Goal: Task Accomplishment & Management: Manage account settings

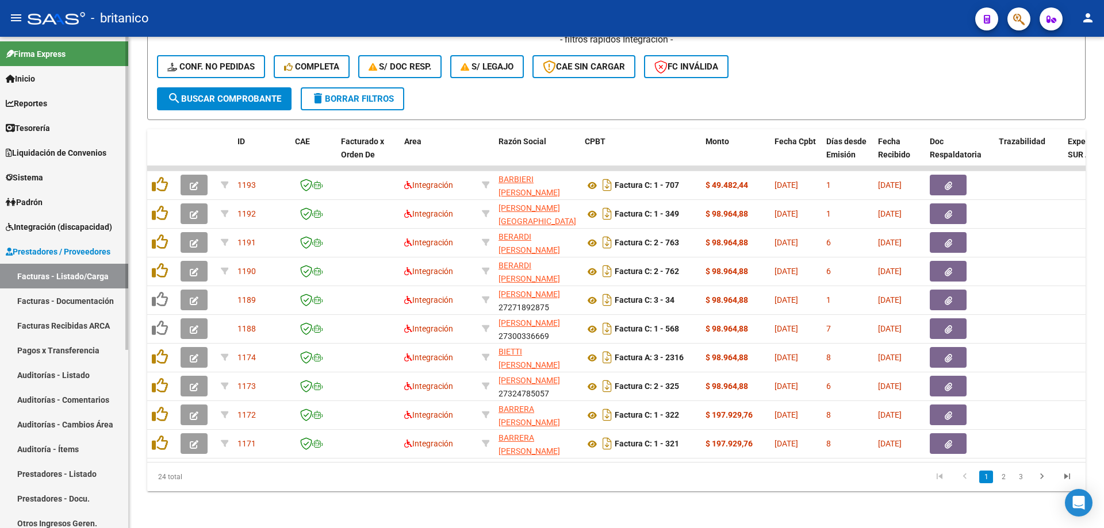
click at [54, 228] on span "Integración (discapacidad)" at bounding box center [59, 227] width 106 height 13
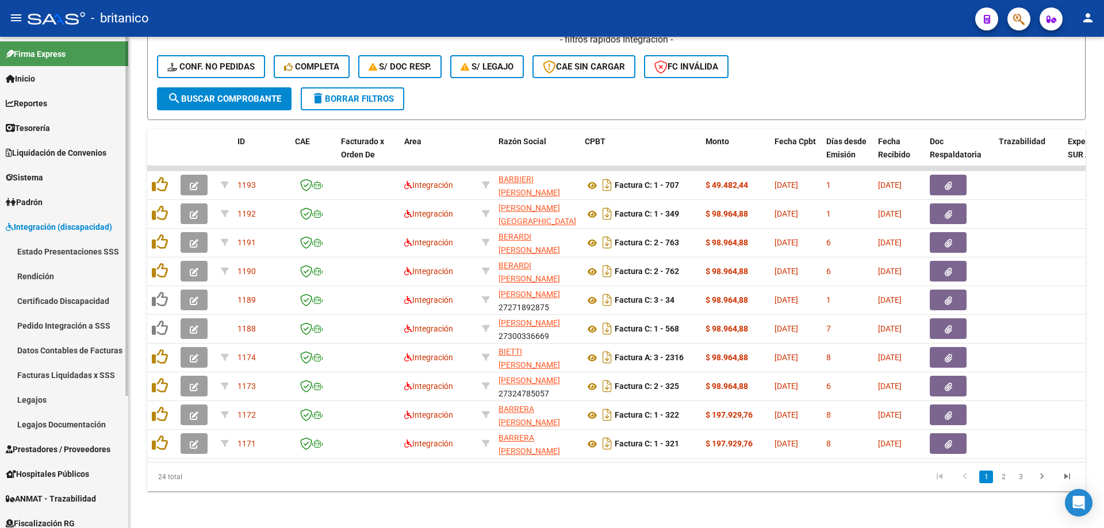
click at [26, 396] on link "Legajos" at bounding box center [64, 400] width 128 height 25
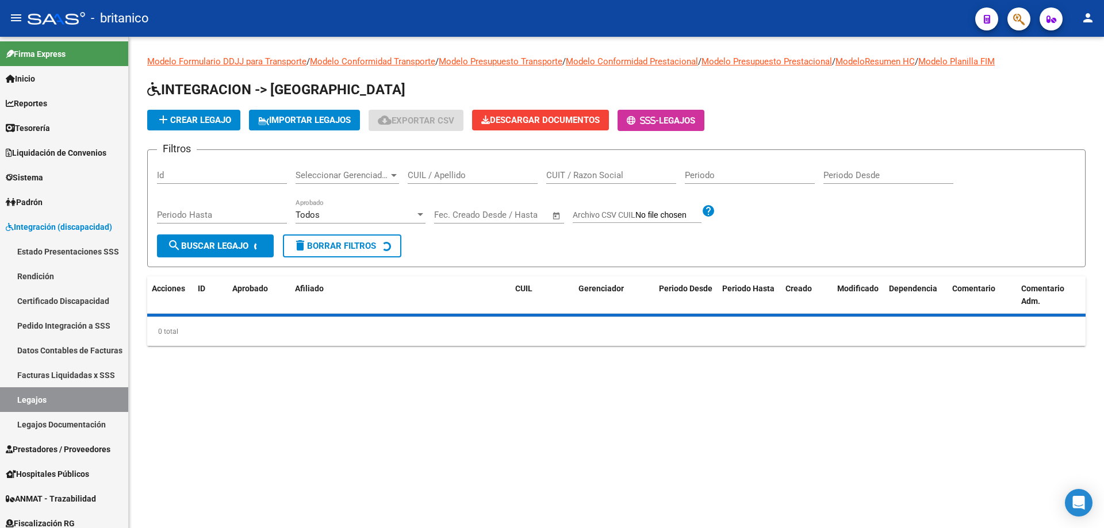
click at [445, 173] on input "CUIL / Apellido" at bounding box center [473, 175] width 130 height 10
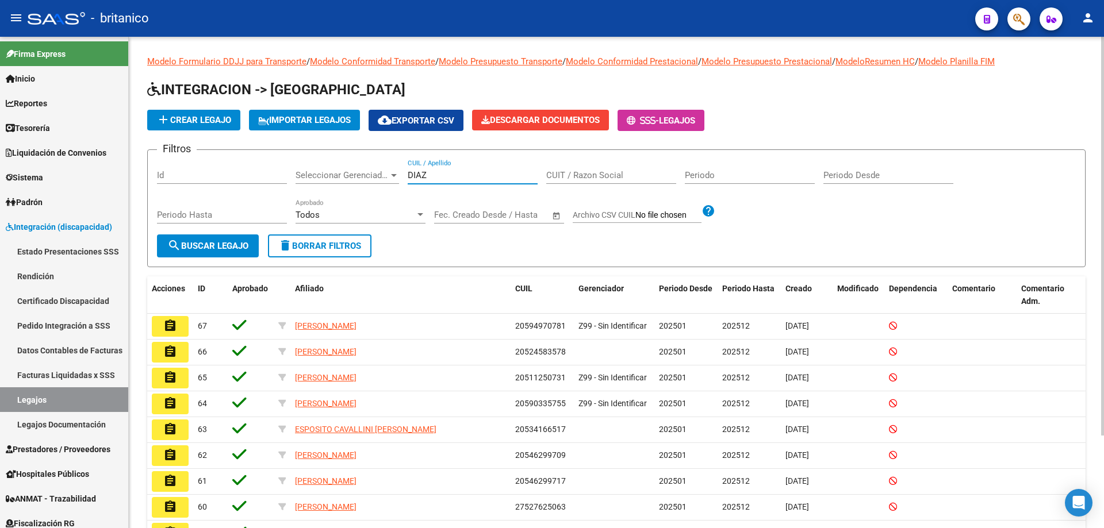
type input "DIAZ"
click at [243, 246] on span "search Buscar Legajo" at bounding box center [207, 246] width 81 height 10
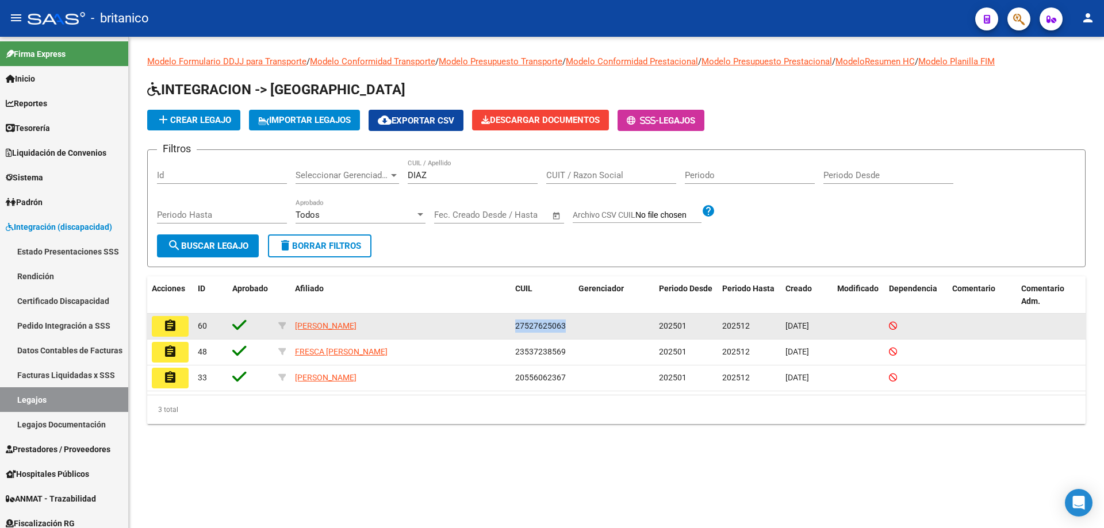
drag, startPoint x: 516, startPoint y: 326, endPoint x: 563, endPoint y: 321, distance: 48.0
click at [563, 321] on span "27527625063" at bounding box center [540, 325] width 51 height 9
copy span "27527625063"
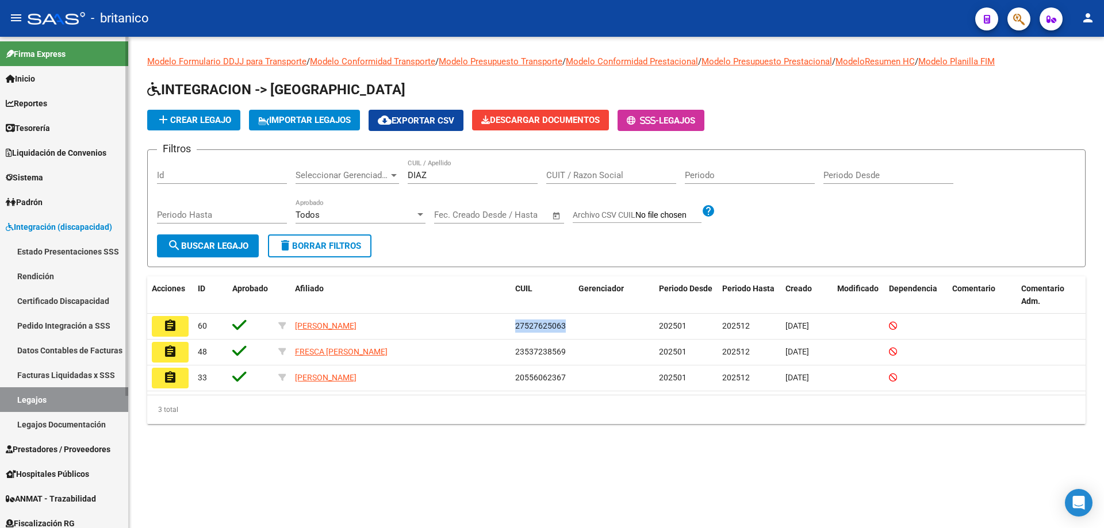
click at [74, 323] on link "Pedido Integración a SSS" at bounding box center [64, 325] width 128 height 25
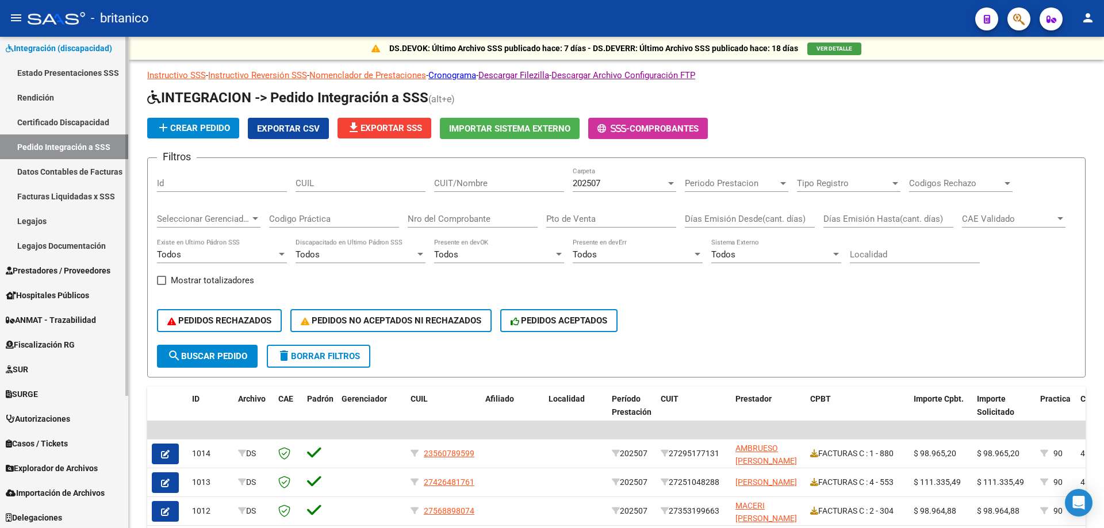
scroll to position [181, 0]
click at [75, 466] on span "Explorador de Archivos" at bounding box center [52, 467] width 92 height 13
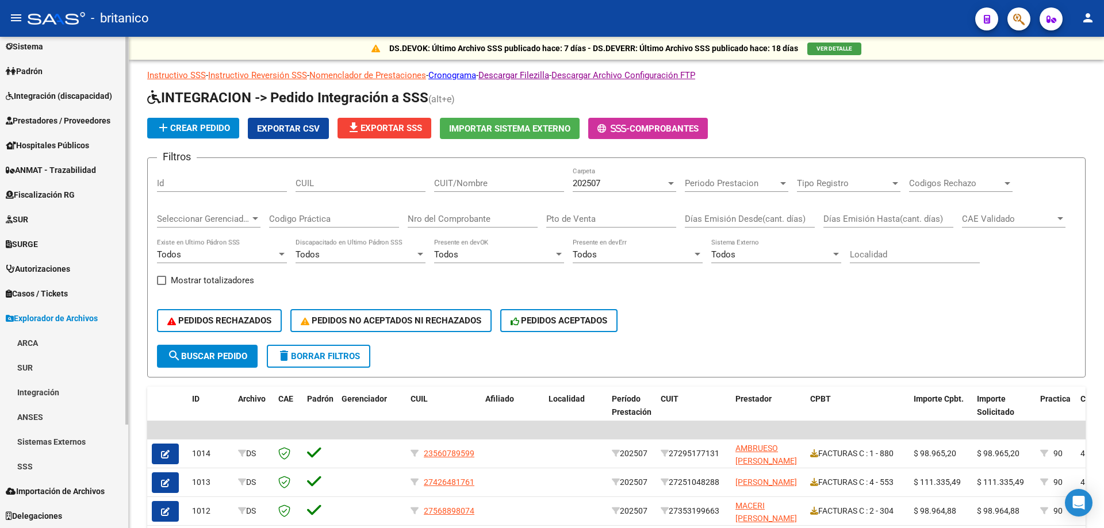
scroll to position [131, 0]
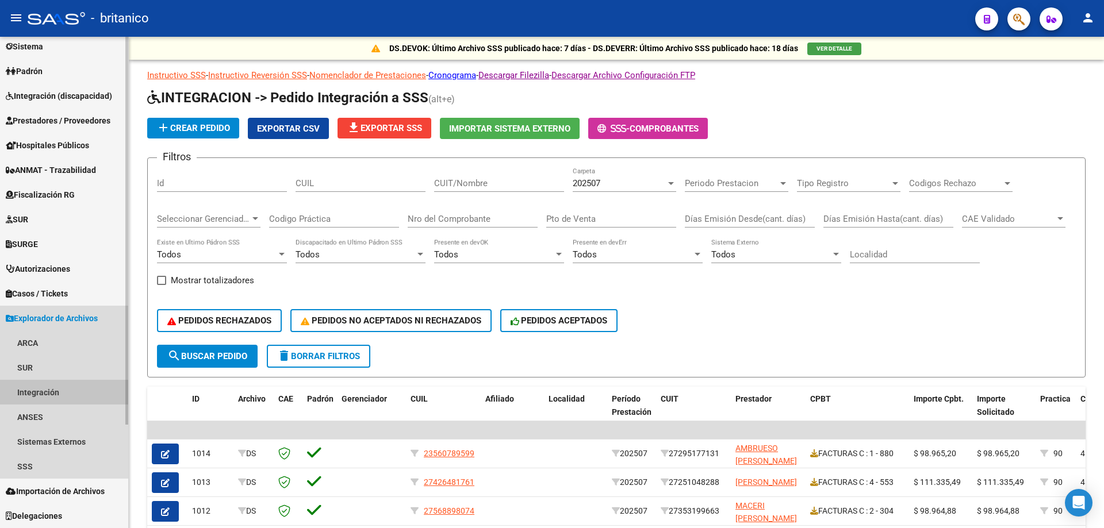
click at [41, 392] on link "Integración" at bounding box center [64, 392] width 128 height 25
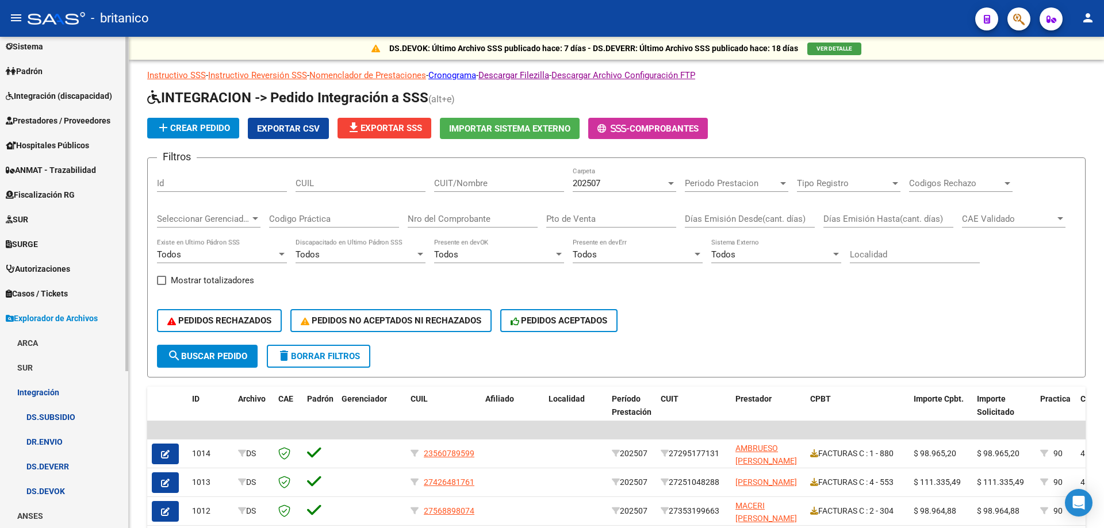
click at [60, 415] on link "DS.SUBSIDIO" at bounding box center [64, 417] width 128 height 25
click at [337, 188] on input "CUIL" at bounding box center [361, 183] width 130 height 10
paste input "27527625063"
type input "27527625063"
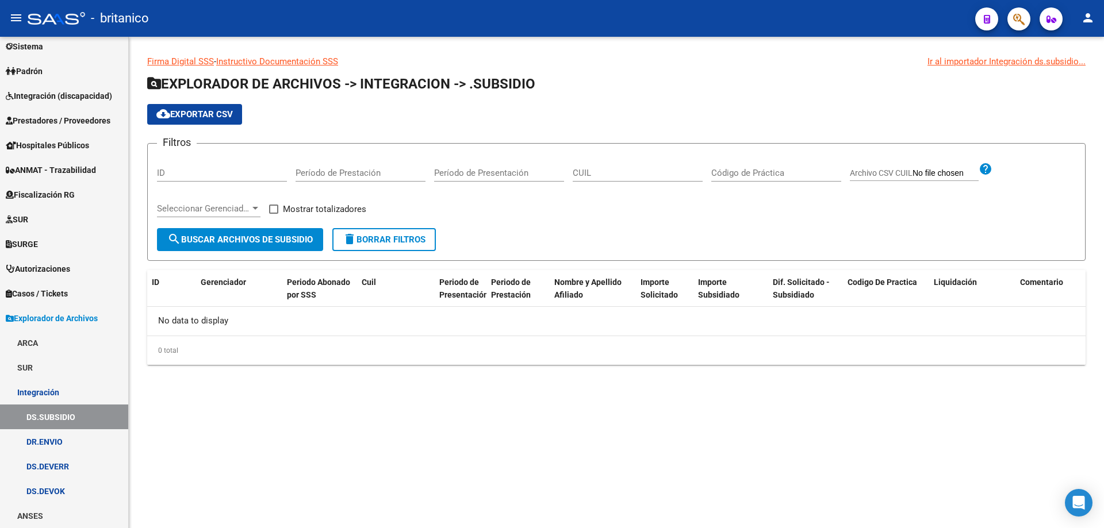
click at [229, 355] on div "0 total" at bounding box center [616, 350] width 938 height 29
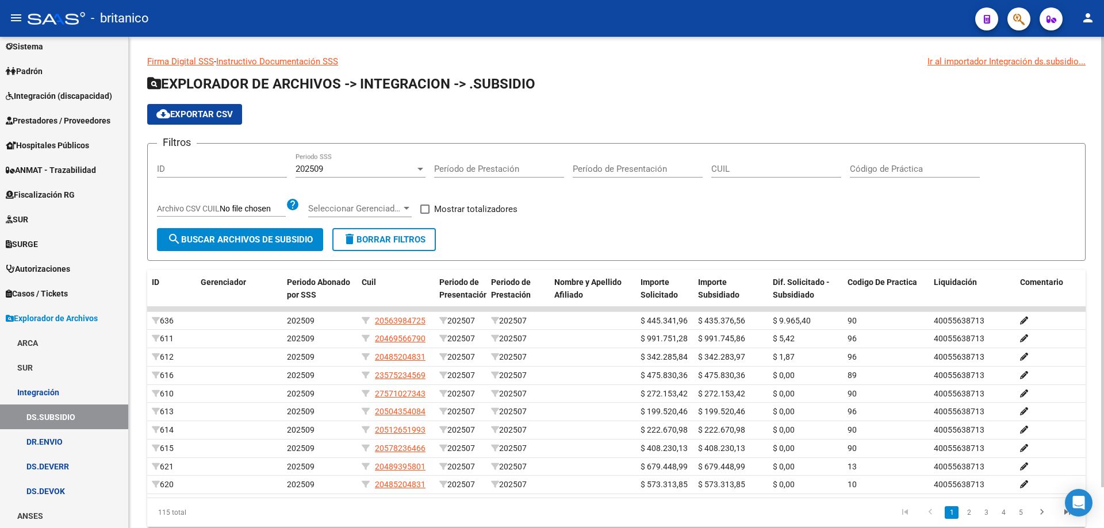
click at [750, 160] on div "CUIL" at bounding box center [776, 165] width 130 height 25
paste input "27-52762506-3"
type input "27-52762506-3"
click at [231, 233] on button "search Buscar Archivos de Subsidio" at bounding box center [240, 239] width 166 height 23
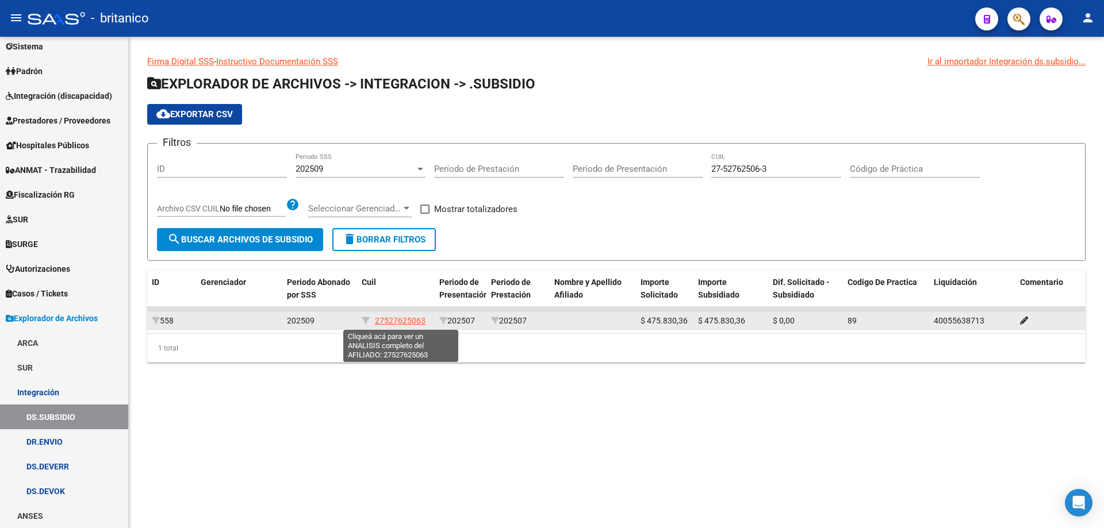
click at [404, 318] on span "27527625063" at bounding box center [400, 320] width 51 height 9
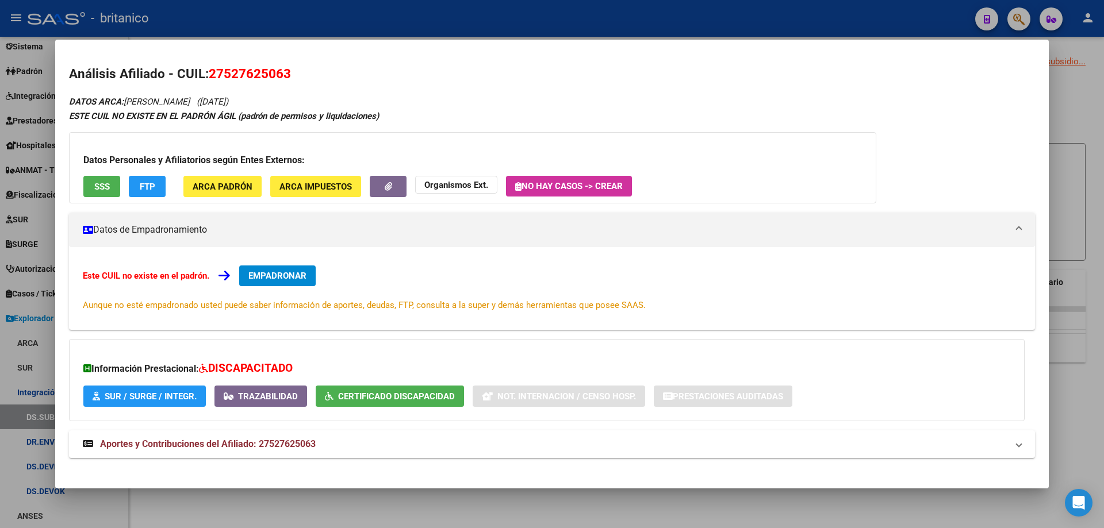
click at [1077, 93] on div at bounding box center [552, 264] width 1104 height 528
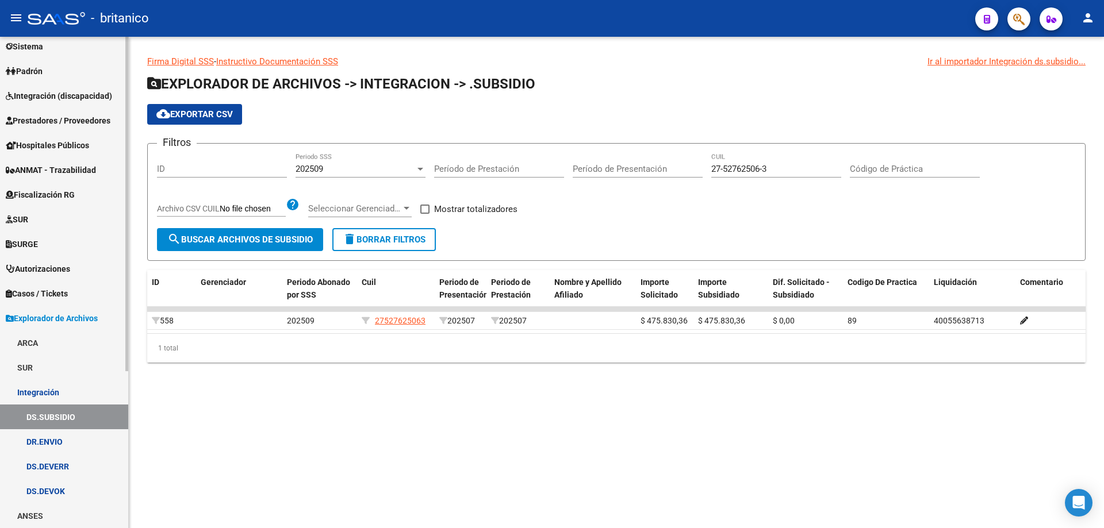
click at [44, 489] on link "DS.DEVOK" at bounding box center [64, 491] width 128 height 25
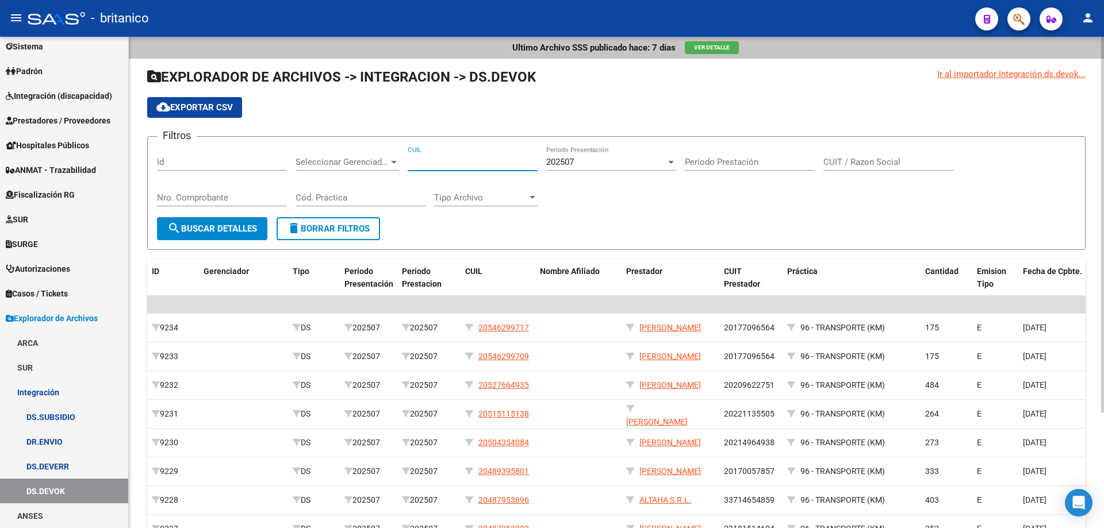
paste input "27-52762506-3"
type input "27-52762506-3"
click at [217, 224] on span "search Buscar Detalles" at bounding box center [212, 229] width 90 height 10
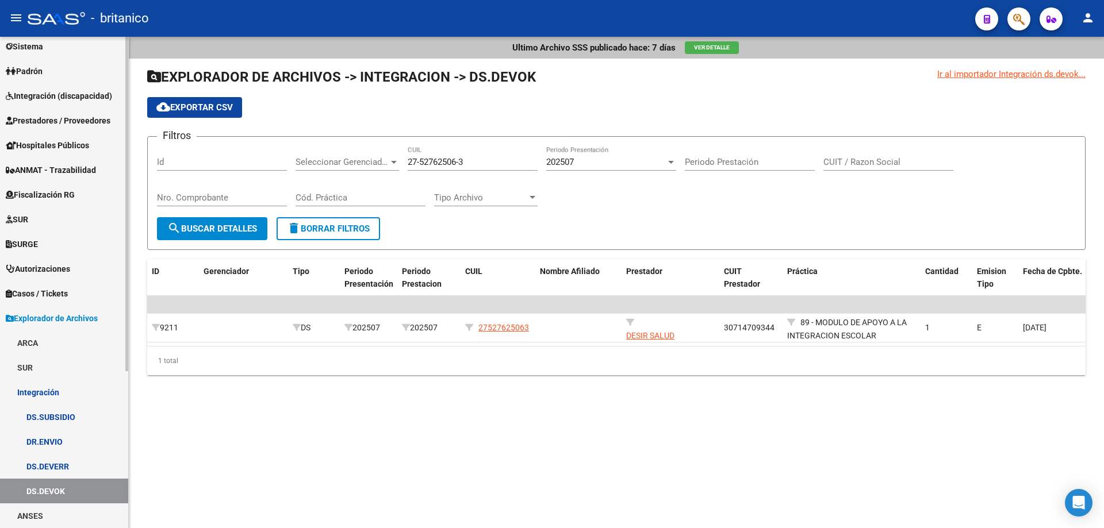
click at [71, 417] on link "DS.SUBSIDIO" at bounding box center [64, 417] width 128 height 25
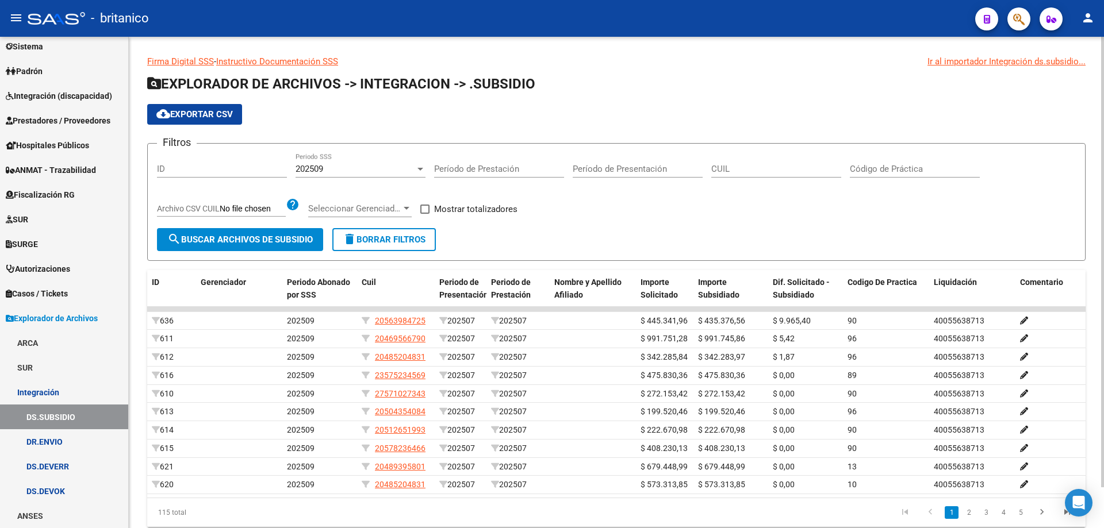
click at [733, 170] on input "CUIL" at bounding box center [776, 169] width 130 height 10
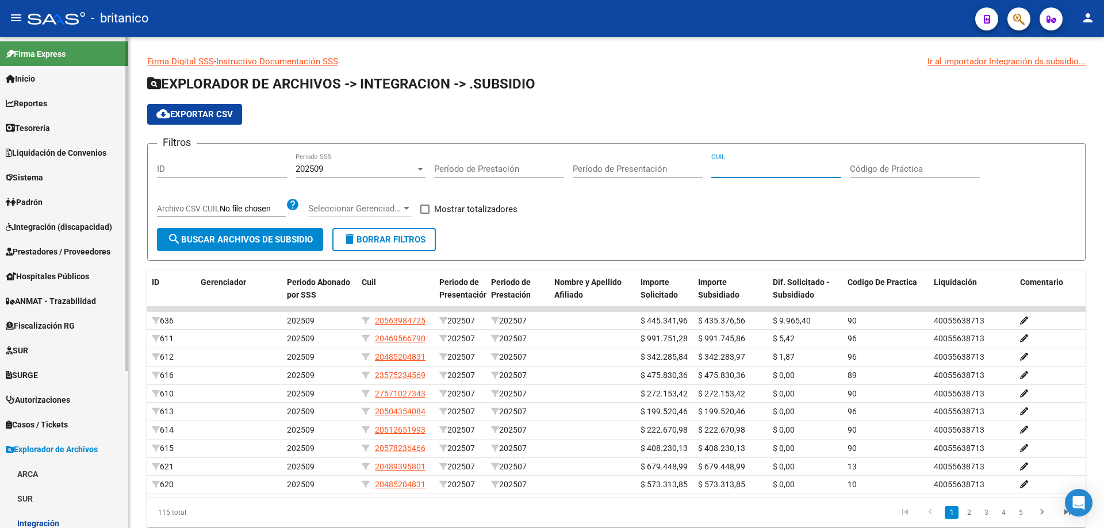
click at [82, 228] on span "Integración (discapacidad)" at bounding box center [59, 227] width 106 height 13
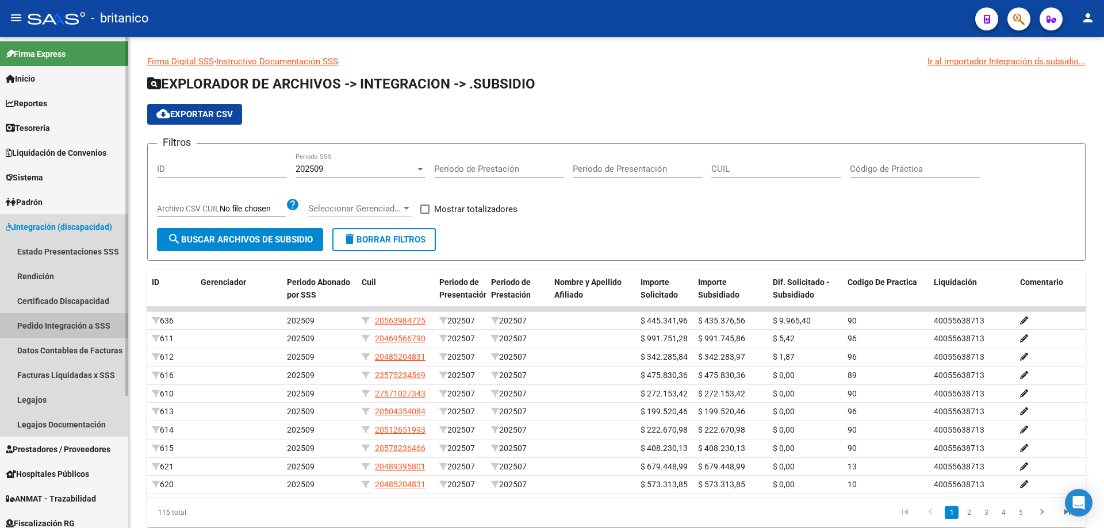
click at [91, 329] on link "Pedido Integración a SSS" at bounding box center [64, 325] width 128 height 25
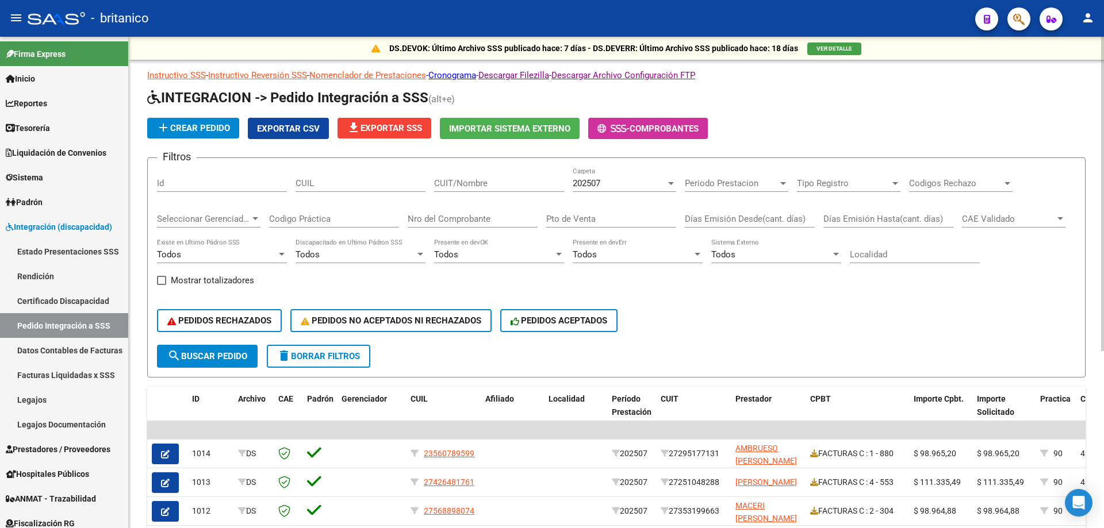
click at [361, 182] on input "CUIL" at bounding box center [361, 183] width 130 height 10
paste input "27527625063"
type input "27527625063"
click at [221, 358] on span "search Buscar Pedido" at bounding box center [207, 356] width 80 height 10
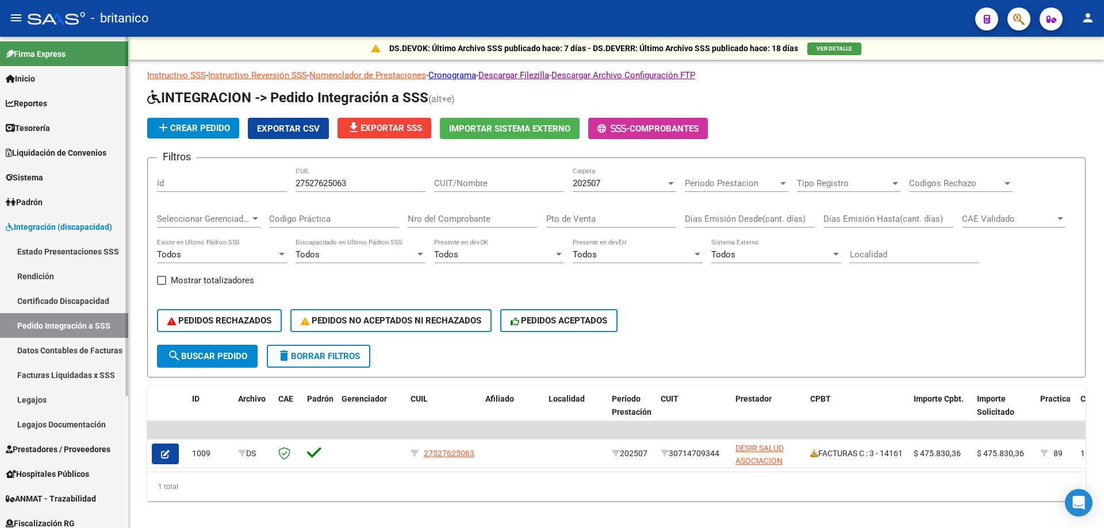
click at [63, 447] on span "Prestadores / Proveedores" at bounding box center [58, 449] width 105 height 13
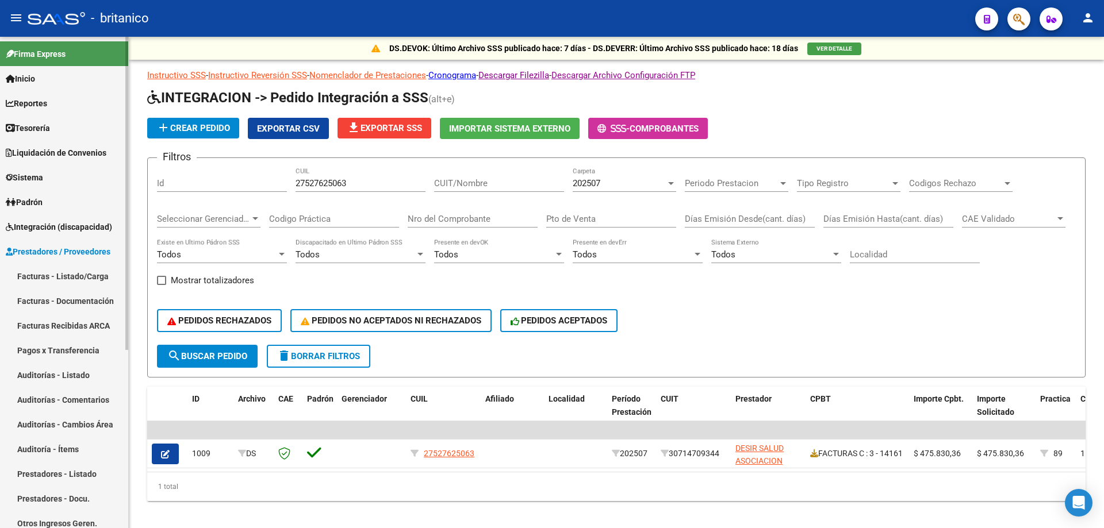
click at [86, 270] on link "Facturas - Listado/Carga" at bounding box center [64, 276] width 128 height 25
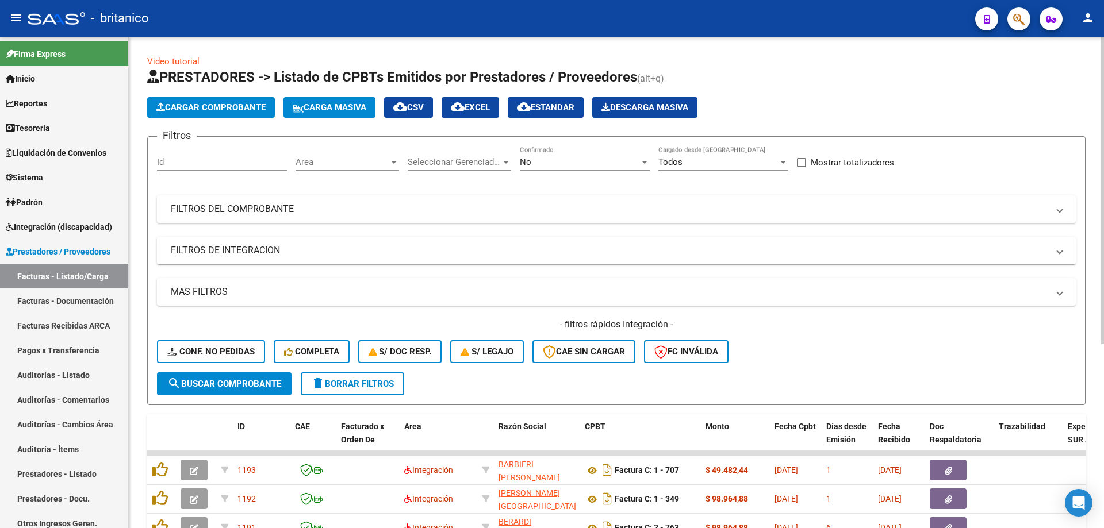
click at [264, 210] on mat-panel-title "FILTROS DEL COMPROBANTE" at bounding box center [609, 209] width 877 height 13
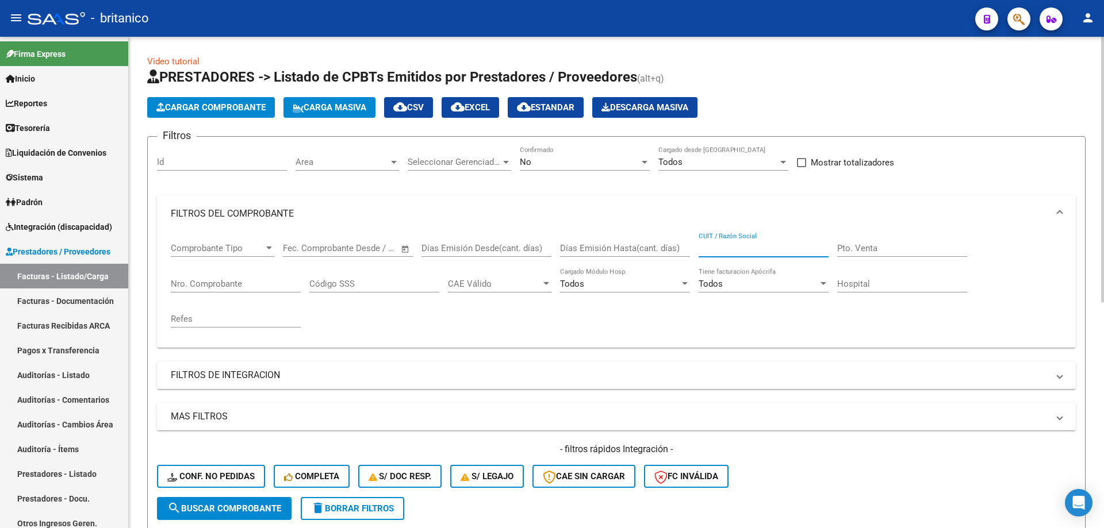
click at [719, 247] on input "CUIT / Razón Social" at bounding box center [764, 248] width 130 height 10
paste input "27527625063"
type input "27527625063"
click at [236, 511] on span "search Buscar Comprobante" at bounding box center [224, 509] width 114 height 10
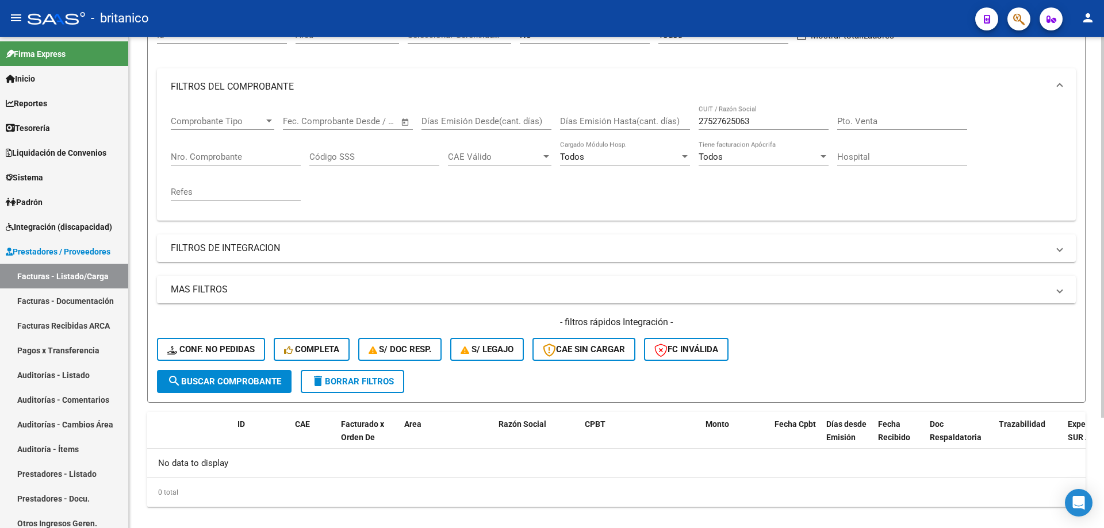
scroll to position [143, 0]
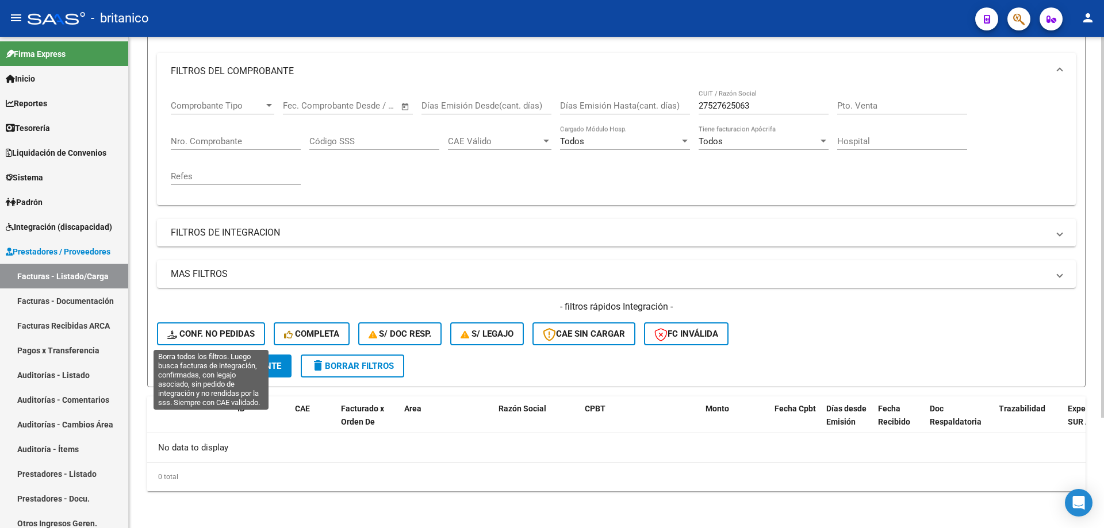
click at [192, 331] on span "Conf. no pedidas" at bounding box center [210, 334] width 87 height 10
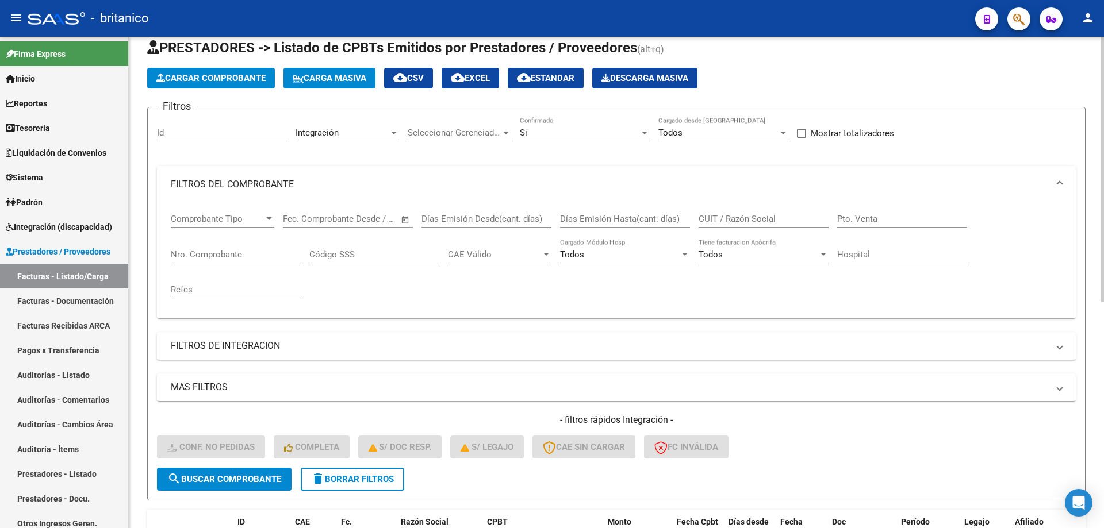
scroll to position [28, 0]
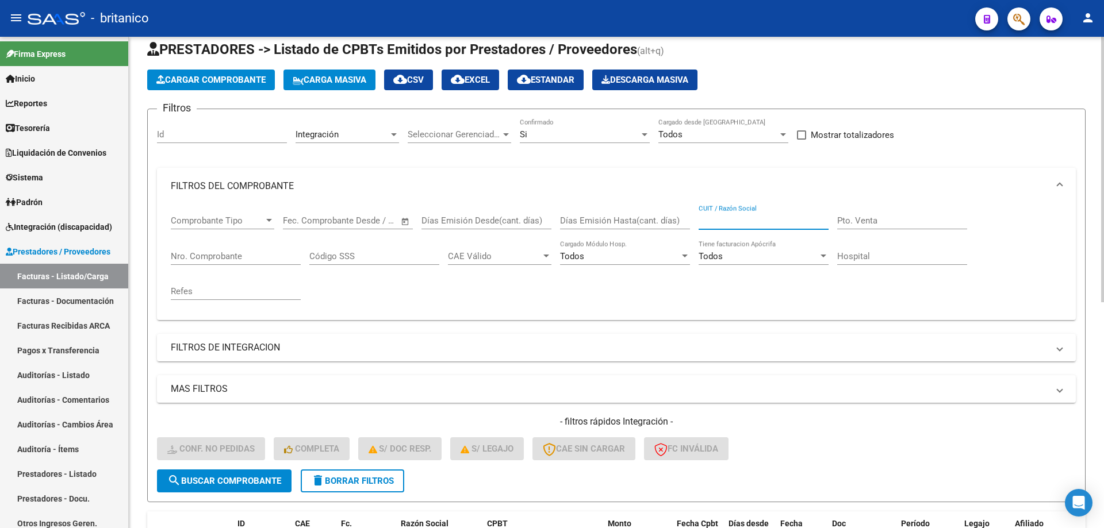
paste input "27527625063"
type input "27527625063"
click at [247, 480] on span "search Buscar Comprobante" at bounding box center [224, 481] width 114 height 10
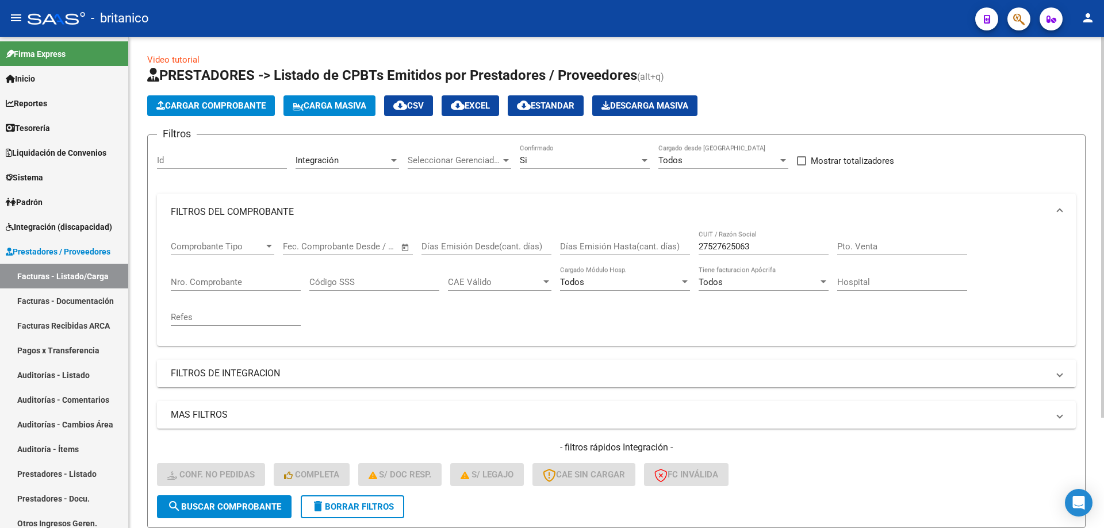
scroll to position [0, 0]
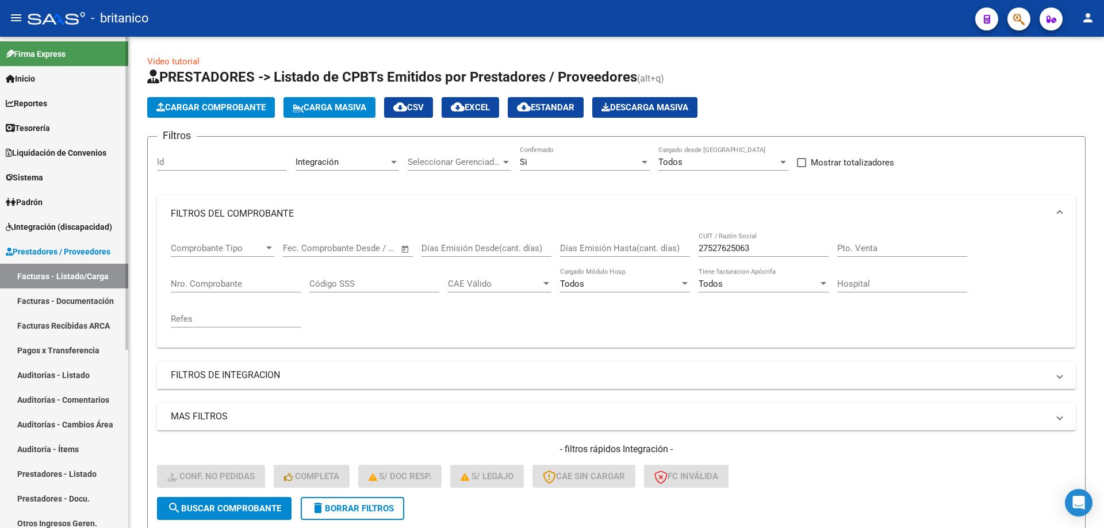
click at [47, 229] on span "Integración (discapacidad)" at bounding box center [59, 227] width 106 height 13
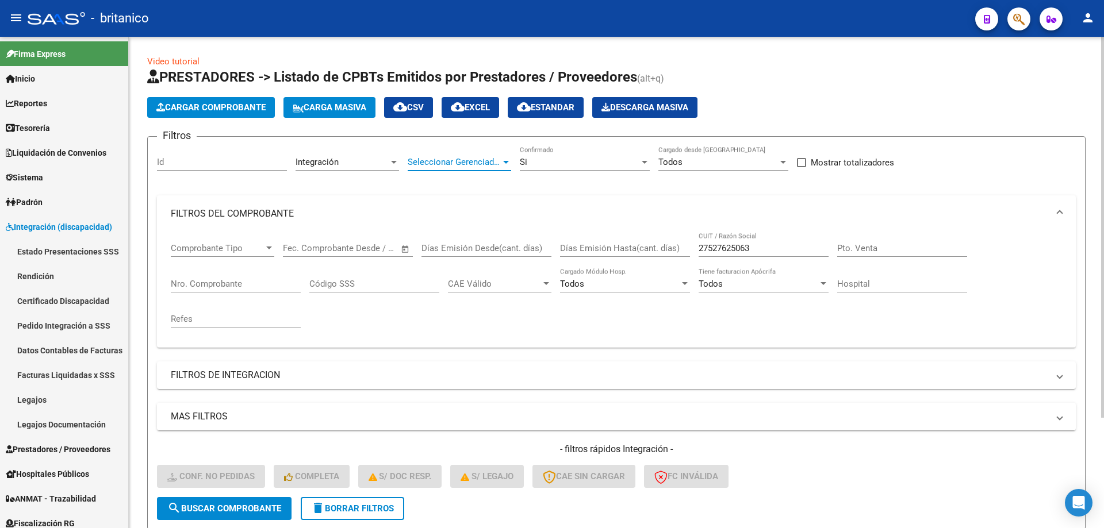
click at [492, 160] on span "Seleccionar Gerenciador" at bounding box center [454, 162] width 93 height 10
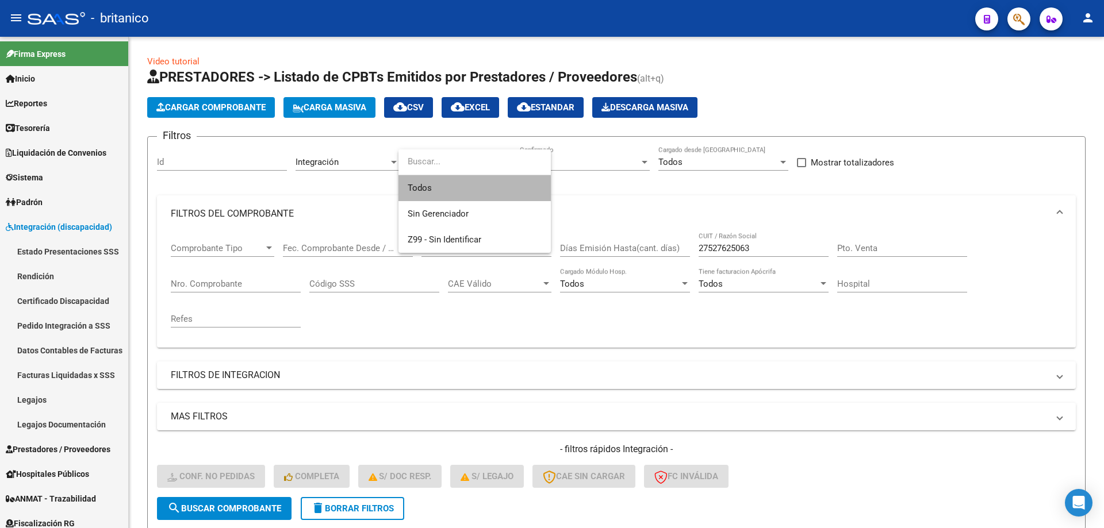
click at [466, 190] on span "Todos" at bounding box center [475, 188] width 134 height 26
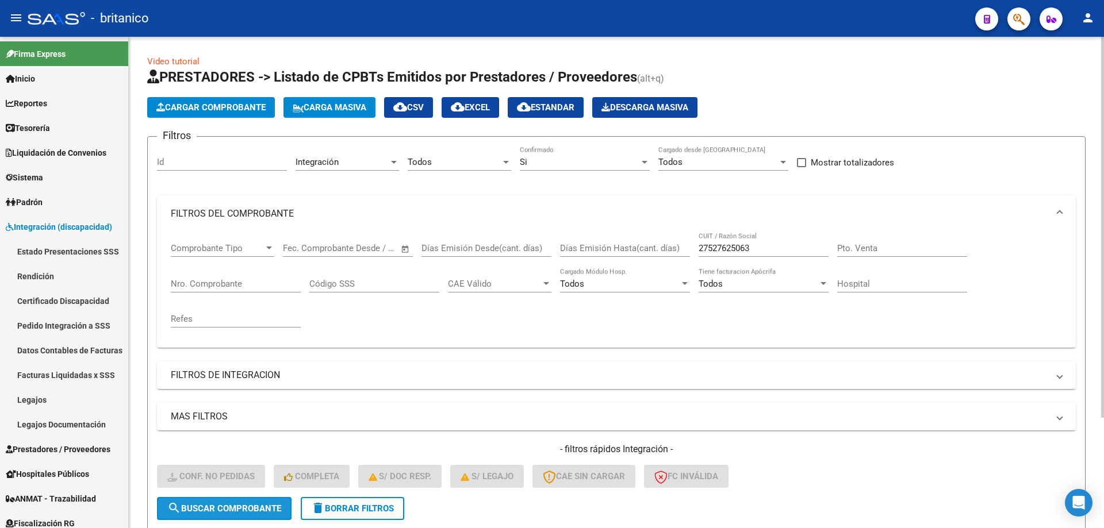
click at [230, 513] on span "search Buscar Comprobante" at bounding box center [224, 509] width 114 height 10
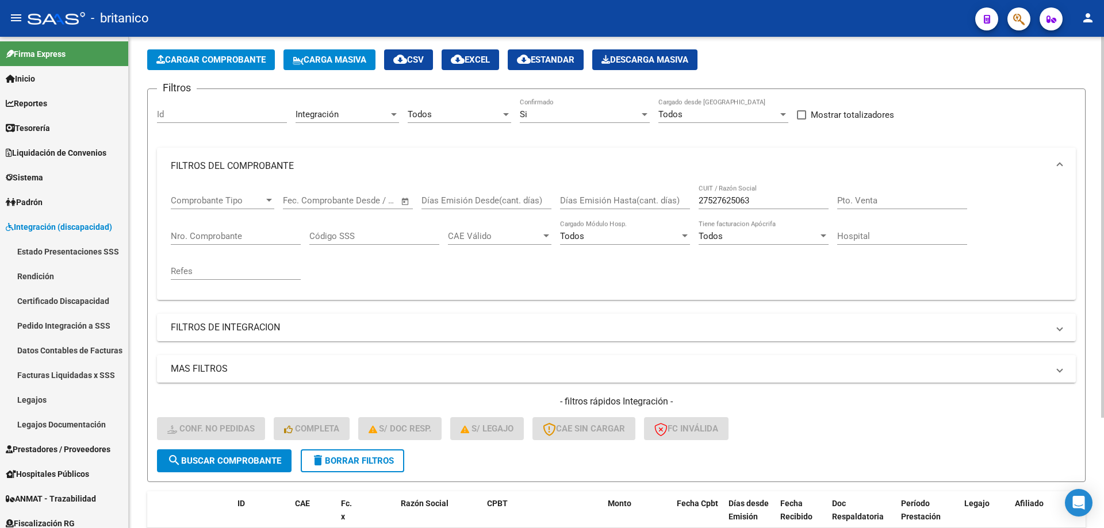
scroll to position [28, 0]
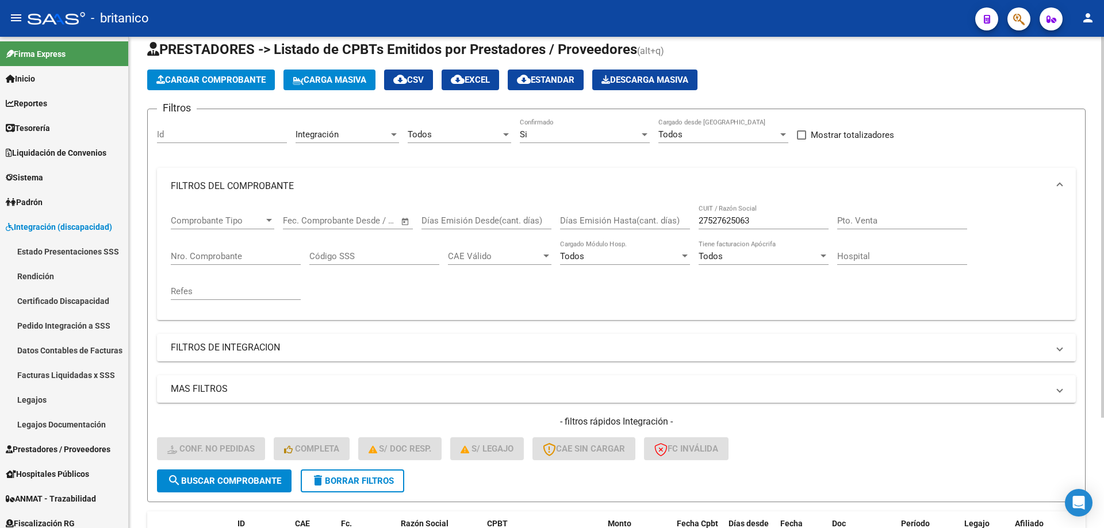
click at [365, 477] on span "delete Borrar Filtros" at bounding box center [352, 481] width 83 height 10
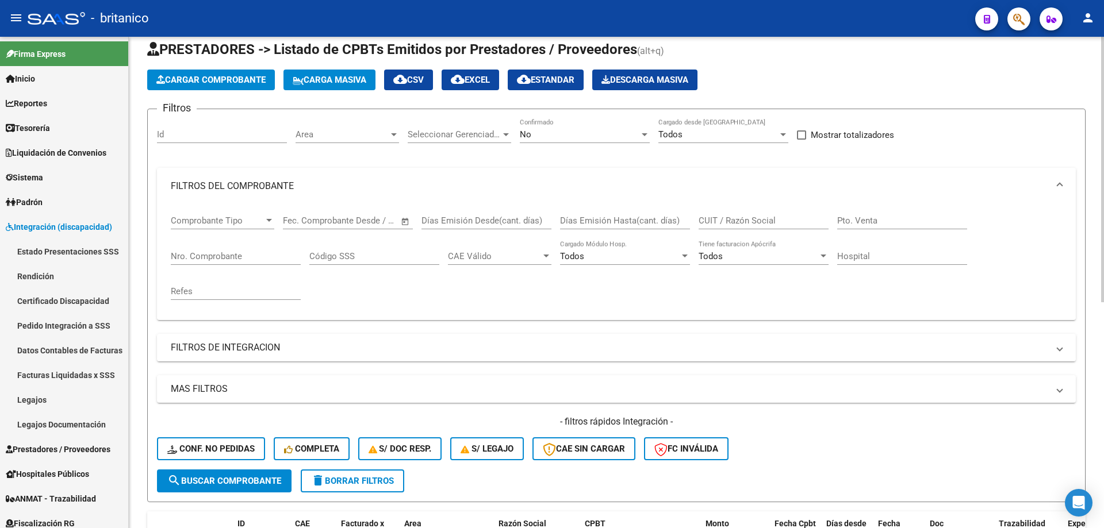
click at [622, 142] on div "No Confirmado" at bounding box center [585, 130] width 130 height 25
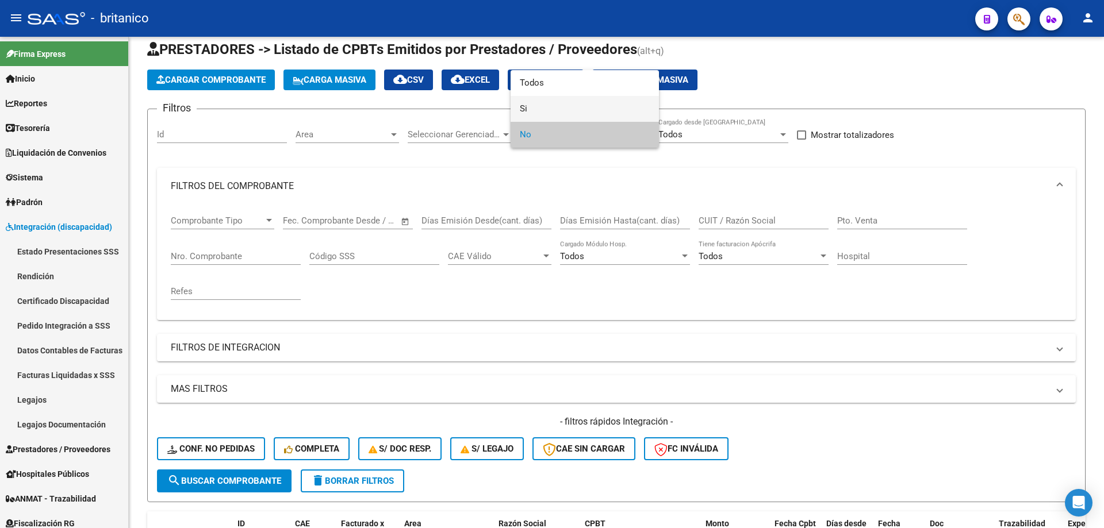
click at [555, 99] on span "Si" at bounding box center [585, 109] width 130 height 26
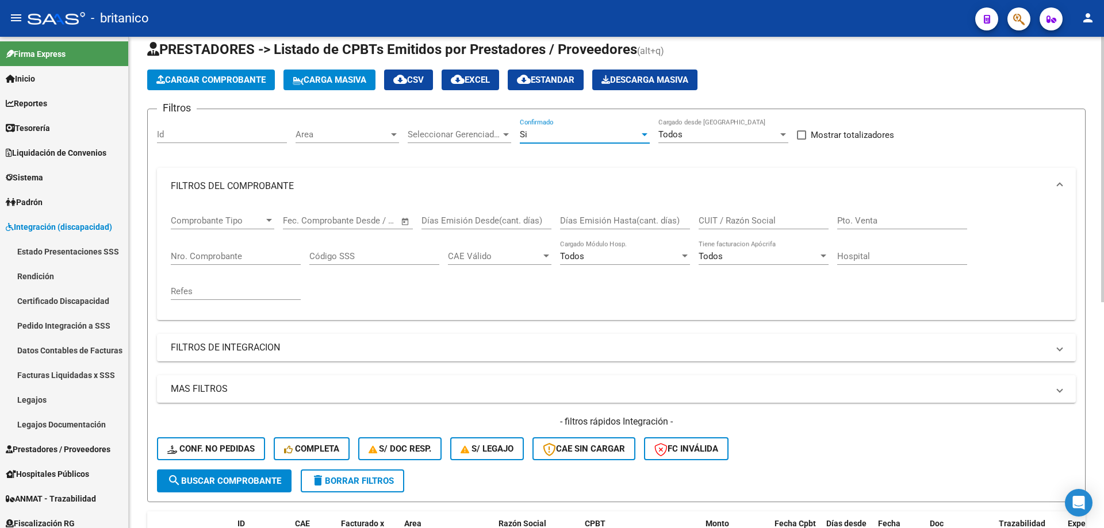
click at [467, 132] on span "Seleccionar Gerenciador" at bounding box center [454, 134] width 93 height 10
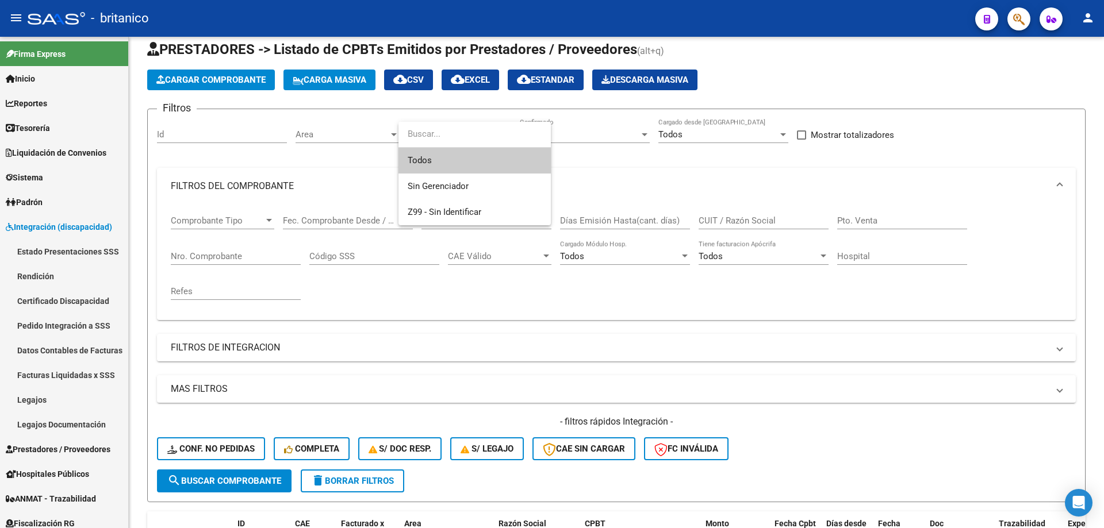
click at [522, 159] on span "Todos" at bounding box center [475, 161] width 134 height 26
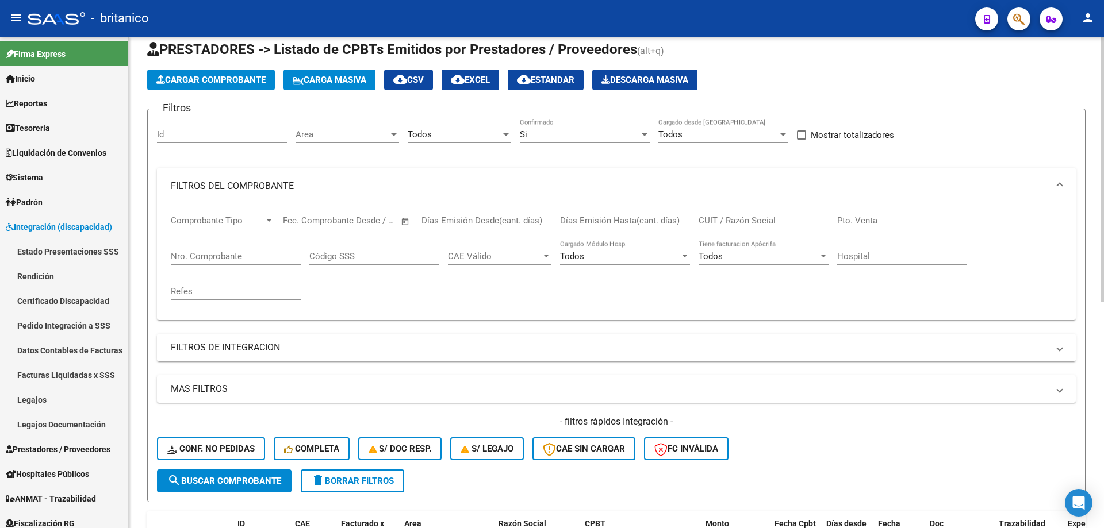
click at [282, 343] on mat-panel-title "FILTROS DE INTEGRACION" at bounding box center [609, 348] width 877 height 13
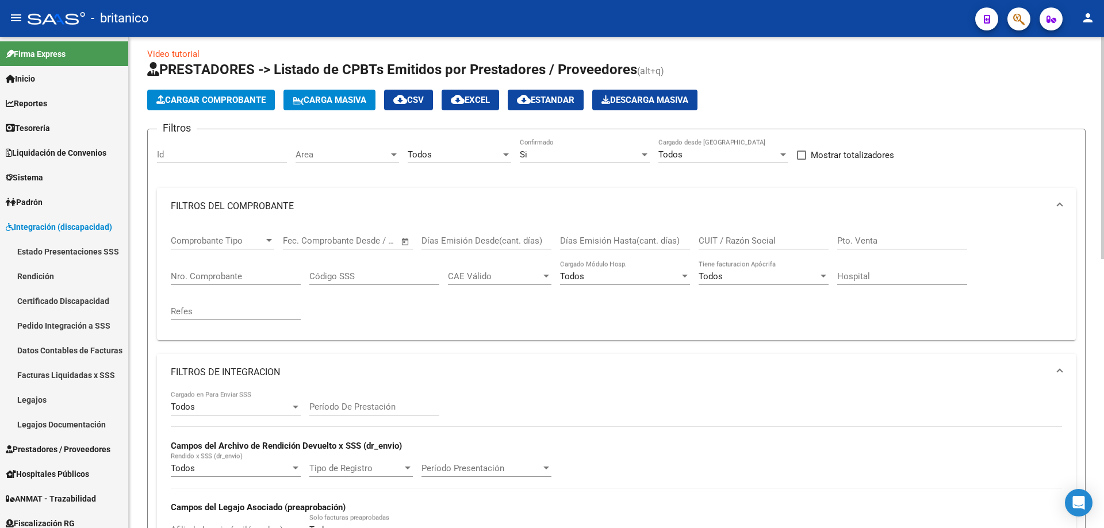
scroll to position [0, 0]
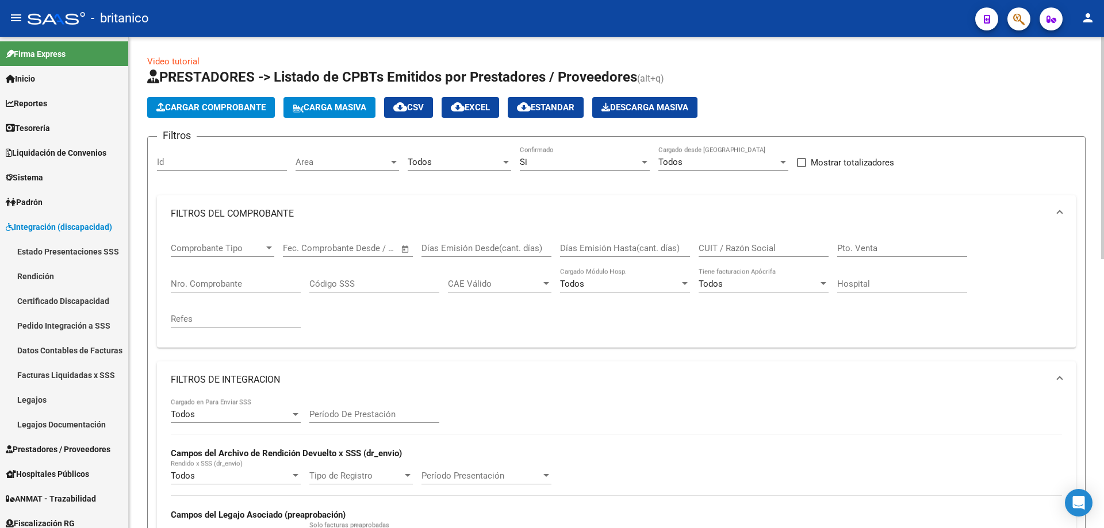
click at [722, 247] on input "CUIT / Razón Social" at bounding box center [764, 248] width 130 height 10
paste input "27527625063"
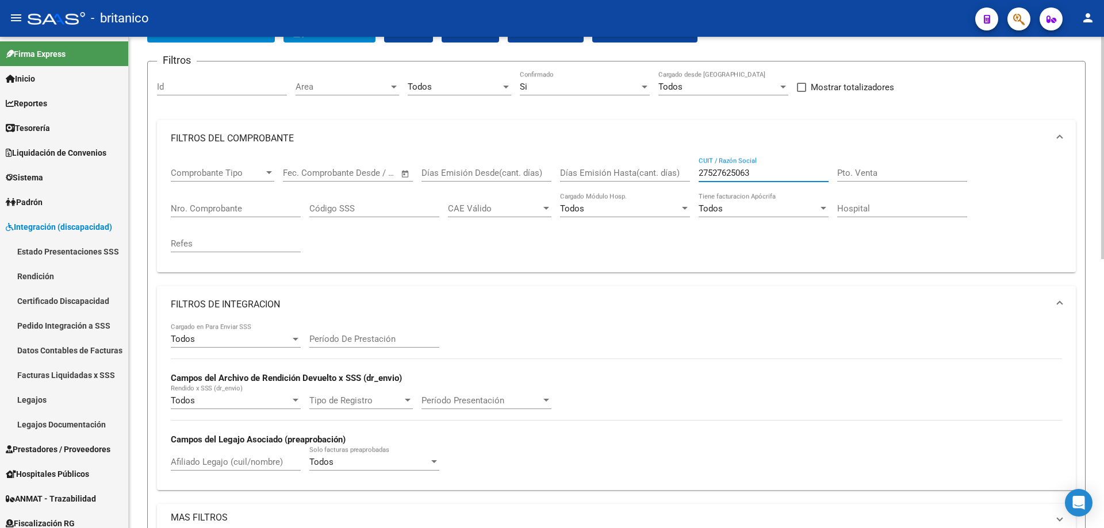
scroll to position [172, 0]
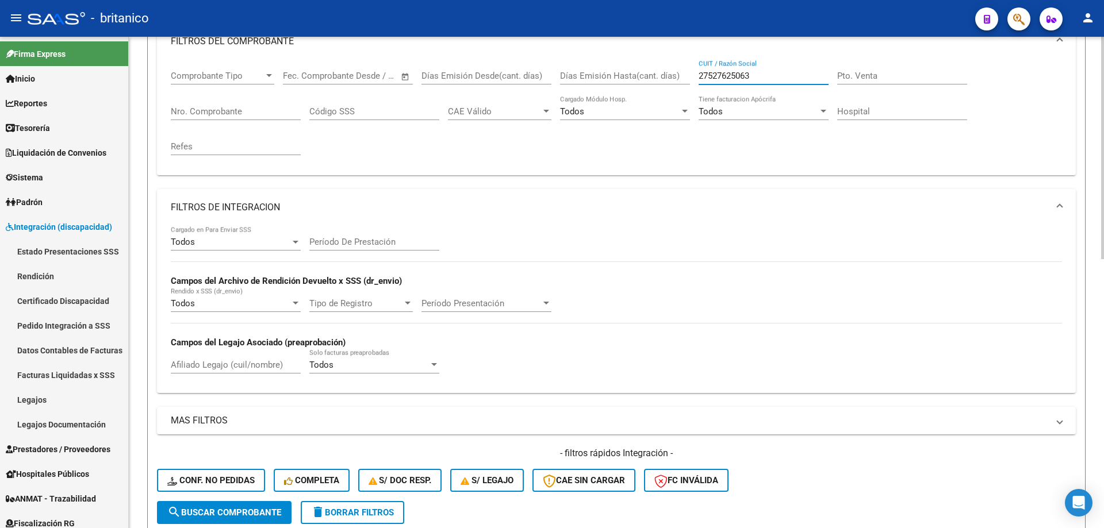
click at [248, 509] on span "search Buscar Comprobante" at bounding box center [224, 513] width 114 height 10
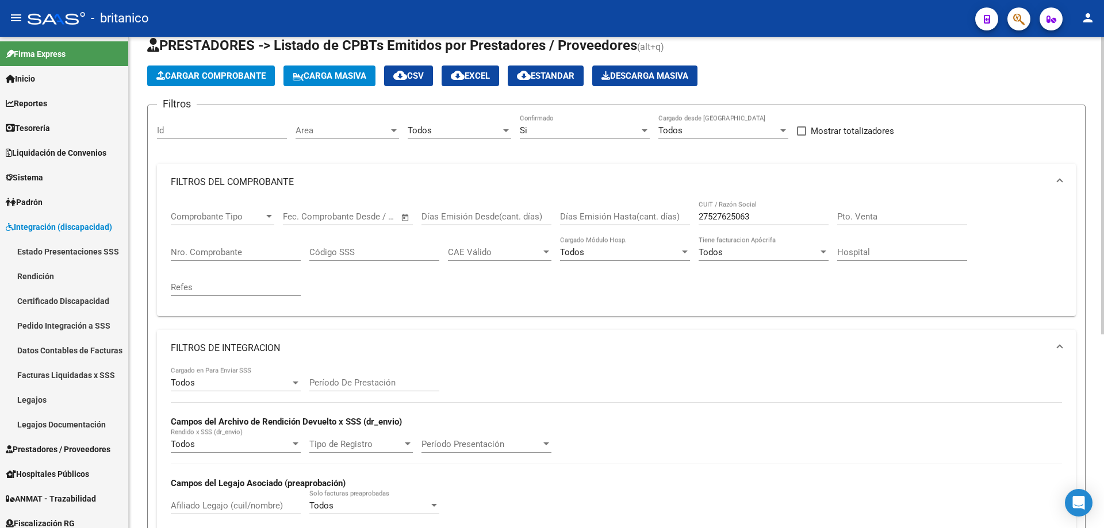
scroll to position [0, 0]
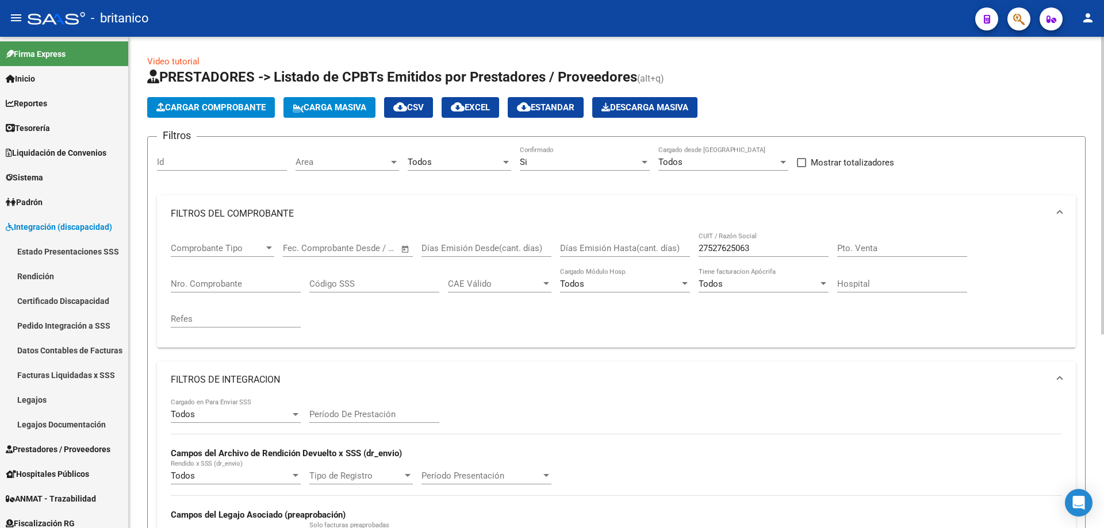
click at [497, 158] on div "Todos" at bounding box center [454, 162] width 93 height 10
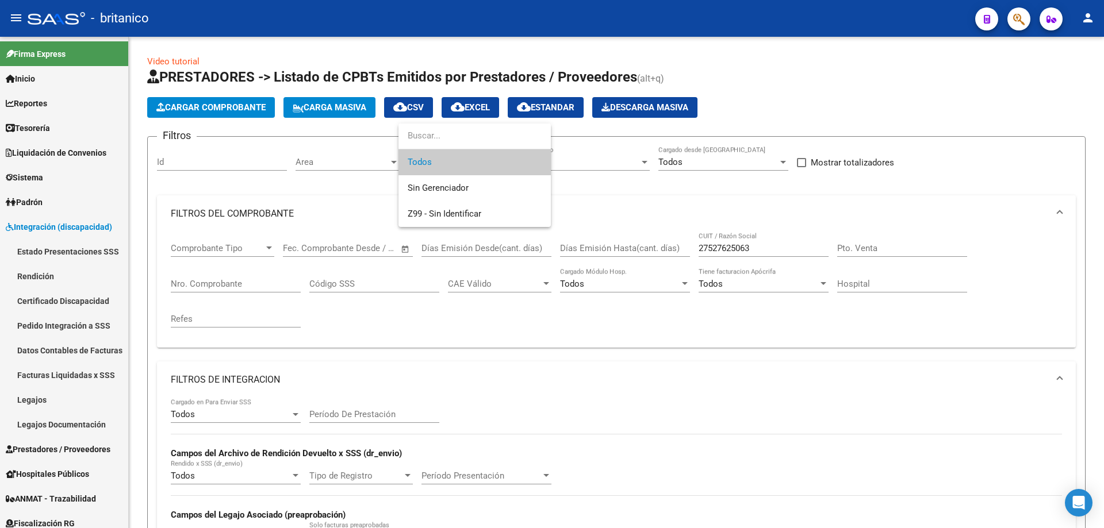
click at [602, 161] on div at bounding box center [552, 264] width 1104 height 528
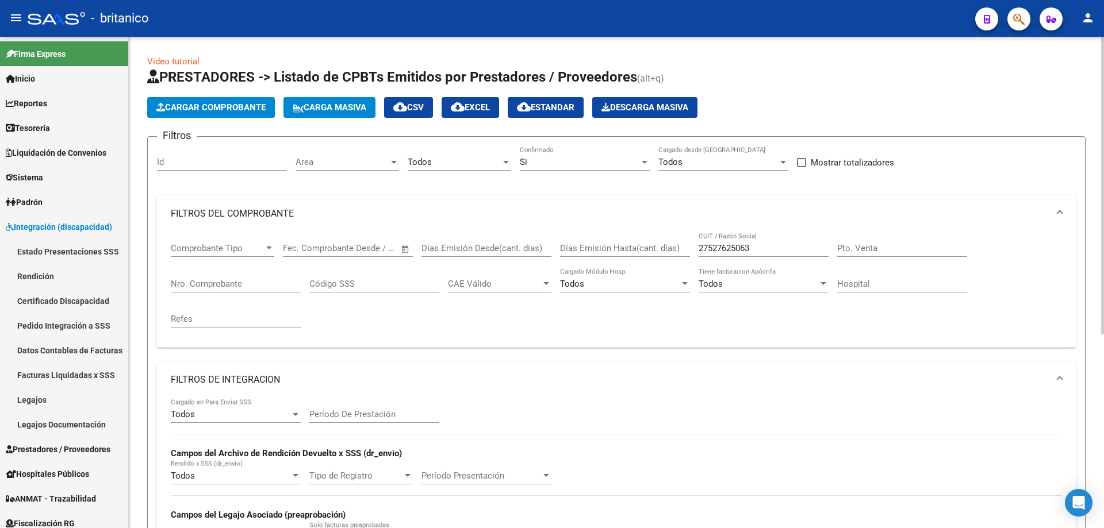
click at [608, 167] on div "Si" at bounding box center [580, 162] width 120 height 10
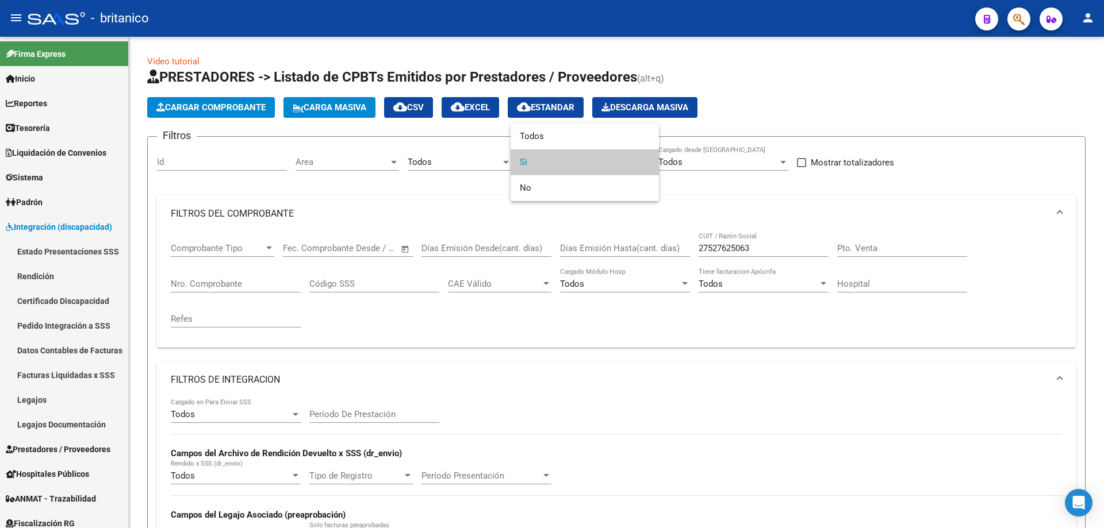
click at [700, 162] on div at bounding box center [552, 264] width 1104 height 528
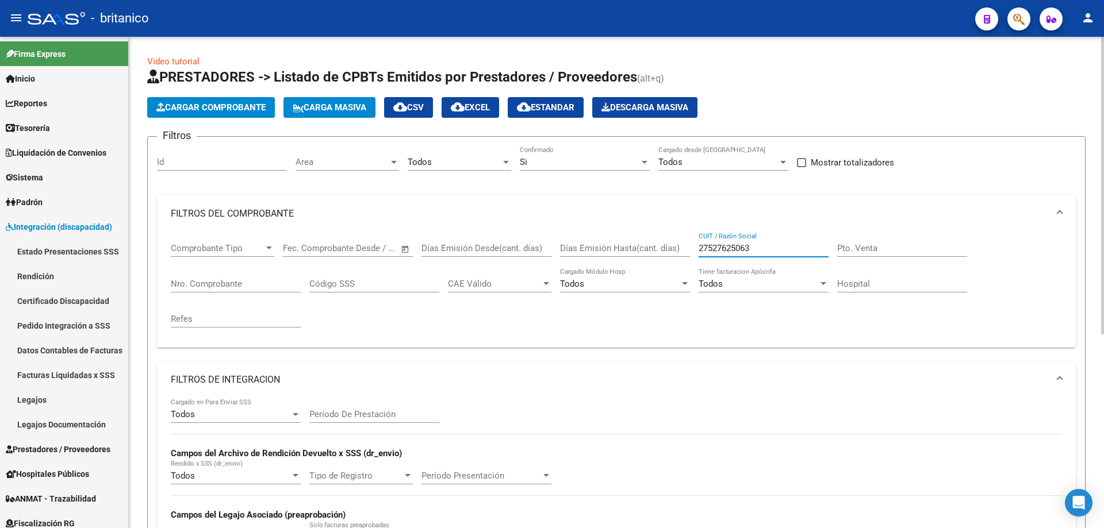
drag, startPoint x: 776, startPoint y: 250, endPoint x: 693, endPoint y: 245, distance: 82.9
click at [693, 245] on div "Comprobante Tipo Comprobante Tipo Fecha inicio – Fecha fin Fec. Comprobante Des…" at bounding box center [616, 285] width 891 height 106
paste input "30714709344"
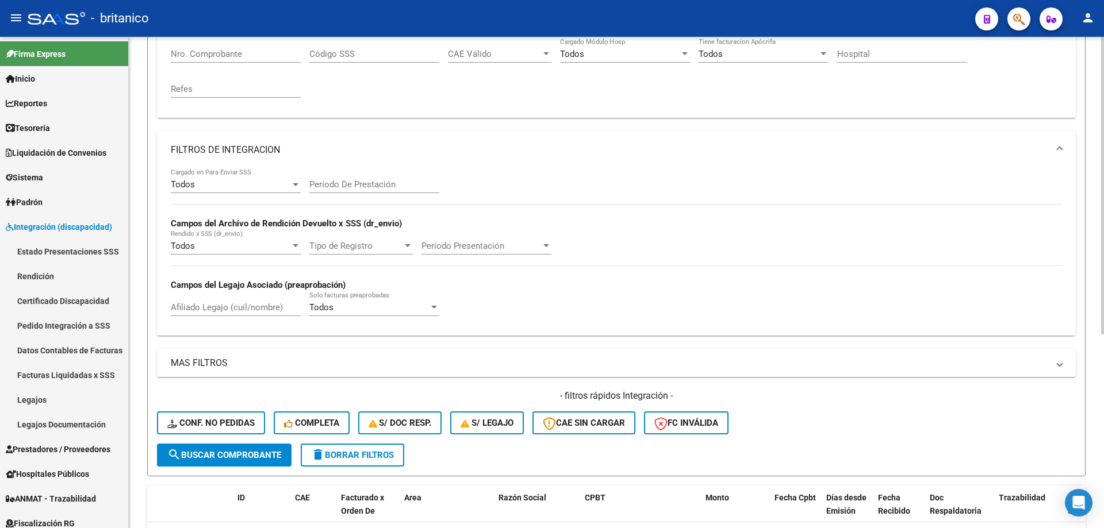
type input "30714709344"
click at [256, 455] on span "search Buscar Comprobante" at bounding box center [224, 455] width 114 height 10
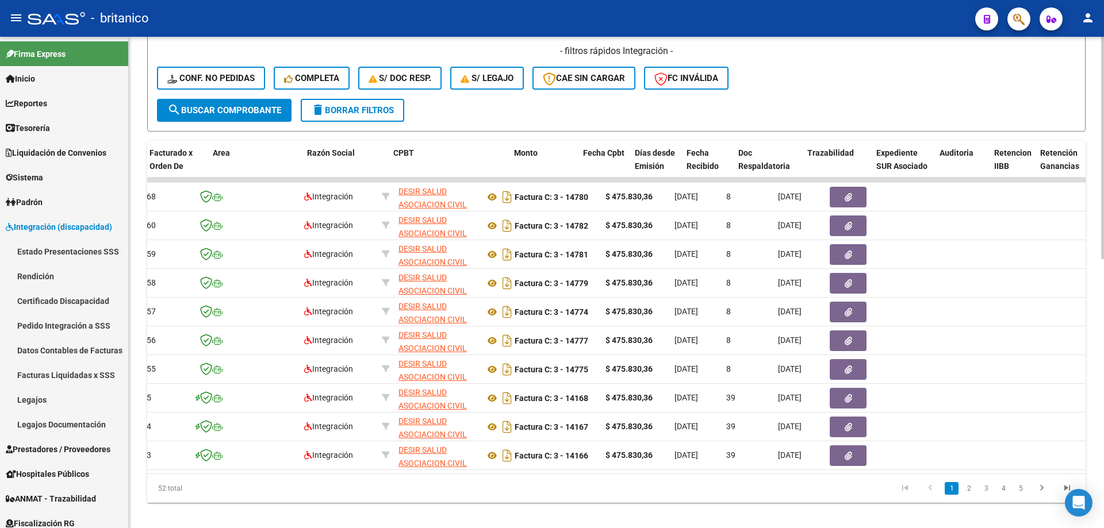
scroll to position [0, 191]
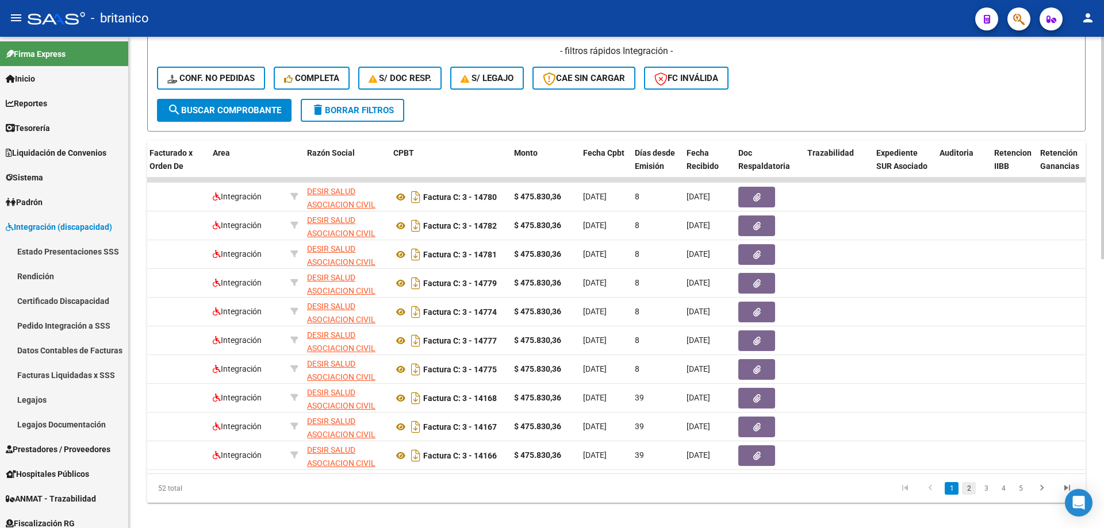
click at [970, 495] on link "2" at bounding box center [969, 488] width 14 height 13
click at [987, 495] on link "3" at bounding box center [986, 488] width 14 height 13
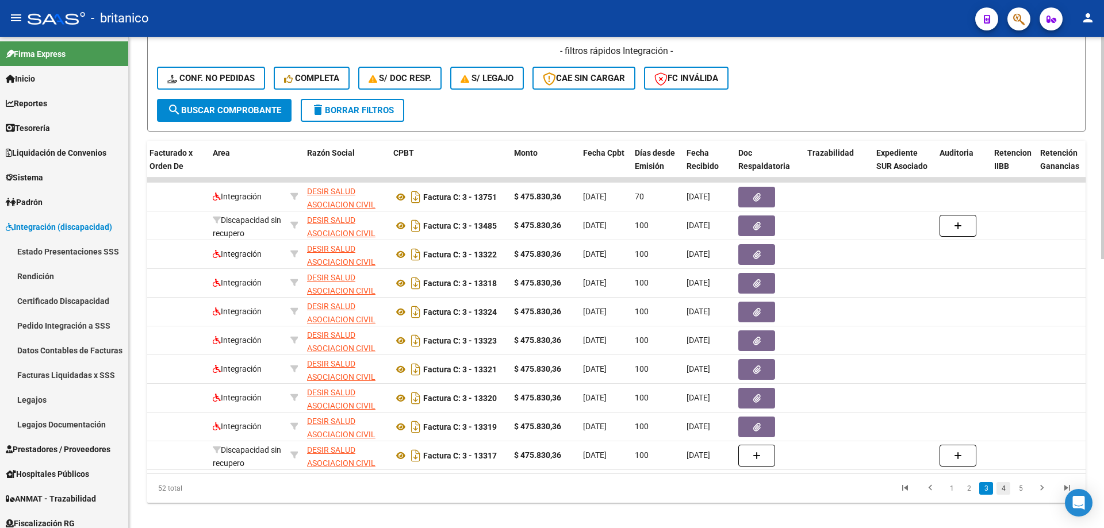
click at [1004, 495] on link "4" at bounding box center [1003, 488] width 14 height 13
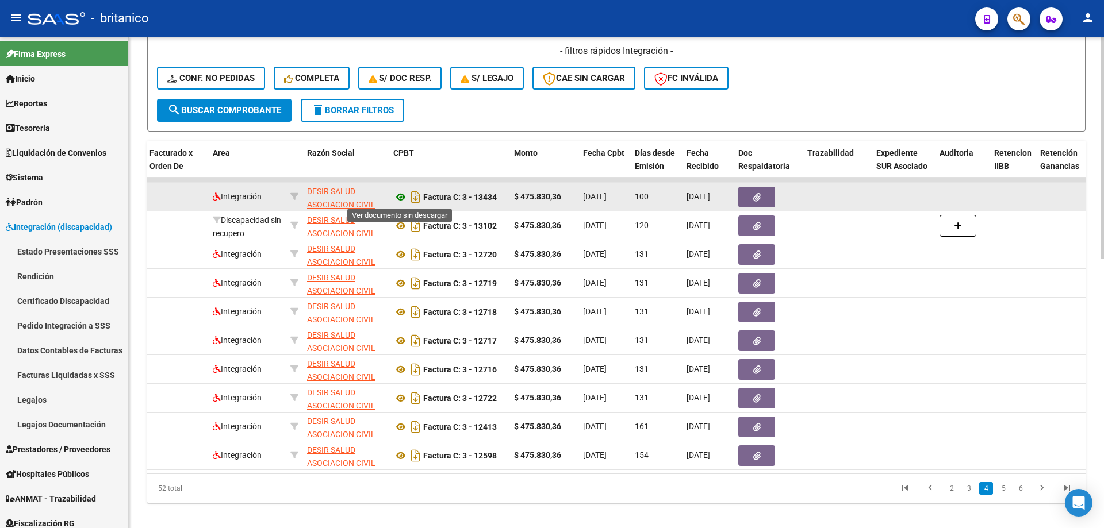
click at [397, 197] on icon at bounding box center [400, 197] width 15 height 14
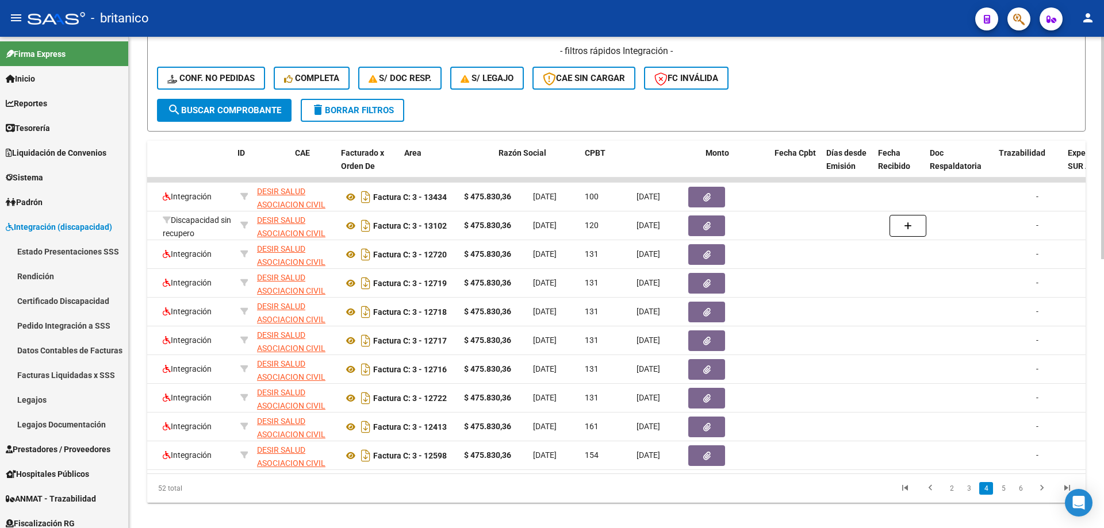
scroll to position [0, 0]
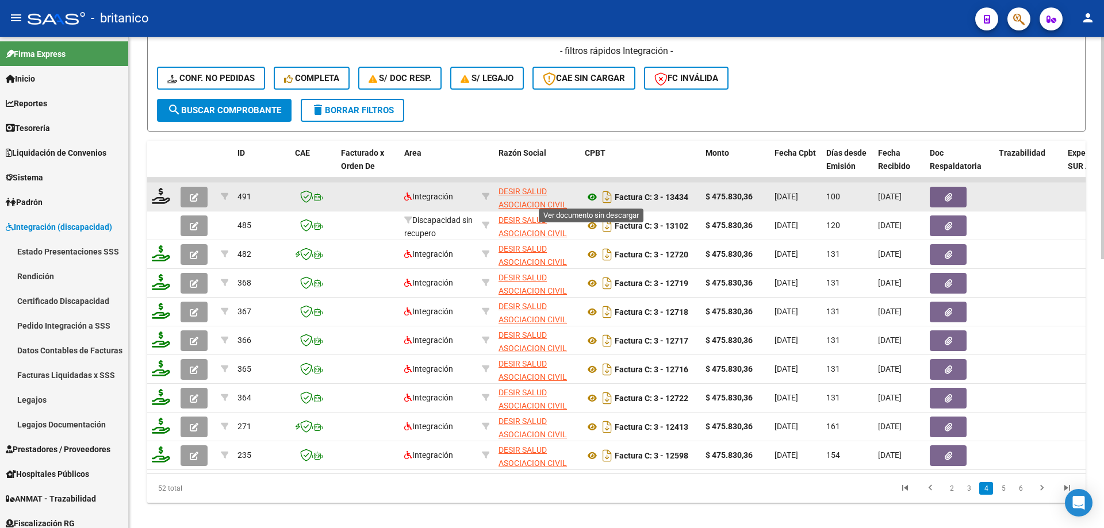
click at [595, 191] on icon at bounding box center [592, 197] width 15 height 14
click at [944, 192] on button "button" at bounding box center [948, 197] width 37 height 21
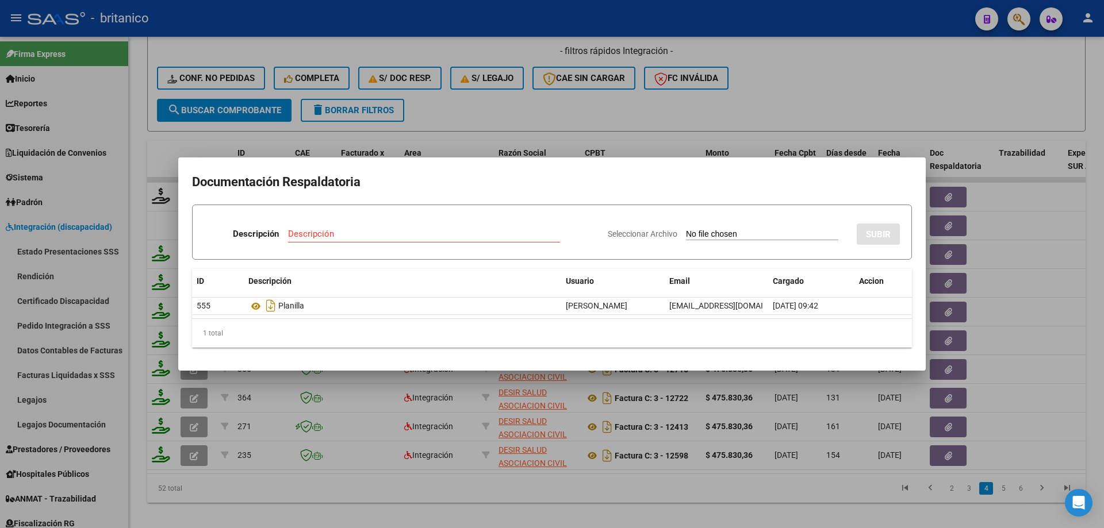
click at [842, 87] on div at bounding box center [552, 264] width 1104 height 528
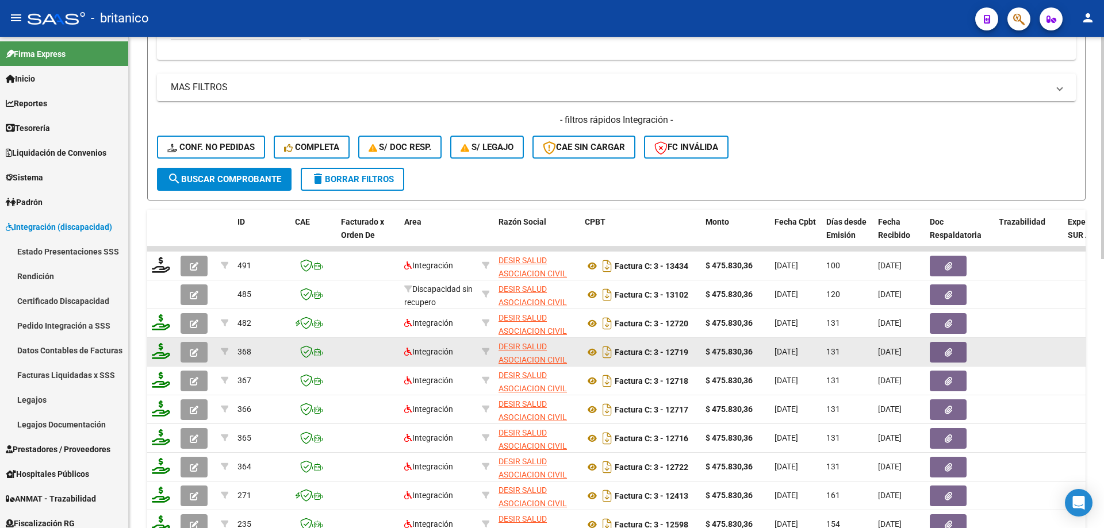
scroll to position [538, 0]
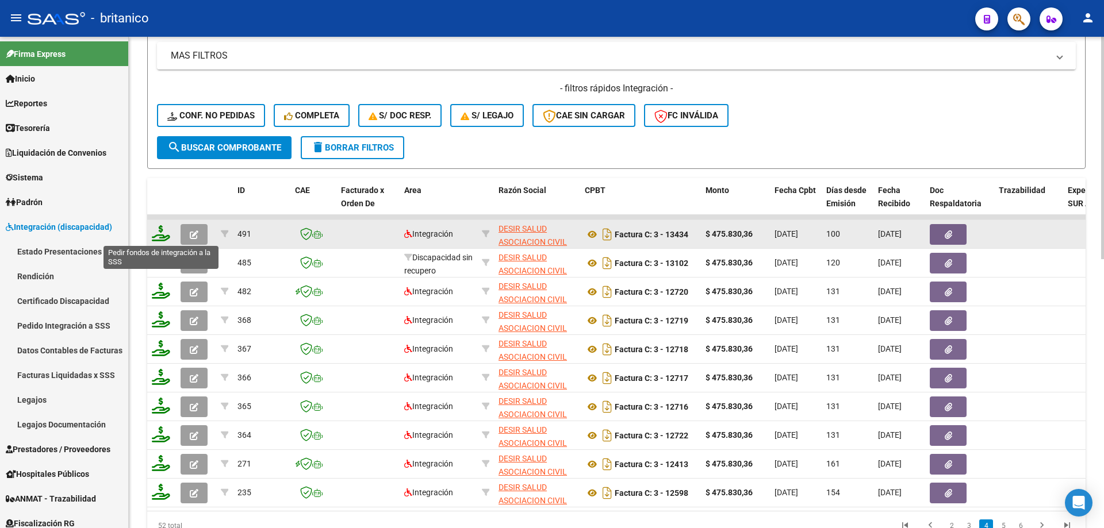
click at [163, 232] on icon at bounding box center [161, 233] width 18 height 16
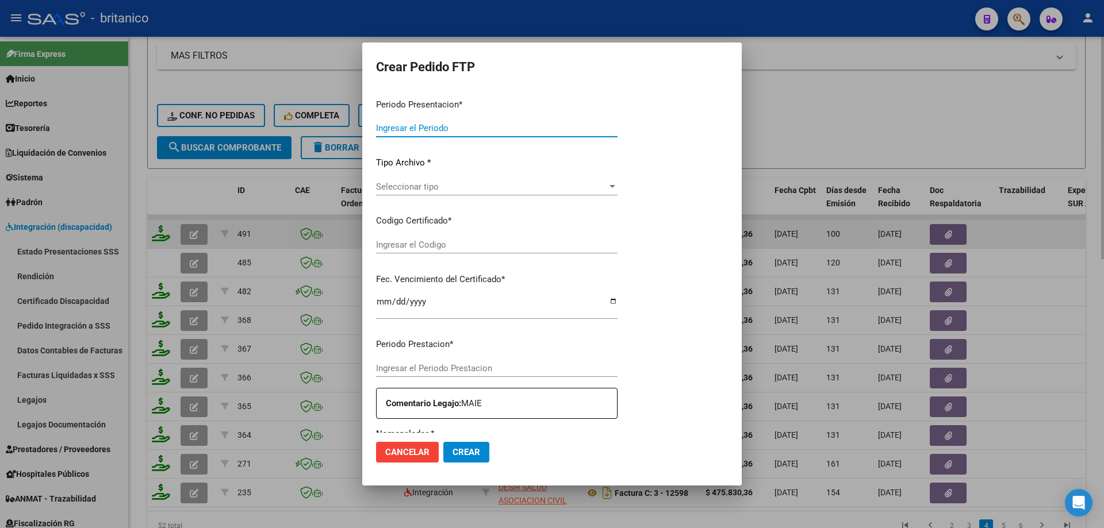
type input "202508"
type input "202504"
type input "$ 475.830,36"
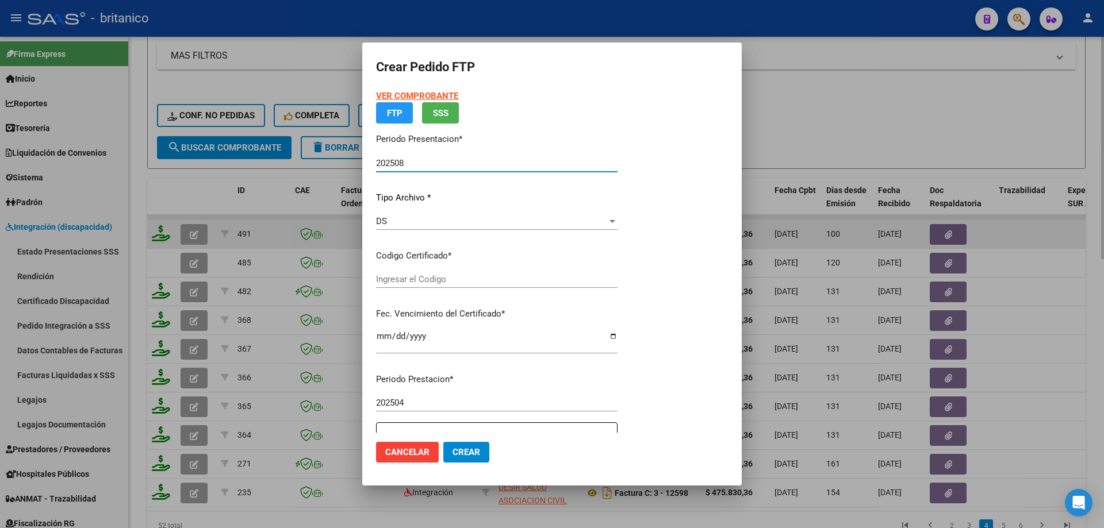
type input "ARG01000527625062025071720300717CIU13650"
type input "[DATE]"
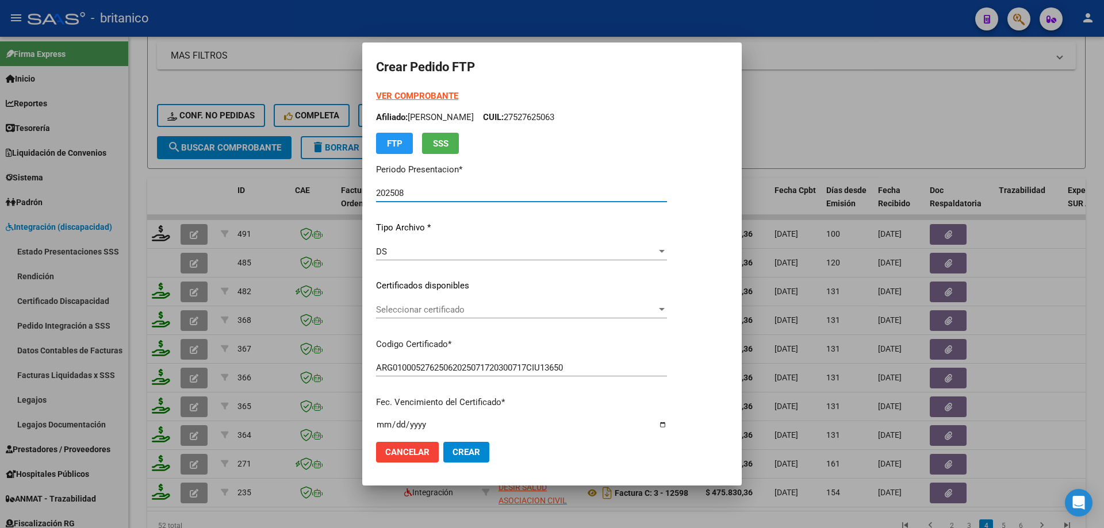
click at [816, 122] on div at bounding box center [552, 264] width 1104 height 528
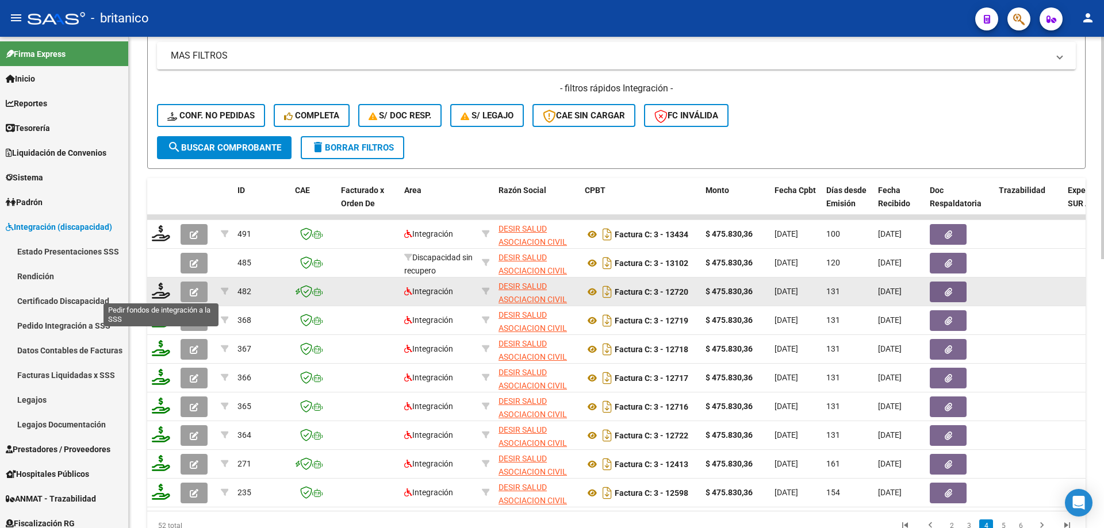
click at [159, 291] on icon at bounding box center [161, 291] width 18 height 16
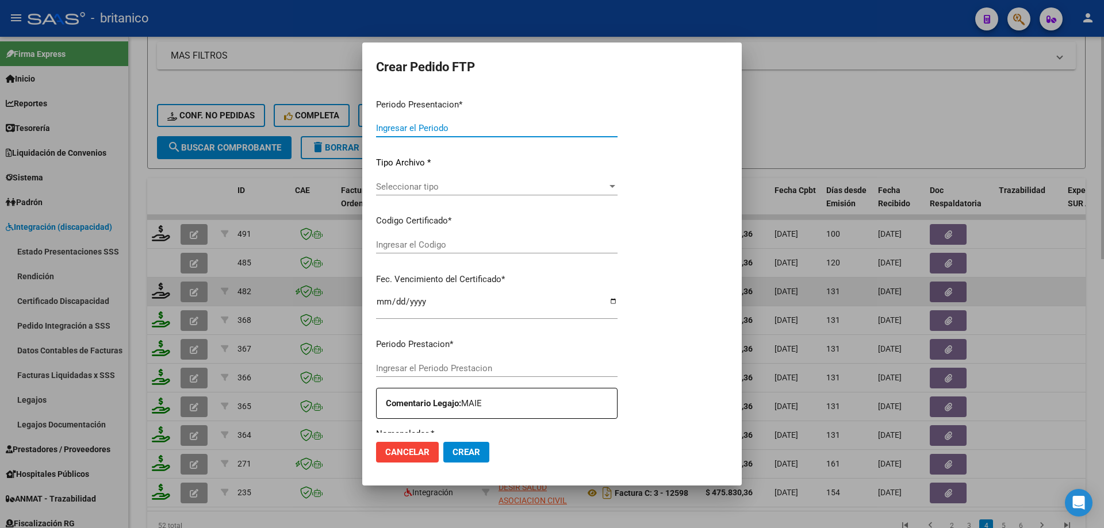
type input "202508"
type input "202504"
type input "$ 475.830,36"
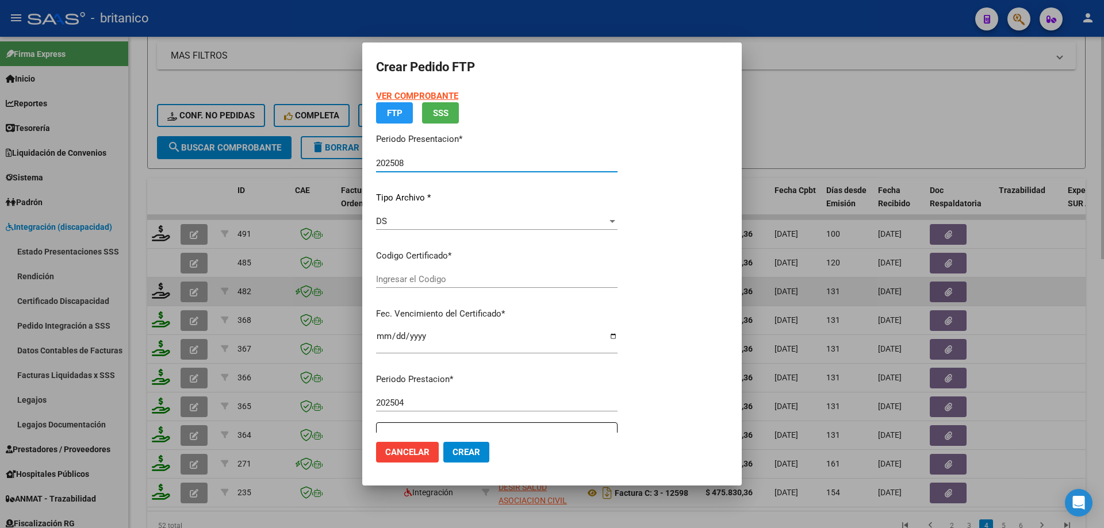
type input "ARG020005285656120200924-20250924CBA536"
type input "[DATE]"
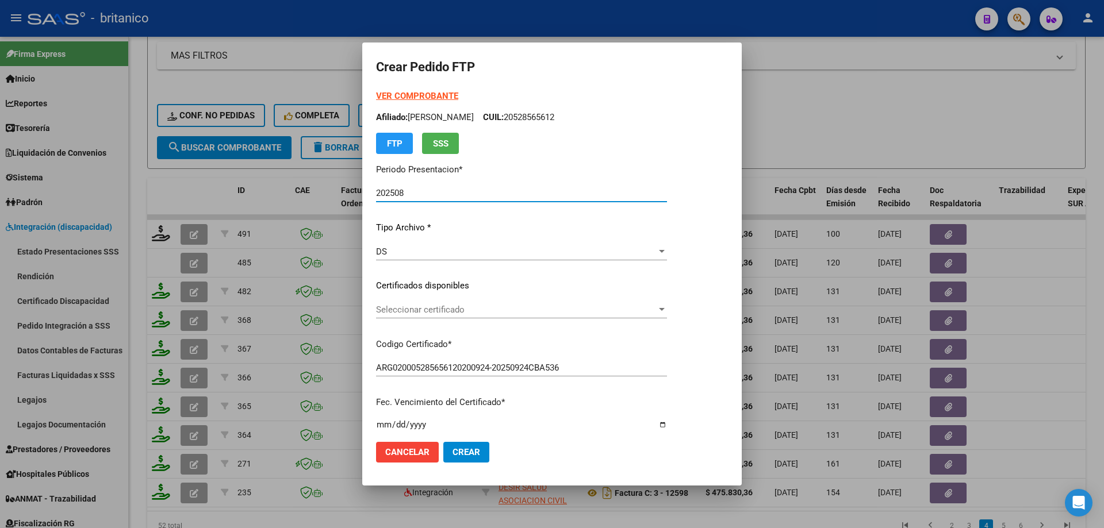
click at [826, 105] on div at bounding box center [552, 264] width 1104 height 528
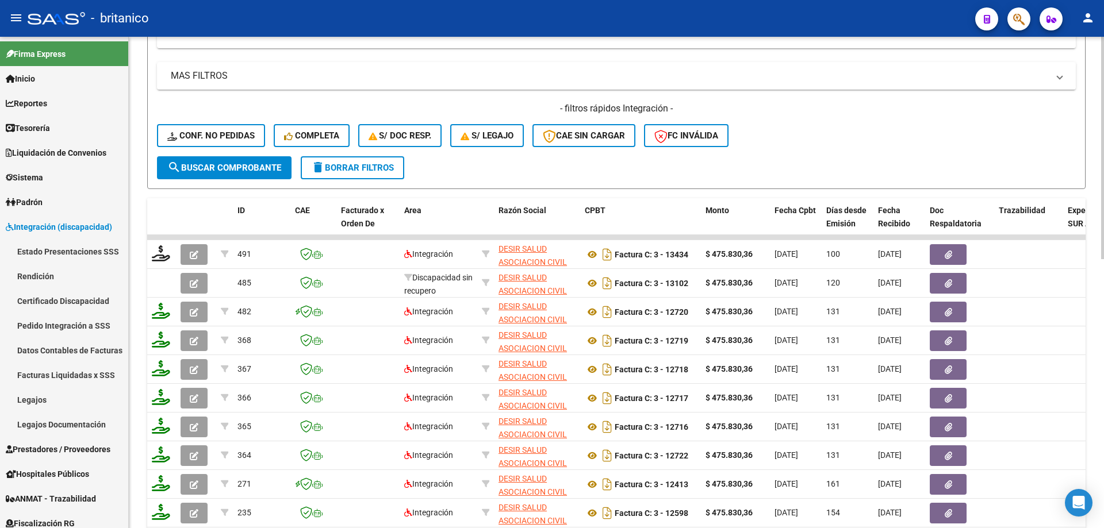
scroll to position [575, 0]
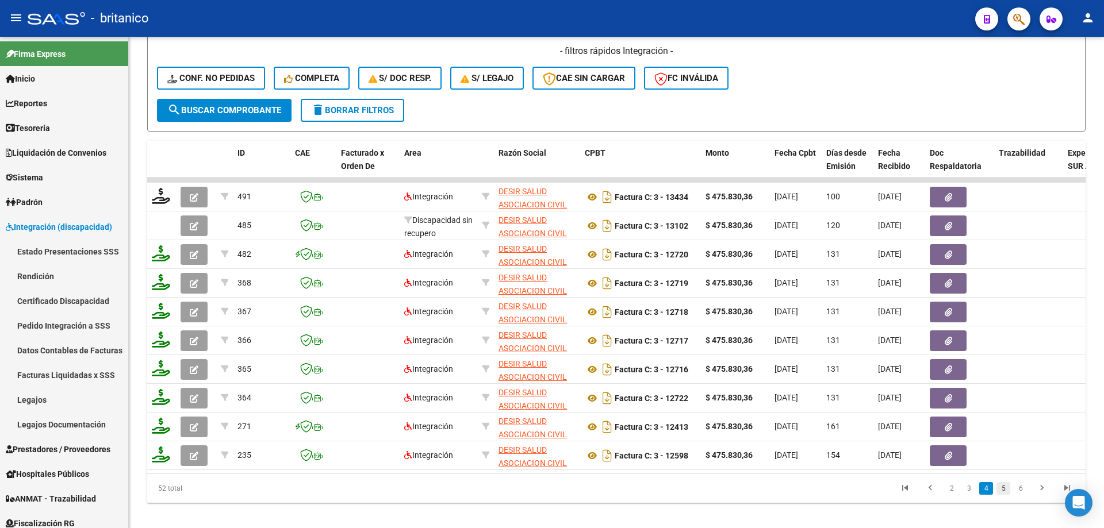
click at [1002, 495] on link "5" at bounding box center [1003, 488] width 14 height 13
click at [984, 495] on link "4" at bounding box center [986, 488] width 14 height 13
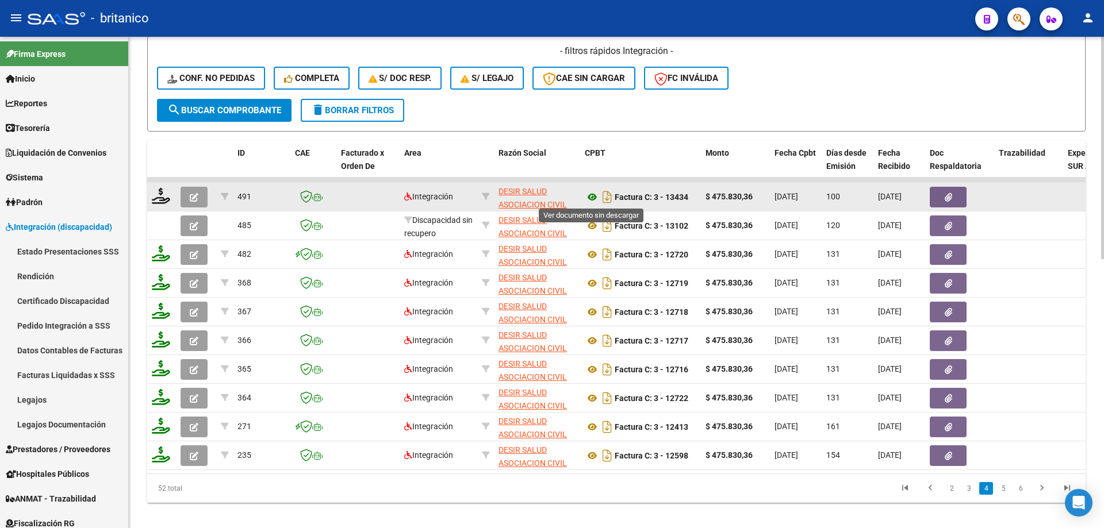
click at [591, 194] on icon at bounding box center [592, 197] width 15 height 14
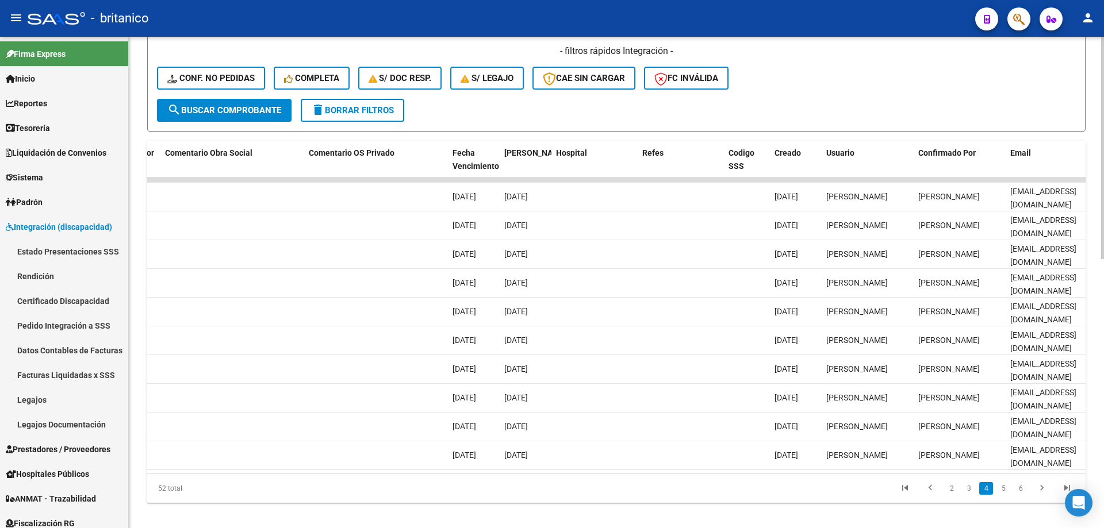
scroll to position [0, 2026]
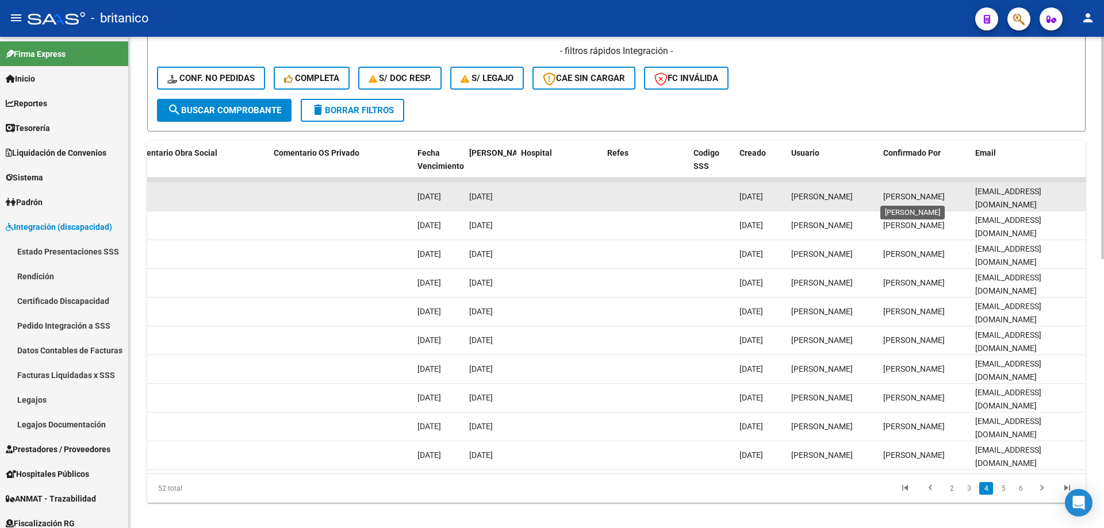
click at [900, 201] on span "[PERSON_NAME]" at bounding box center [914, 196] width 62 height 9
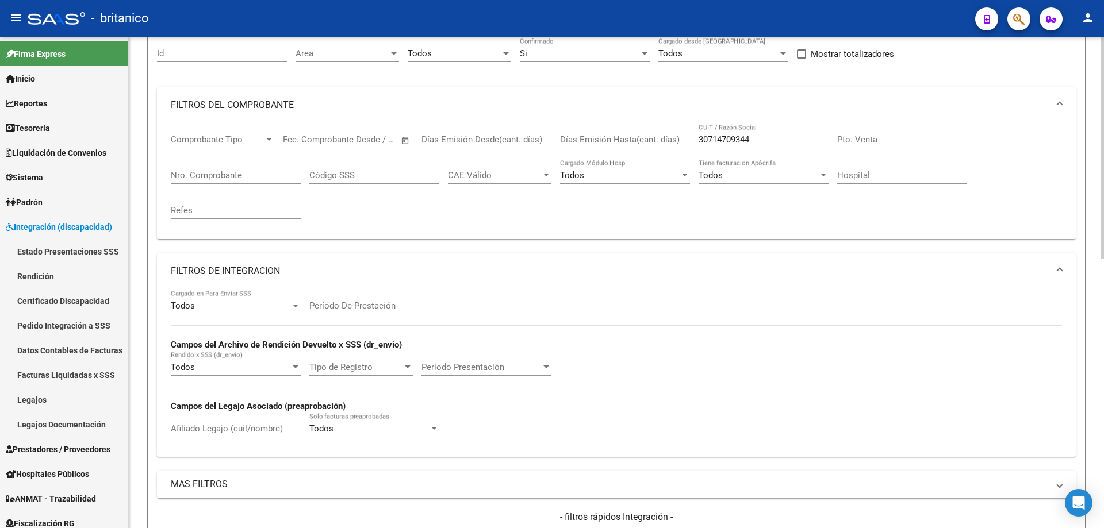
scroll to position [57, 0]
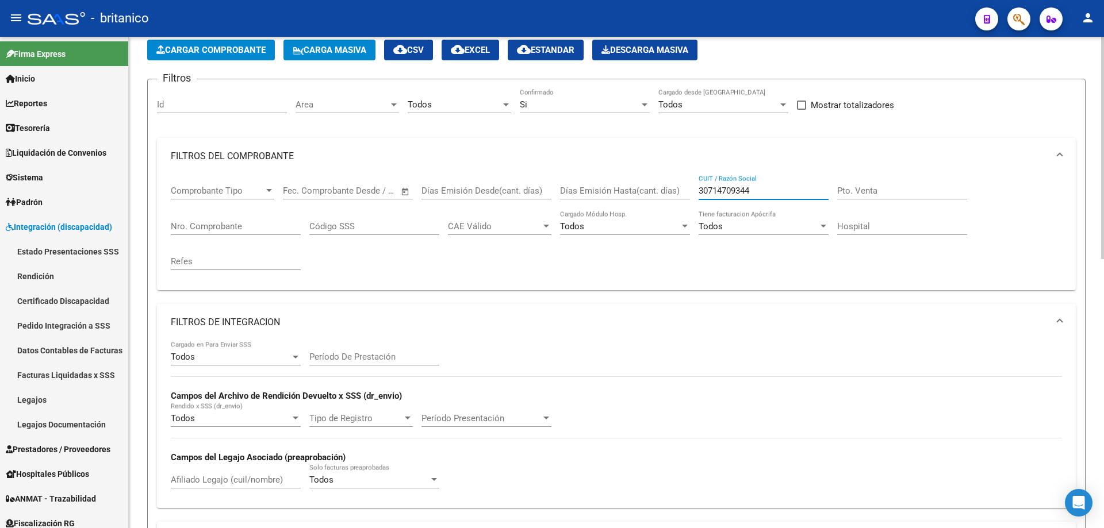
drag, startPoint x: 699, startPoint y: 189, endPoint x: 752, endPoint y: 188, distance: 52.3
click at [752, 188] on input "30714709344" at bounding box center [764, 191] width 130 height 10
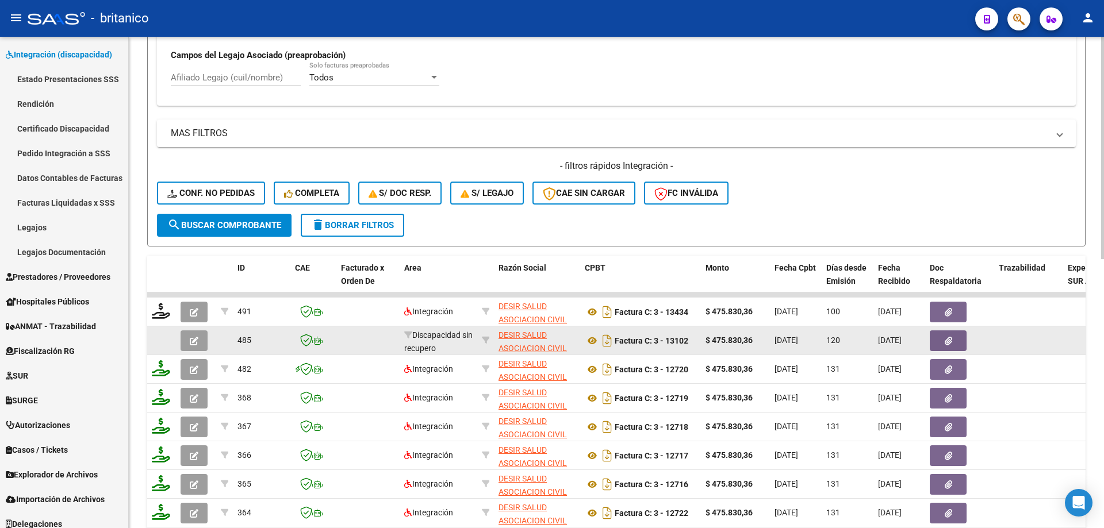
scroll to position [575, 0]
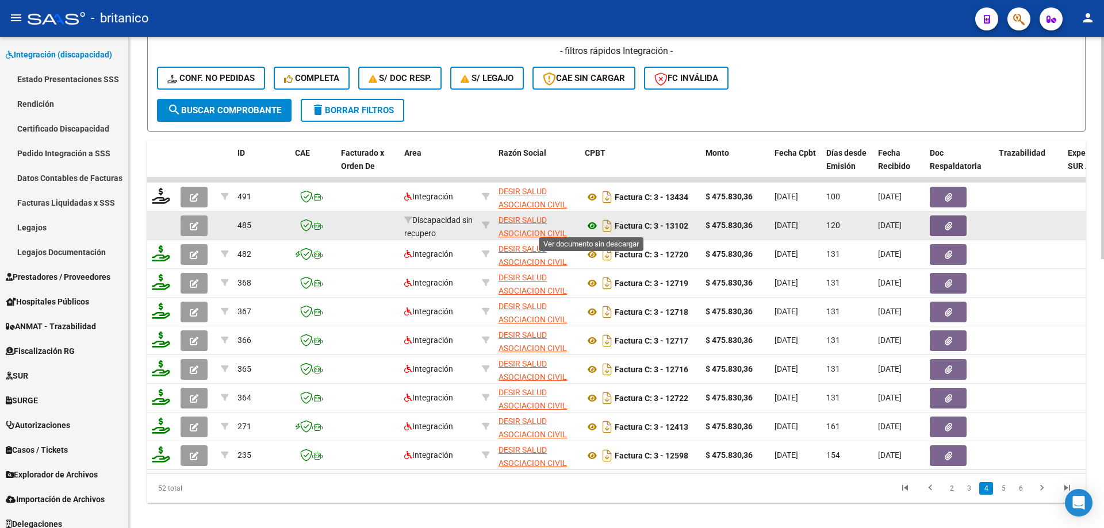
click at [591, 224] on icon at bounding box center [592, 226] width 15 height 14
click at [200, 222] on button "button" at bounding box center [194, 226] width 27 height 21
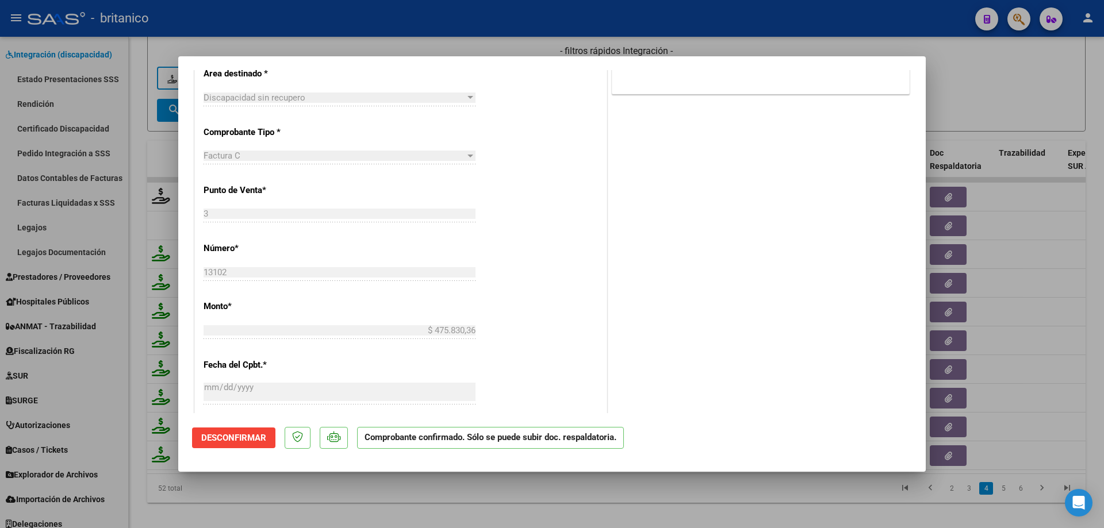
scroll to position [0, 0]
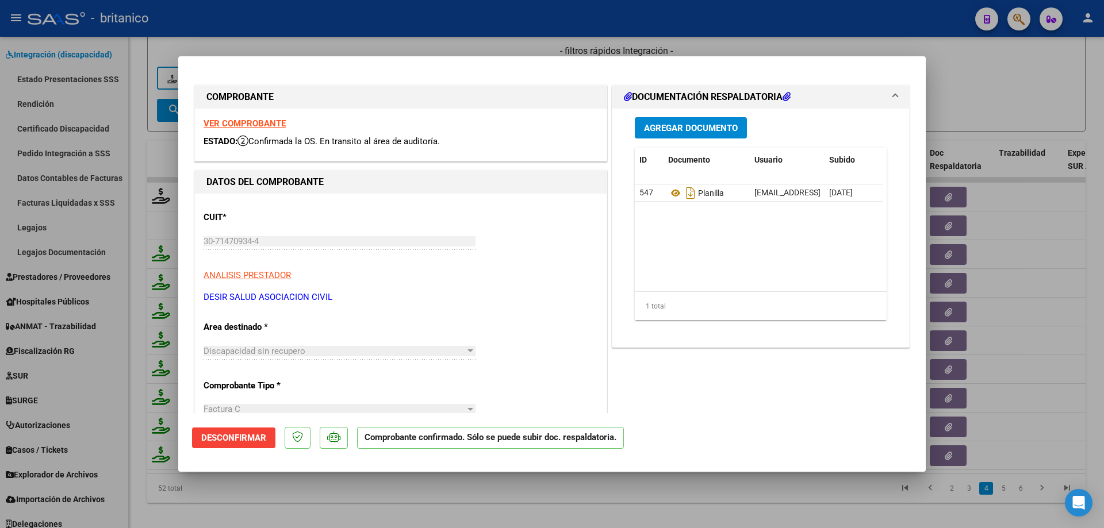
click at [1007, 90] on div at bounding box center [552, 264] width 1104 height 528
type input "$ 0,00"
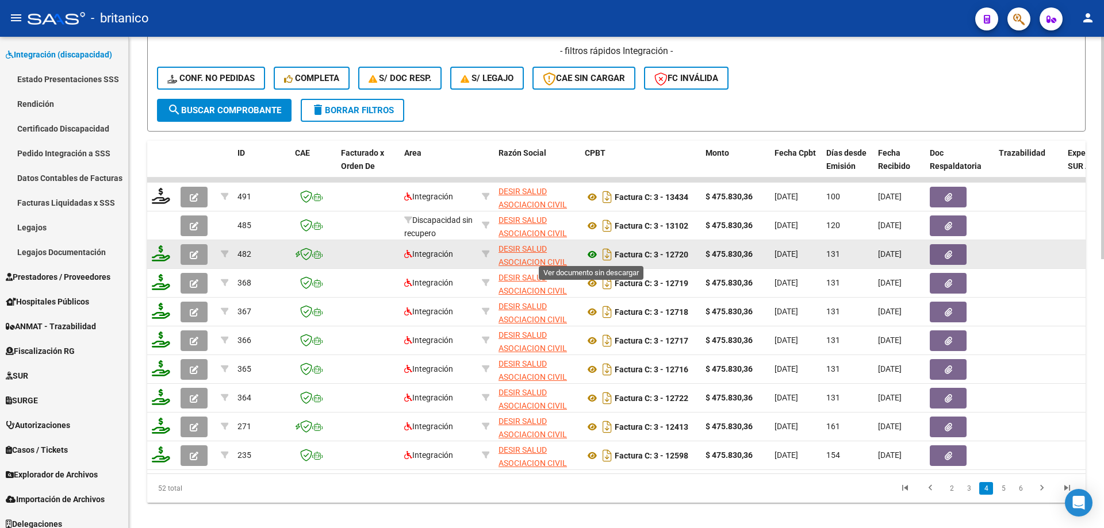
click at [591, 251] on icon at bounding box center [592, 255] width 15 height 14
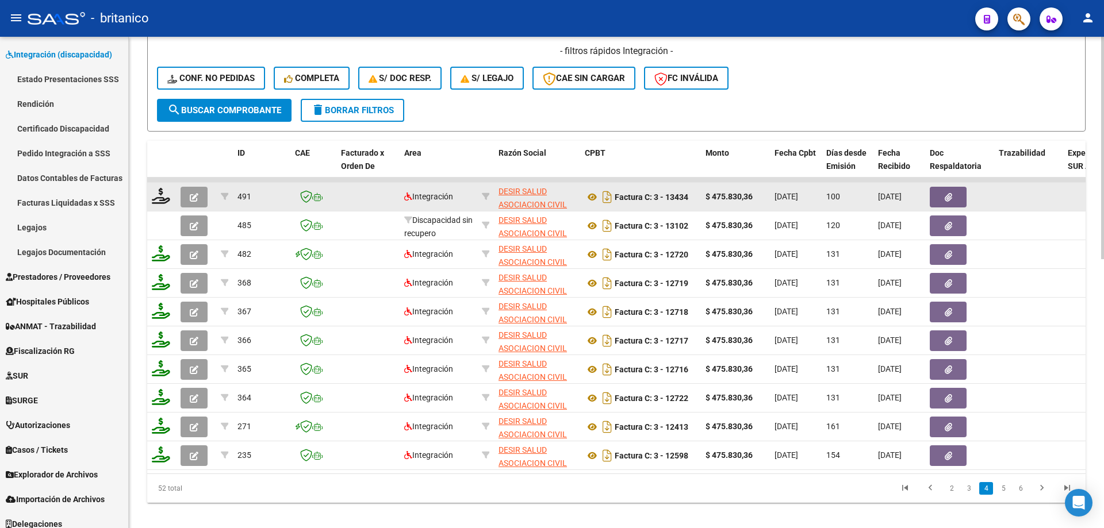
click at [189, 198] on button "button" at bounding box center [194, 197] width 27 height 21
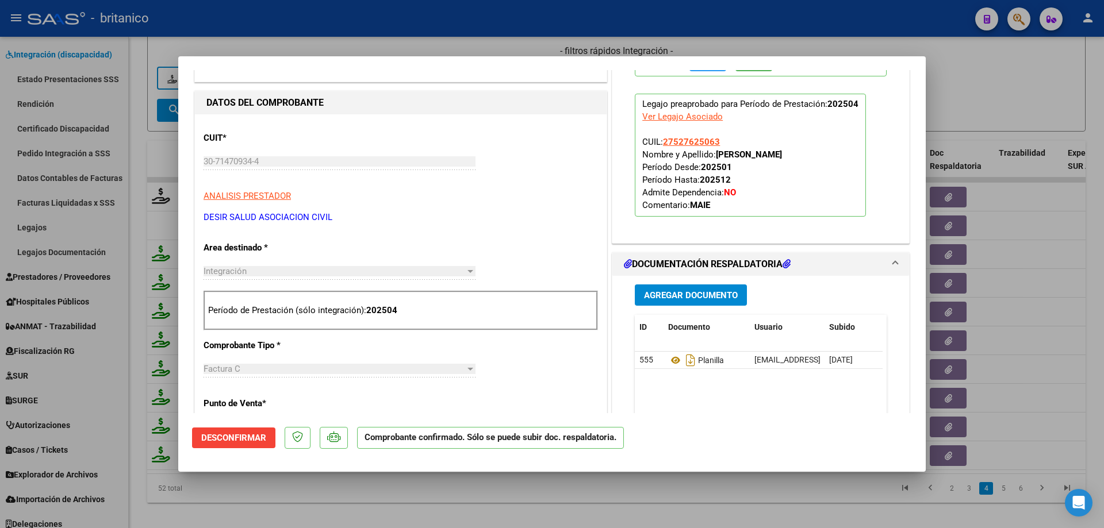
scroll to position [517, 0]
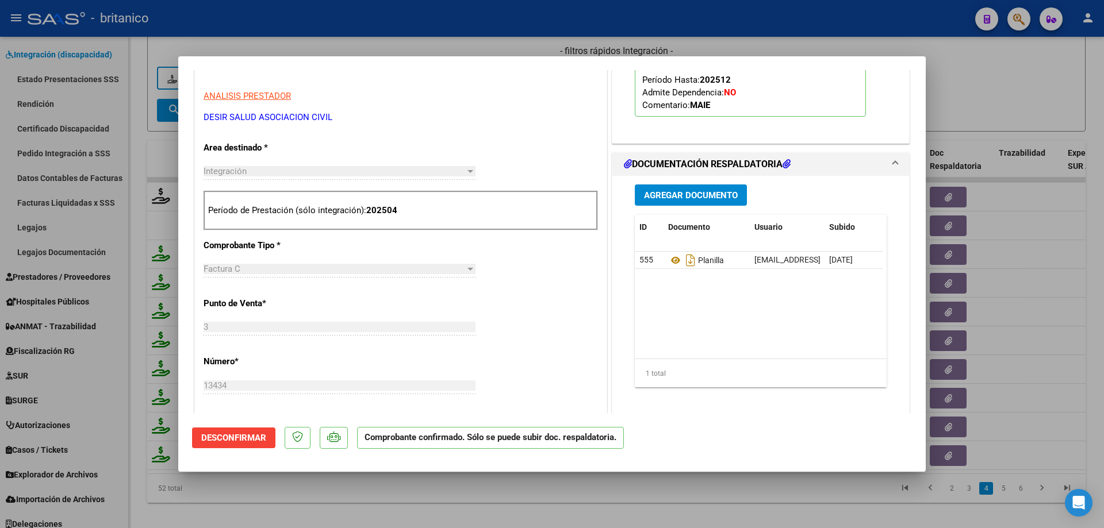
click at [988, 57] on div at bounding box center [552, 264] width 1104 height 528
type input "$ 0,00"
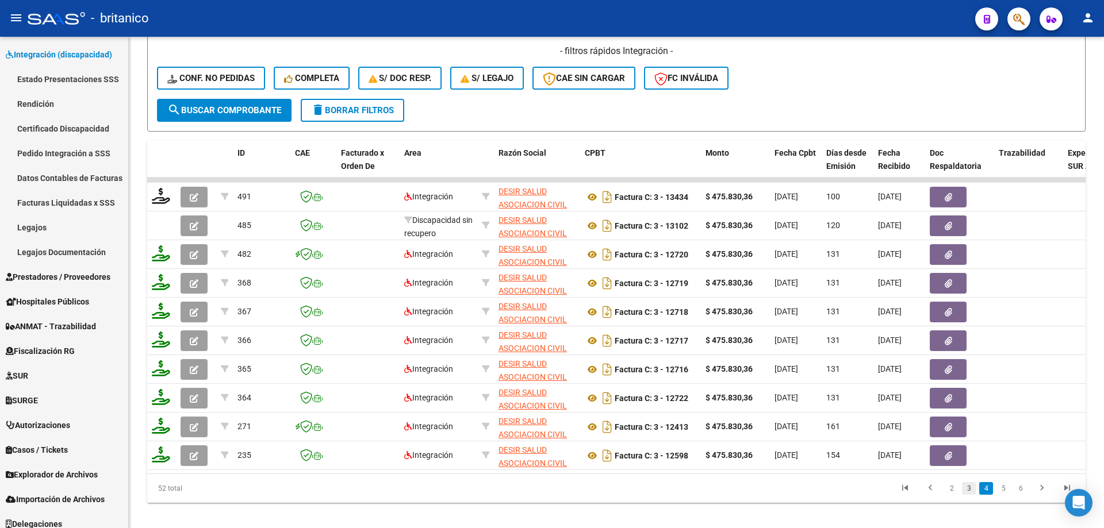
click at [967, 495] on link "3" at bounding box center [969, 488] width 14 height 13
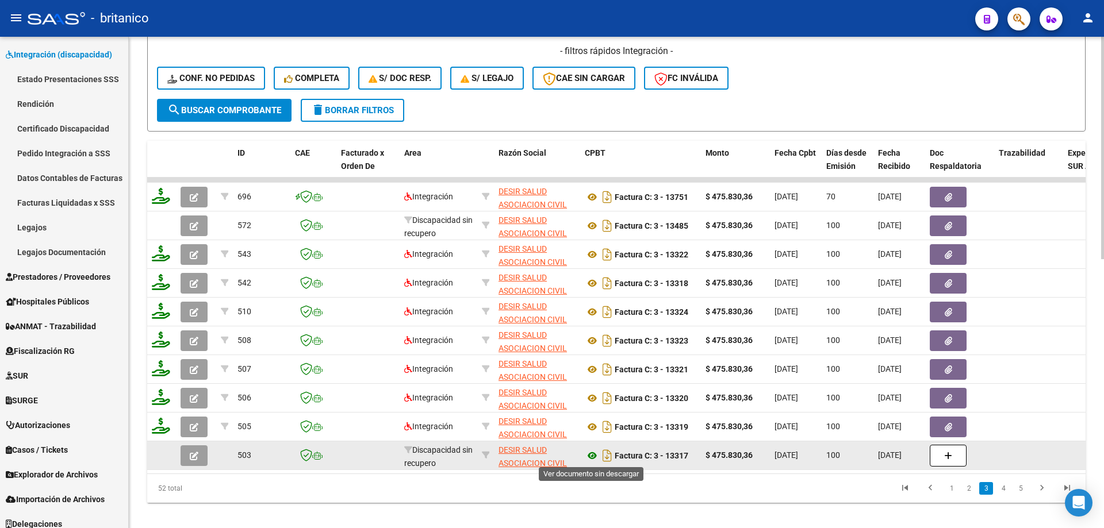
click at [588, 457] on icon at bounding box center [592, 456] width 15 height 14
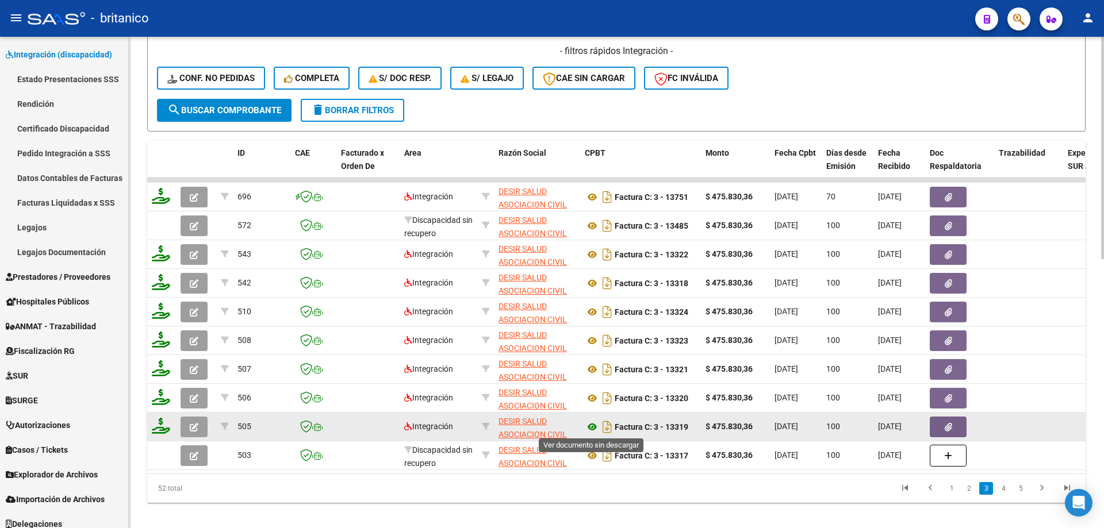
click at [594, 421] on icon at bounding box center [592, 427] width 15 height 14
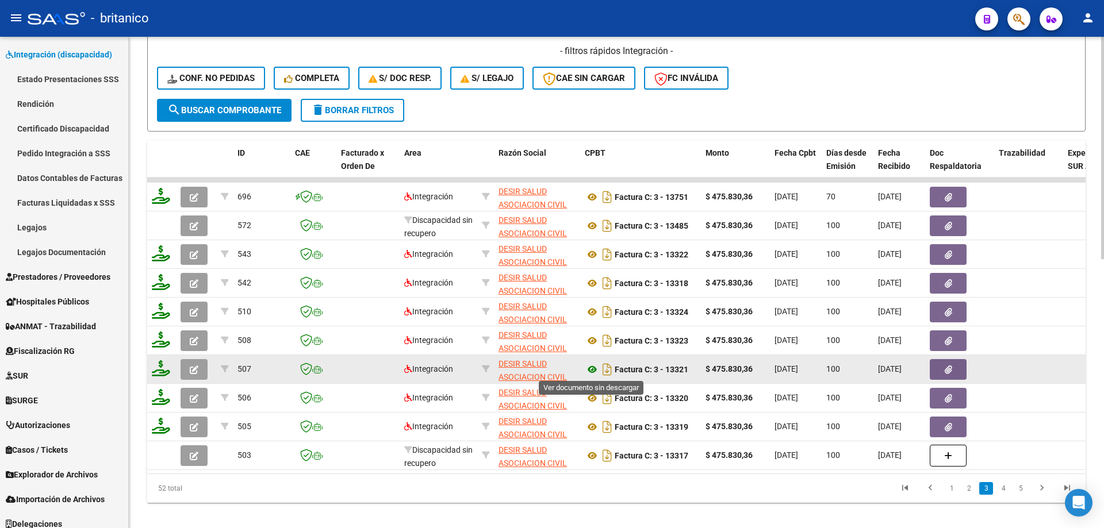
click at [597, 369] on icon at bounding box center [592, 370] width 15 height 14
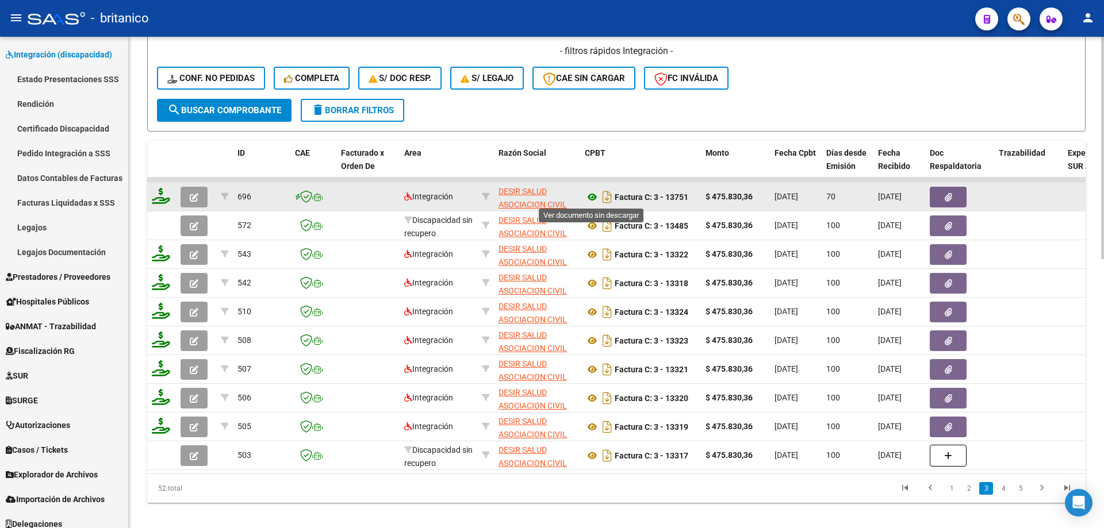
click at [589, 195] on icon at bounding box center [592, 197] width 15 height 14
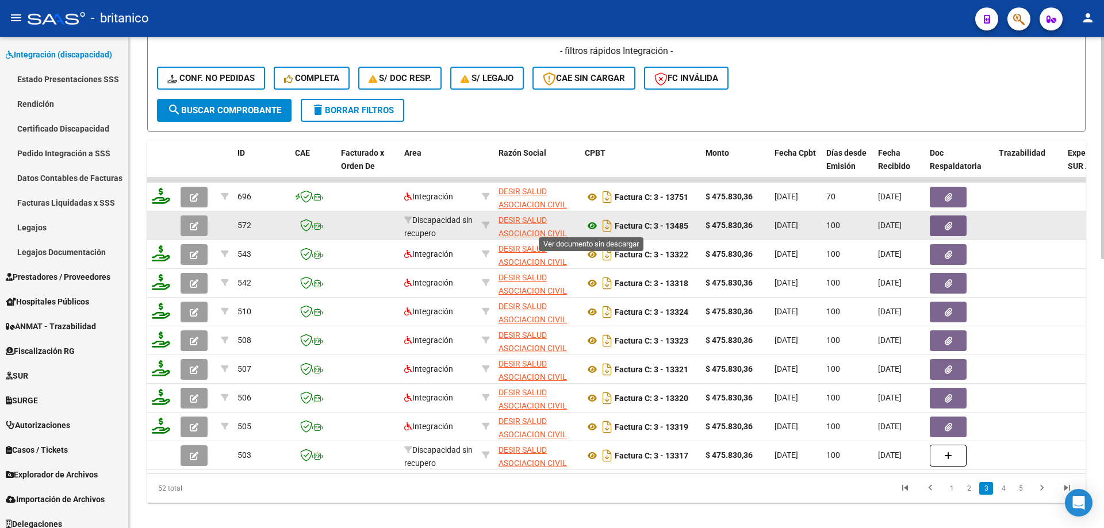
click at [593, 225] on icon at bounding box center [592, 226] width 15 height 14
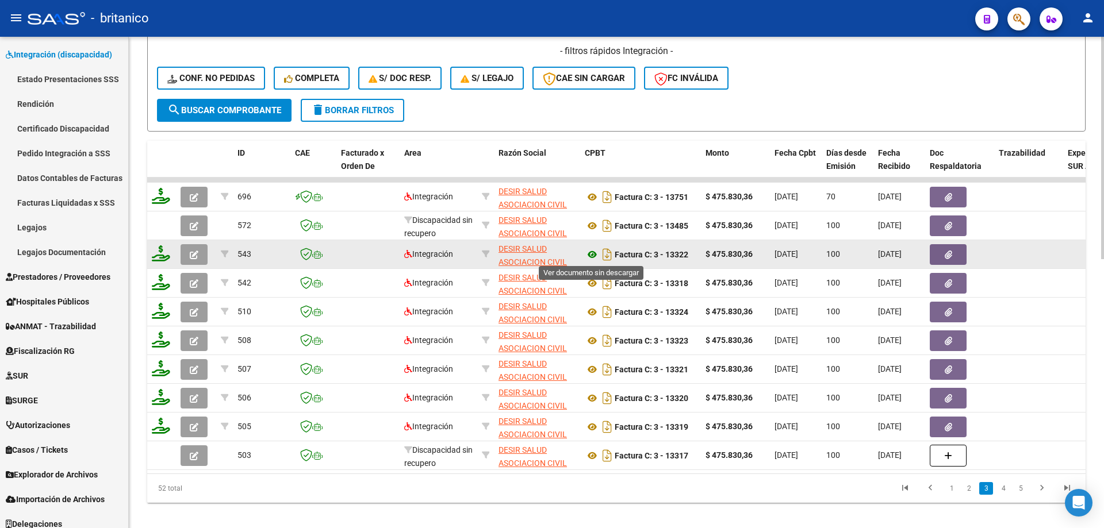
click at [592, 251] on icon at bounding box center [592, 255] width 15 height 14
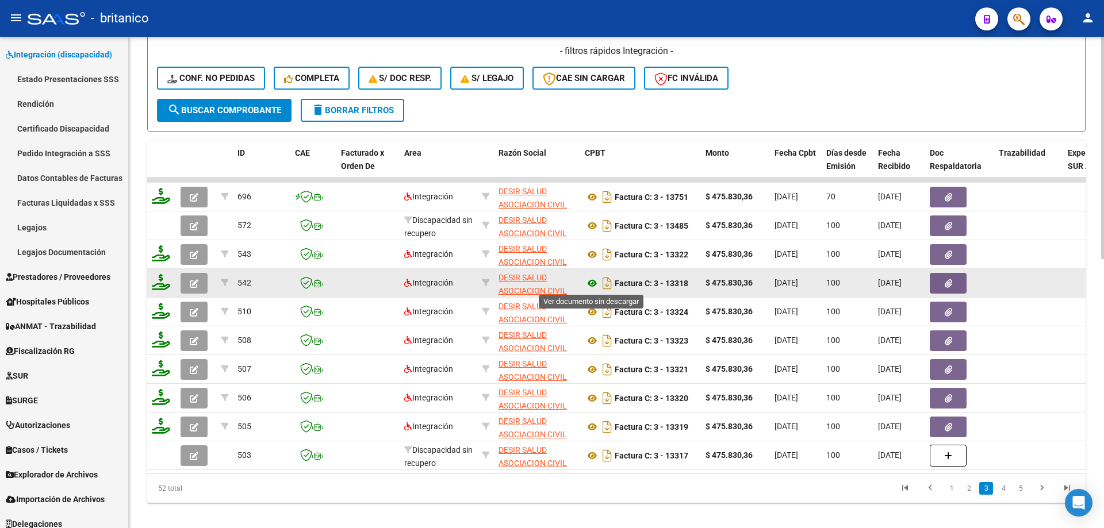
click at [595, 286] on icon at bounding box center [592, 284] width 15 height 14
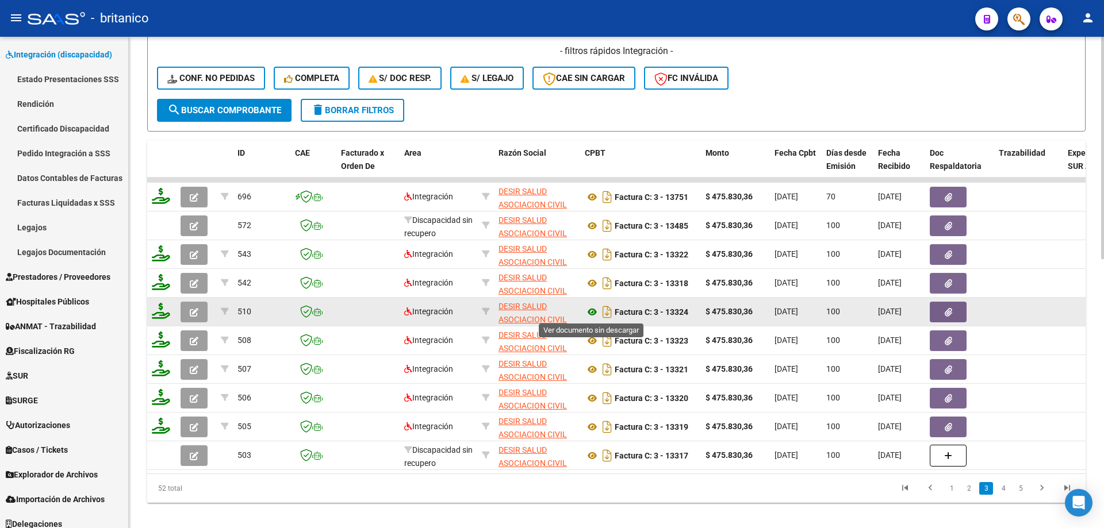
click at [589, 313] on icon at bounding box center [592, 312] width 15 height 14
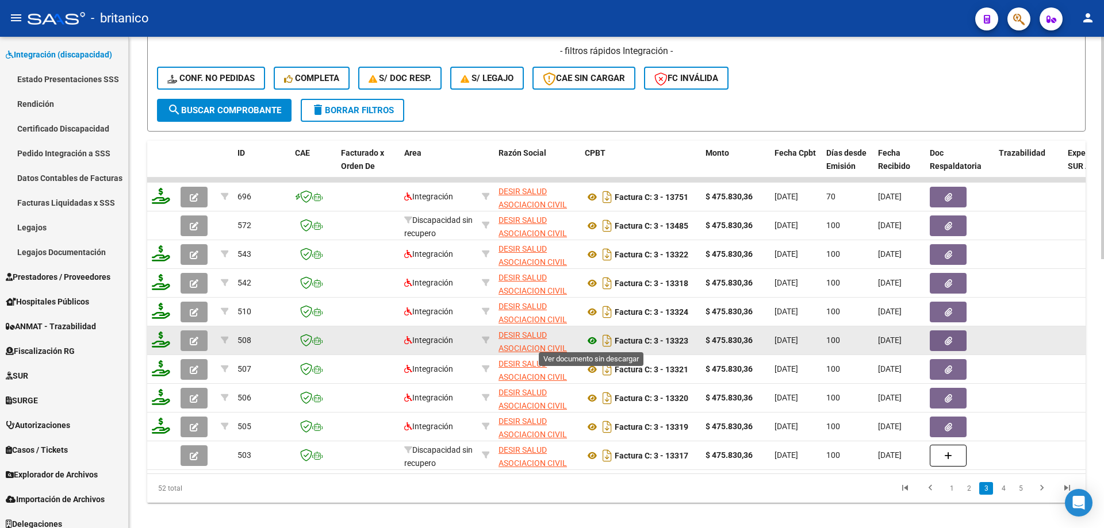
click at [591, 345] on icon at bounding box center [592, 341] width 15 height 14
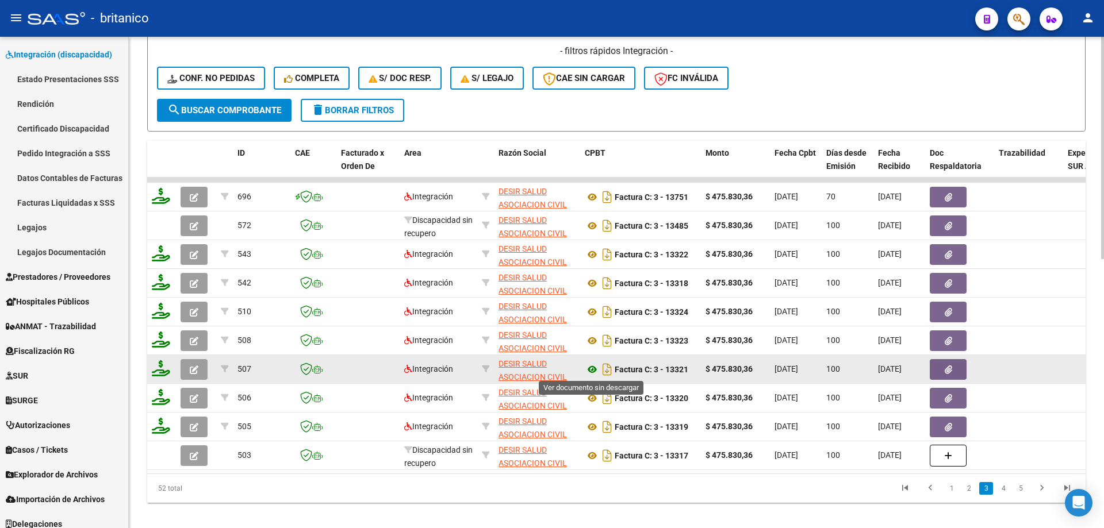
click at [589, 365] on icon at bounding box center [592, 370] width 15 height 14
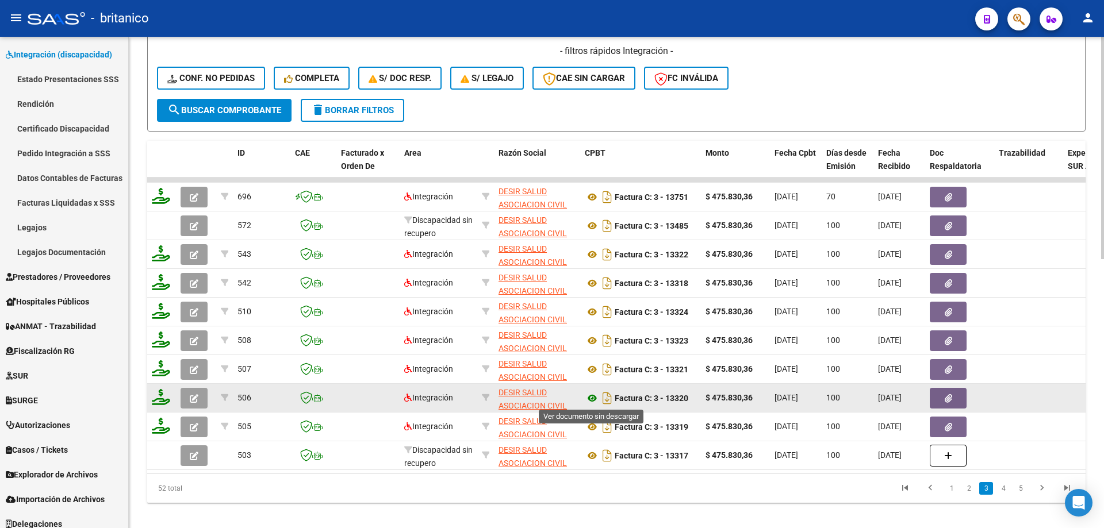
click at [592, 398] on icon at bounding box center [592, 399] width 15 height 14
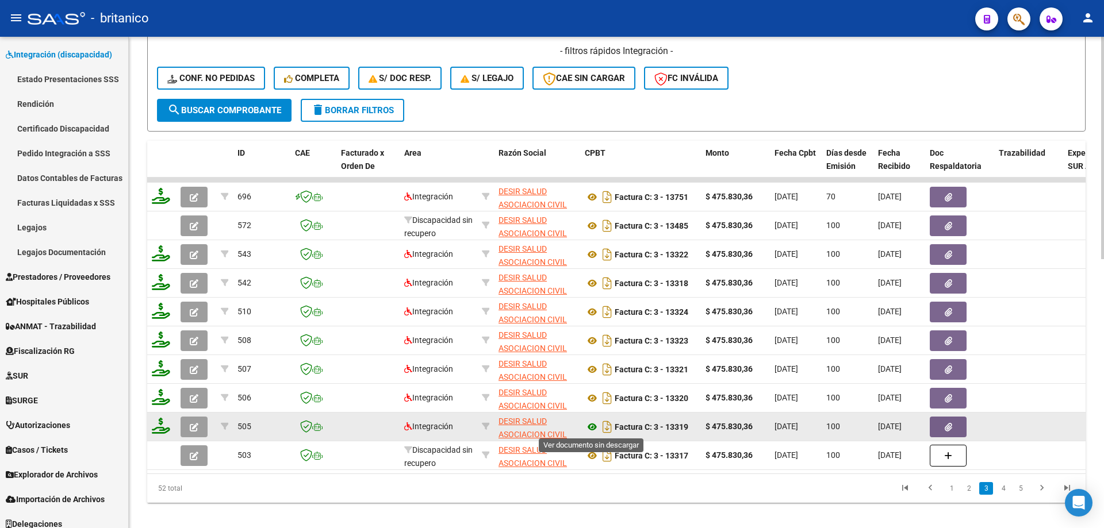
click at [593, 423] on icon at bounding box center [592, 427] width 15 height 14
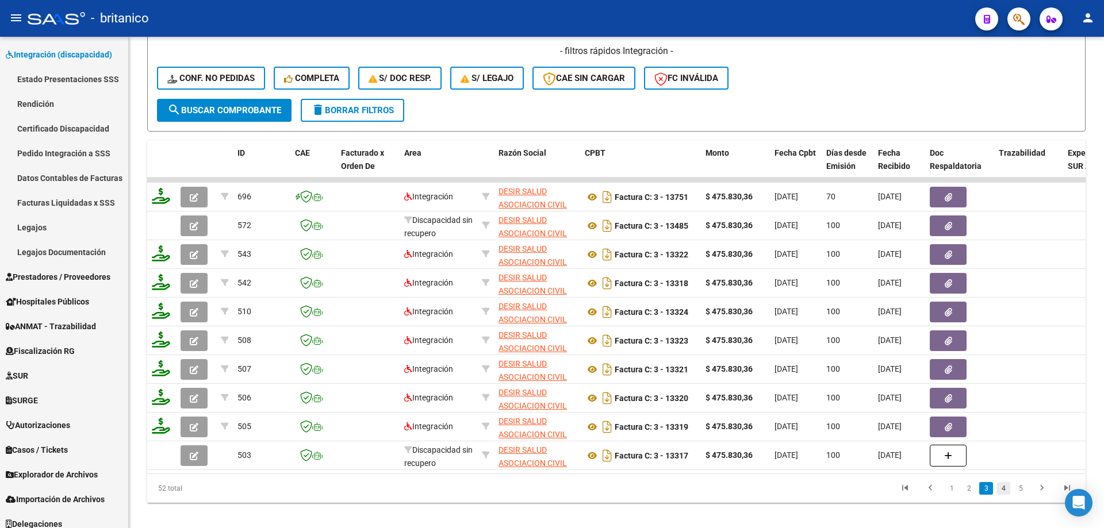
click at [1005, 495] on link "4" at bounding box center [1003, 488] width 14 height 13
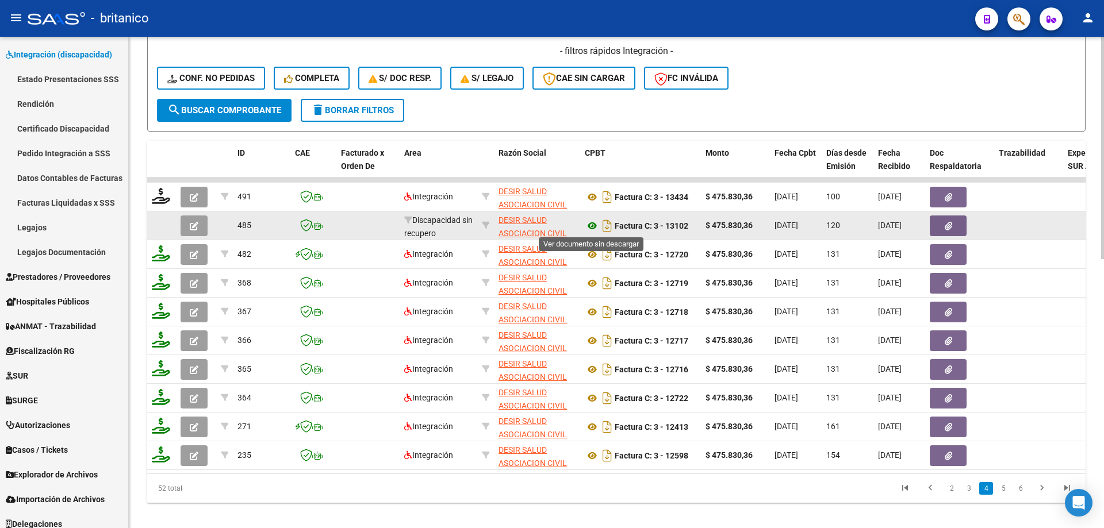
click at [593, 224] on icon at bounding box center [592, 226] width 15 height 14
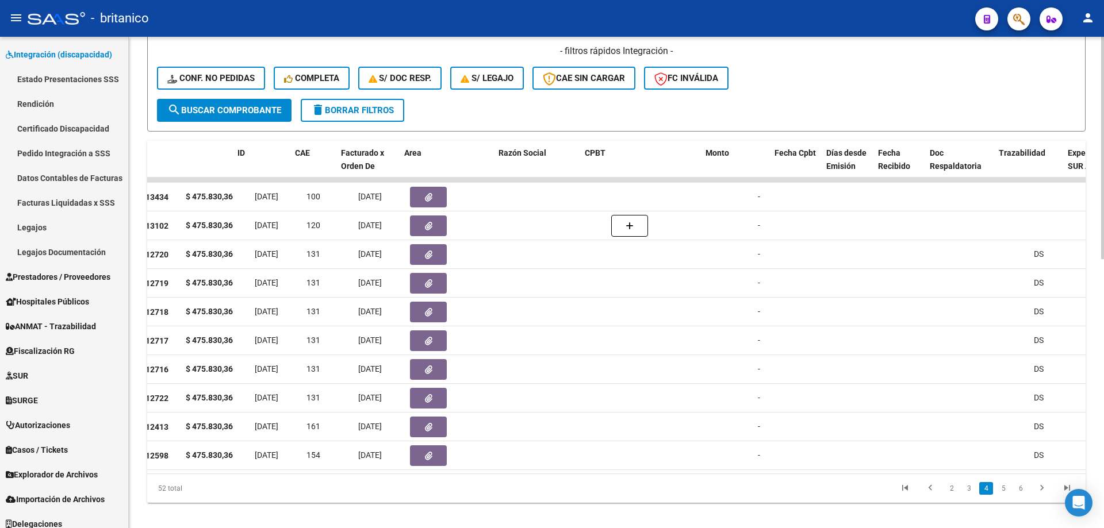
scroll to position [0, 0]
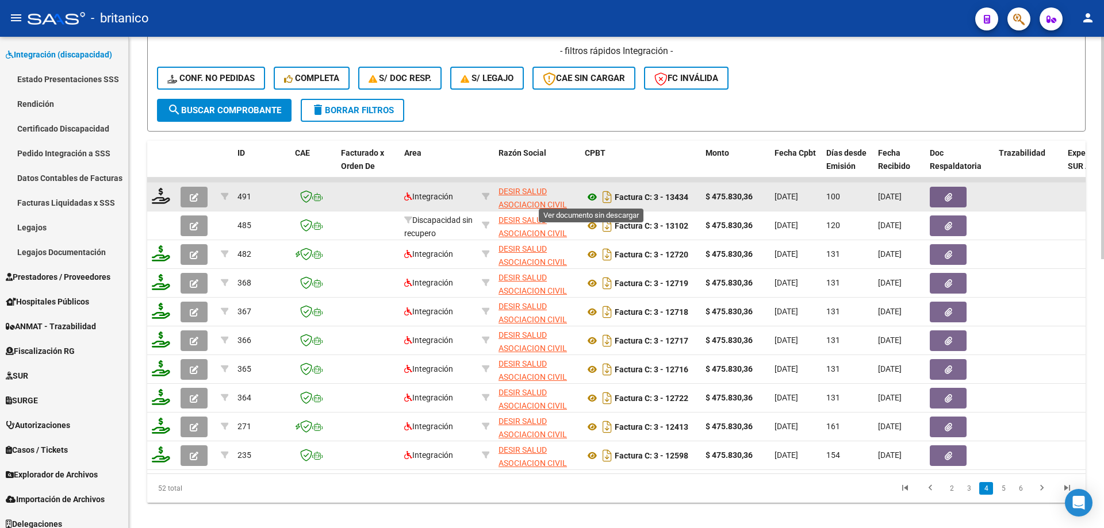
click at [589, 195] on icon at bounding box center [592, 197] width 15 height 14
click at [197, 197] on icon "button" at bounding box center [194, 197] width 9 height 9
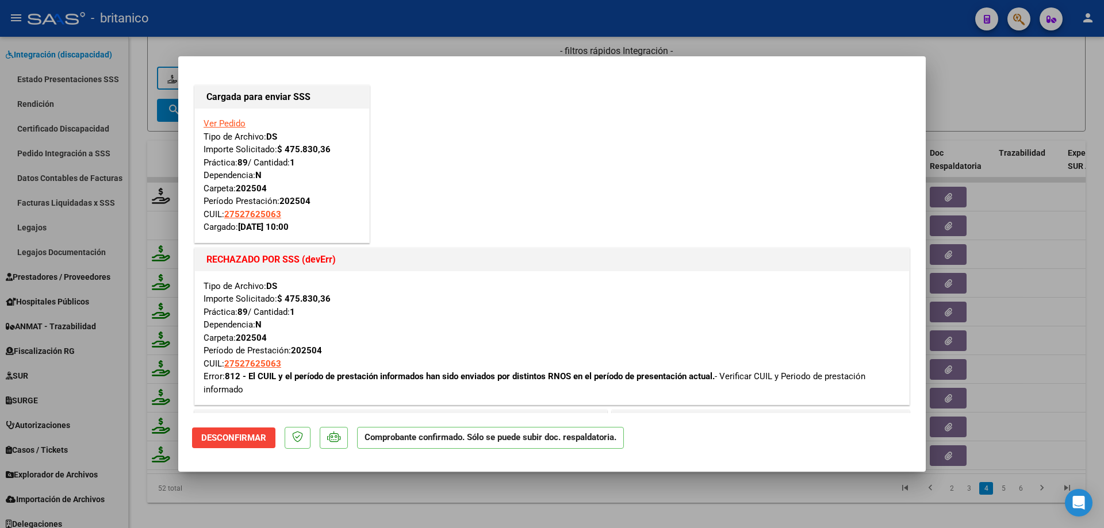
click at [967, 97] on div at bounding box center [552, 264] width 1104 height 528
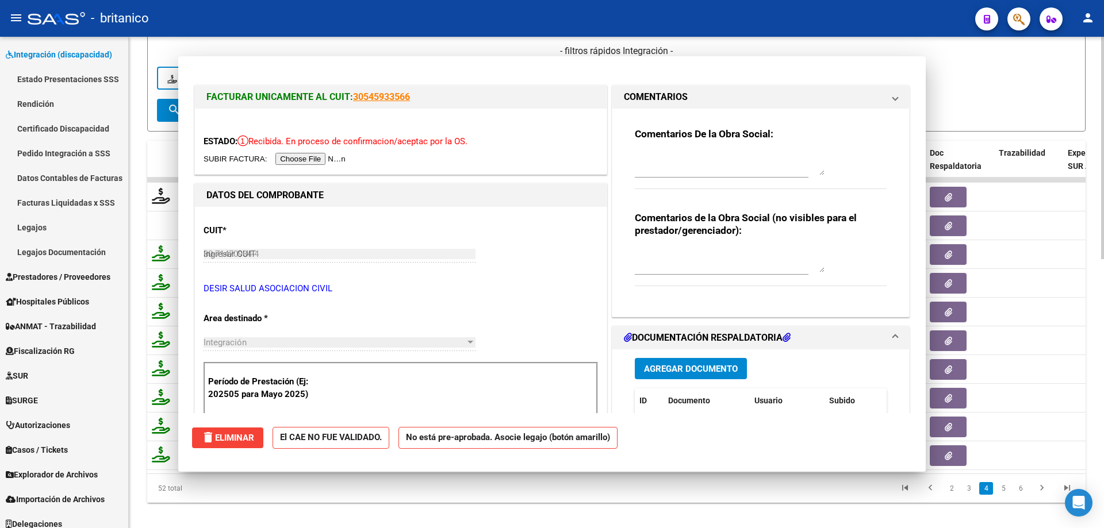
type input "$ 0,00"
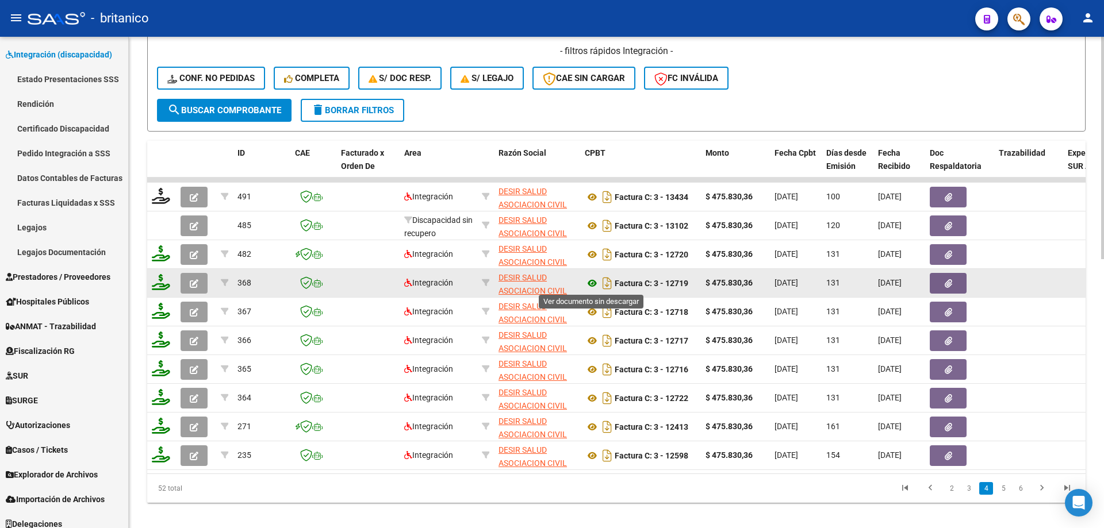
click at [592, 279] on icon at bounding box center [592, 284] width 15 height 14
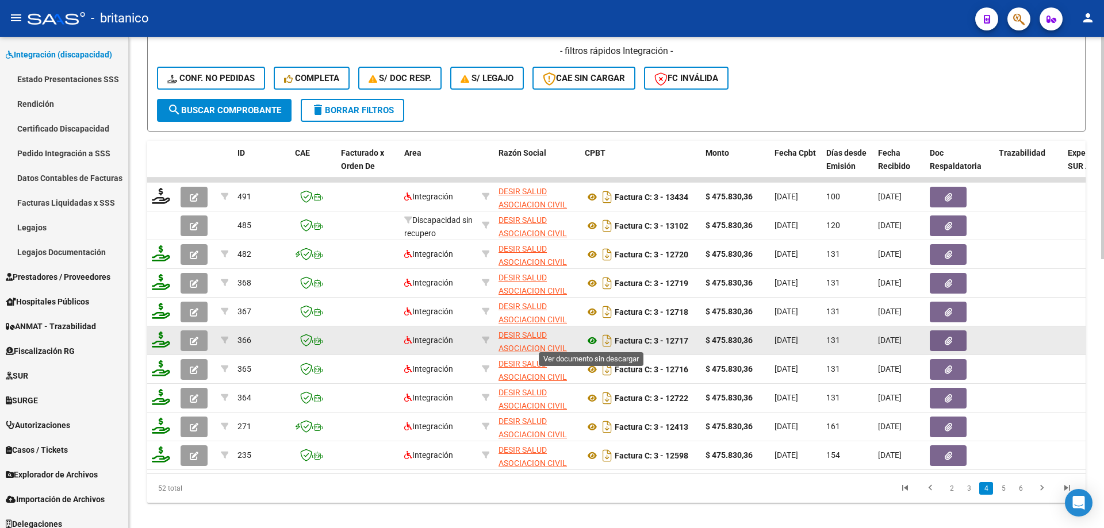
click at [591, 345] on icon at bounding box center [592, 341] width 15 height 14
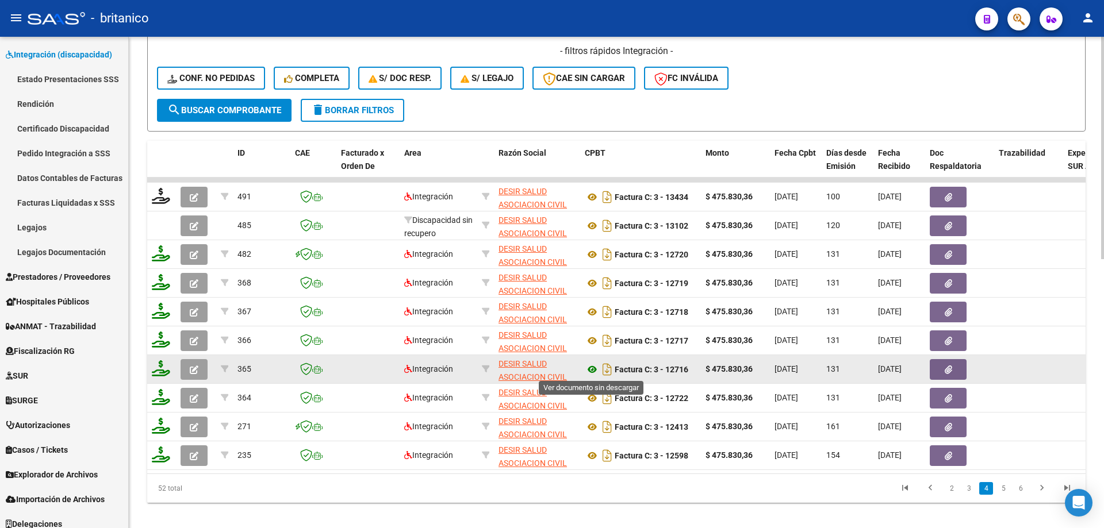
click at [597, 371] on icon at bounding box center [592, 370] width 15 height 14
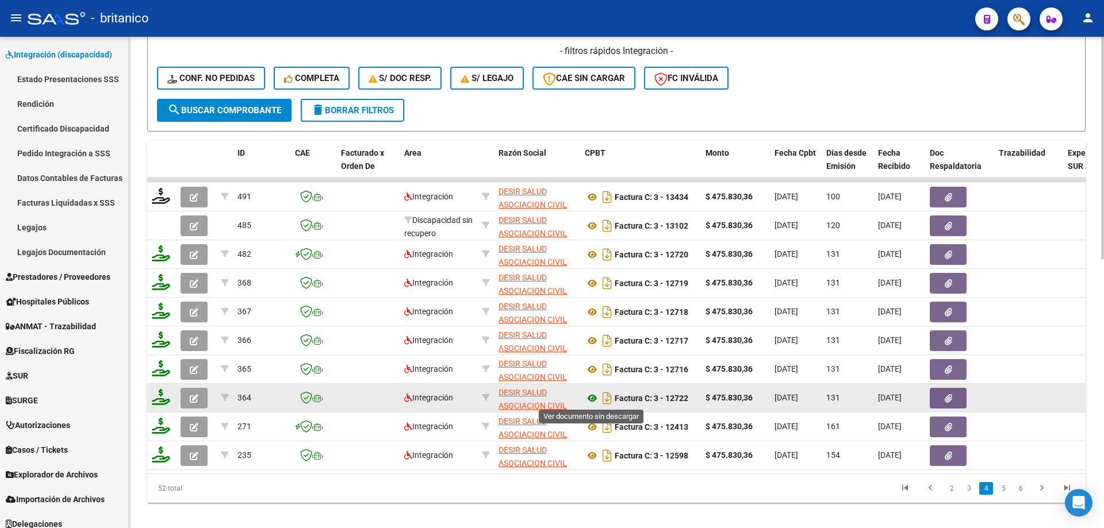
click at [591, 394] on icon at bounding box center [592, 399] width 15 height 14
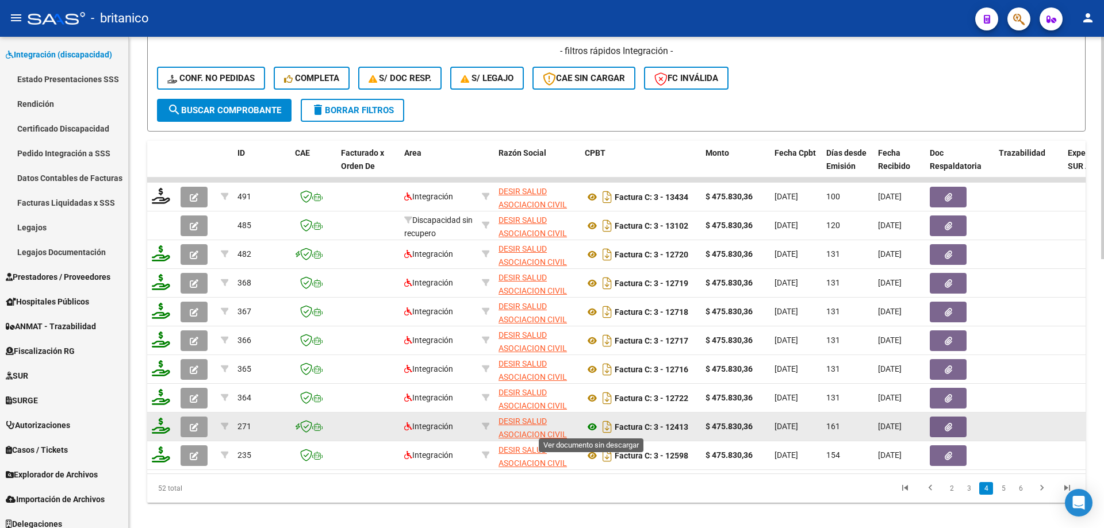
click at [586, 428] on icon at bounding box center [592, 427] width 15 height 14
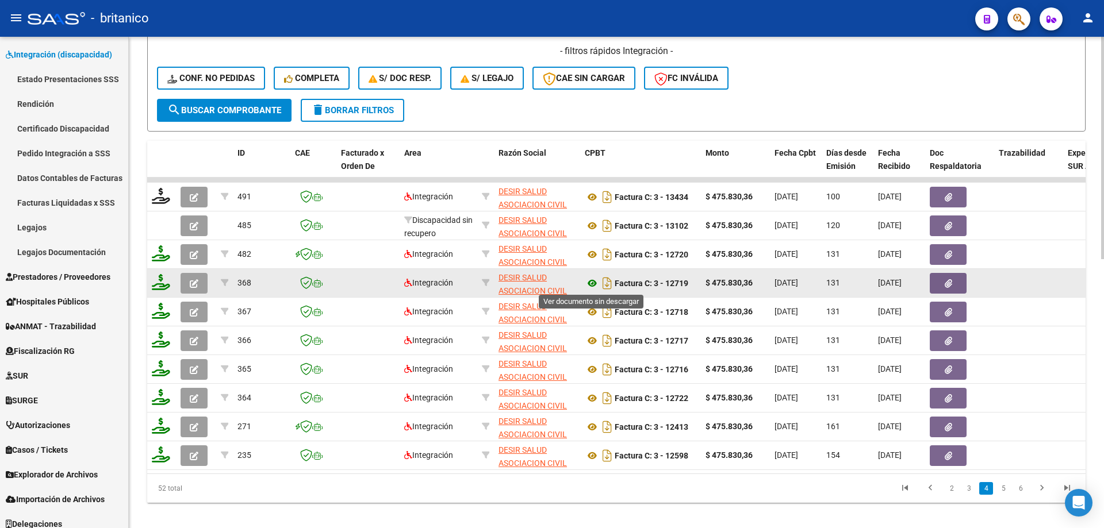
click at [589, 283] on icon at bounding box center [592, 284] width 15 height 14
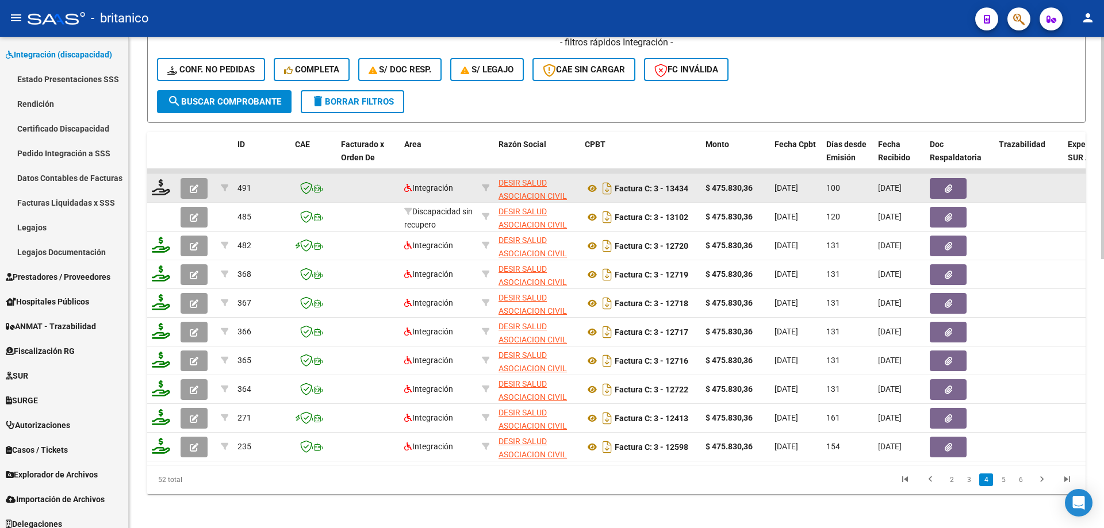
scroll to position [595, 0]
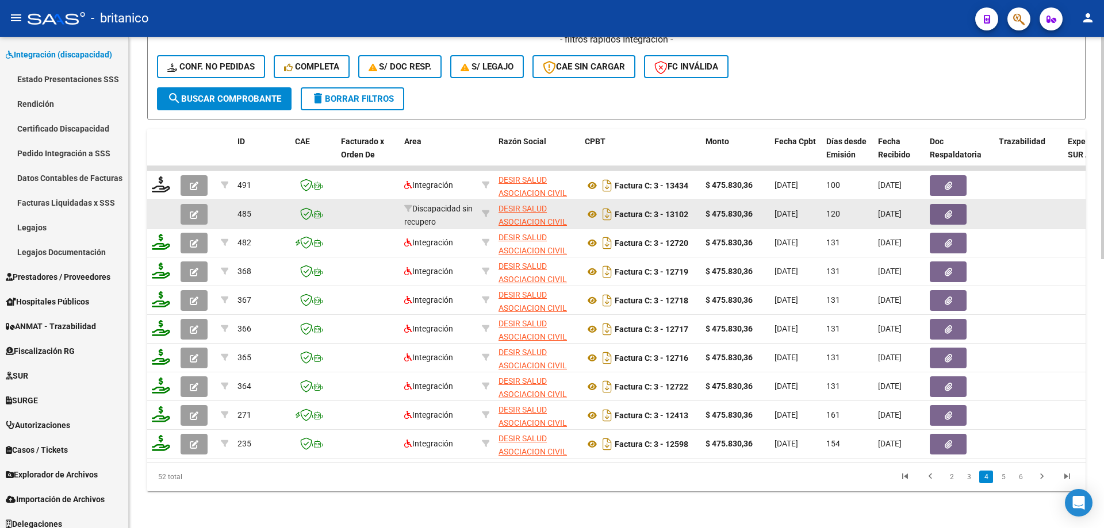
click at [191, 210] on icon "button" at bounding box center [194, 214] width 9 height 9
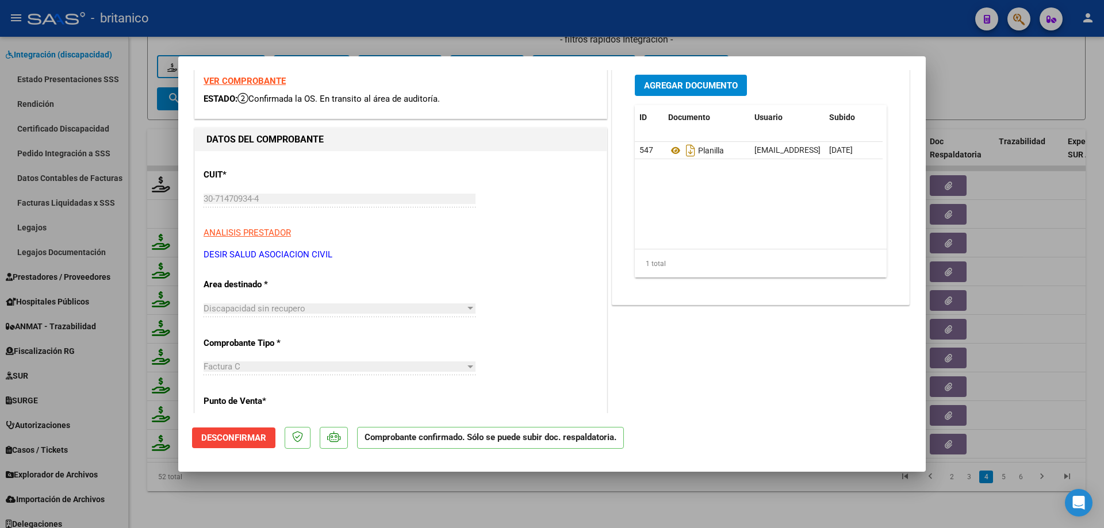
scroll to position [0, 0]
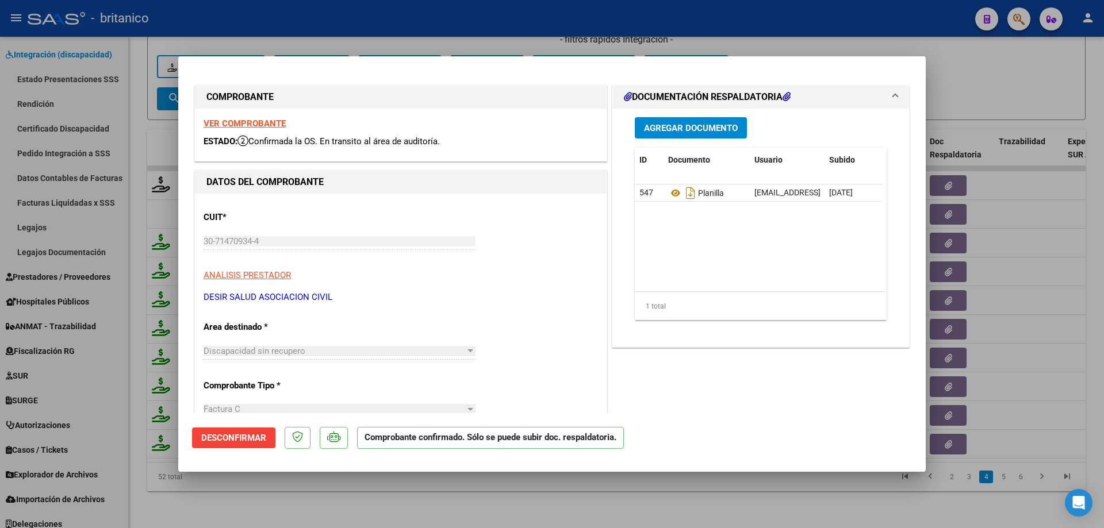
click at [1008, 75] on div at bounding box center [552, 264] width 1104 height 528
type input "$ 0,00"
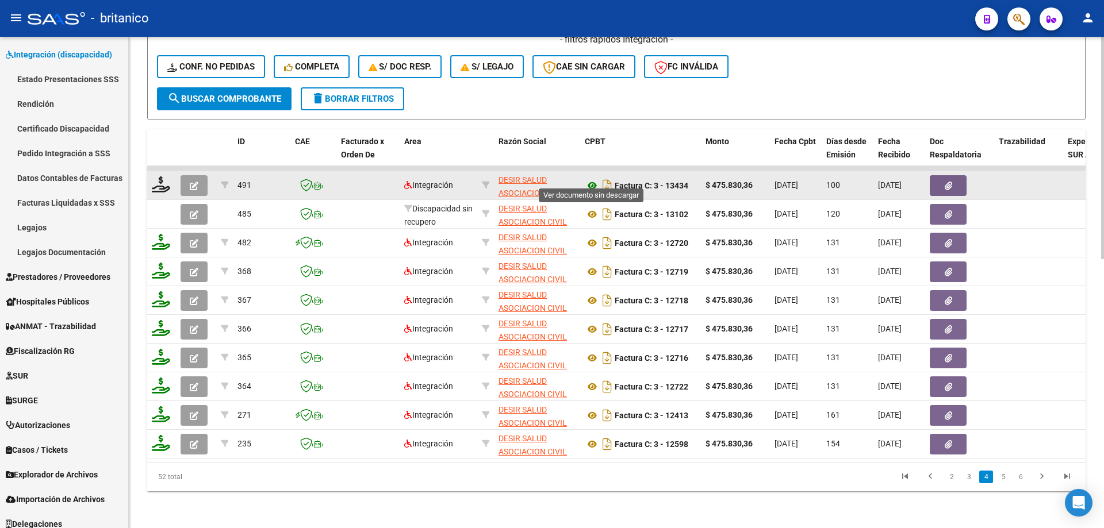
click at [591, 179] on icon at bounding box center [592, 186] width 15 height 14
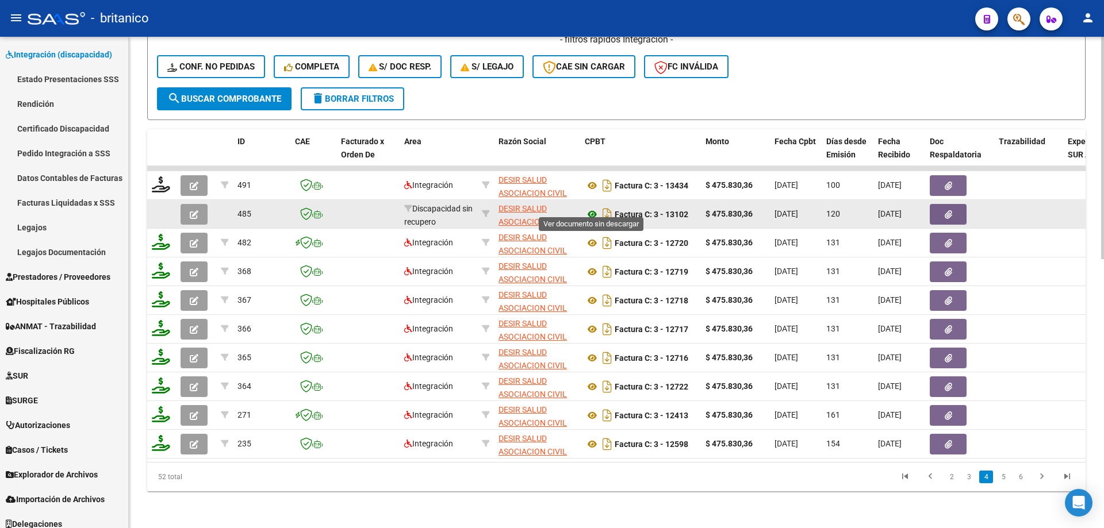
click at [591, 208] on icon at bounding box center [592, 215] width 15 height 14
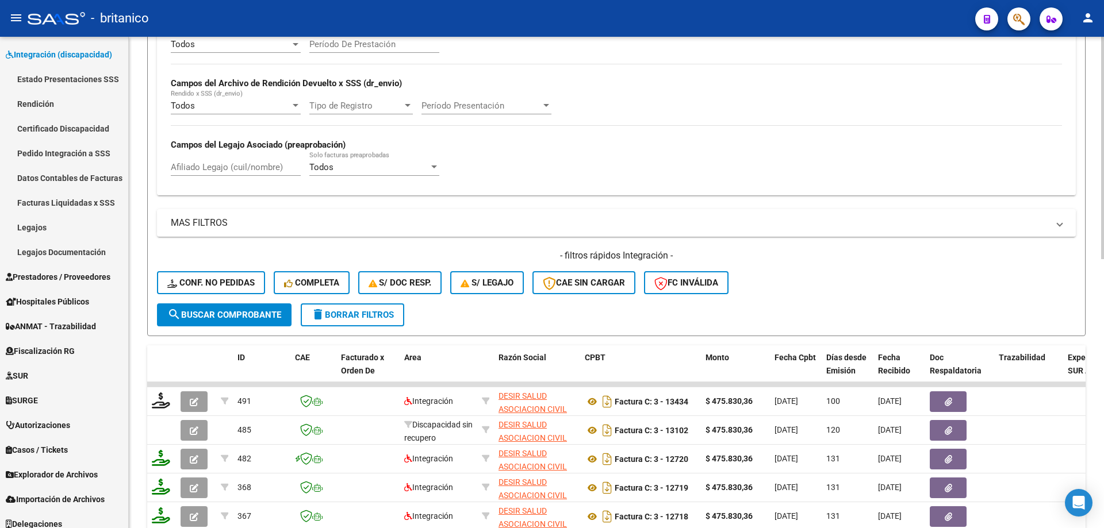
scroll to position [423, 0]
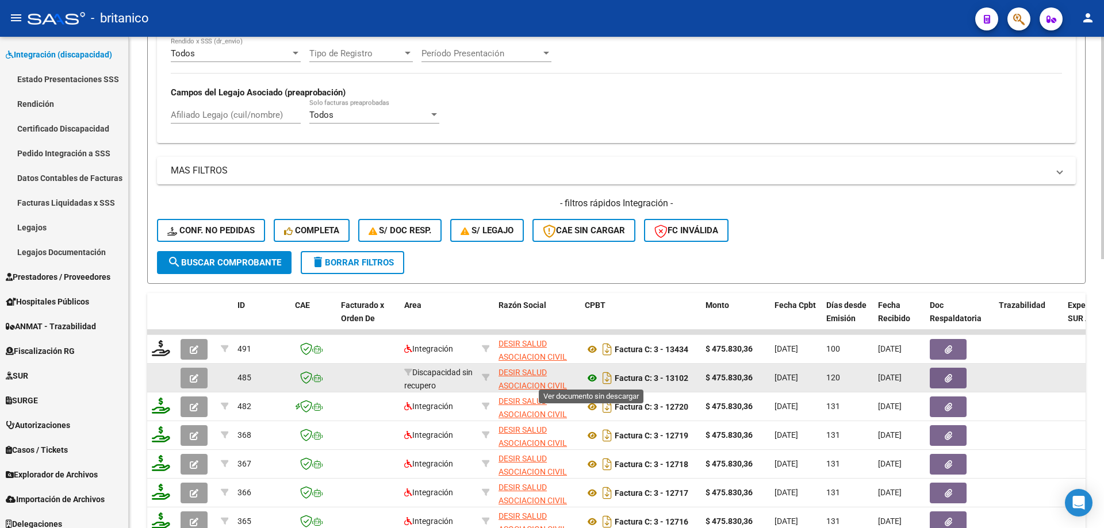
click at [593, 376] on icon at bounding box center [592, 378] width 15 height 14
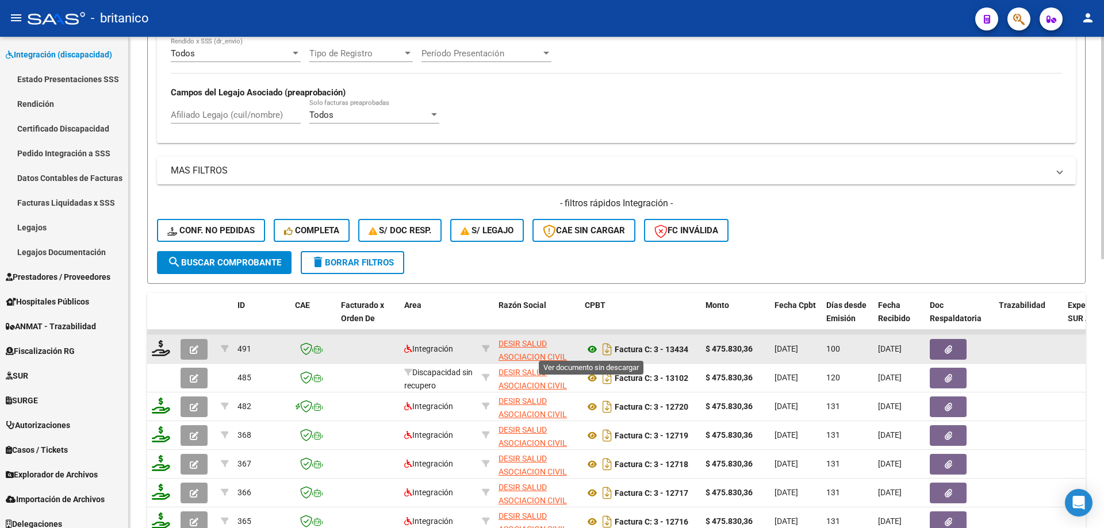
click at [589, 348] on icon at bounding box center [592, 350] width 15 height 14
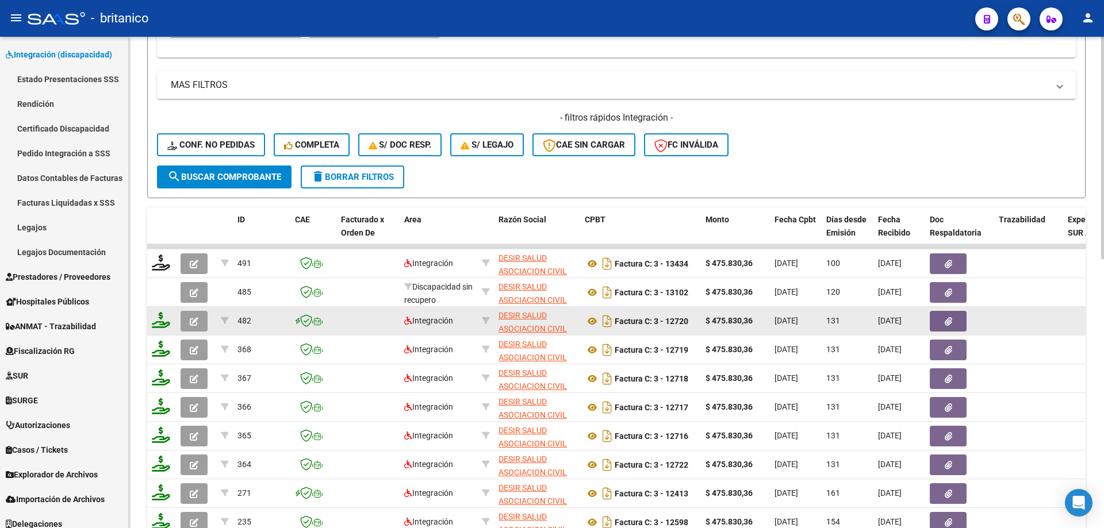
scroll to position [595, 0]
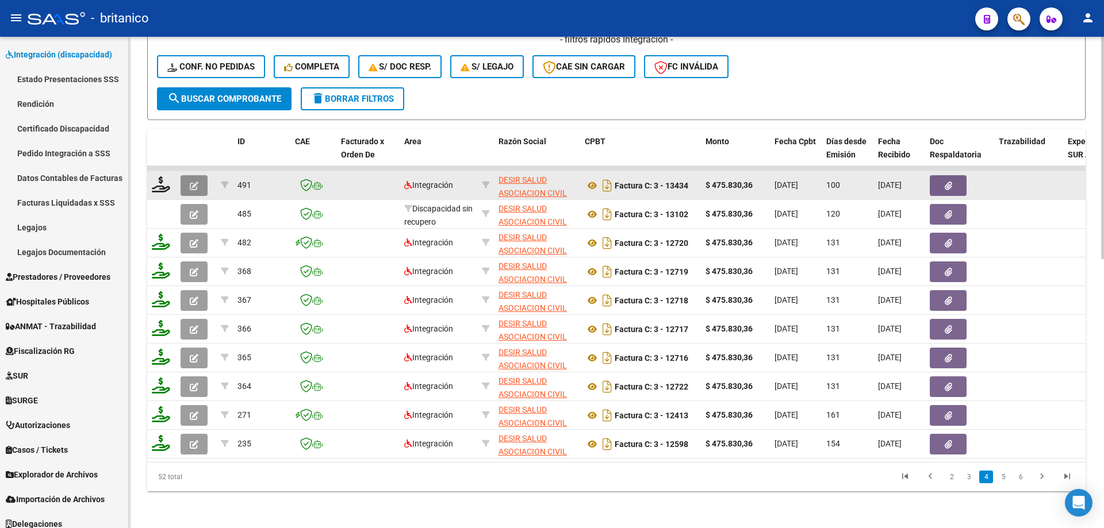
click at [194, 175] on button "button" at bounding box center [194, 185] width 27 height 21
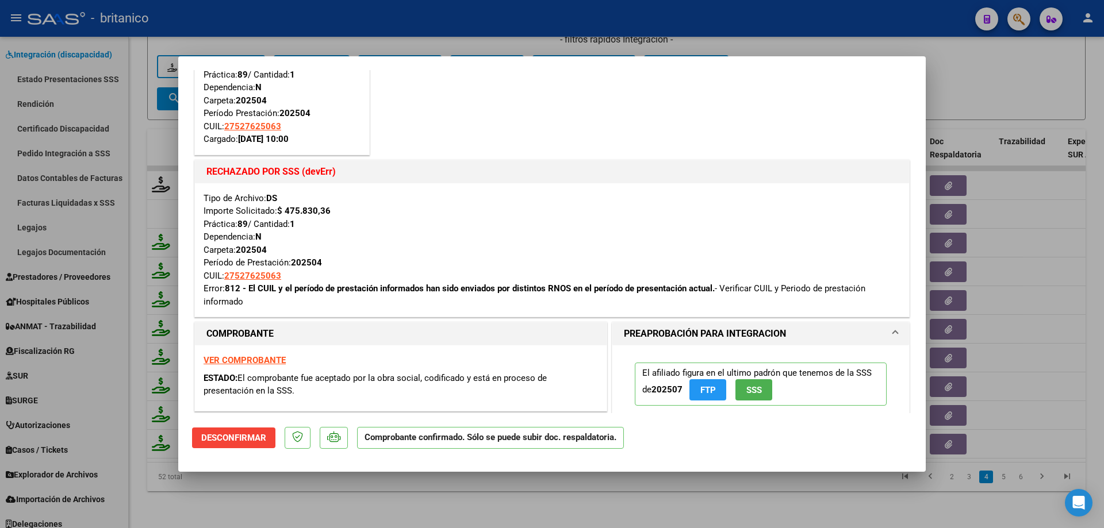
scroll to position [0, 0]
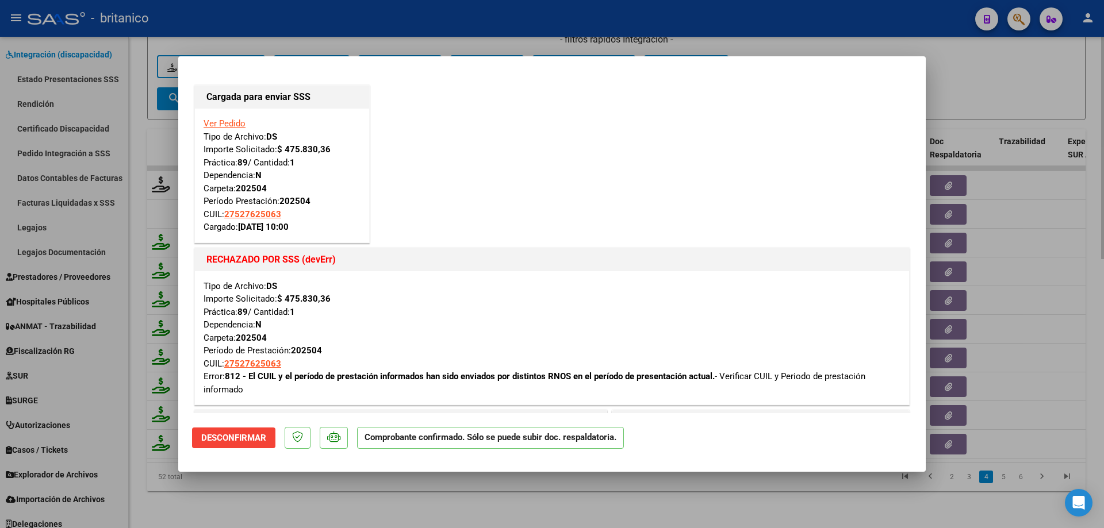
click at [1033, 65] on div at bounding box center [552, 264] width 1104 height 528
type input "$ 0,00"
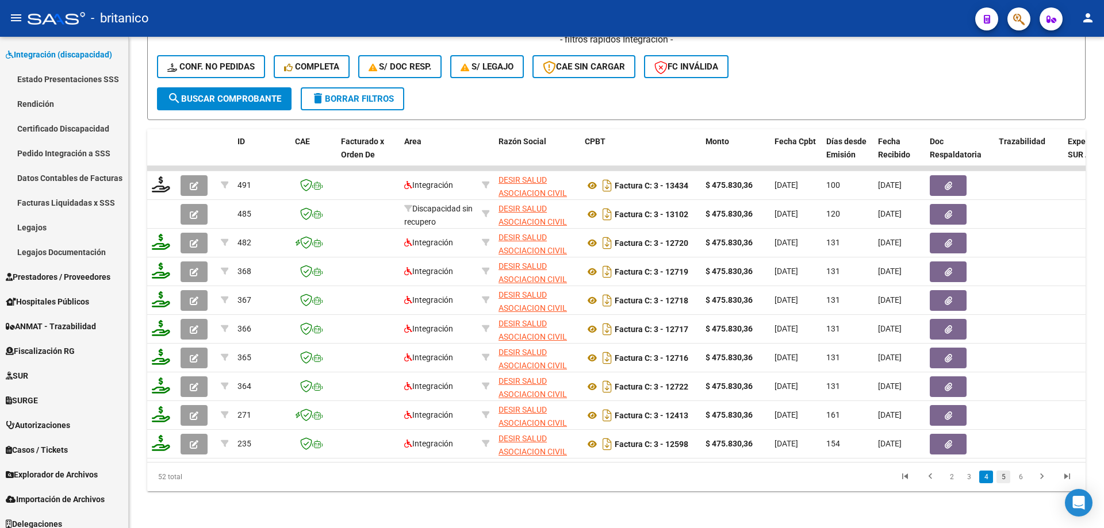
click at [1005, 476] on link "5" at bounding box center [1003, 477] width 14 height 13
click at [45, 225] on link "Legajos" at bounding box center [64, 227] width 128 height 25
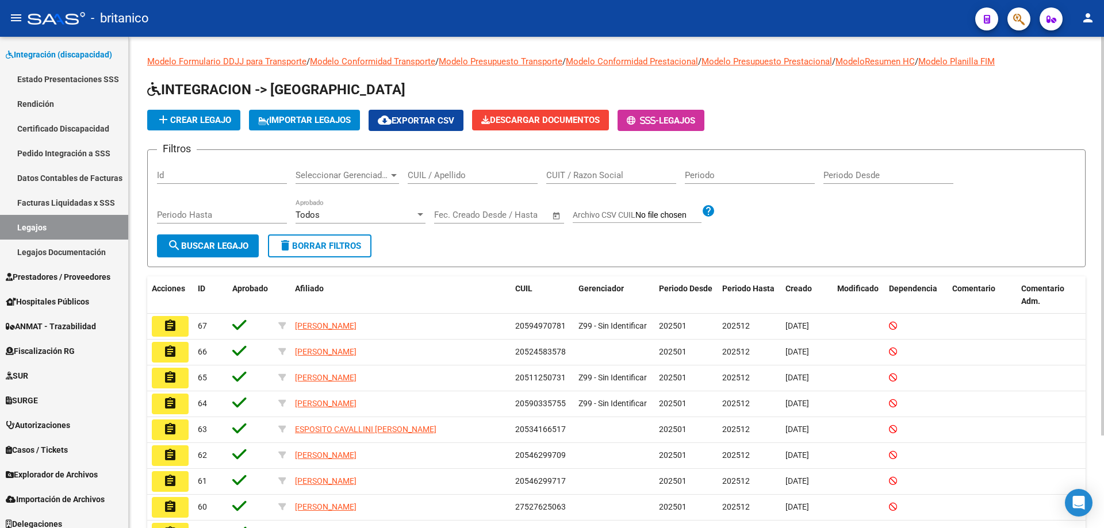
click at [470, 180] on div "CUIL / Apellido" at bounding box center [473, 171] width 130 height 25
click at [570, 177] on input "CUIT / Razon Social" at bounding box center [611, 175] width 130 height 10
click at [492, 177] on input "CUIL / Apellido" at bounding box center [473, 175] width 130 height 10
type input "S"
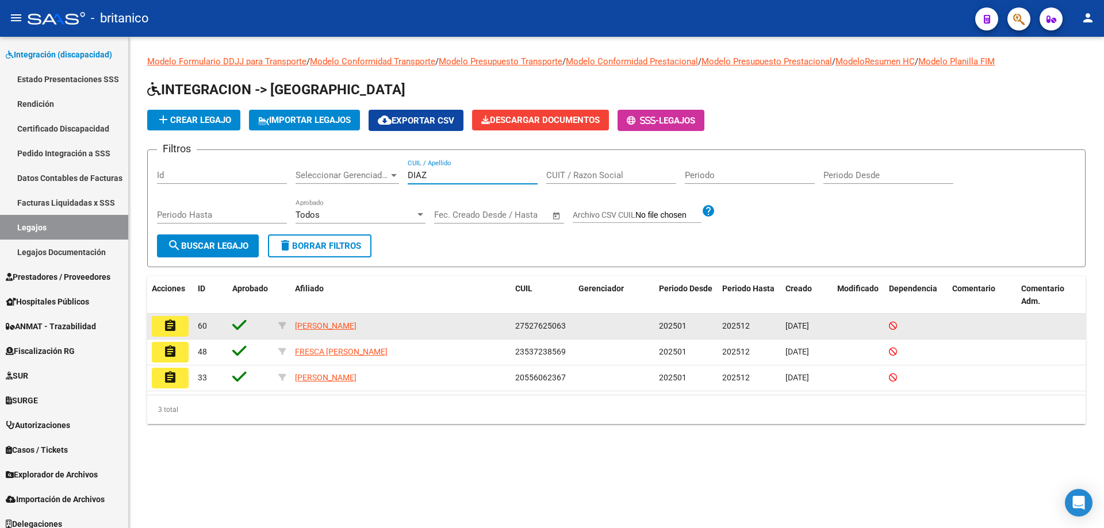
type input "DIAZ"
drag, startPoint x: 516, startPoint y: 325, endPoint x: 568, endPoint y: 329, distance: 51.9
click at [568, 329] on div "27527625063" at bounding box center [542, 326] width 54 height 13
copy span "27527625063"
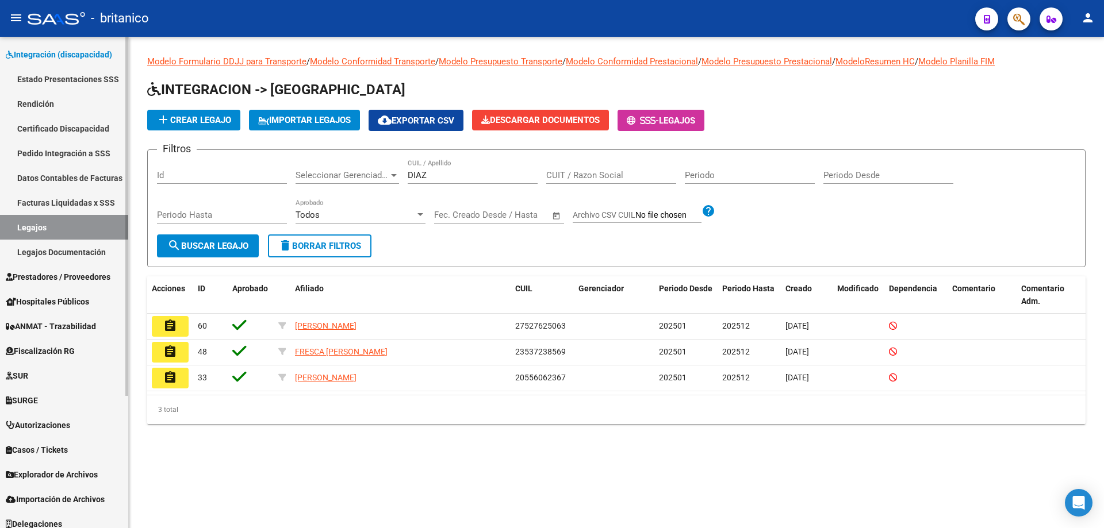
click at [100, 271] on span "Prestadores / Proveedores" at bounding box center [58, 277] width 105 height 13
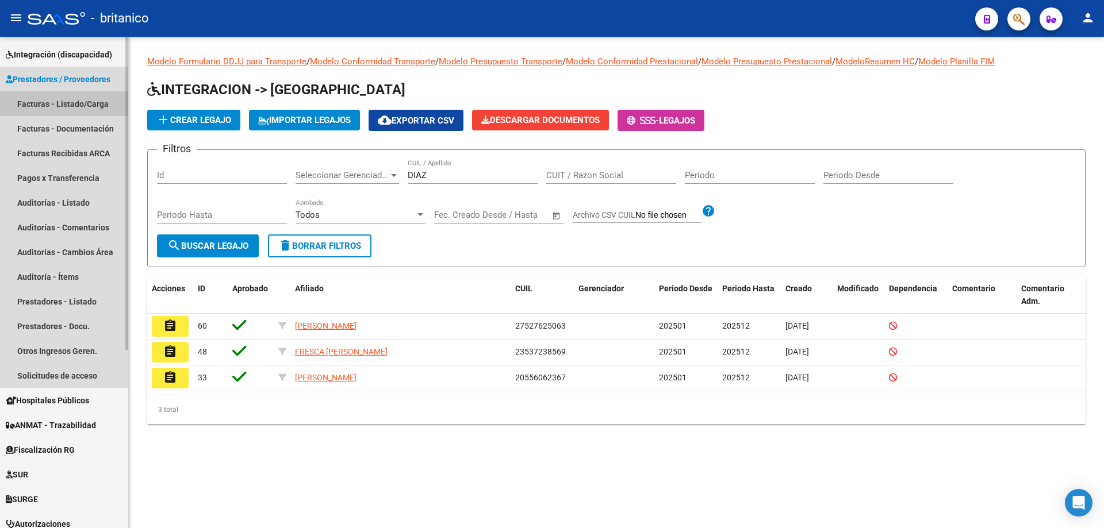
click at [98, 105] on link "Facturas - Listado/Carga" at bounding box center [64, 103] width 128 height 25
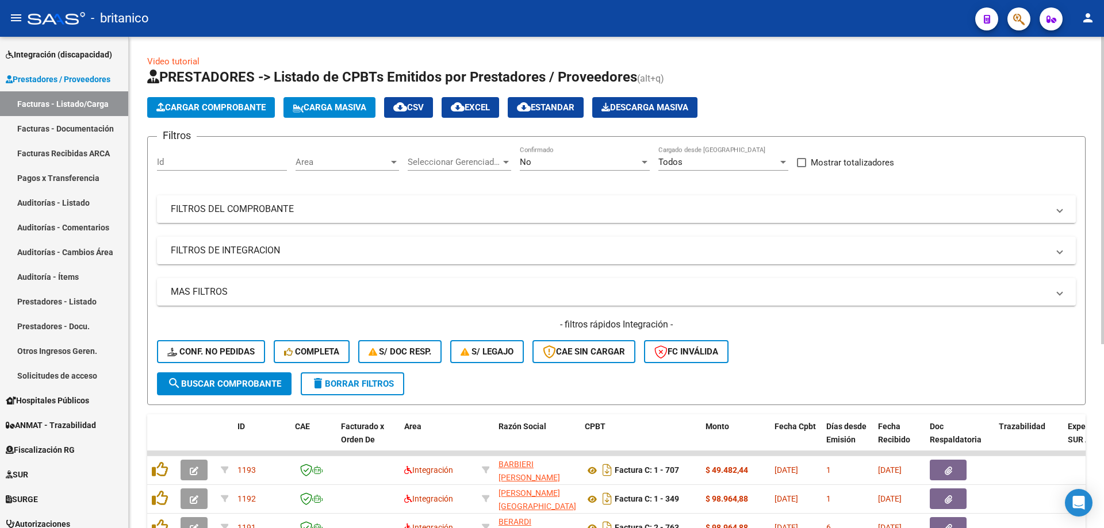
click at [213, 209] on mat-panel-title "FILTROS DEL COMPROBANTE" at bounding box center [609, 209] width 877 height 13
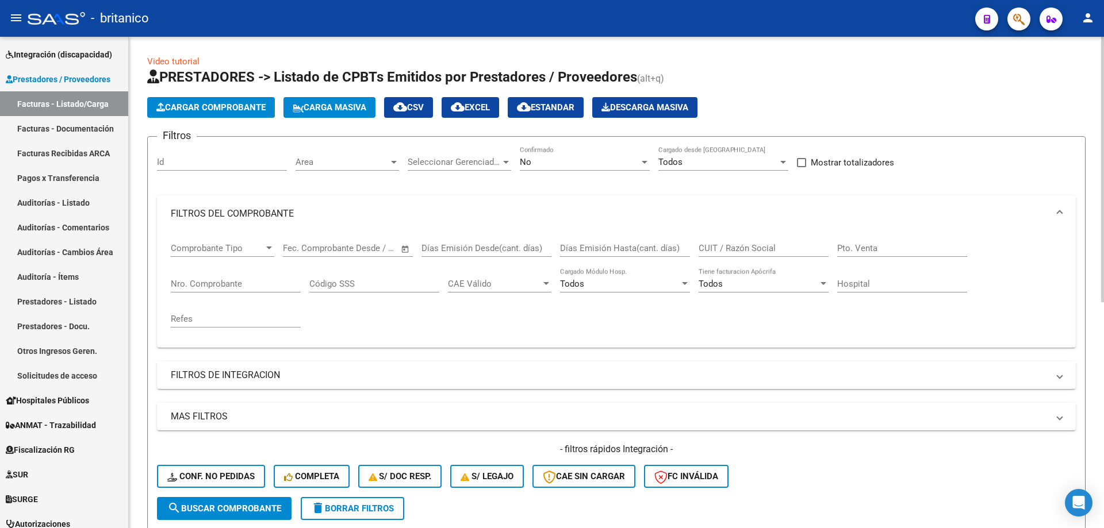
click at [268, 366] on mat-expansion-panel-header "FILTROS DE INTEGRACION" at bounding box center [616, 376] width 919 height 28
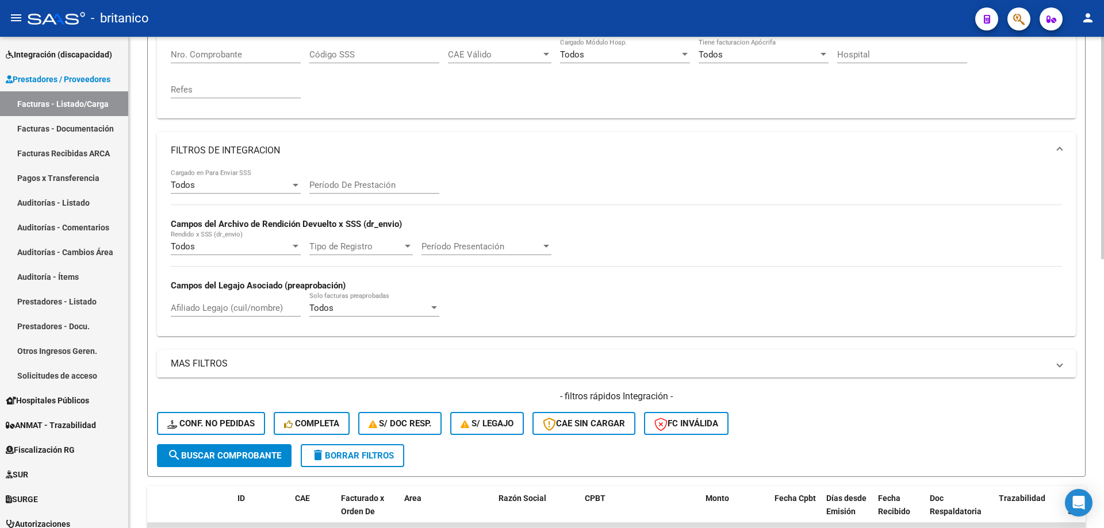
scroll to position [230, 0]
click at [224, 306] on input "Afiliado Legajo (cuil/nombre)" at bounding box center [236, 307] width 130 height 10
paste input "27527625063"
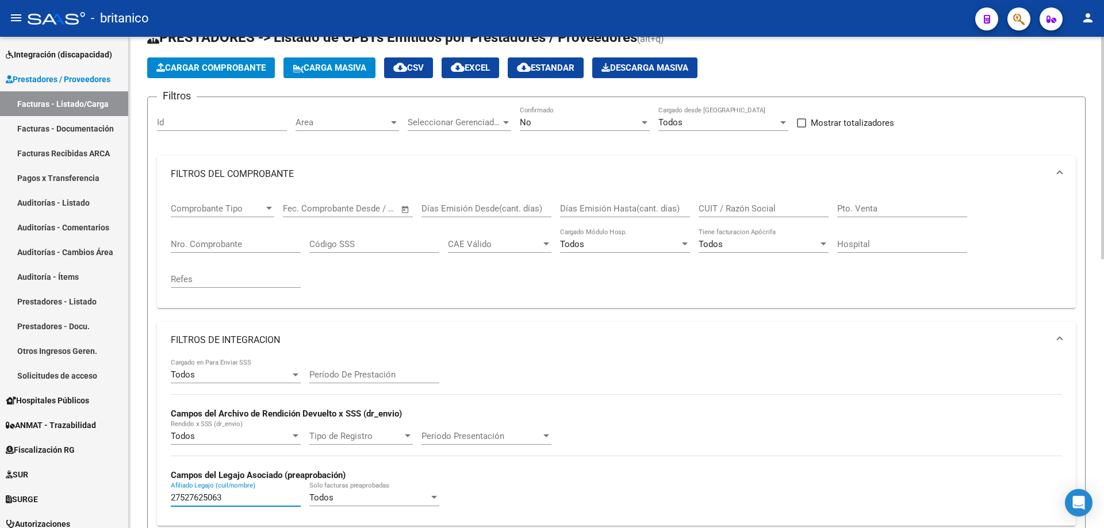
scroll to position [0, 0]
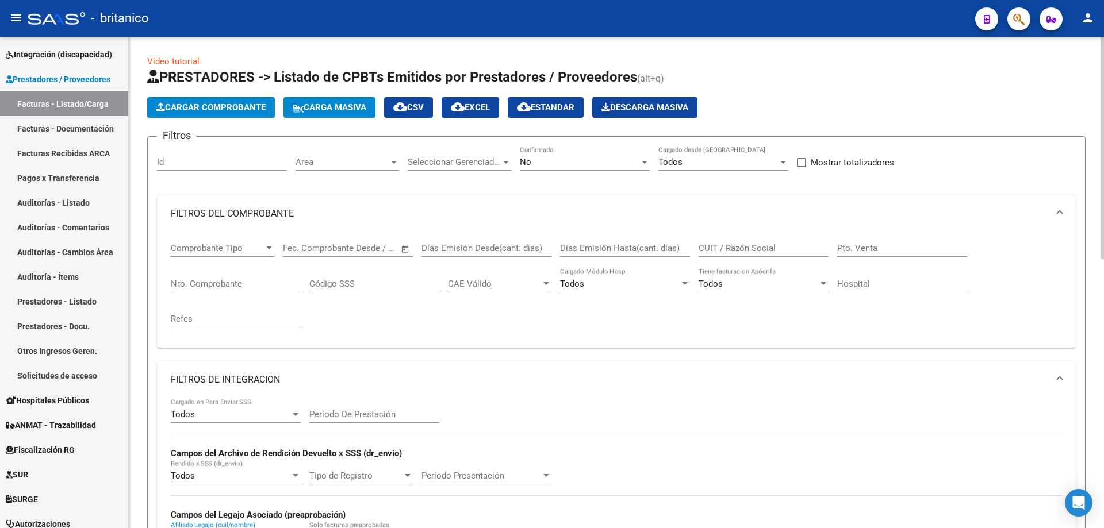
type input "27527625063"
click at [577, 163] on div "No" at bounding box center [580, 162] width 120 height 10
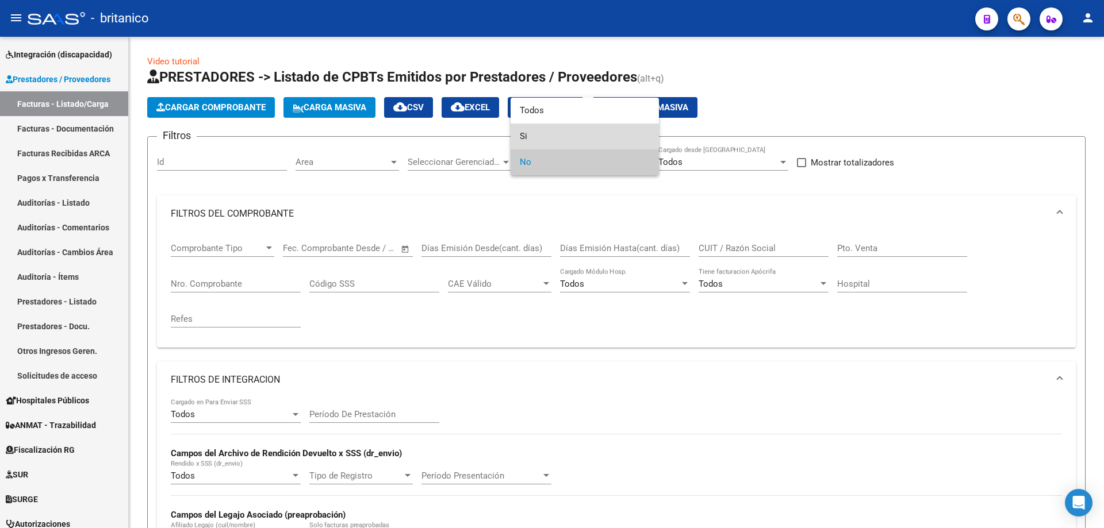
click at [557, 133] on span "Si" at bounding box center [585, 137] width 130 height 26
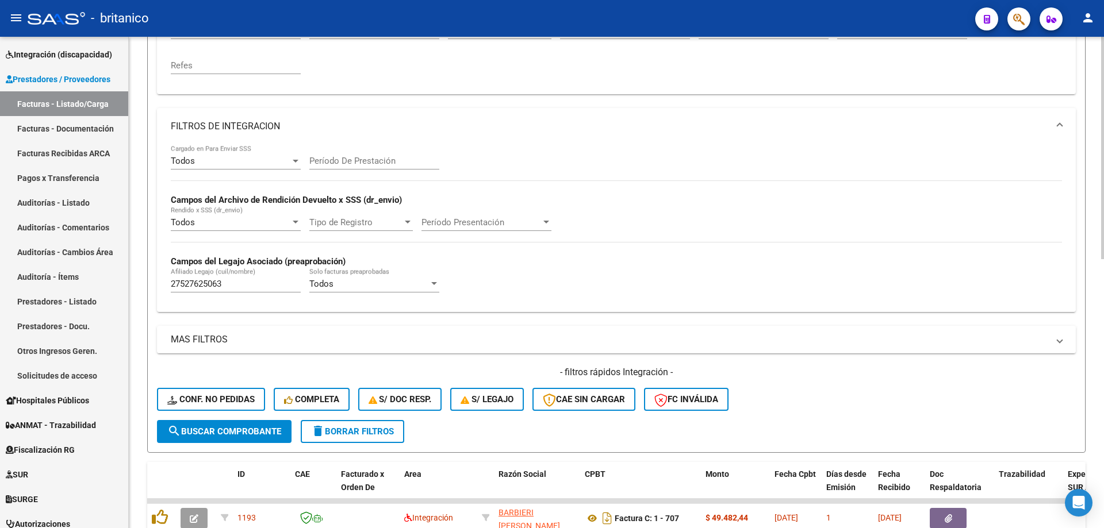
scroll to position [287, 0]
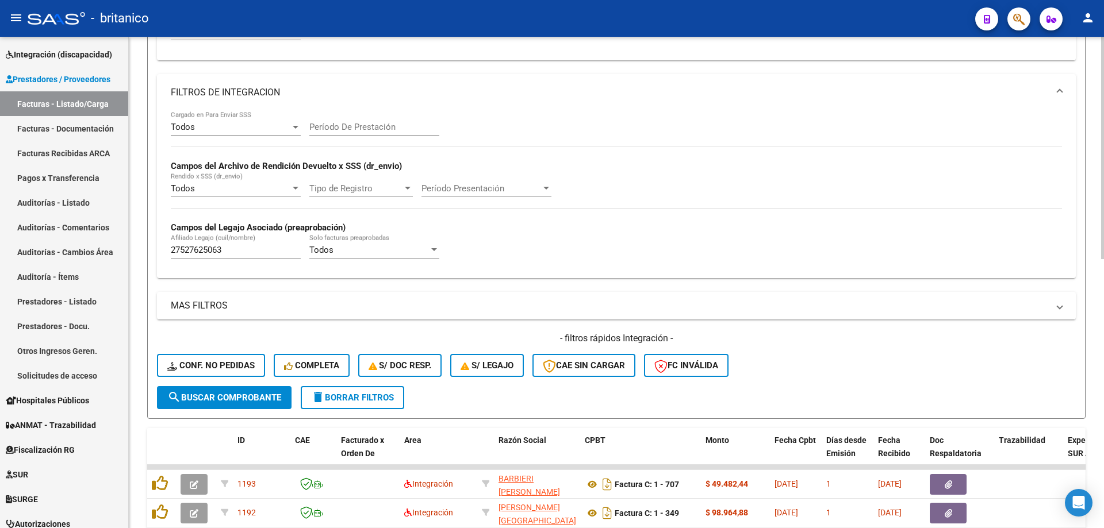
click at [267, 389] on button "search Buscar Comprobante" at bounding box center [224, 397] width 135 height 23
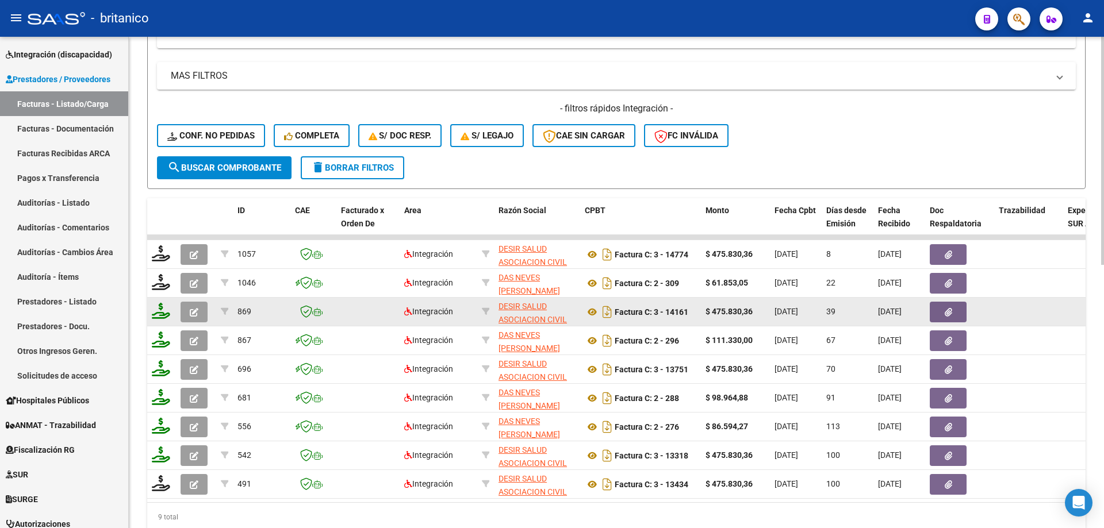
scroll to position [566, 0]
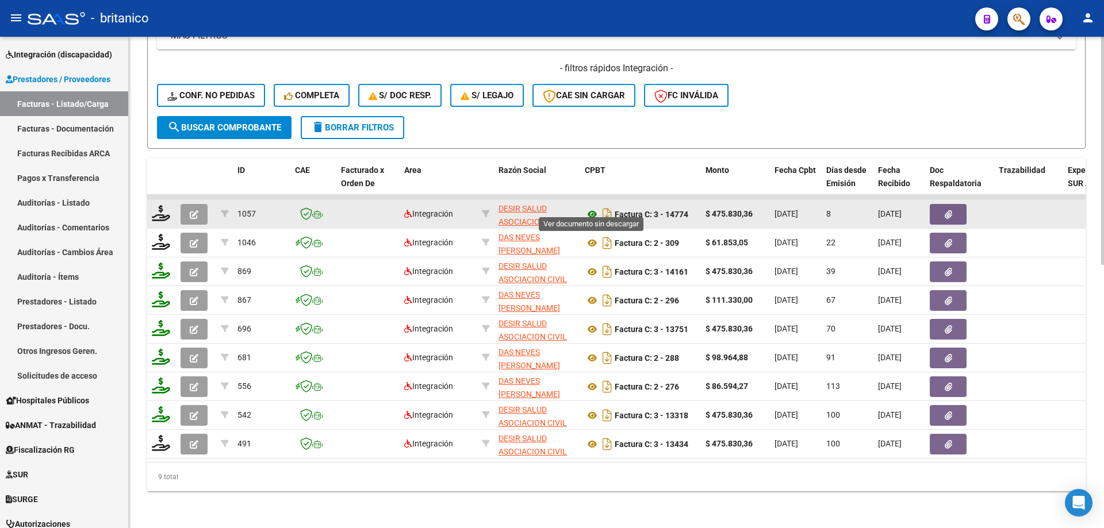
click at [594, 208] on icon at bounding box center [592, 215] width 15 height 14
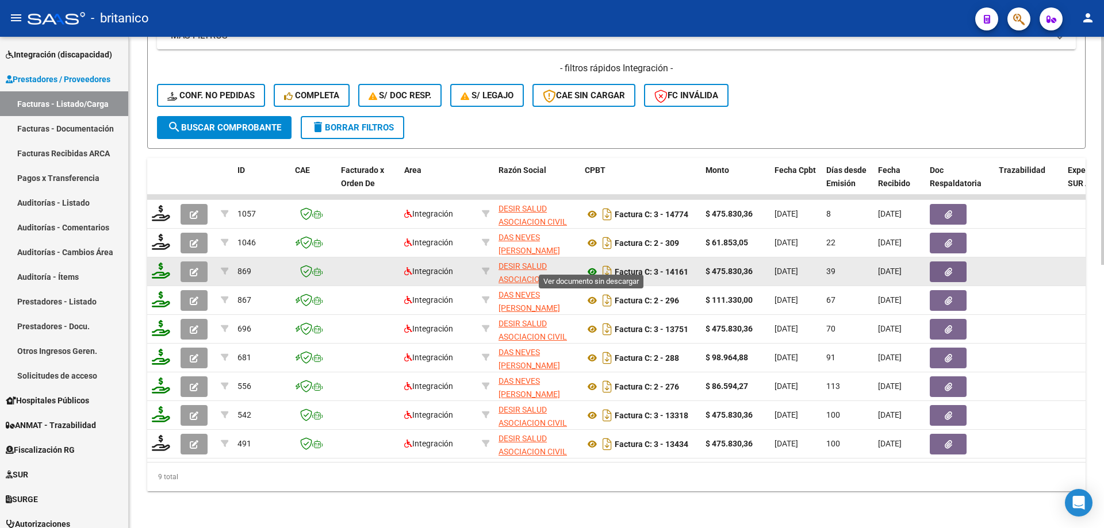
click at [591, 265] on icon at bounding box center [592, 272] width 15 height 14
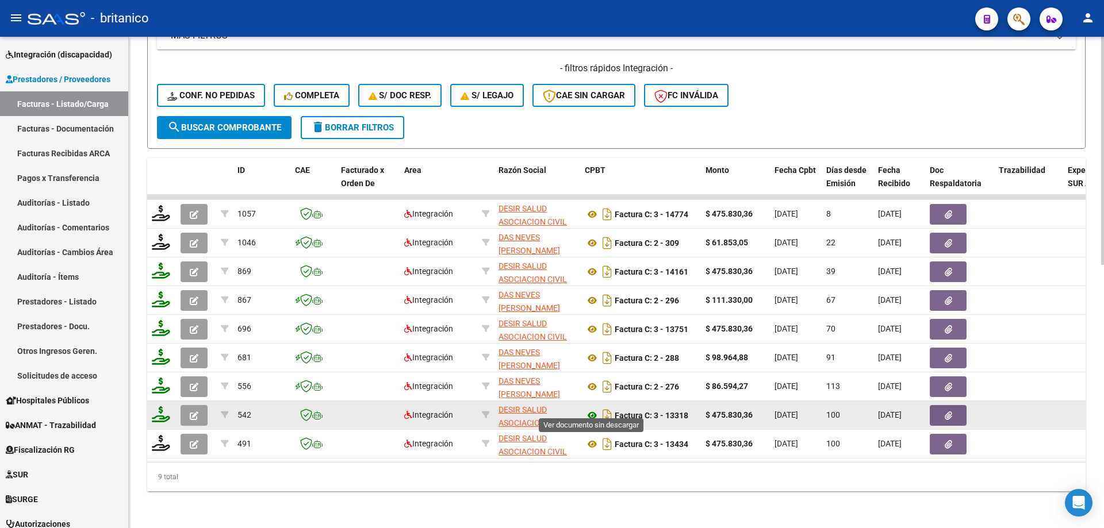
click at [596, 409] on icon at bounding box center [592, 416] width 15 height 14
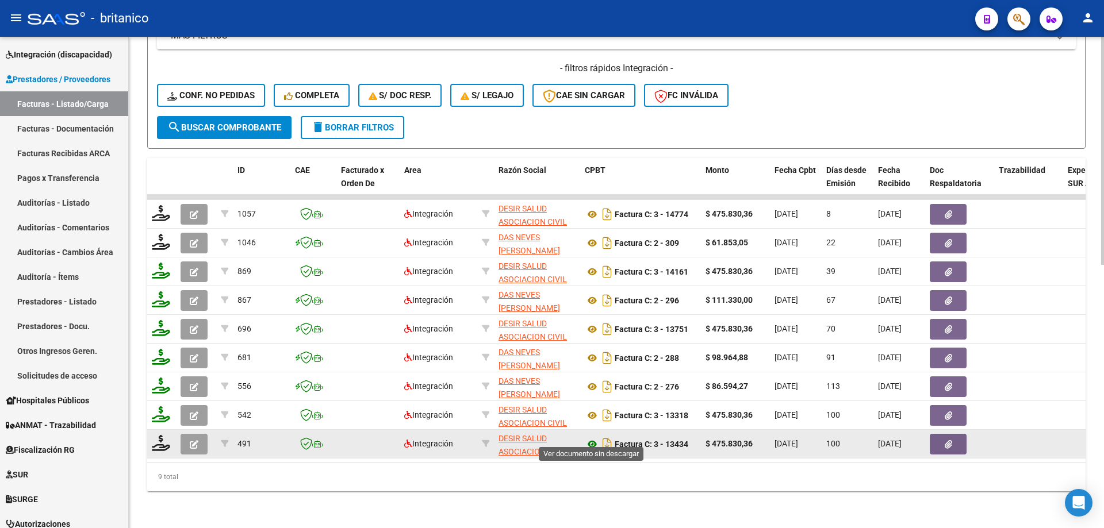
click at [588, 438] on icon at bounding box center [592, 445] width 15 height 14
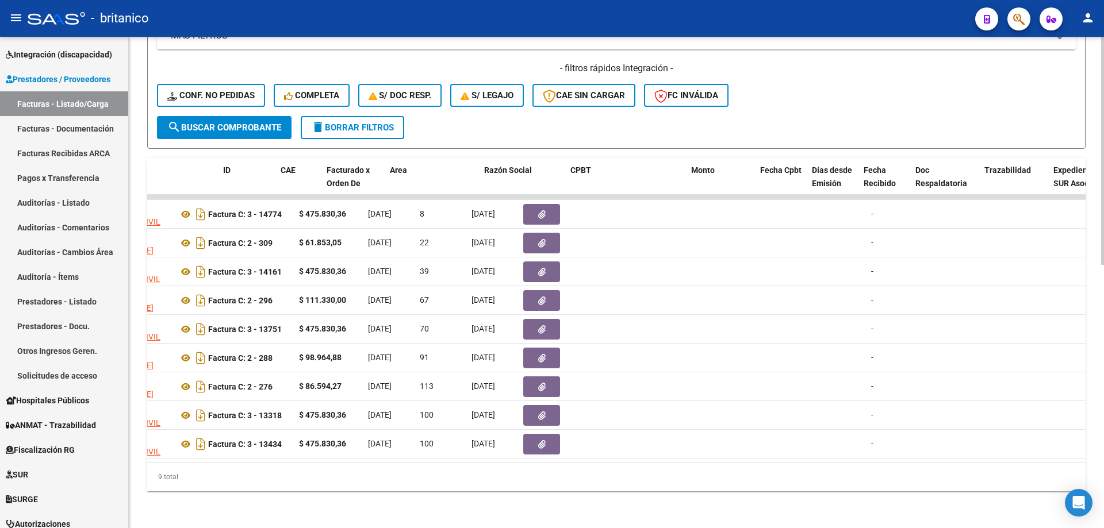
scroll to position [0, 0]
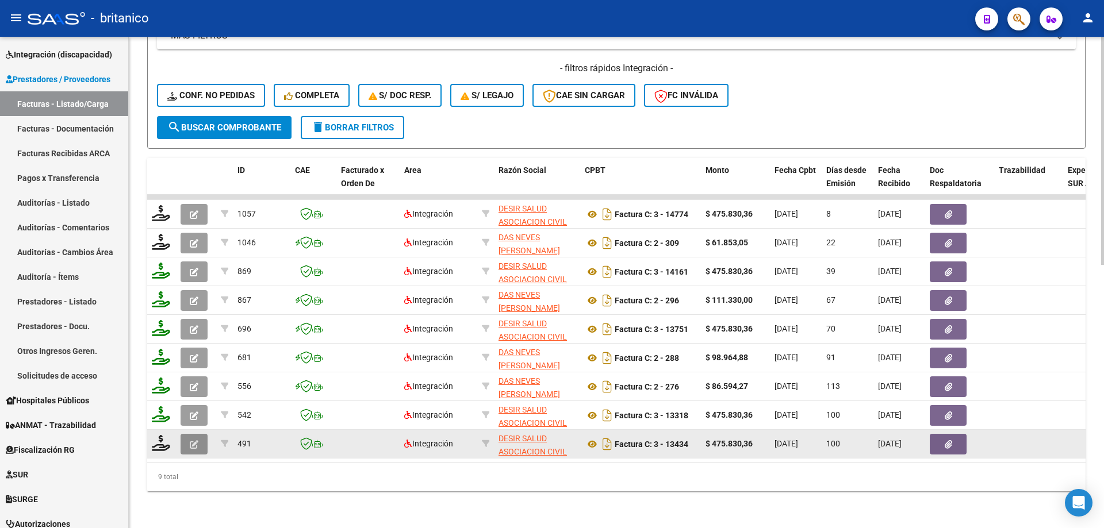
click at [195, 440] on icon "button" at bounding box center [194, 444] width 9 height 9
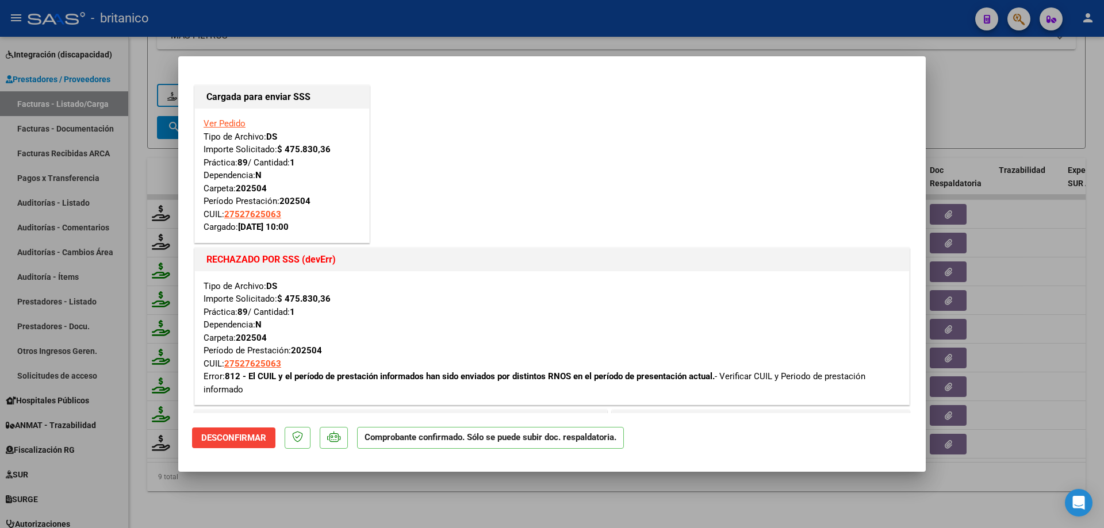
click at [1002, 96] on div at bounding box center [552, 264] width 1104 height 528
type input "$ 0,00"
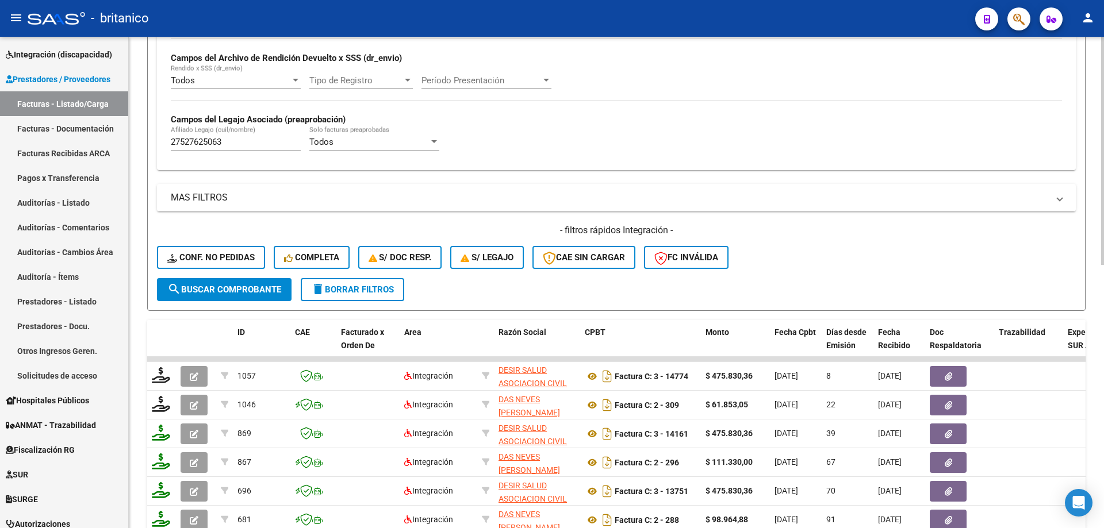
scroll to position [394, 0]
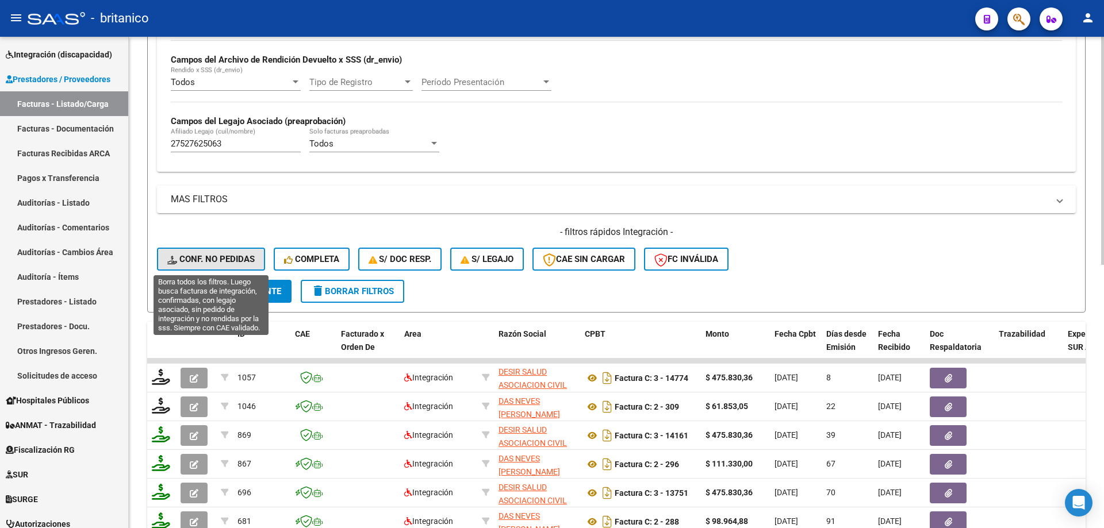
click at [232, 251] on button "Conf. no pedidas" at bounding box center [211, 259] width 108 height 23
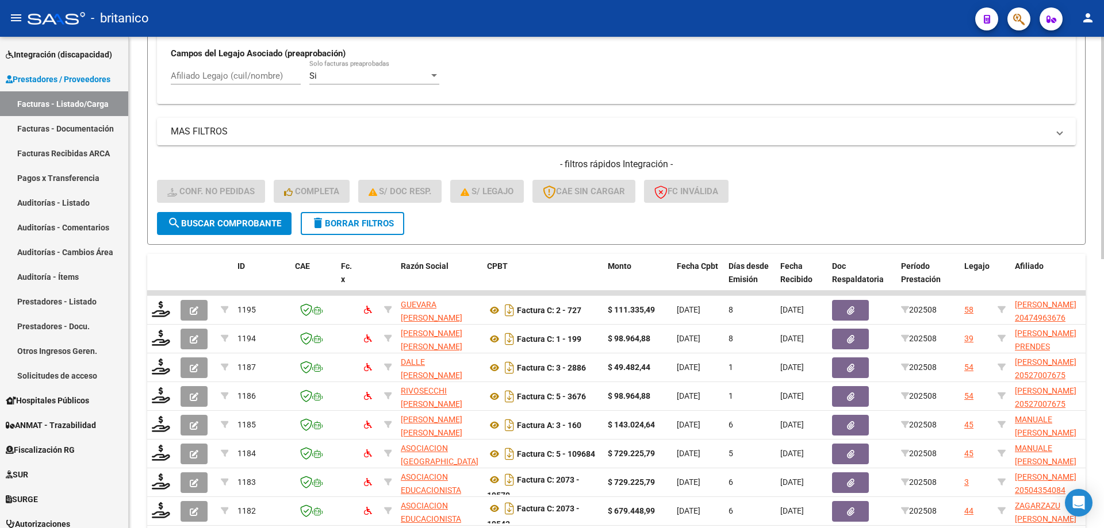
scroll to position [595, 0]
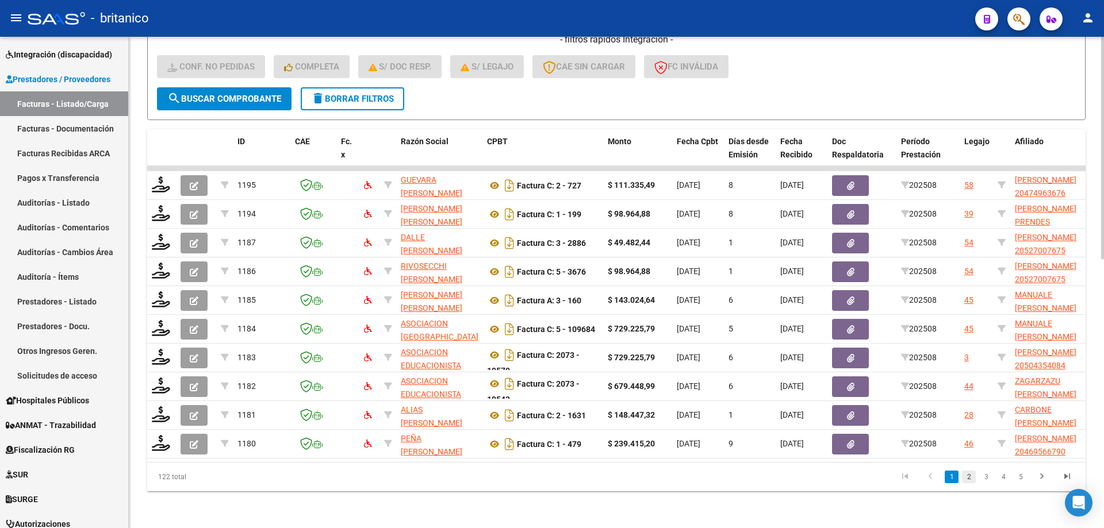
click at [971, 477] on link "2" at bounding box center [969, 477] width 14 height 13
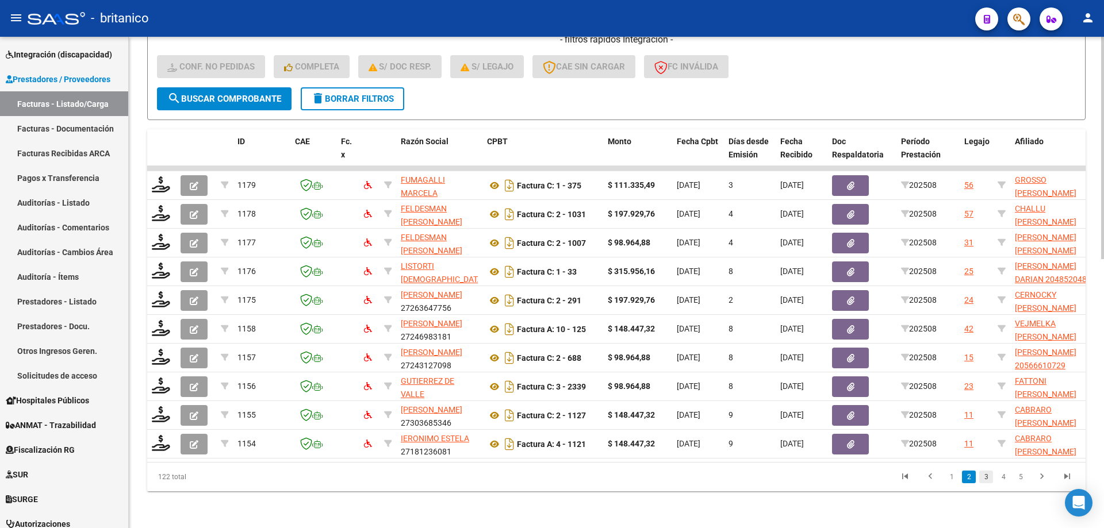
click at [984, 478] on link "3" at bounding box center [986, 477] width 14 height 13
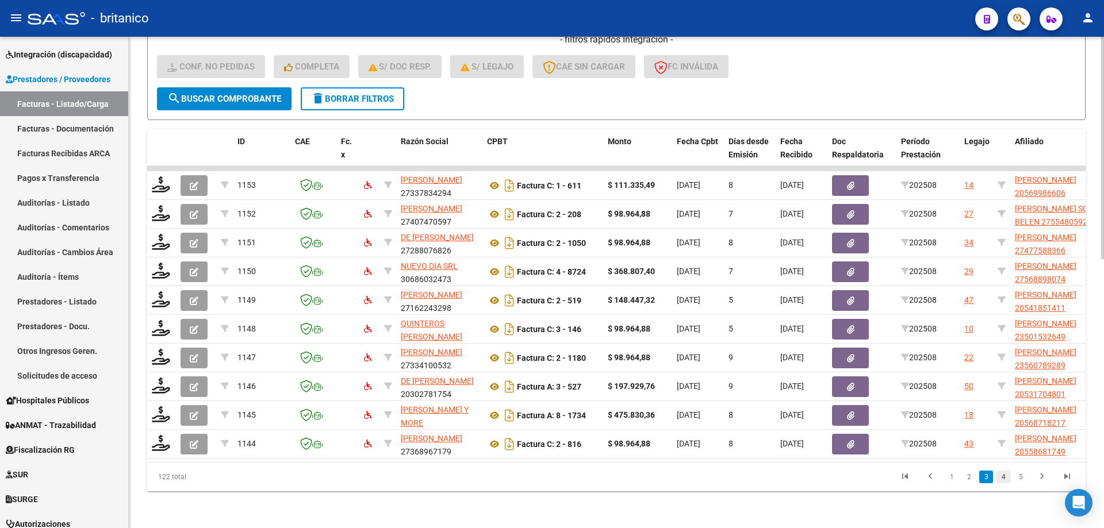
click at [1005, 479] on link "4" at bounding box center [1003, 477] width 14 height 13
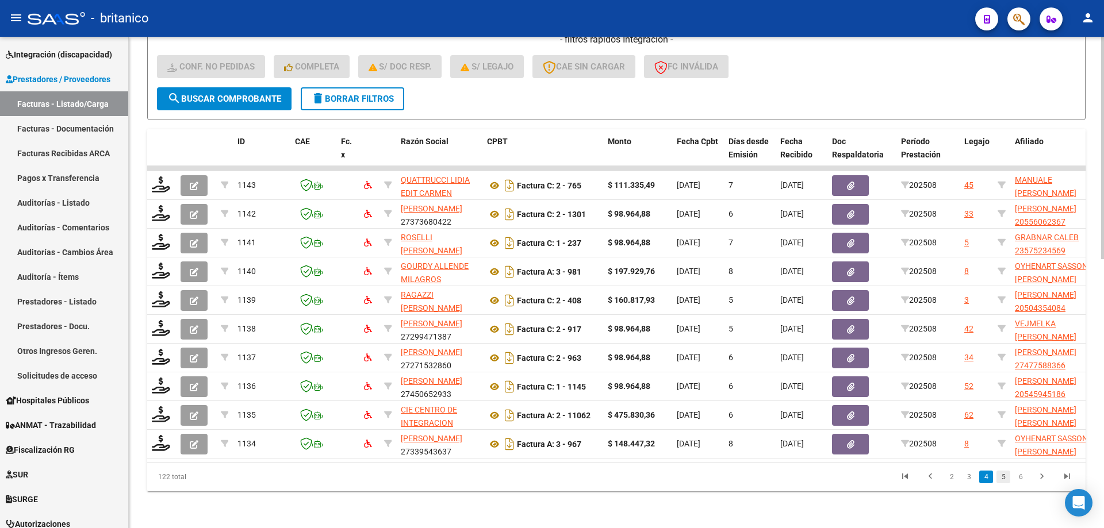
click at [1006, 478] on link "5" at bounding box center [1003, 477] width 14 height 13
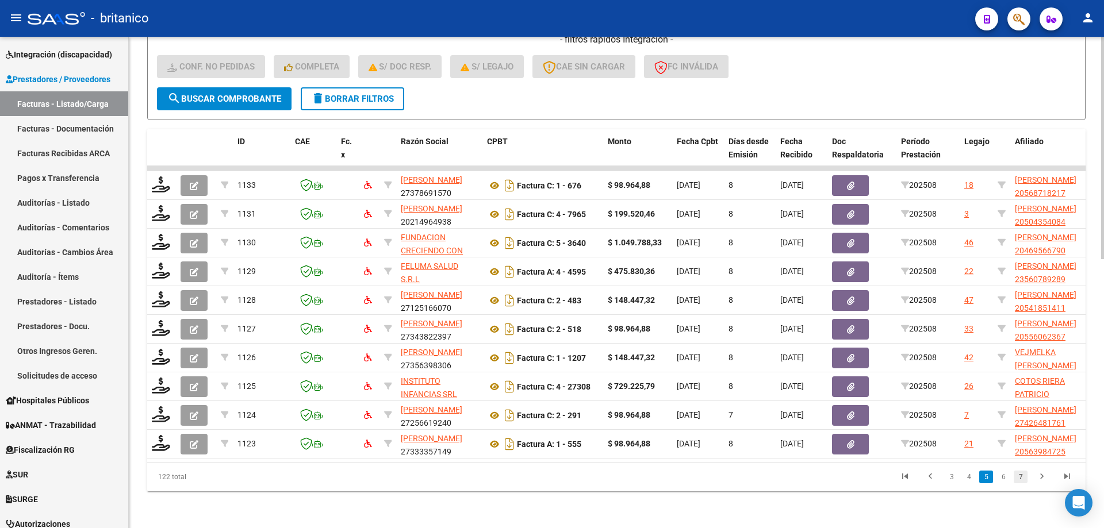
click at [1027, 480] on link "7" at bounding box center [1021, 477] width 14 height 13
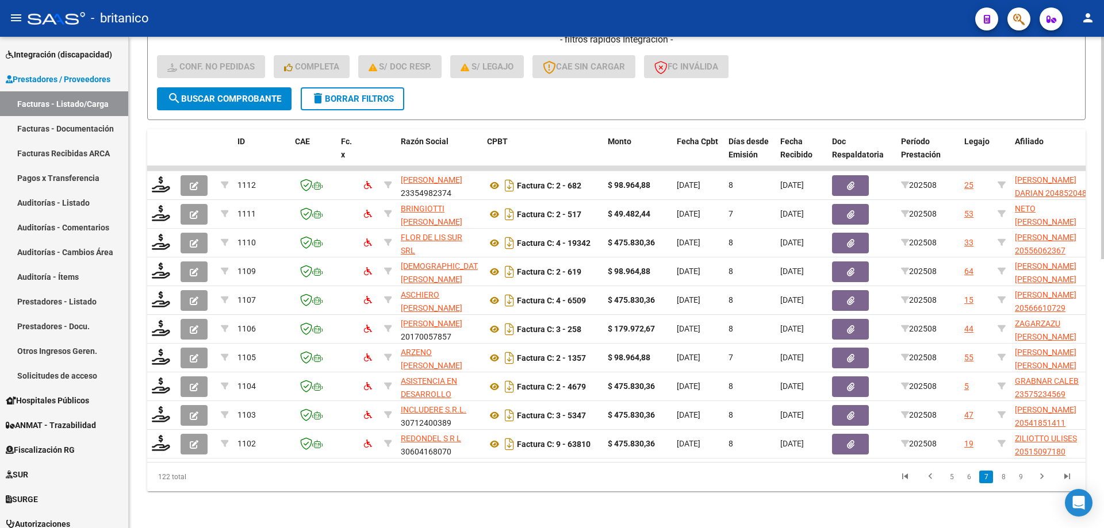
click at [1063, 476] on icon "go to last page" at bounding box center [1067, 478] width 15 height 14
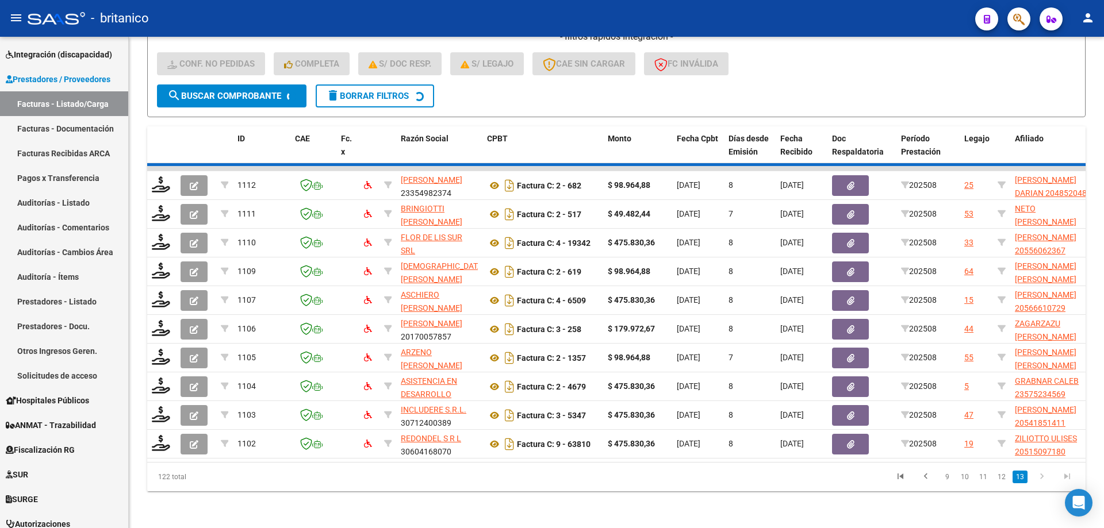
scroll to position [365, 0]
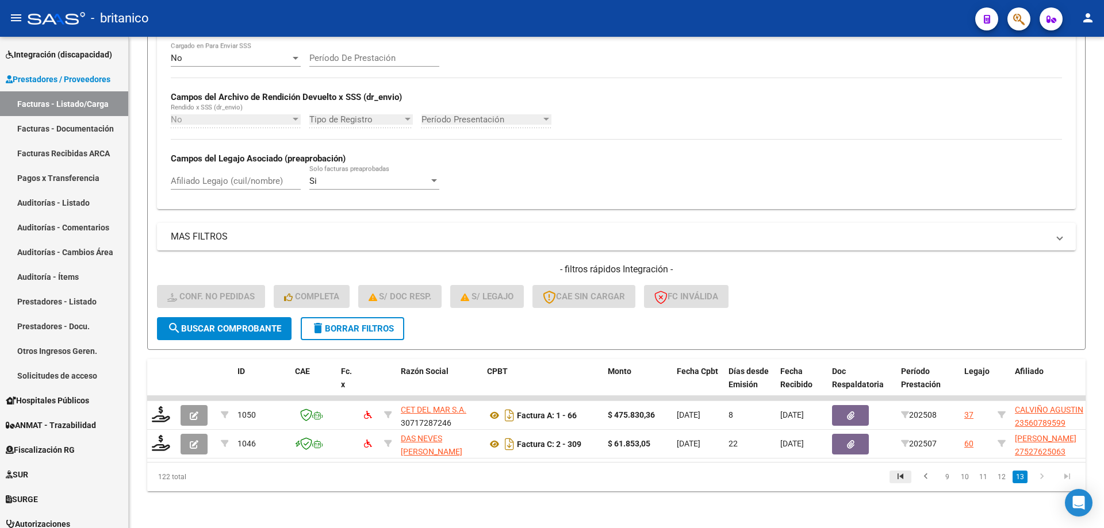
click at [904, 477] on icon "go to first page" at bounding box center [900, 478] width 15 height 14
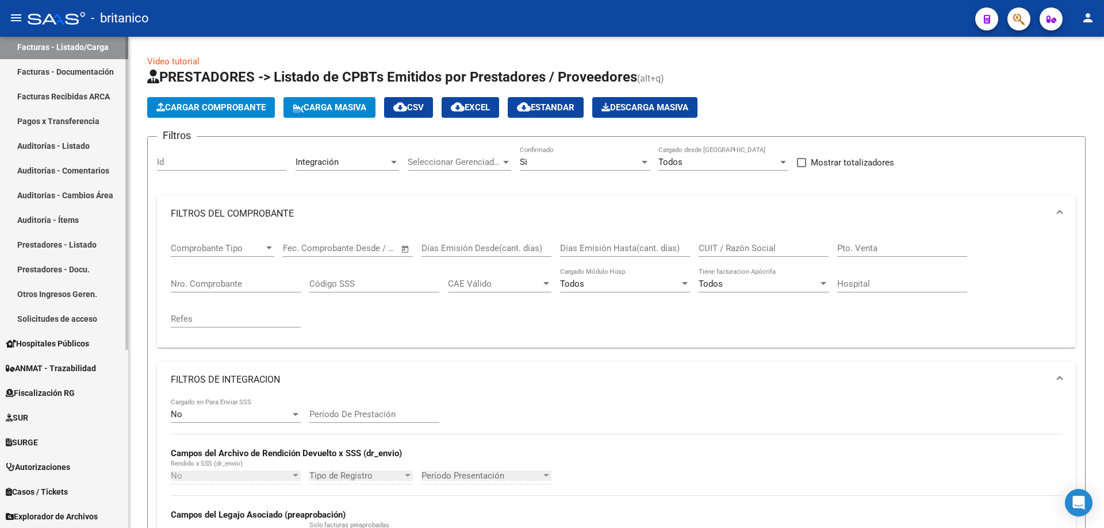
scroll to position [279, 0]
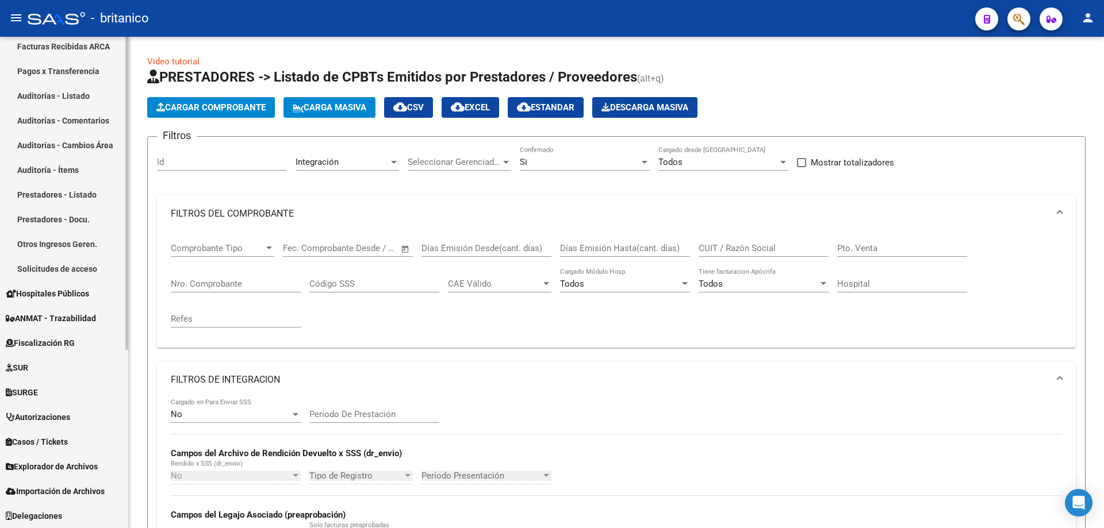
click at [67, 465] on span "Explorador de Archivos" at bounding box center [52, 467] width 92 height 13
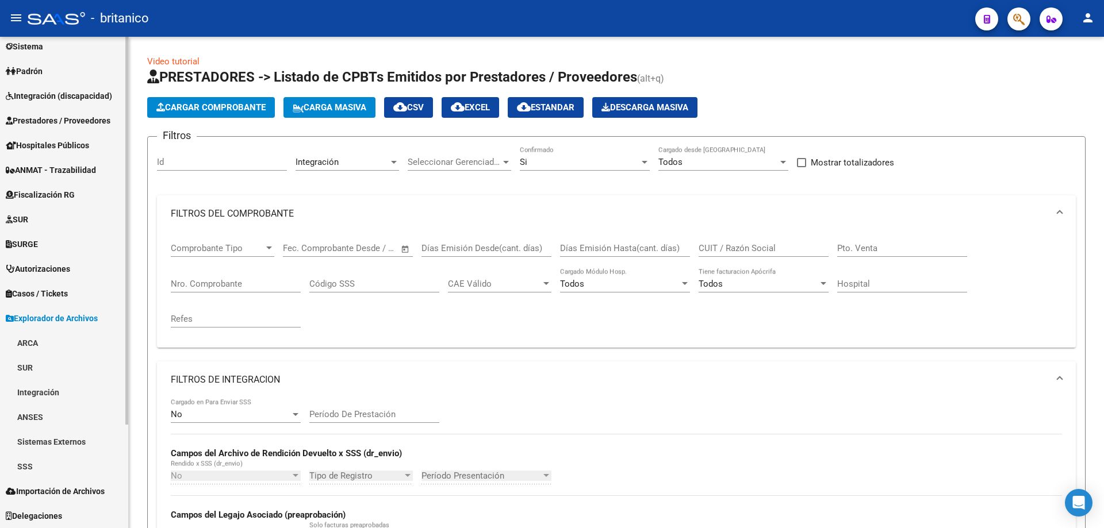
scroll to position [131, 0]
click at [50, 389] on link "Integración" at bounding box center [64, 392] width 128 height 25
click at [66, 466] on link "DS.DEVERR" at bounding box center [64, 466] width 128 height 25
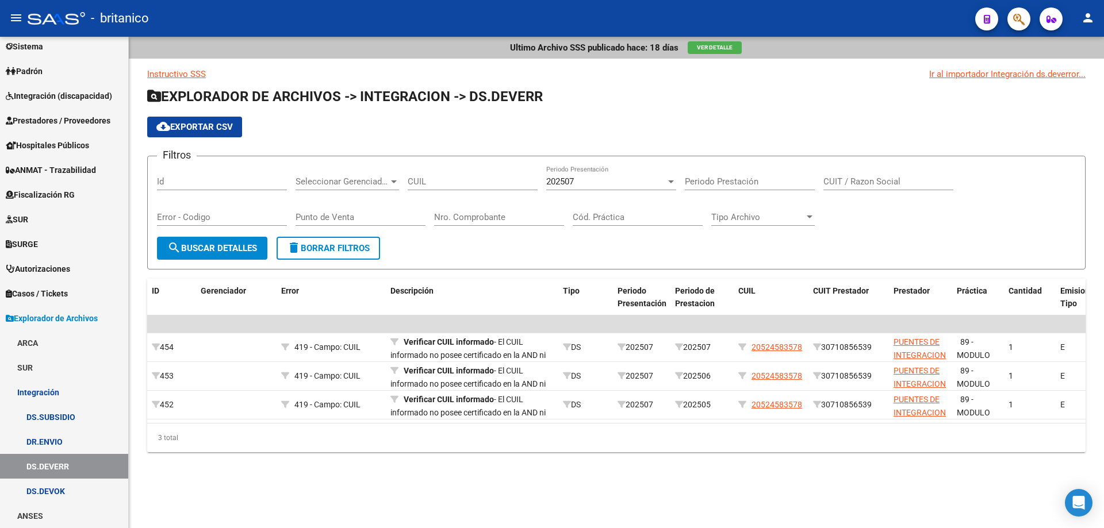
click at [439, 182] on input "CUIL" at bounding box center [473, 182] width 130 height 10
paste input "27-52762506-3"
type input "27-52762506-3"
click at [653, 177] on div "202507" at bounding box center [606, 182] width 120 height 10
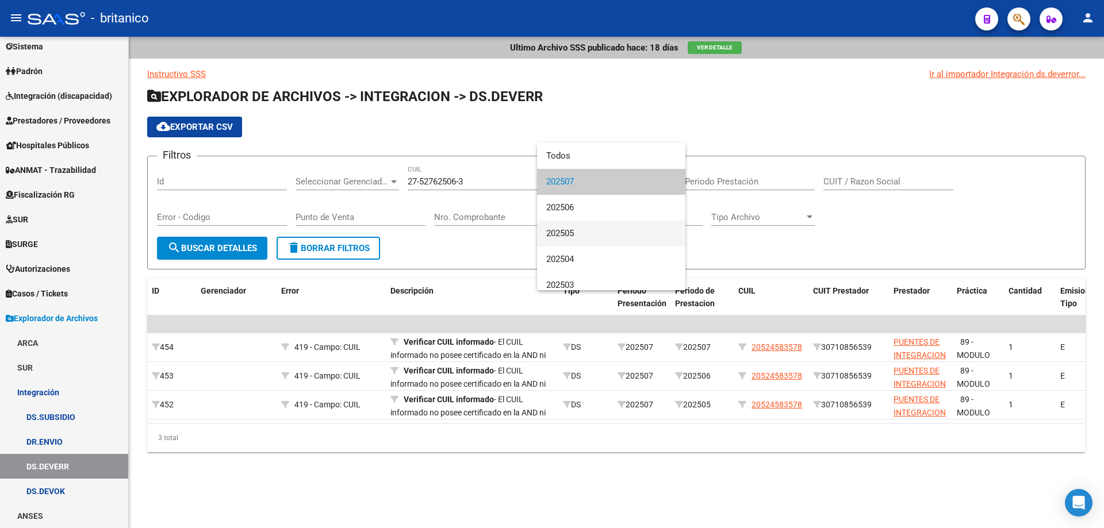
click at [604, 235] on span "202505" at bounding box center [611, 234] width 130 height 26
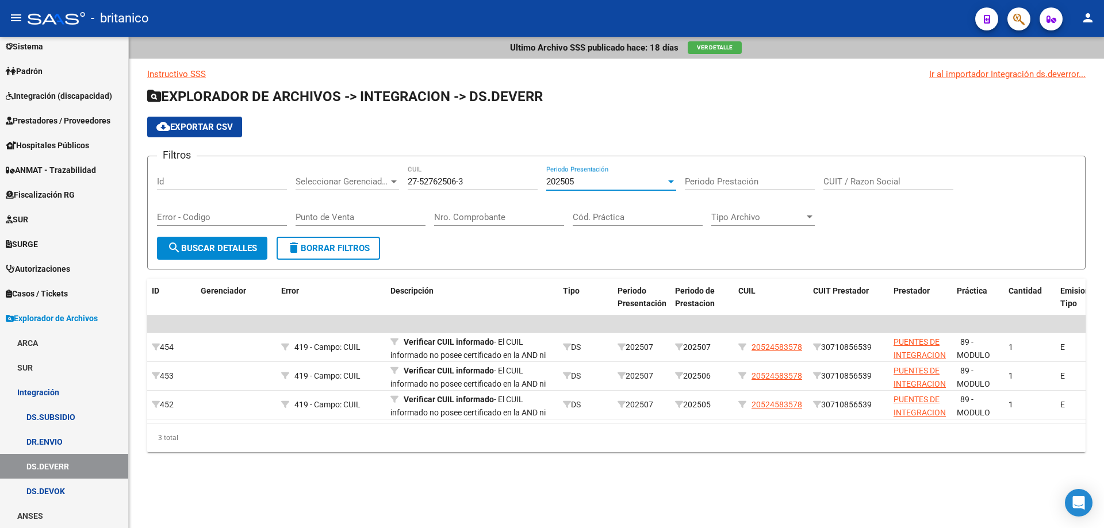
click at [213, 245] on span "search Buscar Detalles" at bounding box center [212, 248] width 90 height 10
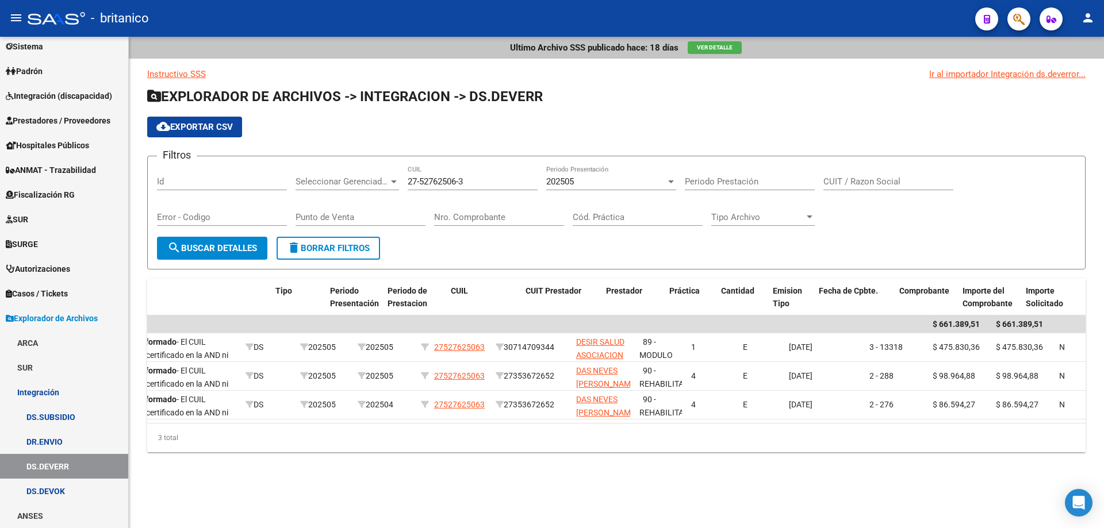
scroll to position [0, 281]
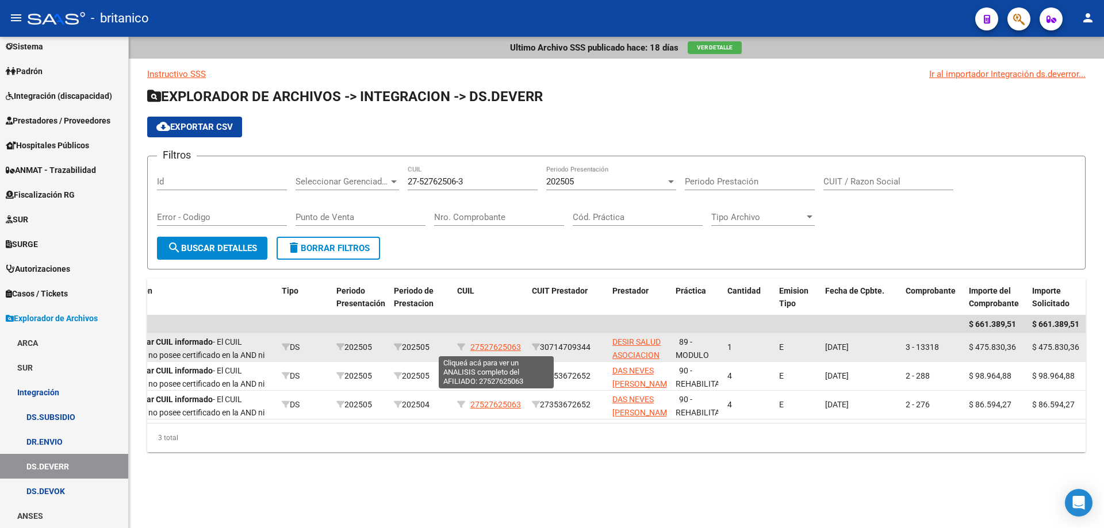
click at [482, 346] on span "27527625063" at bounding box center [495, 347] width 51 height 9
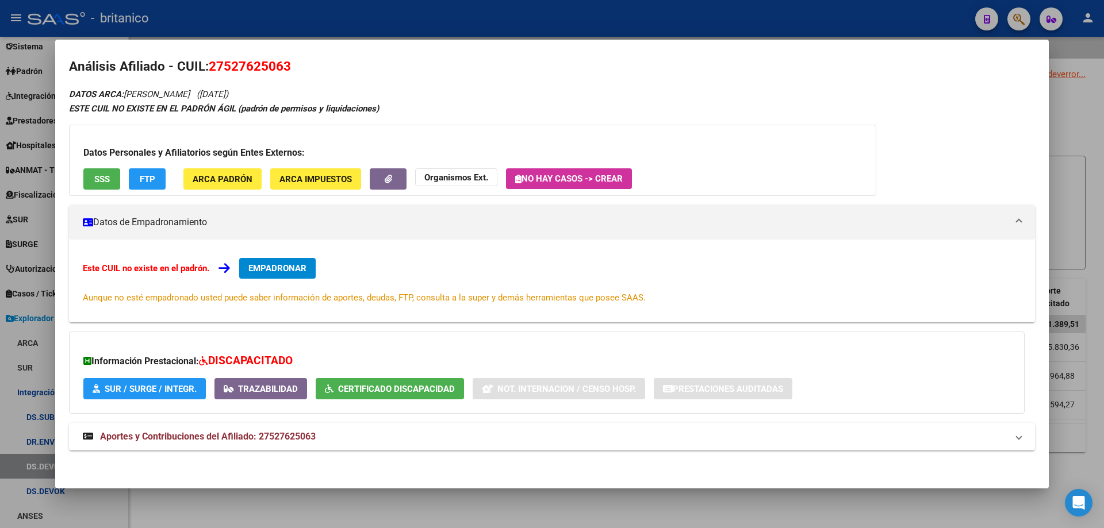
scroll to position [9, 0]
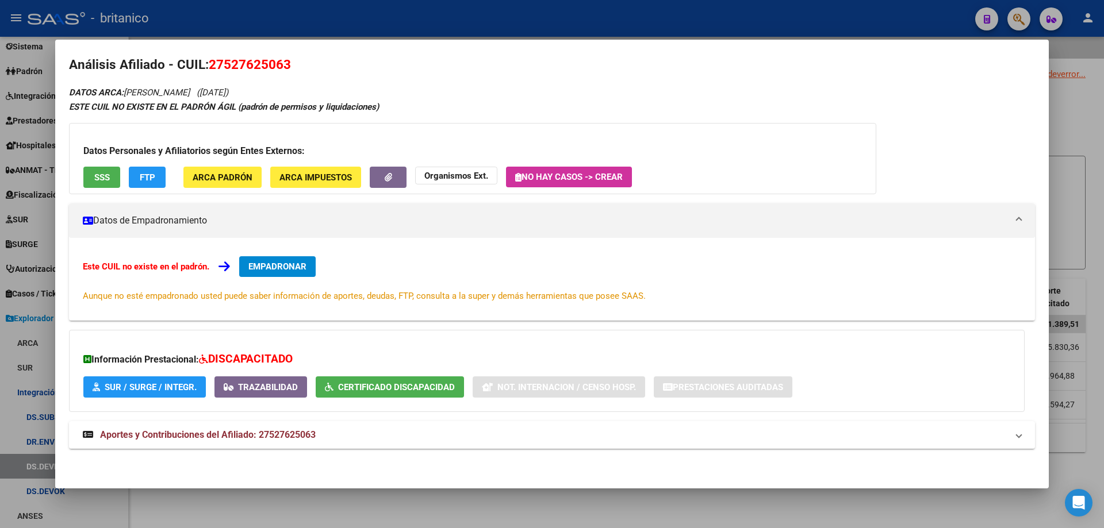
drag, startPoint x: 1098, startPoint y: 119, endPoint x: 1083, endPoint y: 107, distance: 19.7
click at [1098, 119] on div at bounding box center [552, 264] width 1104 height 528
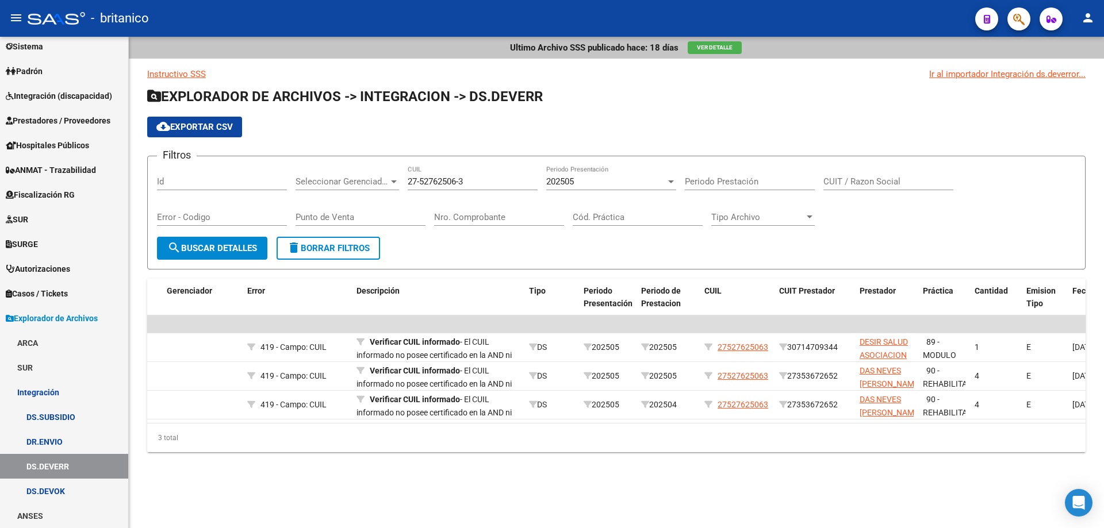
scroll to position [0, 0]
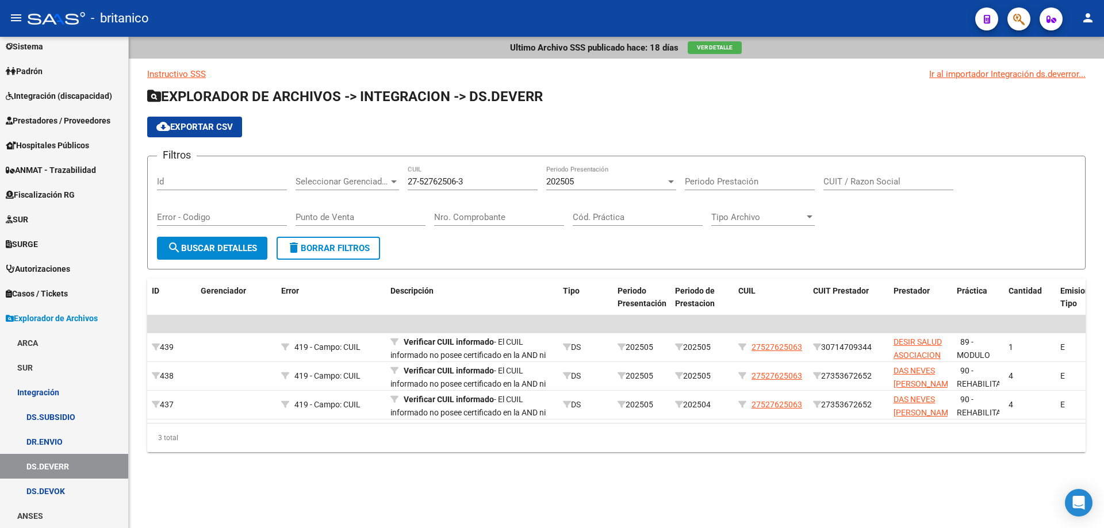
click at [672, 181] on div at bounding box center [671, 182] width 6 height 3
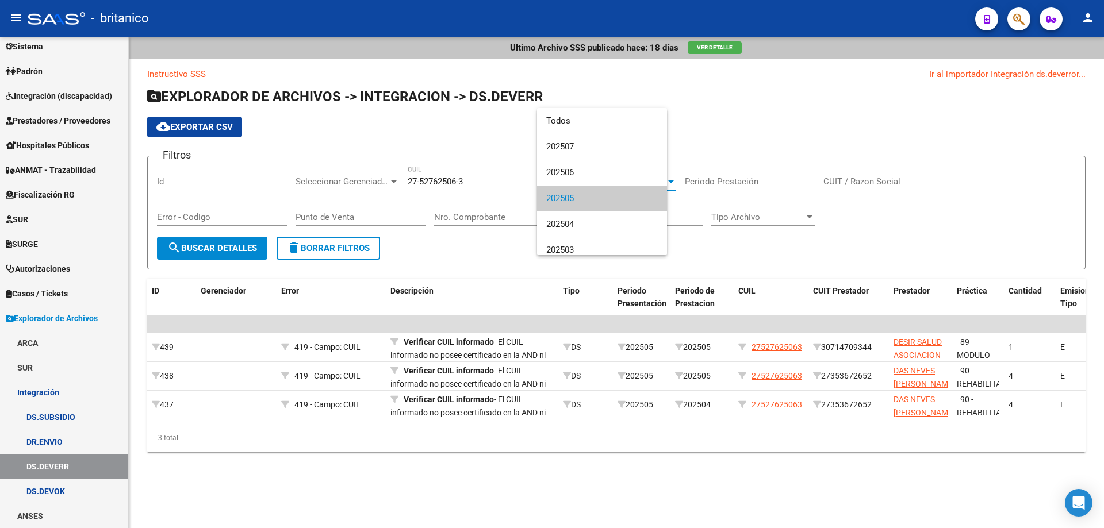
scroll to position [17, 0]
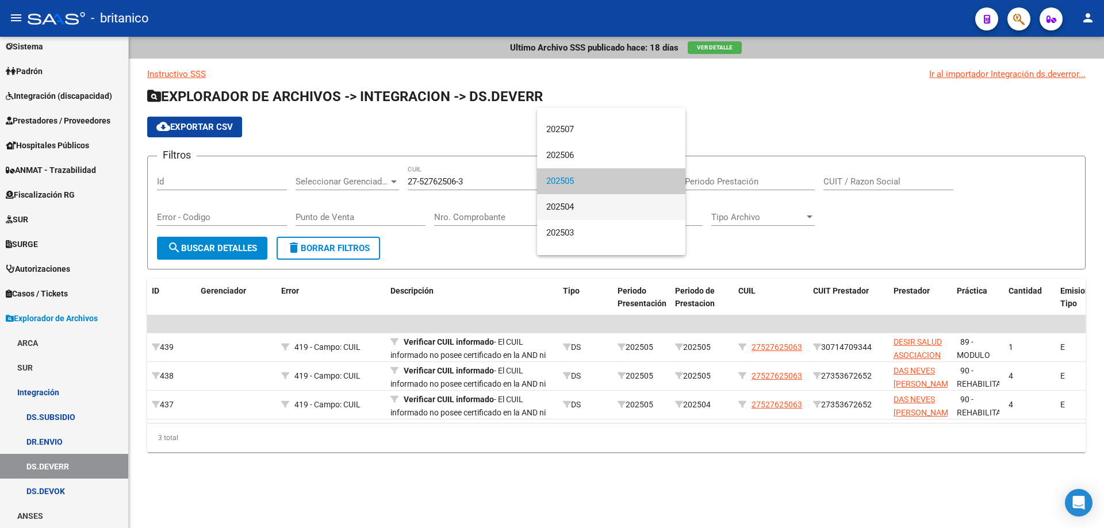
click at [581, 207] on span "202504" at bounding box center [611, 207] width 130 height 26
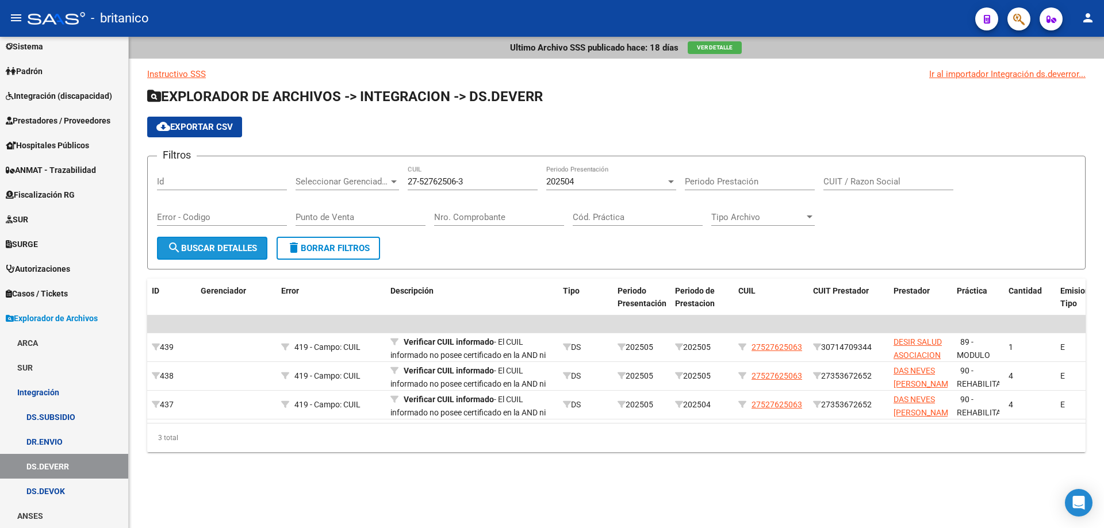
click at [215, 249] on span "search Buscar Detalles" at bounding box center [212, 248] width 90 height 10
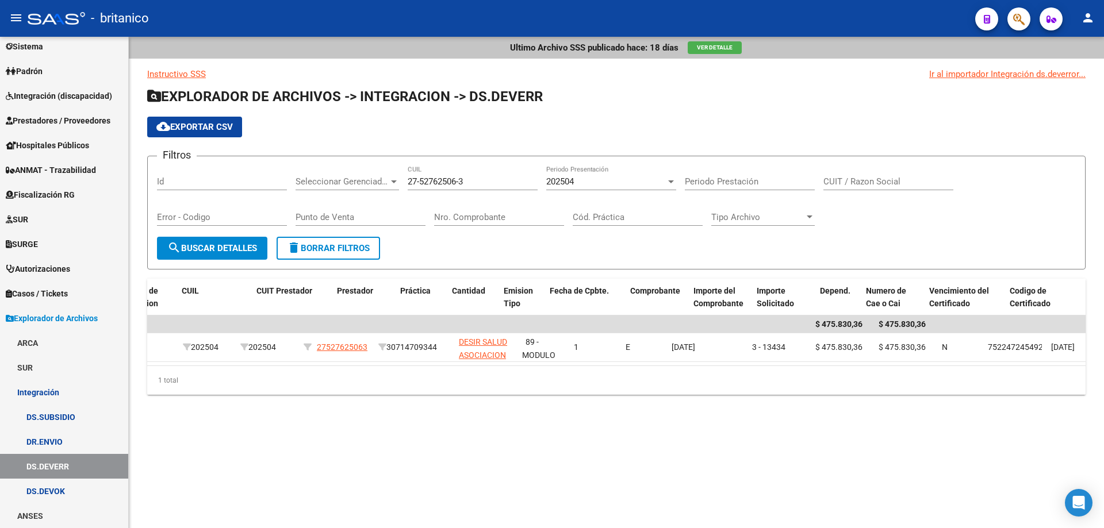
scroll to position [0, 557]
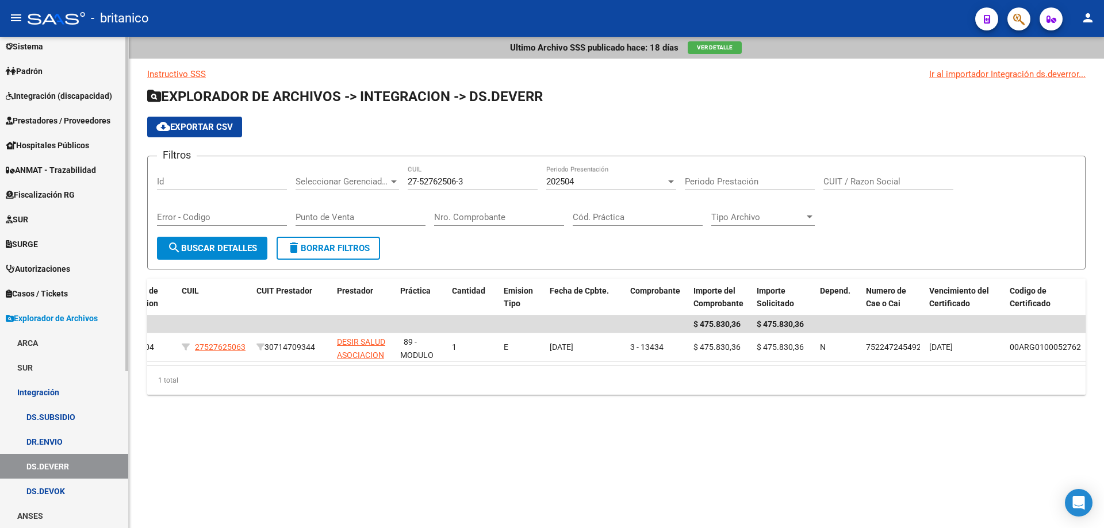
click at [39, 485] on link "DS.DEVOK" at bounding box center [64, 491] width 128 height 25
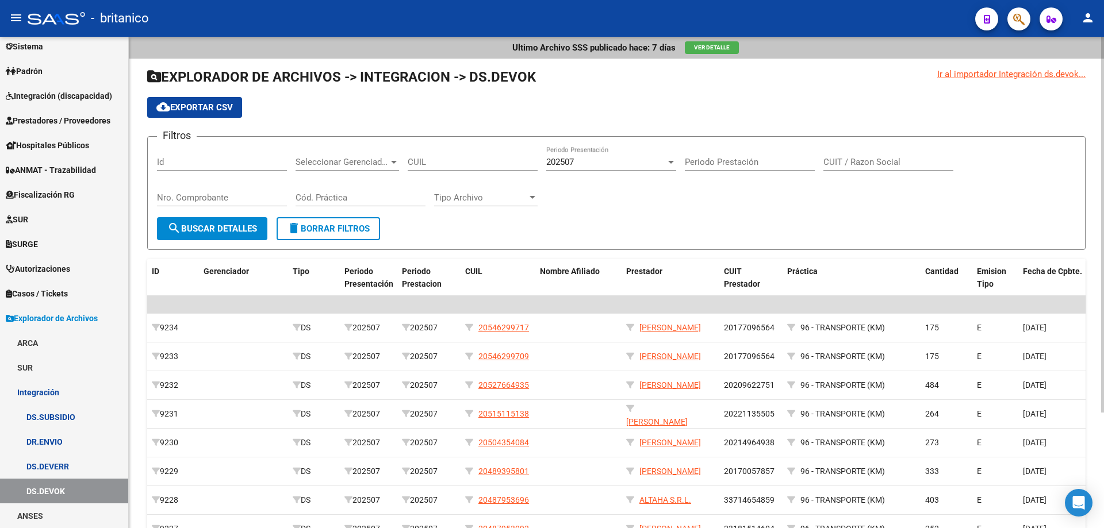
click at [858, 158] on input "CUIT / Razon Social" at bounding box center [888, 162] width 130 height 10
paste input "27527625063"
type input "27527625063"
click at [239, 224] on span "search Buscar Detalles" at bounding box center [212, 229] width 90 height 10
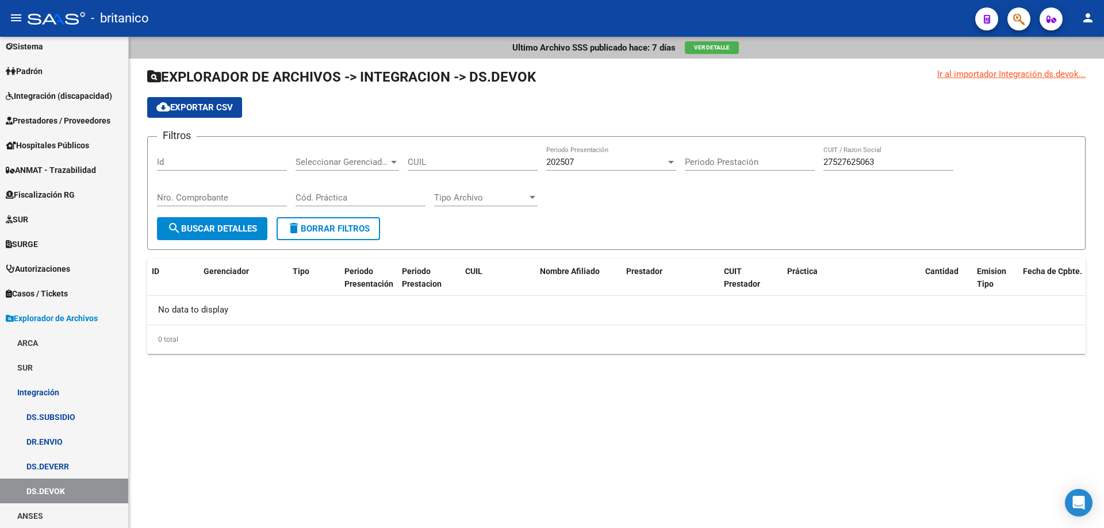
click at [670, 161] on div at bounding box center [671, 162] width 6 height 3
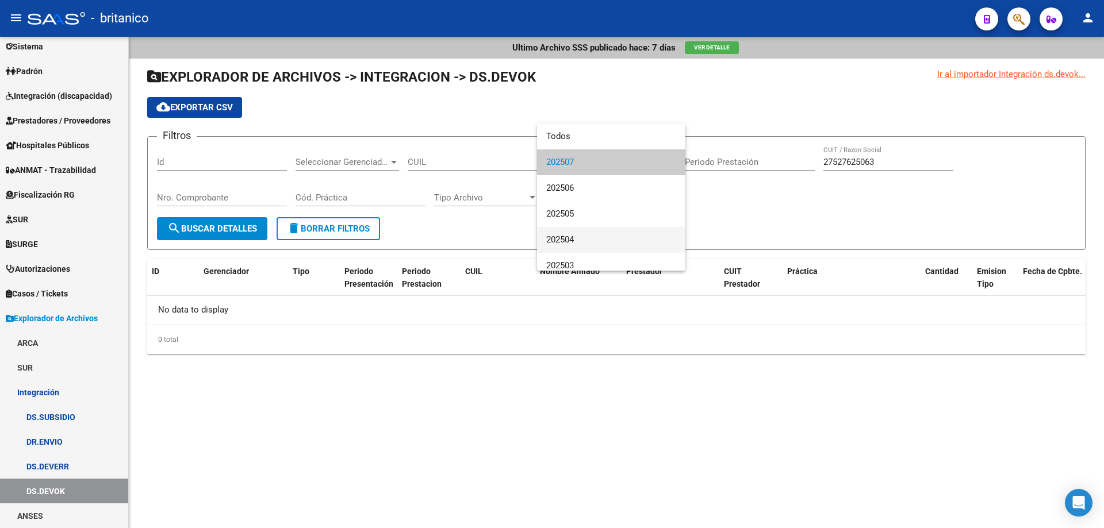
click at [583, 233] on span "202504" at bounding box center [611, 240] width 130 height 26
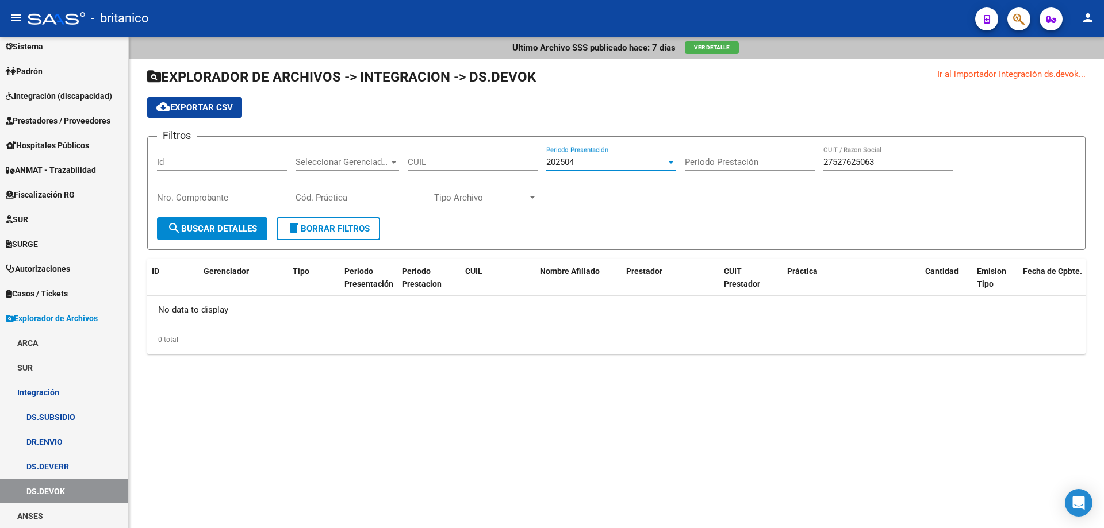
click at [223, 225] on span "search Buscar Detalles" at bounding box center [212, 229] width 90 height 10
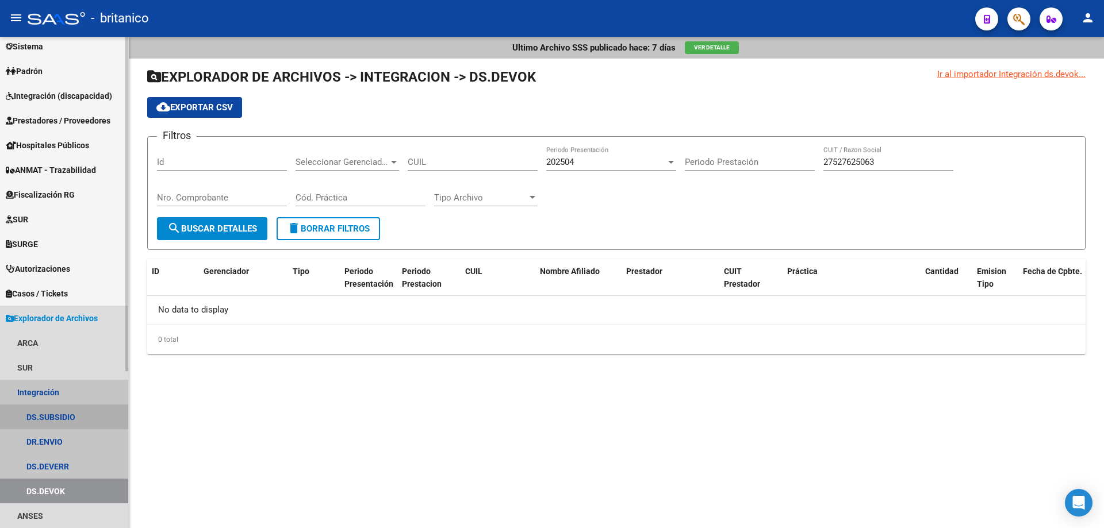
click at [55, 413] on link "DS.SUBSIDIO" at bounding box center [64, 417] width 128 height 25
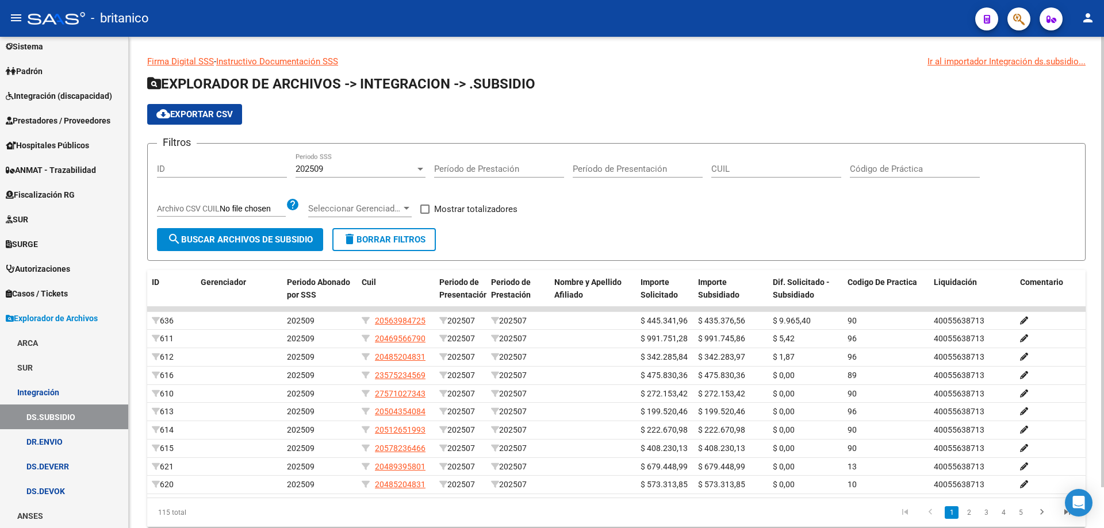
click at [415, 167] on div "202509" at bounding box center [356, 169] width 120 height 10
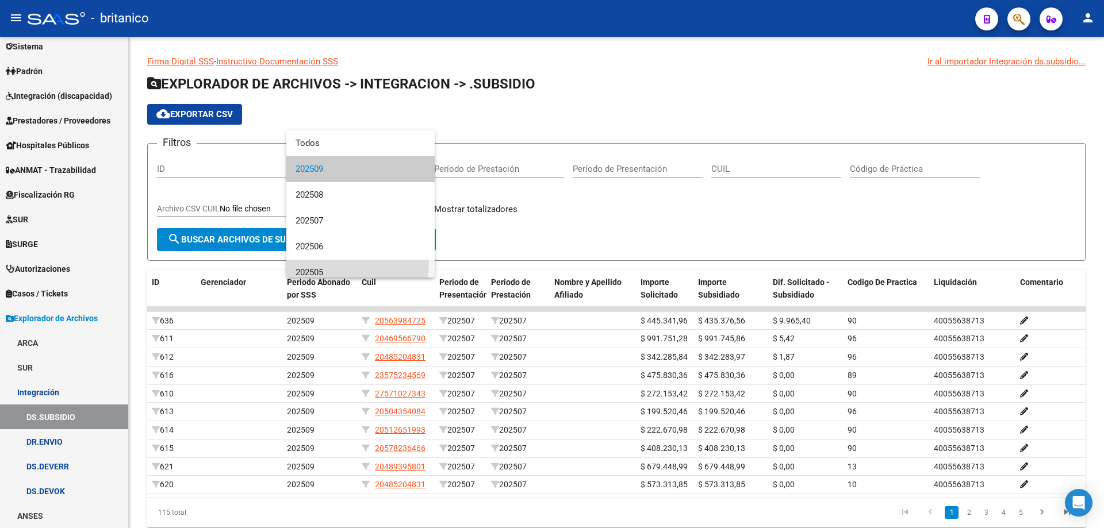
click at [332, 263] on span "202505" at bounding box center [361, 273] width 130 height 26
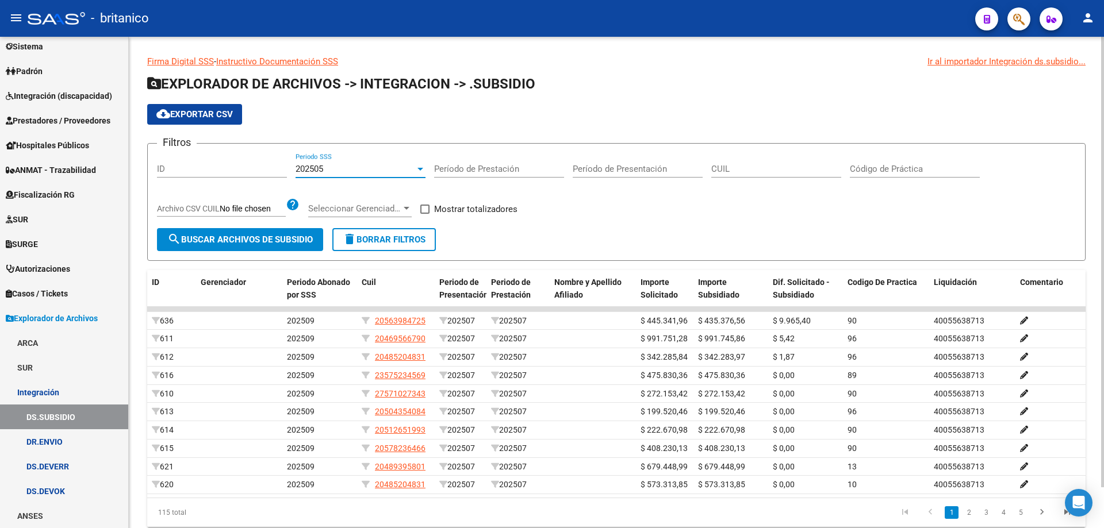
click at [415, 169] on div "202505" at bounding box center [356, 169] width 120 height 10
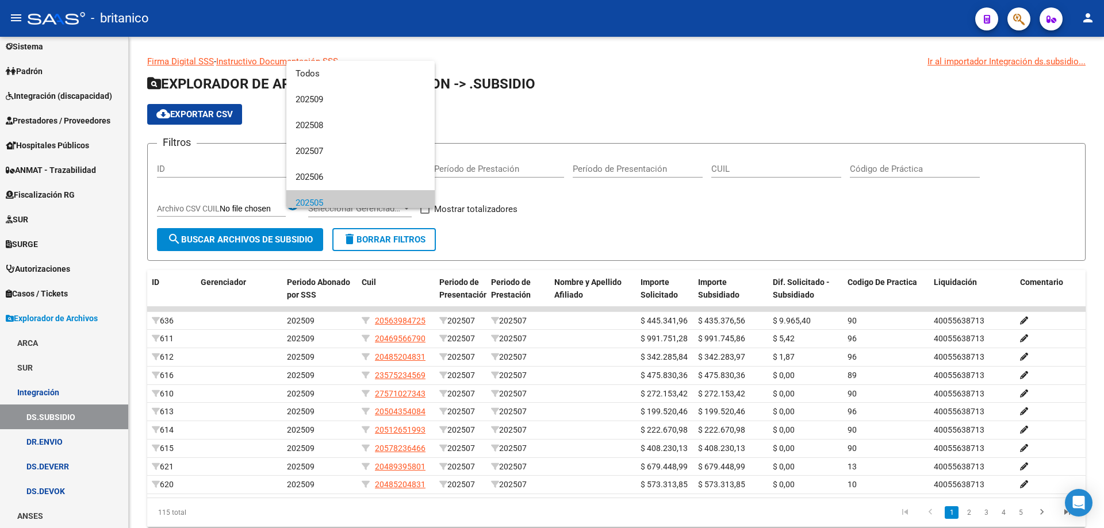
scroll to position [34, 0]
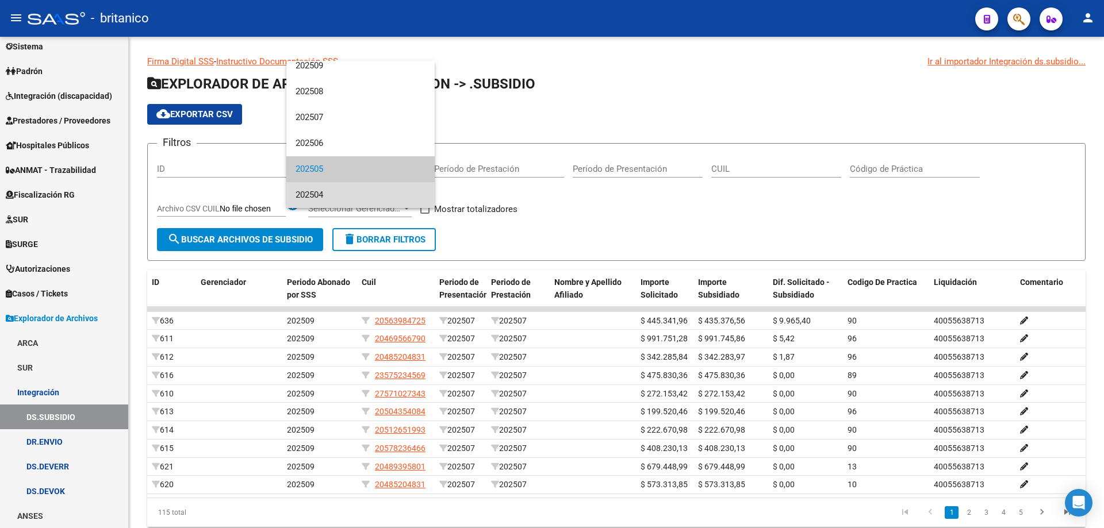
click at [370, 186] on span "202504" at bounding box center [361, 195] width 130 height 26
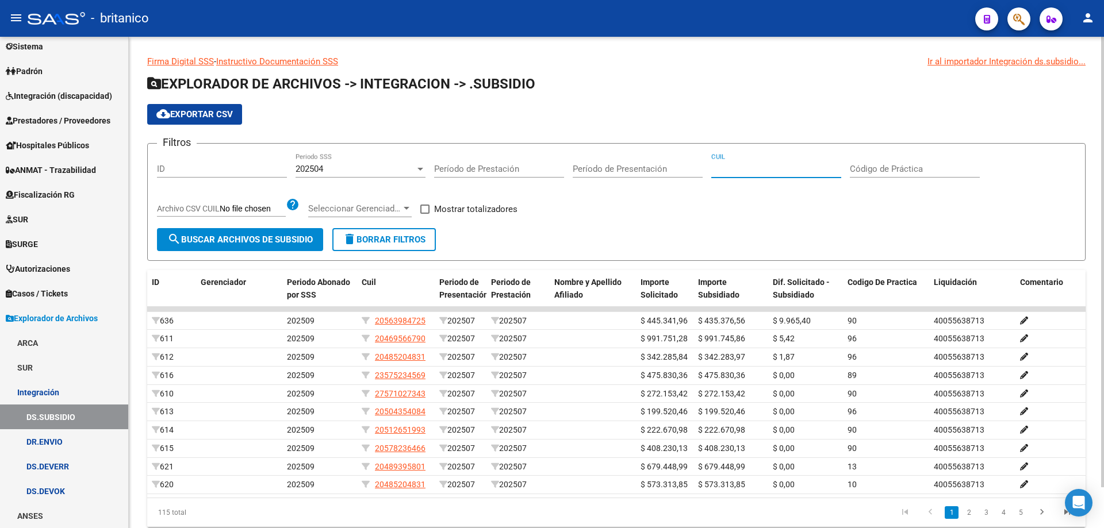
paste input "27-52762506-3"
type input "27-52762506-3"
click at [287, 240] on span "search Buscar Archivos de Subsidio" at bounding box center [239, 240] width 145 height 10
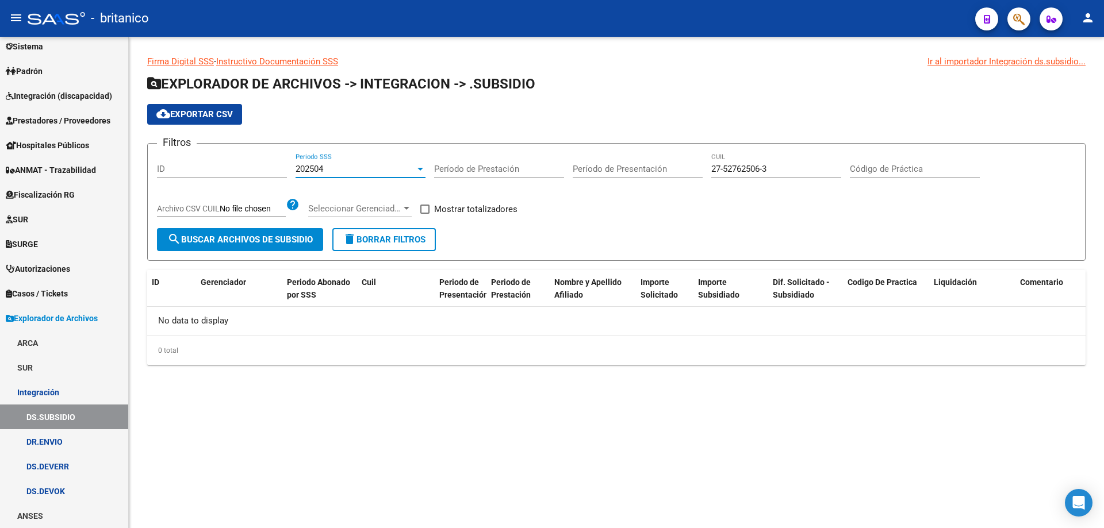
click at [338, 168] on div "202504" at bounding box center [356, 169] width 120 height 10
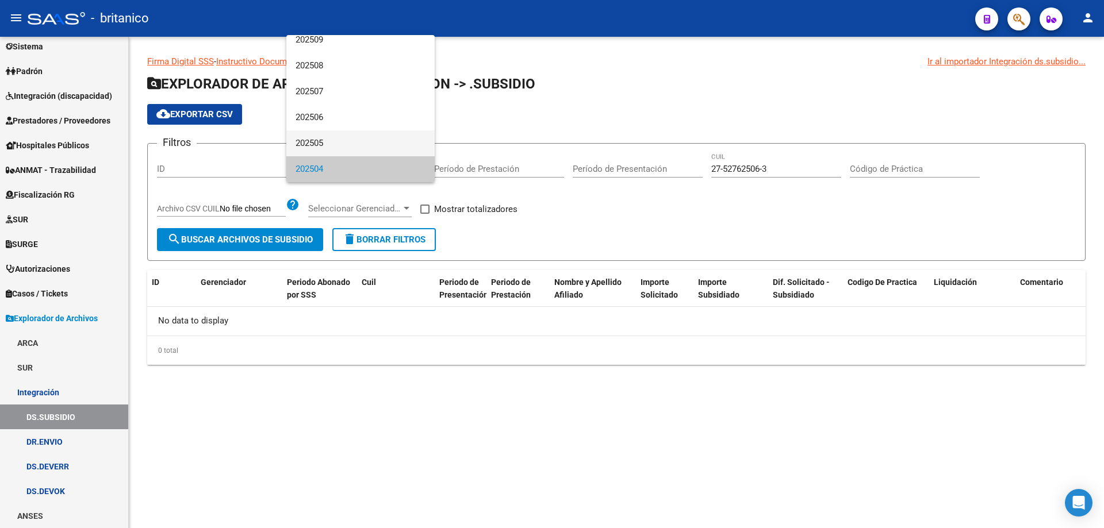
drag, startPoint x: 333, startPoint y: 142, endPoint x: 422, endPoint y: 158, distance: 90.6
click at [333, 142] on span "202505" at bounding box center [361, 144] width 130 height 26
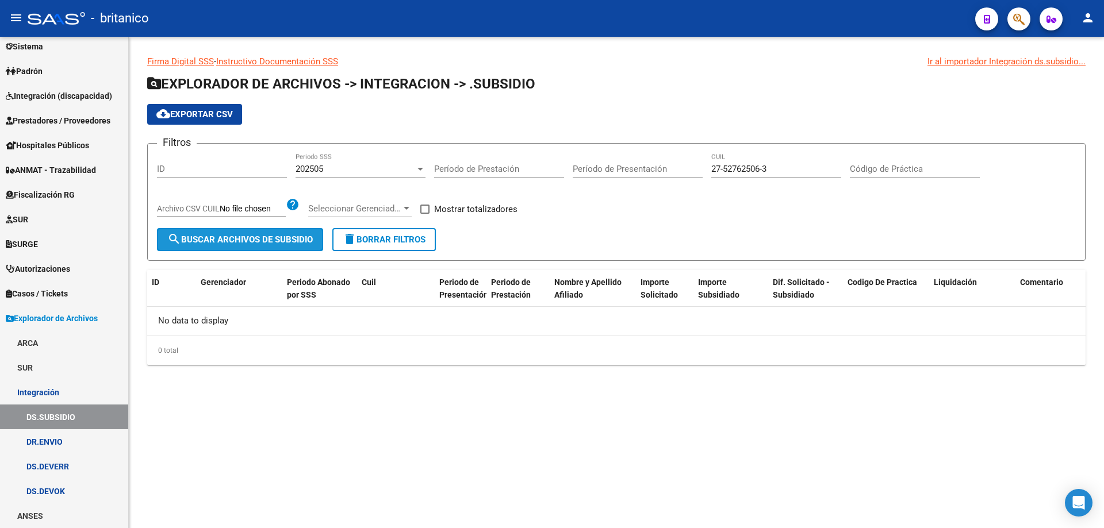
click at [271, 235] on span "search Buscar Archivos de Subsidio" at bounding box center [239, 240] width 145 height 10
click at [68, 439] on link "DR.ENVIO" at bounding box center [64, 442] width 128 height 25
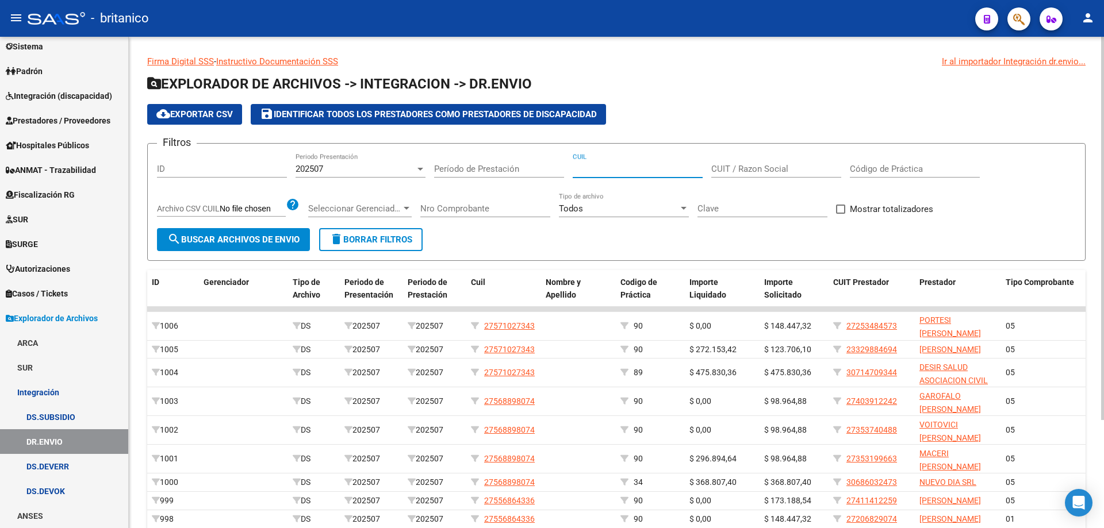
paste input "27-52762506-3"
type input "27-52762506-3"
click at [249, 232] on button "search Buscar Archivos de Envio" at bounding box center [233, 239] width 153 height 23
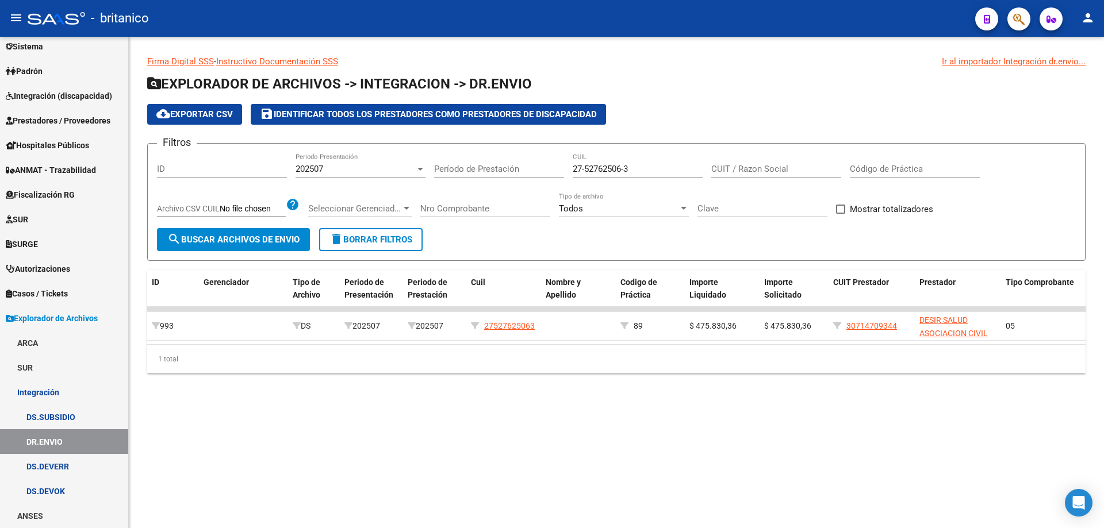
click at [418, 168] on div at bounding box center [420, 169] width 6 height 3
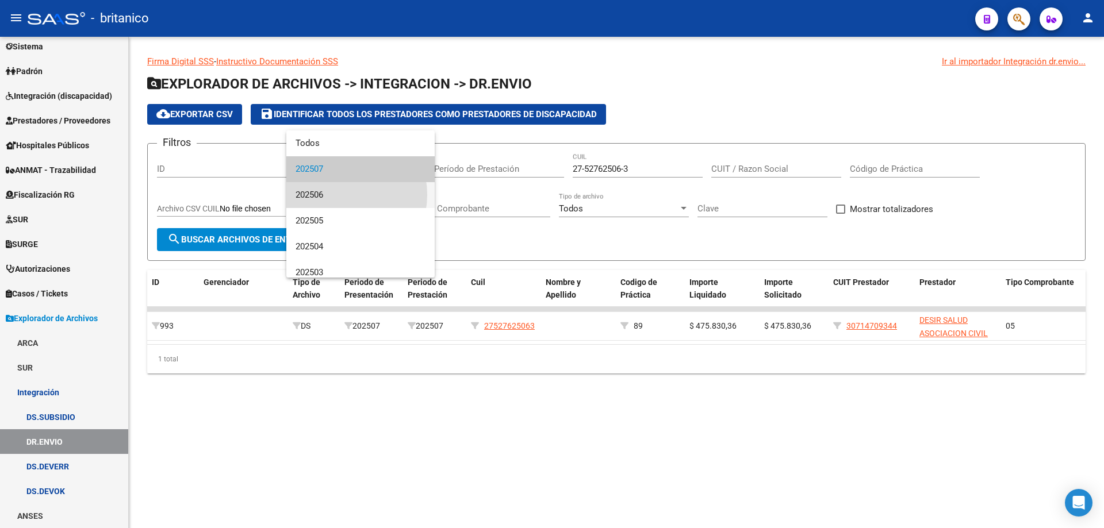
click at [338, 195] on span "202506" at bounding box center [361, 195] width 130 height 26
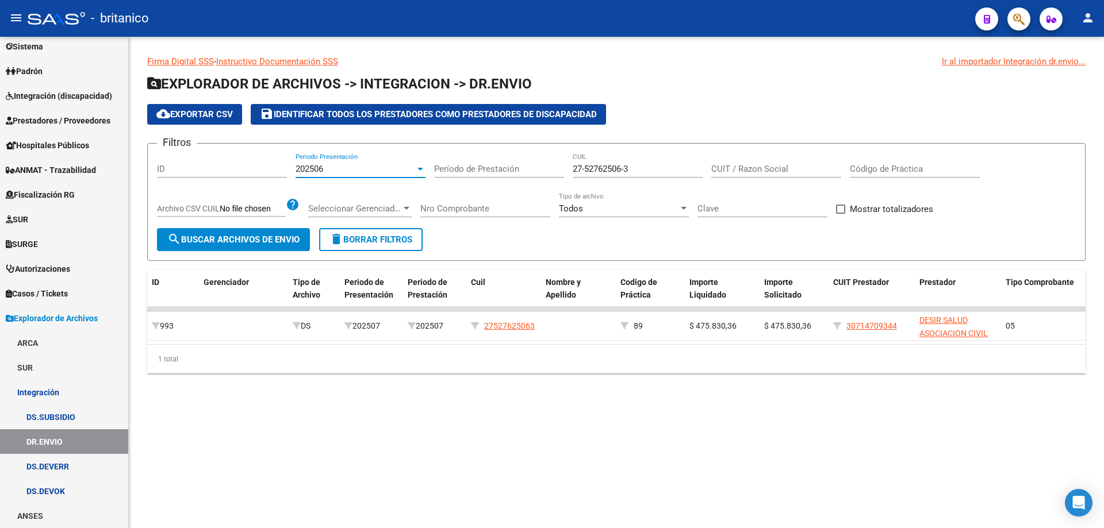
click at [261, 233] on button "search Buscar Archivos de Envio" at bounding box center [233, 239] width 153 height 23
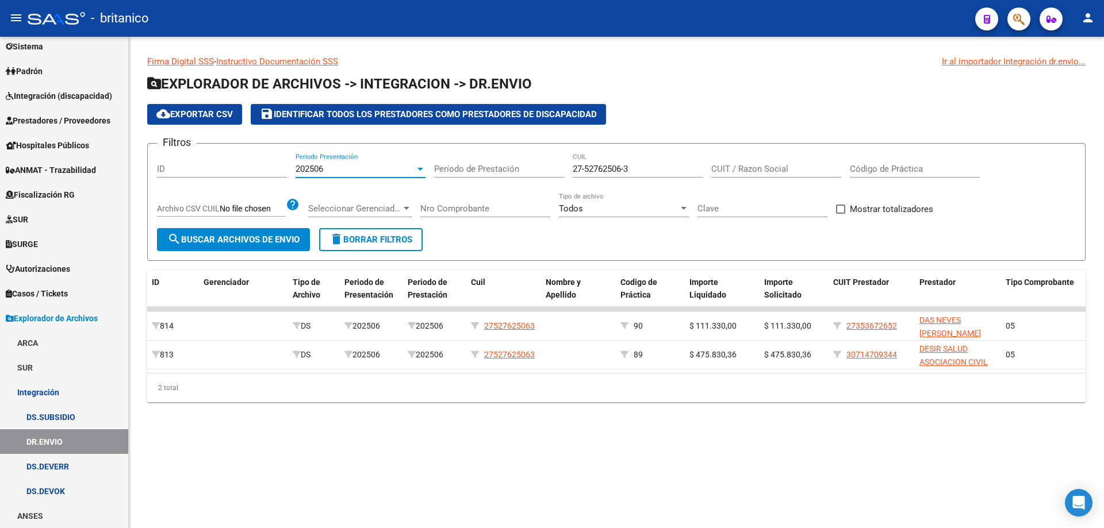
click at [417, 165] on div at bounding box center [420, 168] width 10 height 9
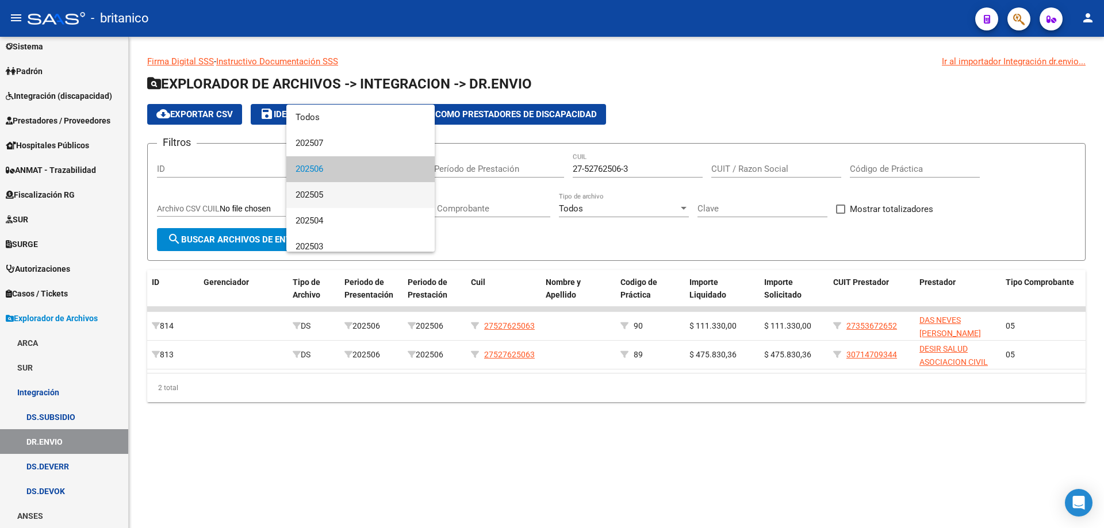
click at [324, 196] on span "202505" at bounding box center [361, 195] width 130 height 26
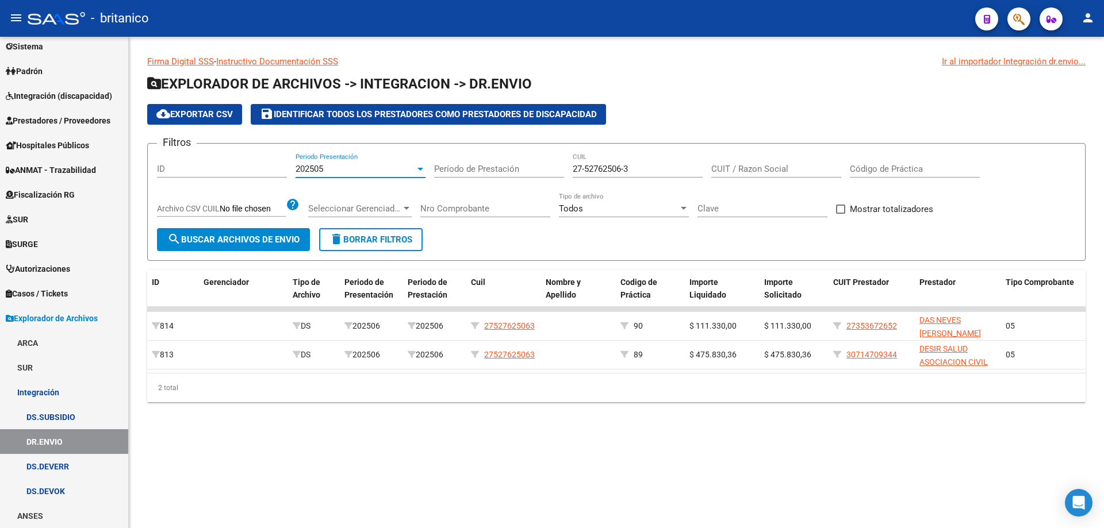
click at [262, 230] on button "search Buscar Archivos de Envio" at bounding box center [233, 239] width 153 height 23
click at [411, 164] on div "202505" at bounding box center [356, 169] width 120 height 10
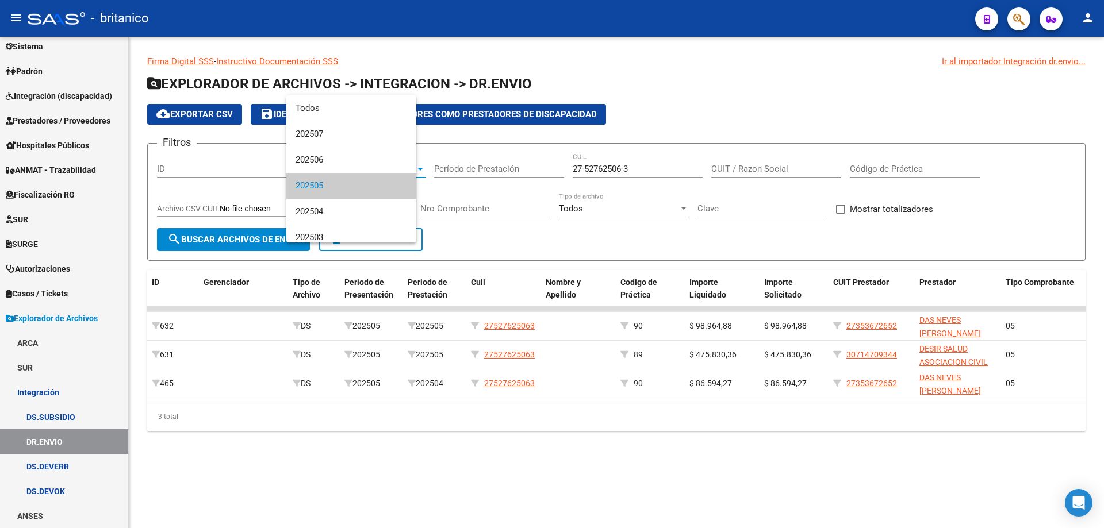
scroll to position [17, 0]
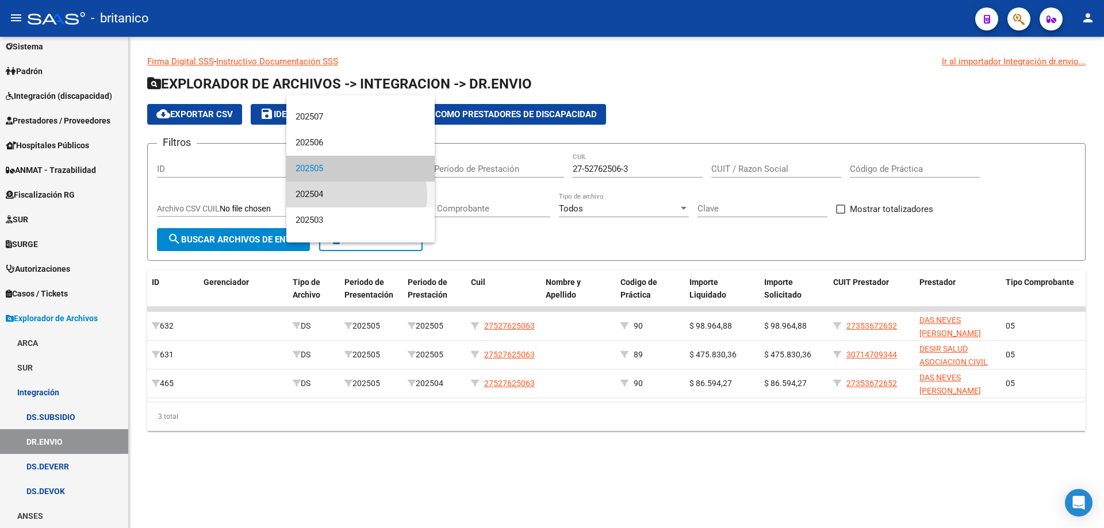
click at [341, 195] on span "202504" at bounding box center [361, 195] width 130 height 26
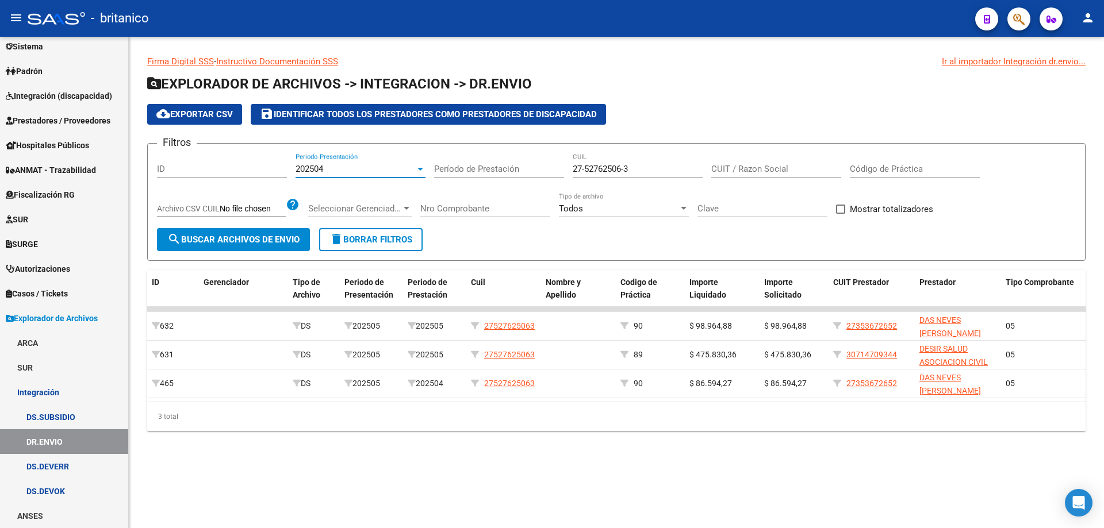
click at [237, 240] on span "search Buscar Archivos de Envio" at bounding box center [233, 240] width 132 height 10
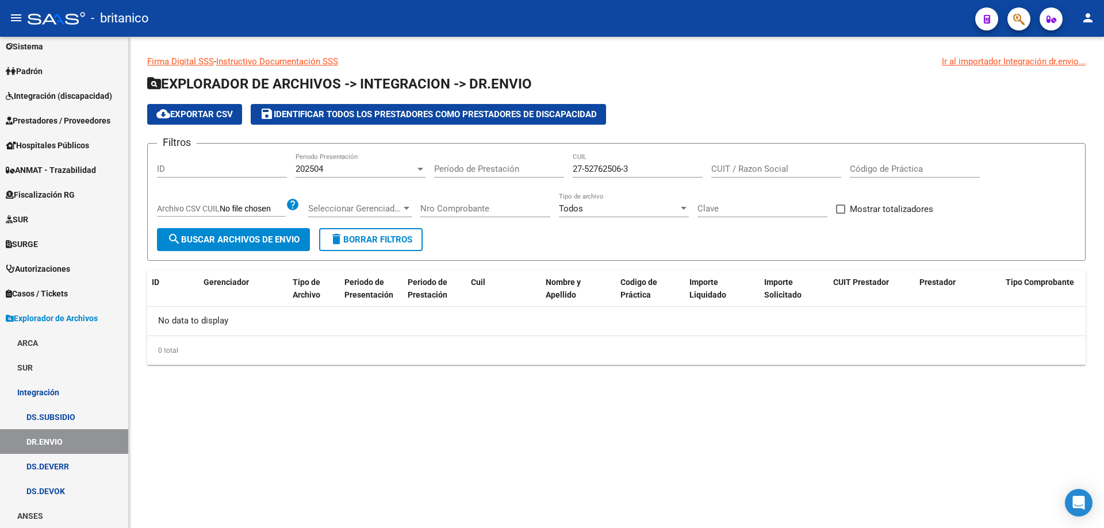
click at [261, 235] on span "search Buscar Archivos de Envio" at bounding box center [233, 240] width 132 height 10
click at [408, 171] on div "202504" at bounding box center [356, 169] width 120 height 10
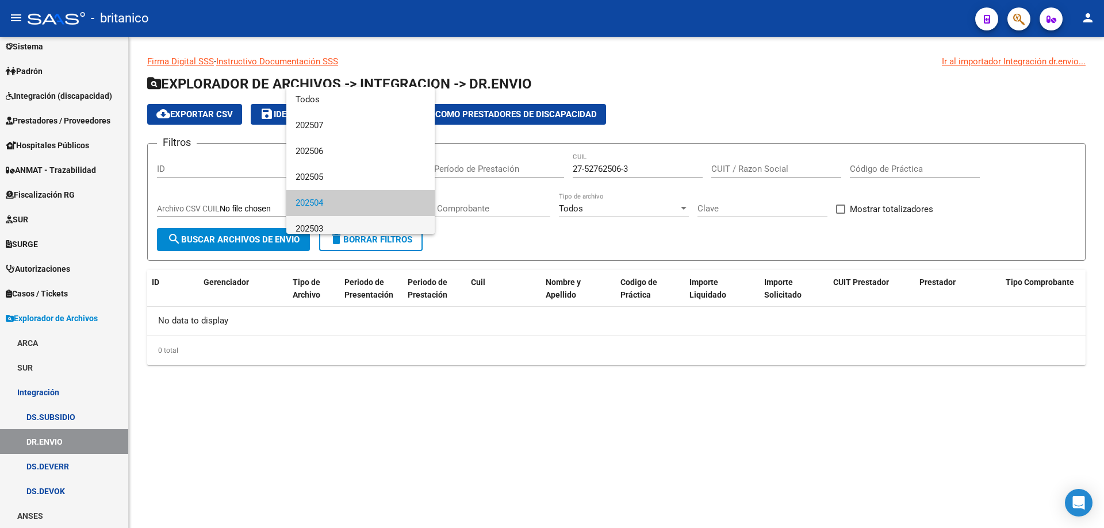
scroll to position [34, 0]
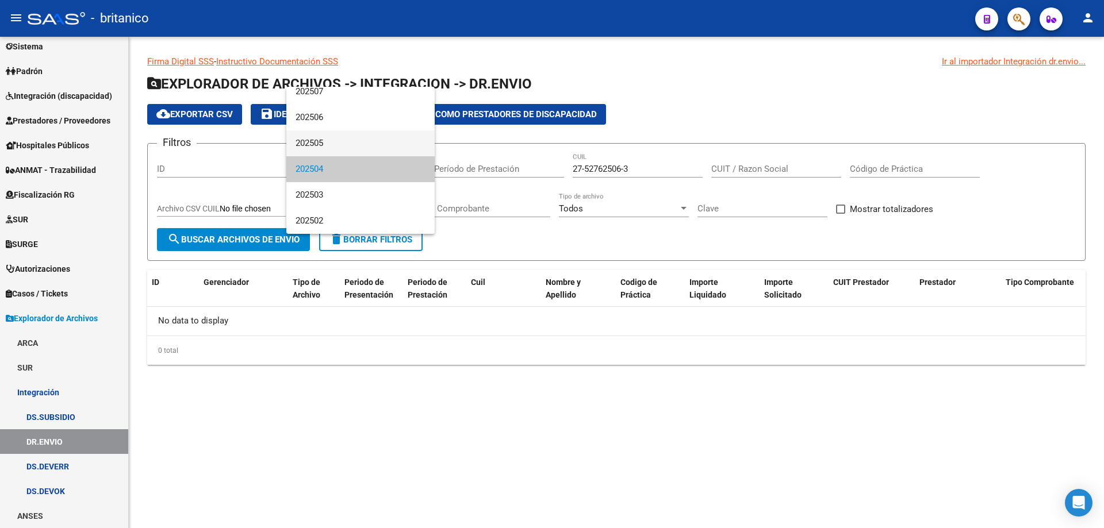
click at [343, 144] on span "202505" at bounding box center [361, 144] width 130 height 26
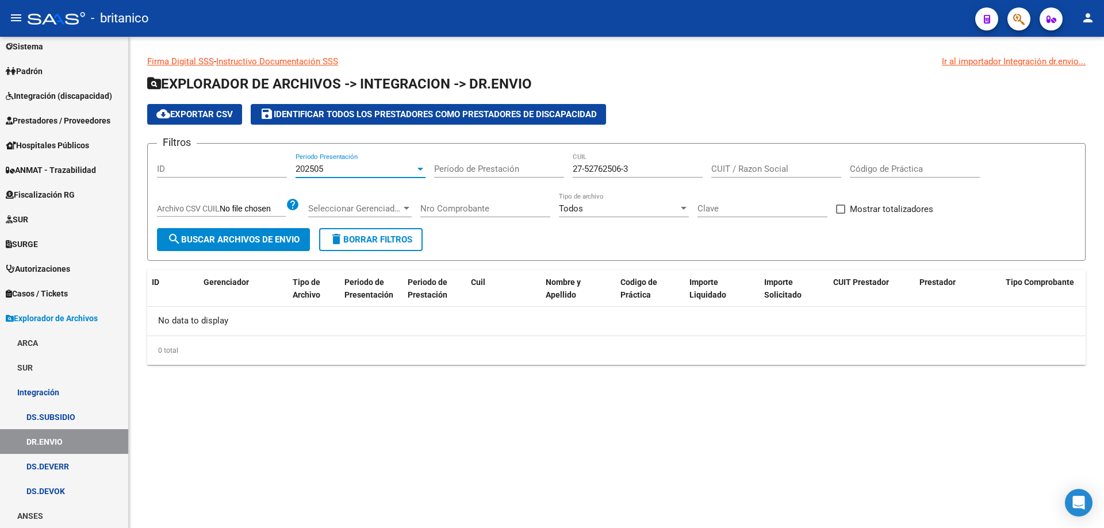
click at [257, 238] on span "search Buscar Archivos de Envio" at bounding box center [233, 240] width 132 height 10
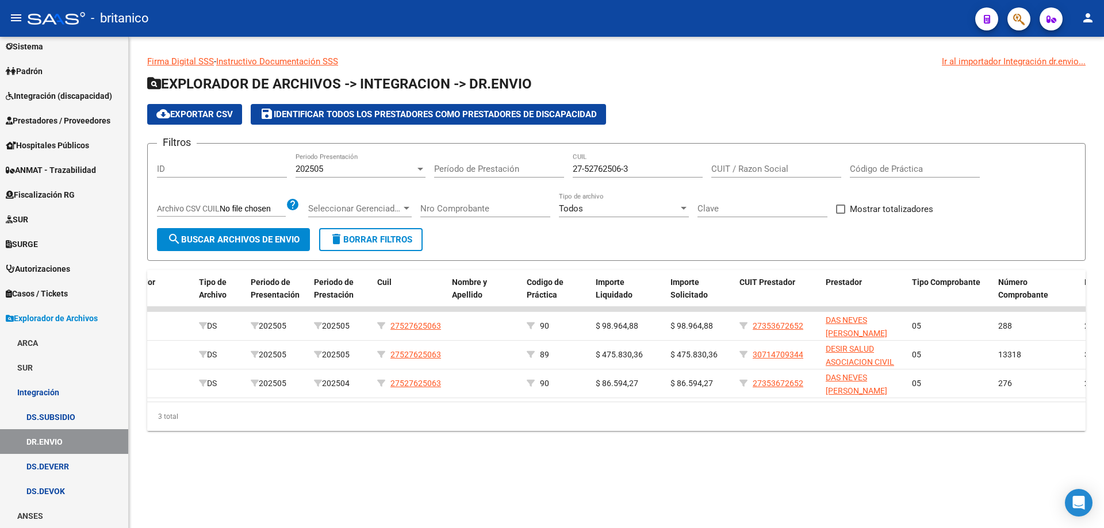
scroll to position [0, 0]
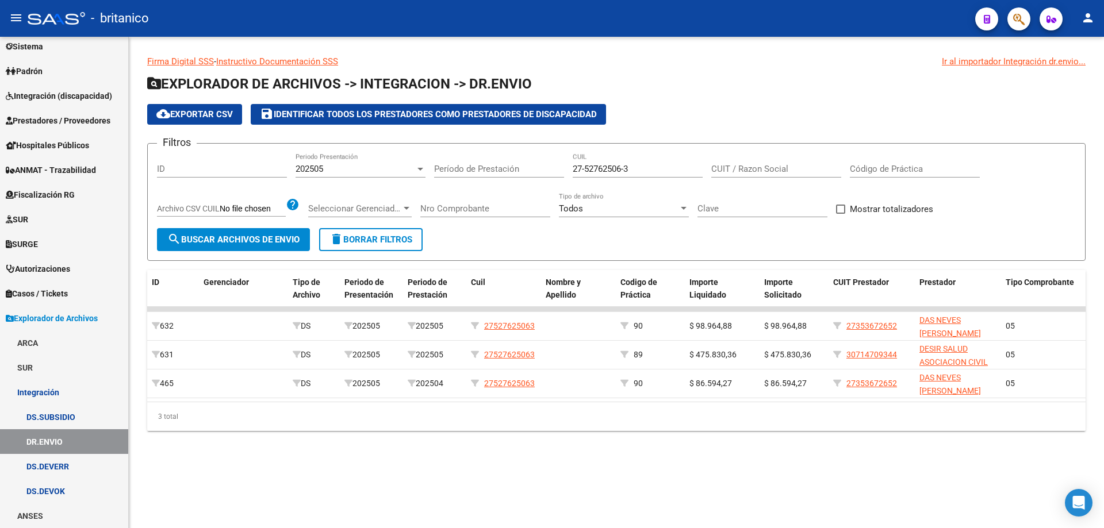
click at [405, 167] on div "202505" at bounding box center [356, 169] width 120 height 10
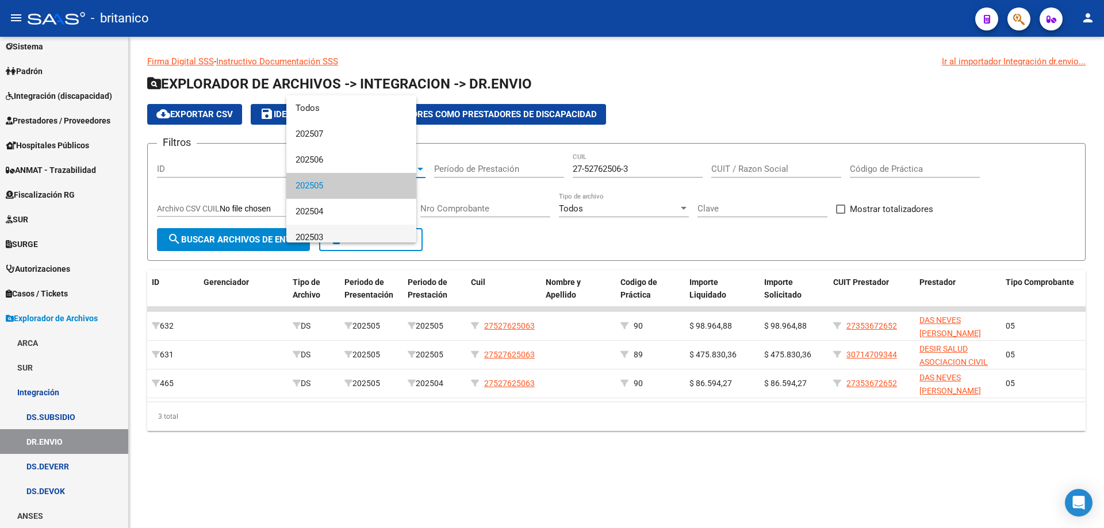
scroll to position [17, 0]
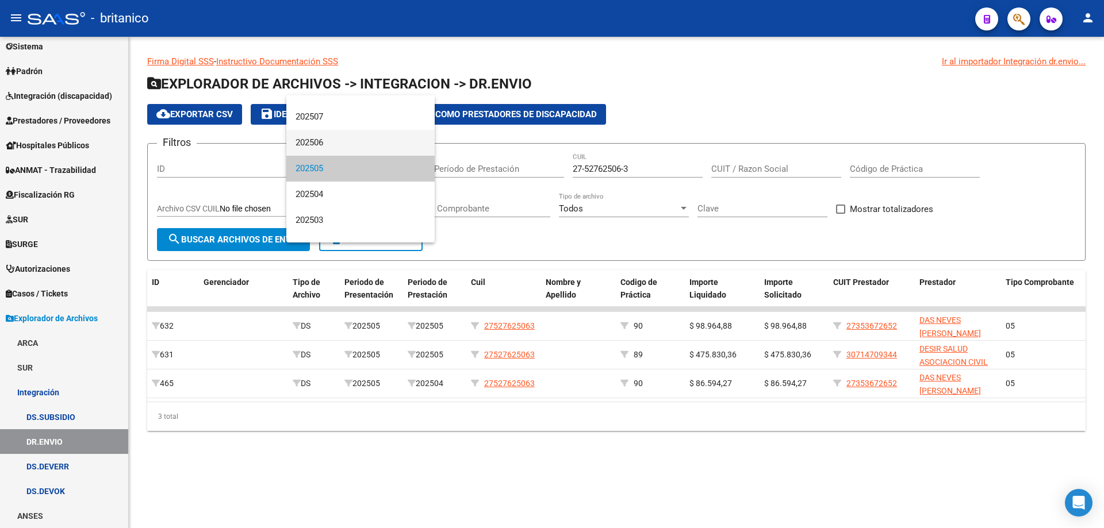
click at [350, 144] on span "202506" at bounding box center [361, 143] width 130 height 26
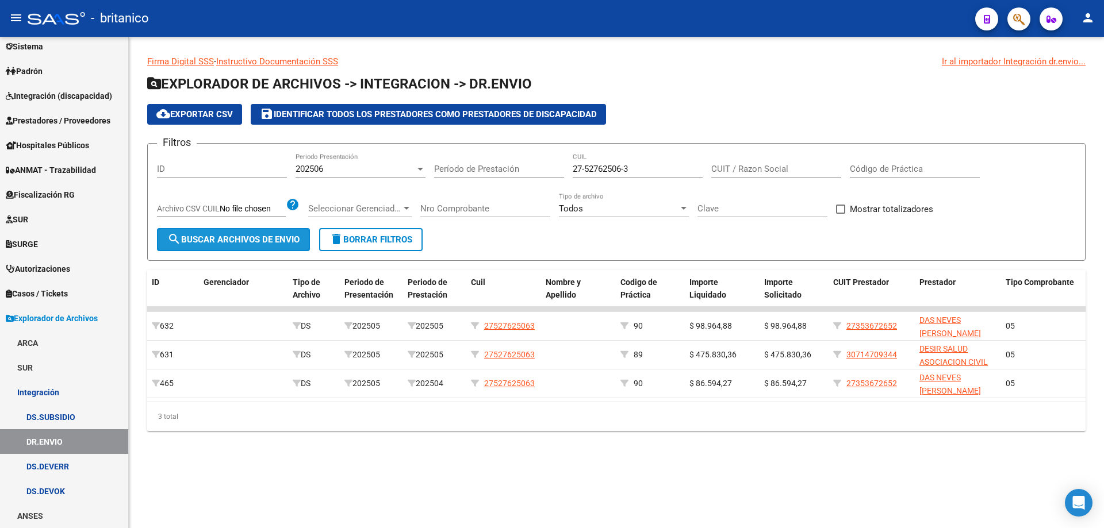
click at [264, 237] on span "search Buscar Archivos de Envio" at bounding box center [233, 240] width 132 height 10
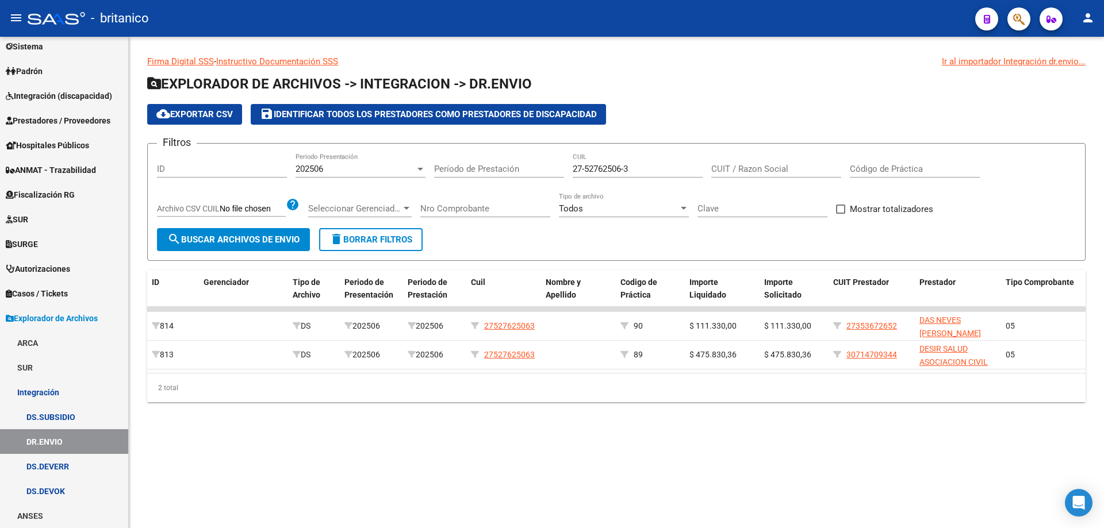
click at [396, 163] on div "202506 Periodo Presentación" at bounding box center [361, 165] width 130 height 25
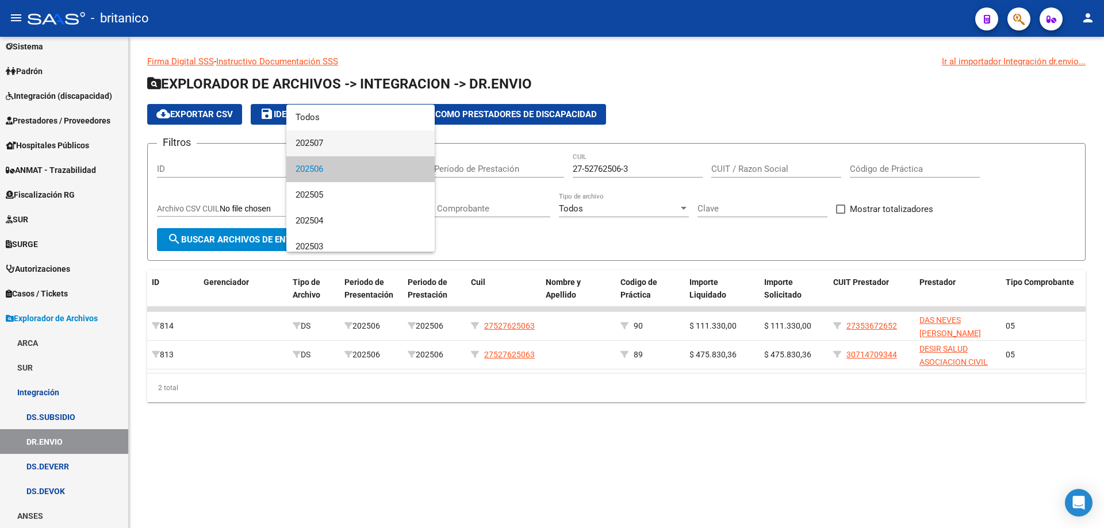
click at [350, 144] on span "202507" at bounding box center [361, 144] width 130 height 26
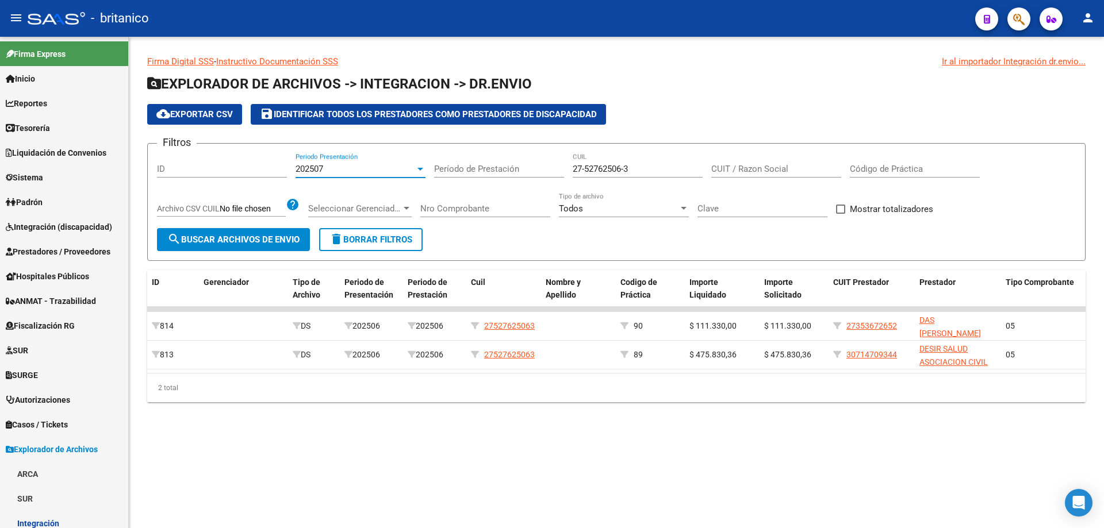
scroll to position [131, 0]
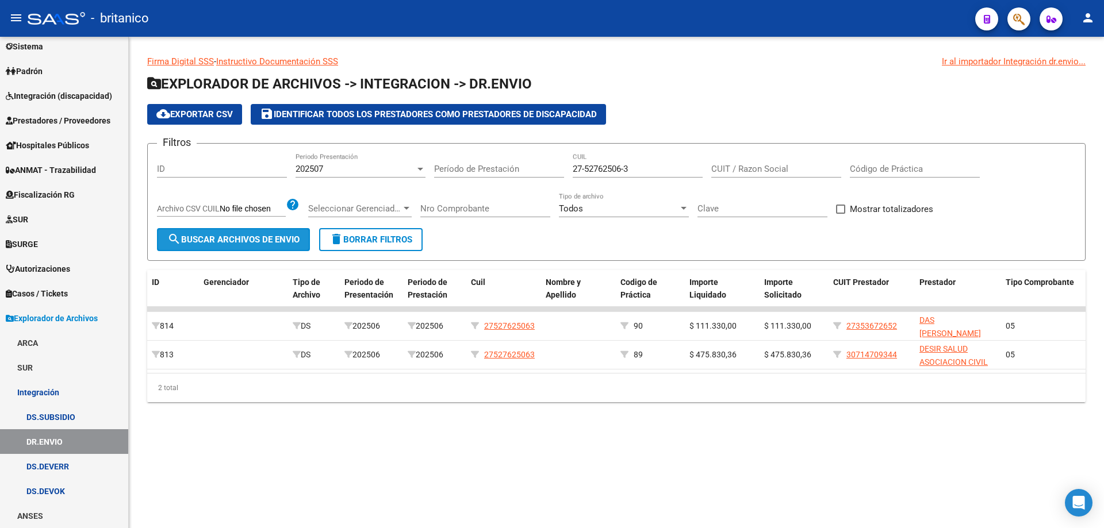
click at [265, 235] on span "search Buscar Archivos de Envio" at bounding box center [233, 240] width 132 height 10
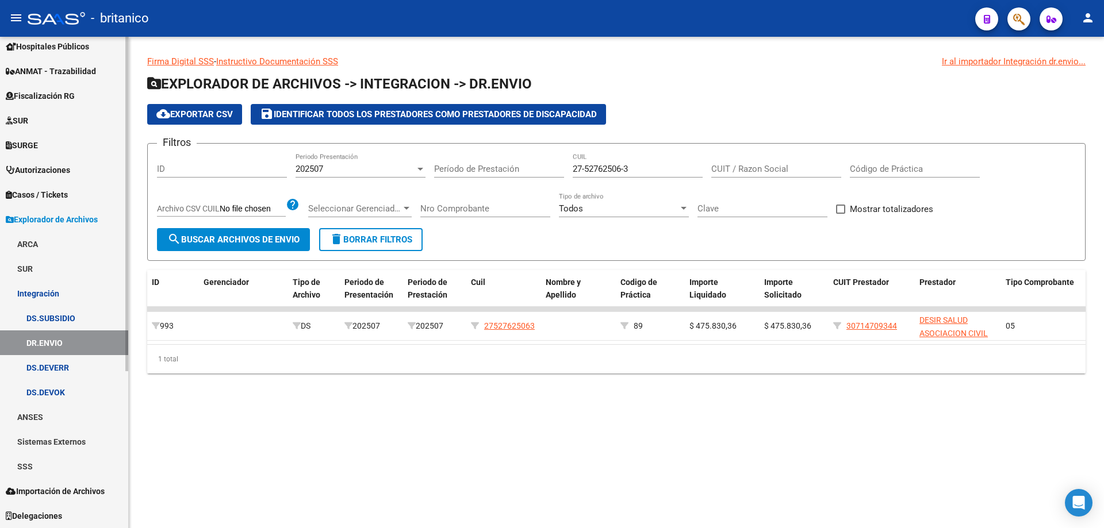
scroll to position [0, 0]
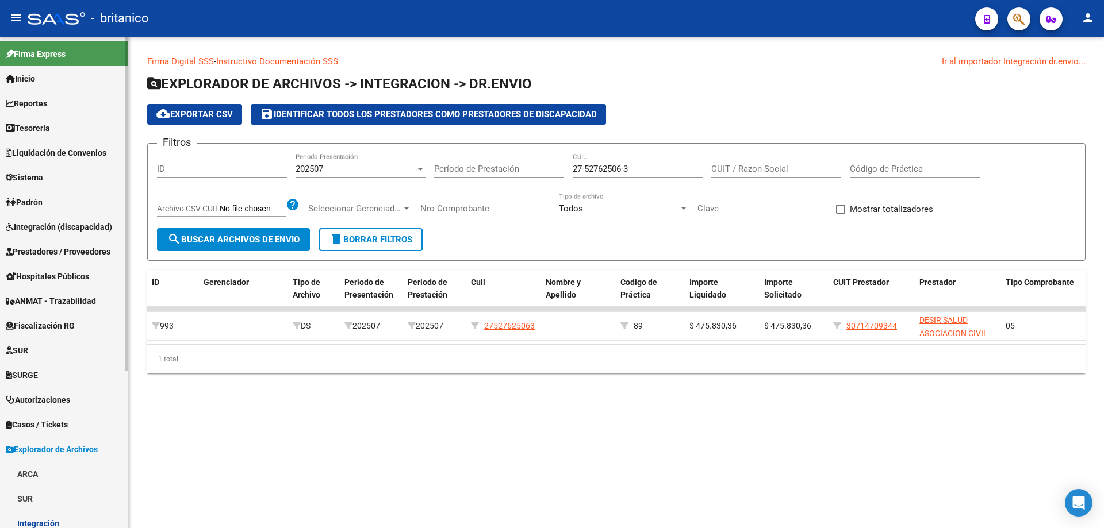
click at [82, 254] on span "Prestadores / Proveedores" at bounding box center [58, 252] width 105 height 13
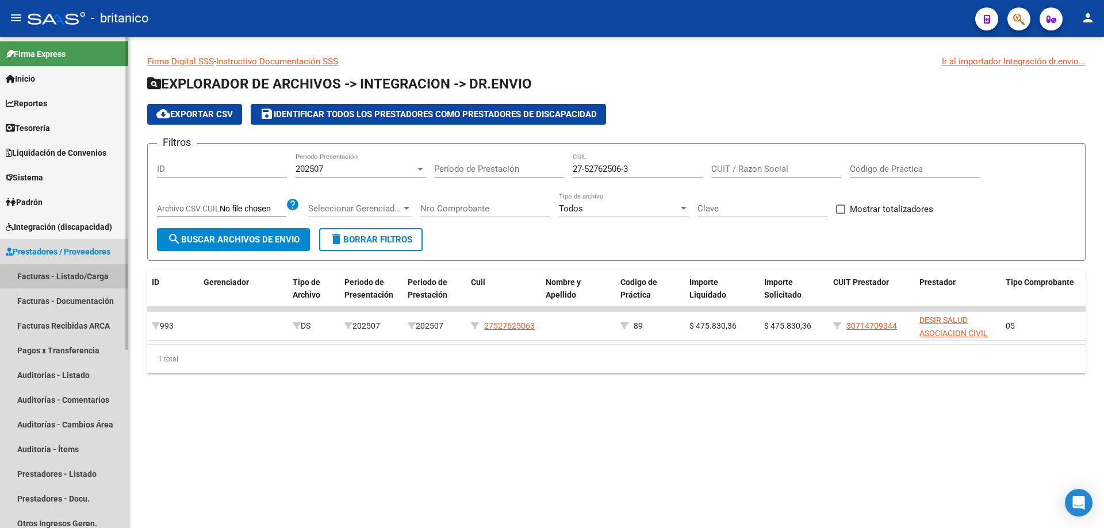
click at [86, 273] on link "Facturas - Listado/Carga" at bounding box center [64, 276] width 128 height 25
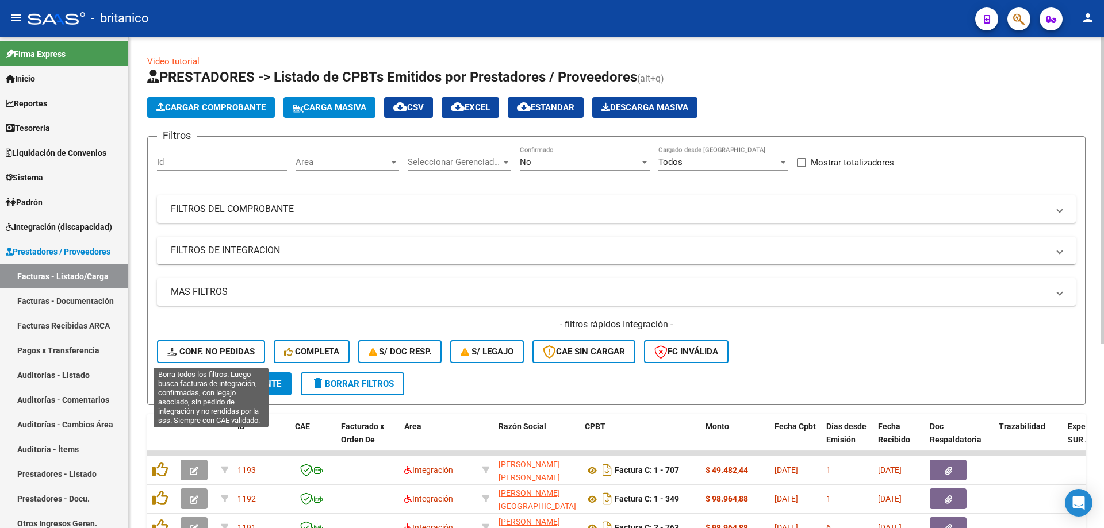
click at [237, 347] on span "Conf. no pedidas" at bounding box center [210, 352] width 87 height 10
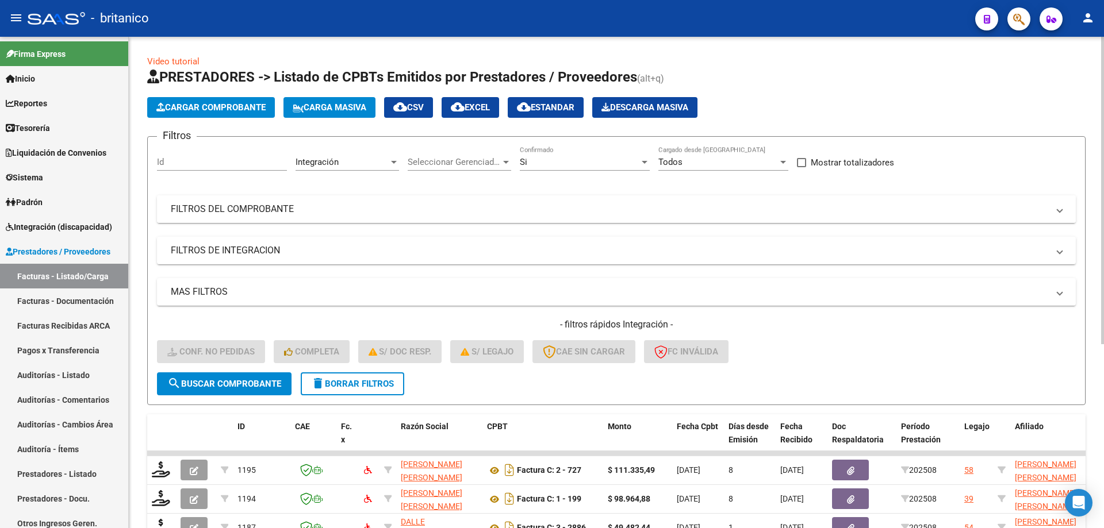
click at [287, 209] on mat-panel-title "FILTROS DEL COMPROBANTE" at bounding box center [609, 209] width 877 height 13
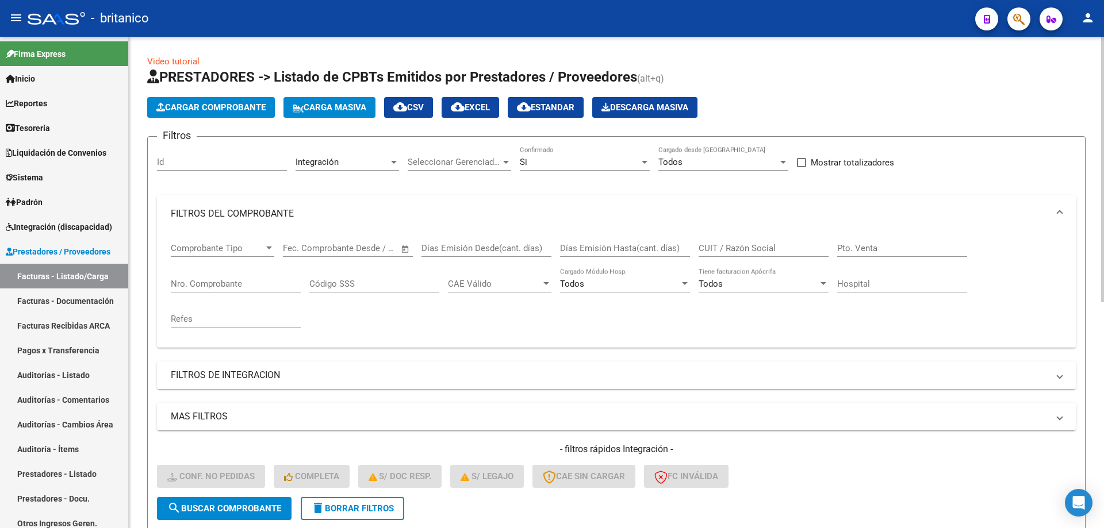
click at [283, 374] on mat-panel-title "FILTROS DE INTEGRACION" at bounding box center [609, 375] width 877 height 13
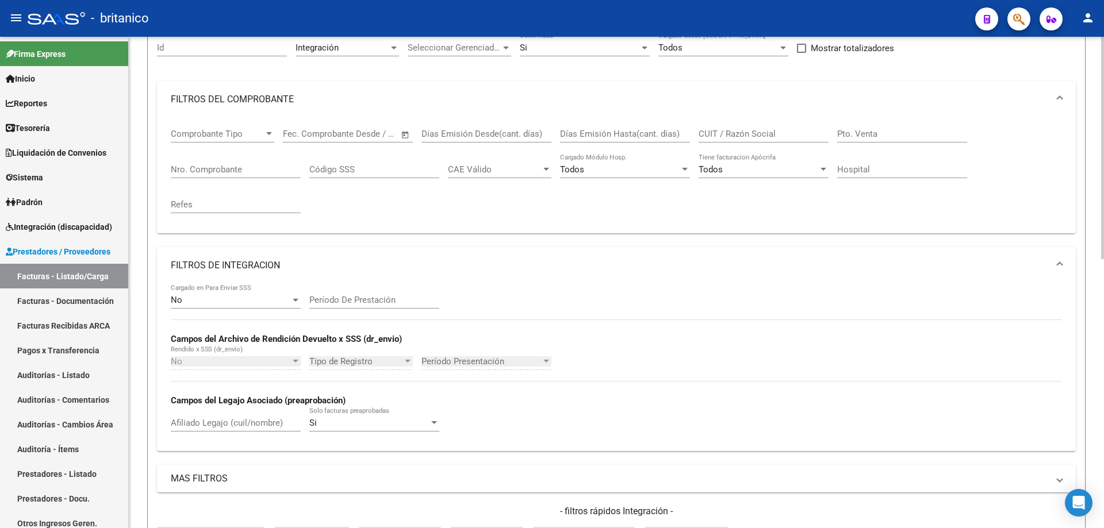
scroll to position [115, 0]
paste input "27527625063"
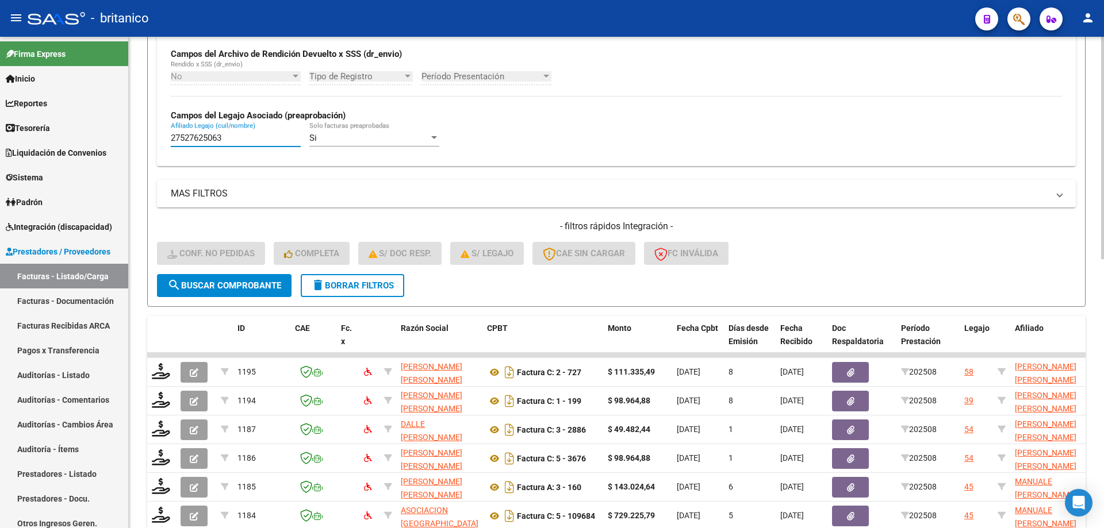
scroll to position [345, 0]
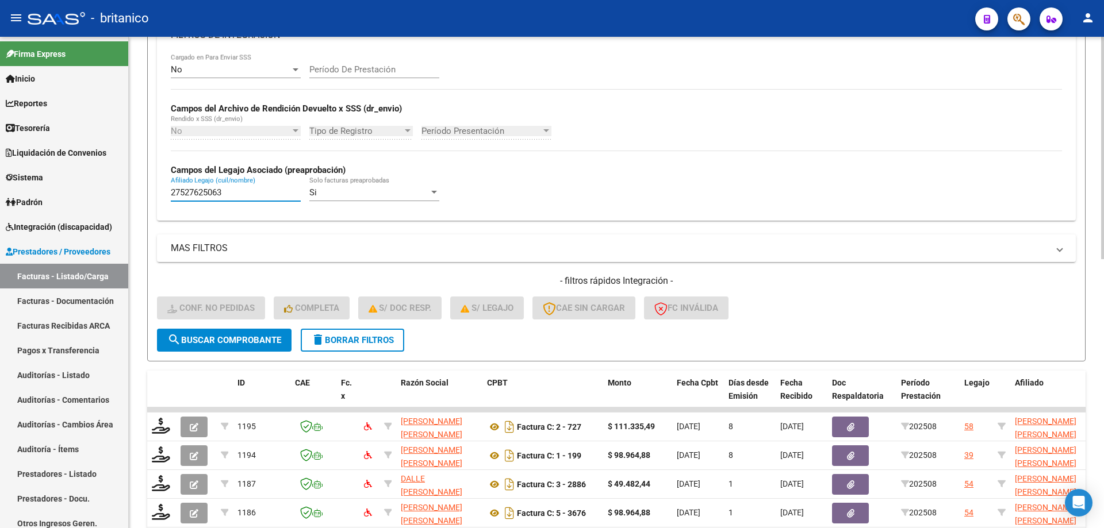
type input "27527625063"
click at [230, 336] on span "search Buscar Comprobante" at bounding box center [224, 340] width 114 height 10
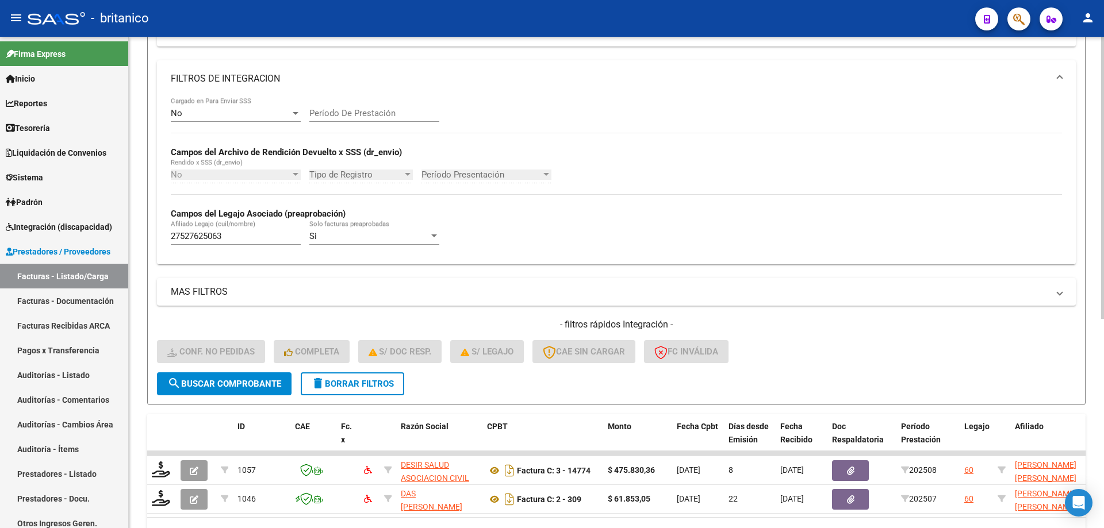
scroll to position [365, 0]
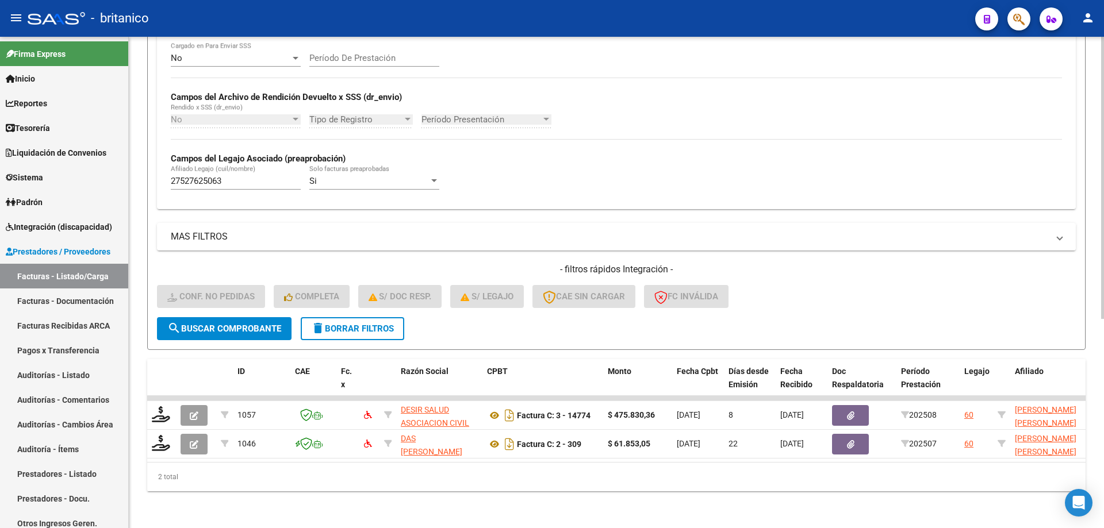
click at [427, 176] on div "Si" at bounding box center [369, 181] width 120 height 10
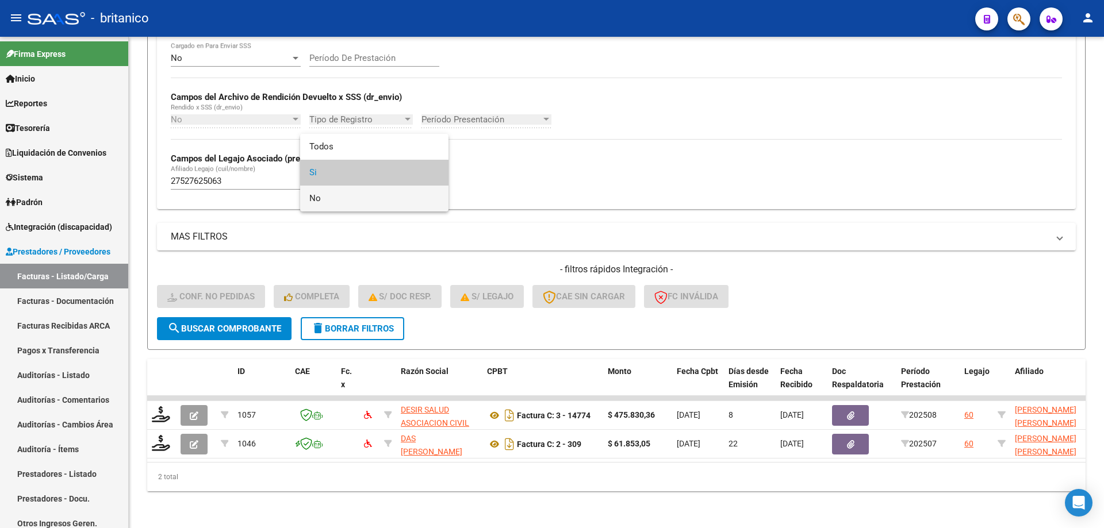
click at [386, 203] on span "No" at bounding box center [374, 199] width 130 height 26
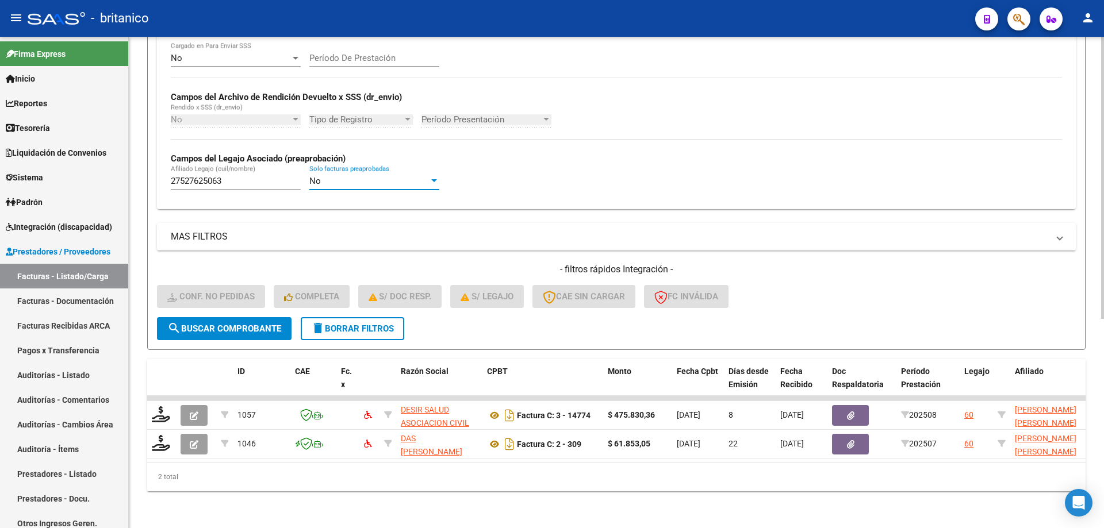
click at [214, 324] on span "search Buscar Comprobante" at bounding box center [224, 329] width 114 height 10
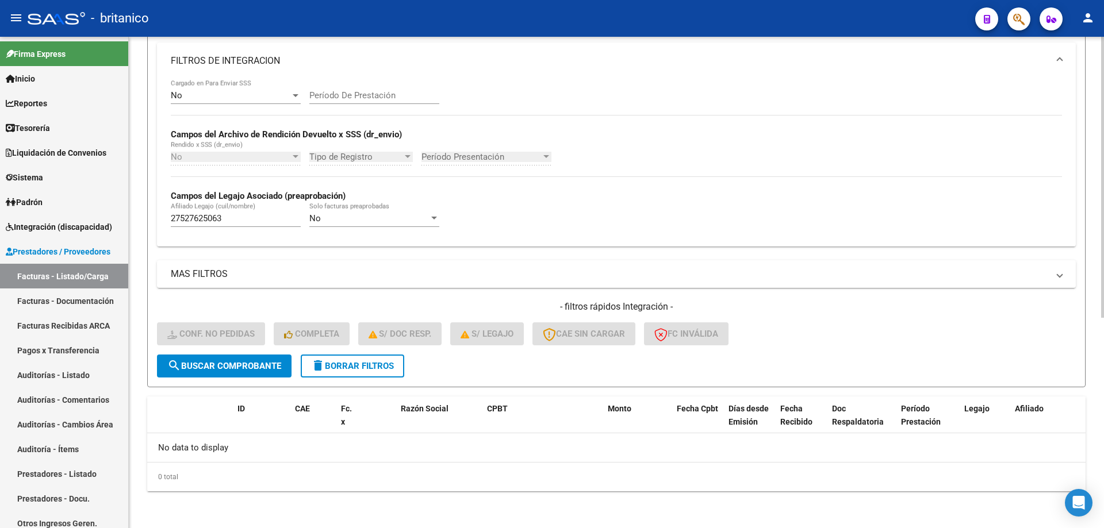
scroll to position [319, 0]
click at [381, 216] on div "No" at bounding box center [369, 218] width 120 height 10
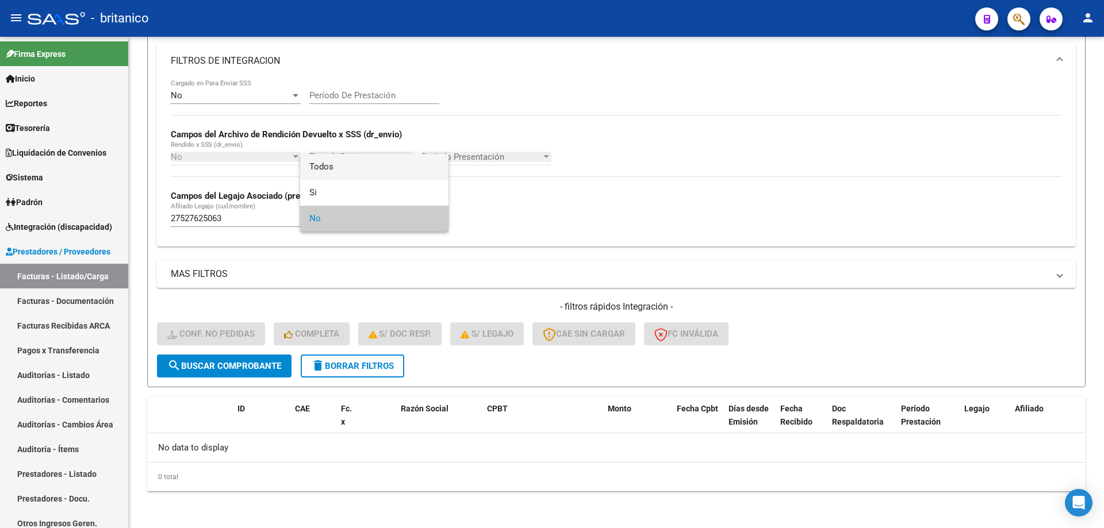
click at [341, 168] on span "Todos" at bounding box center [374, 167] width 130 height 26
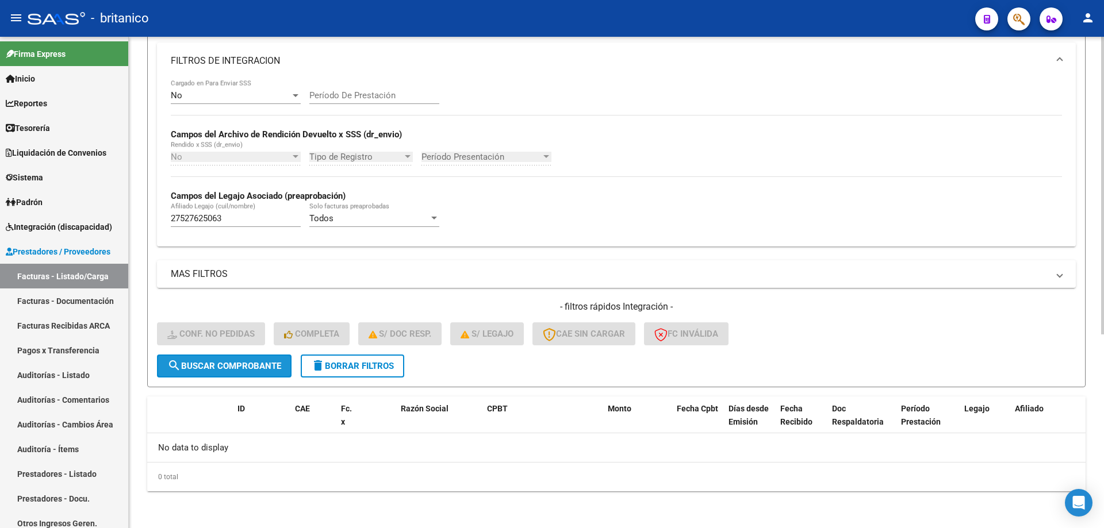
click at [267, 368] on span "search Buscar Comprobante" at bounding box center [224, 366] width 114 height 10
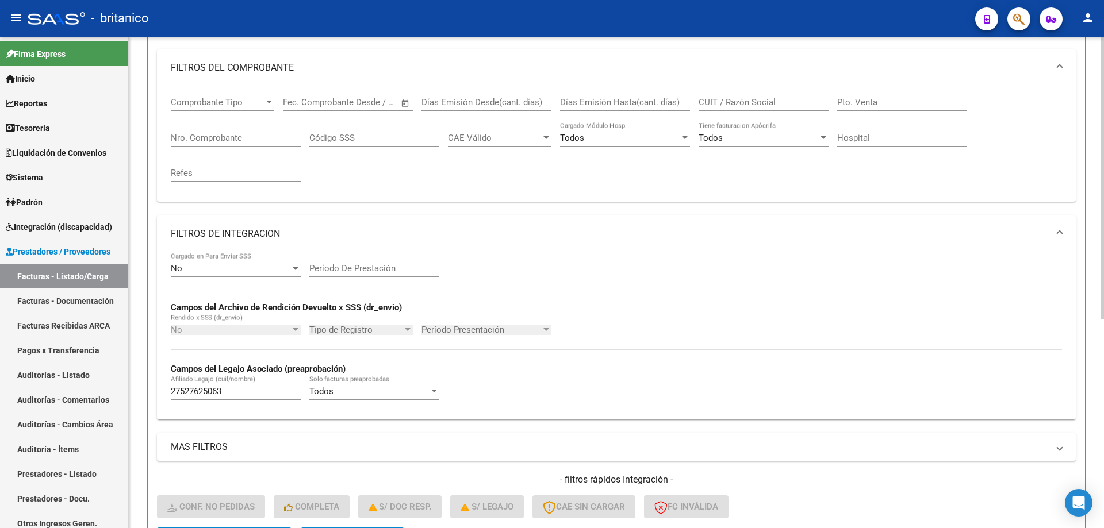
scroll to position [135, 0]
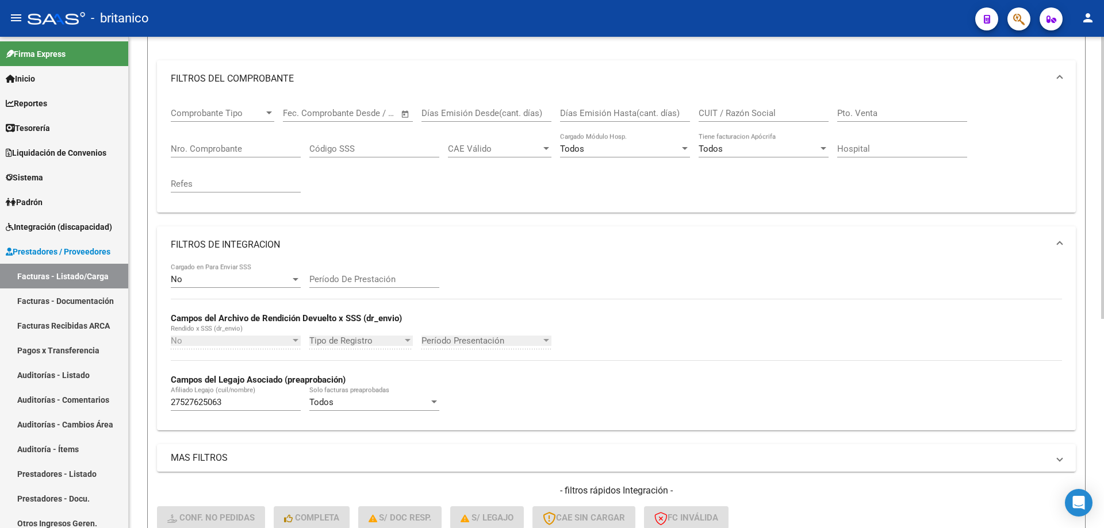
click at [371, 276] on input "Período De Prestación" at bounding box center [374, 279] width 130 height 10
click at [201, 276] on div "No" at bounding box center [231, 279] width 120 height 10
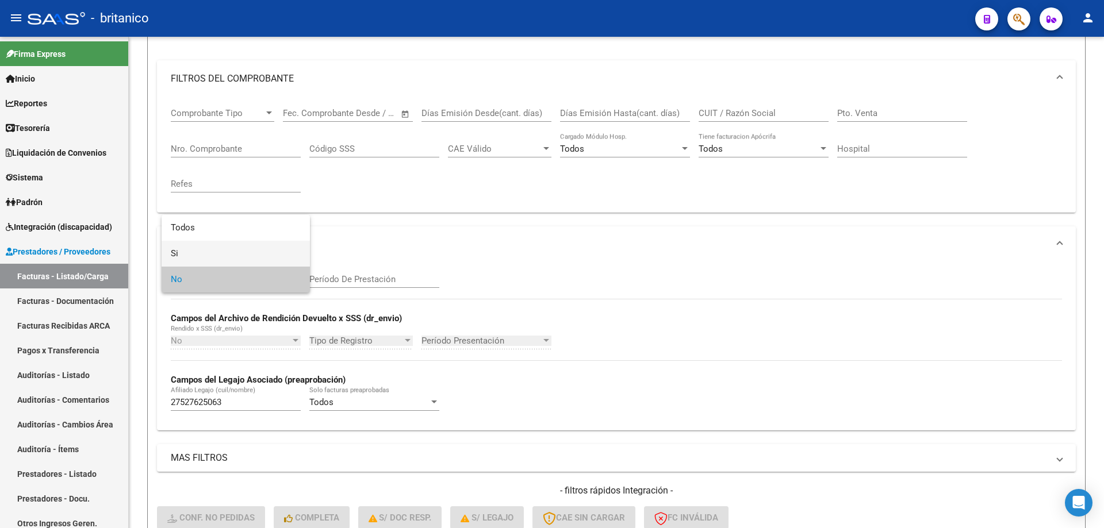
click at [257, 253] on span "Si" at bounding box center [236, 254] width 130 height 26
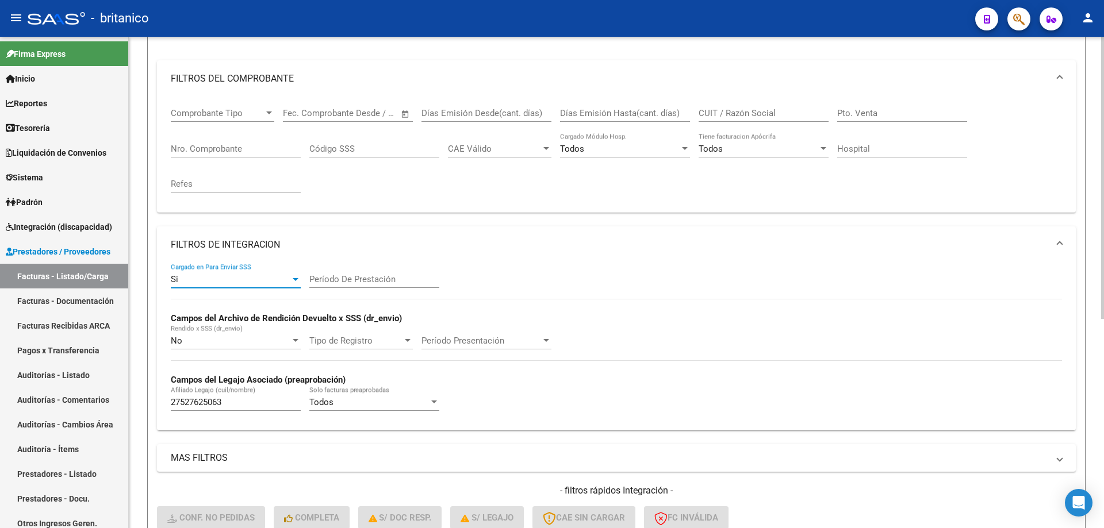
click at [351, 277] on input "Período De Prestación" at bounding box center [374, 279] width 130 height 10
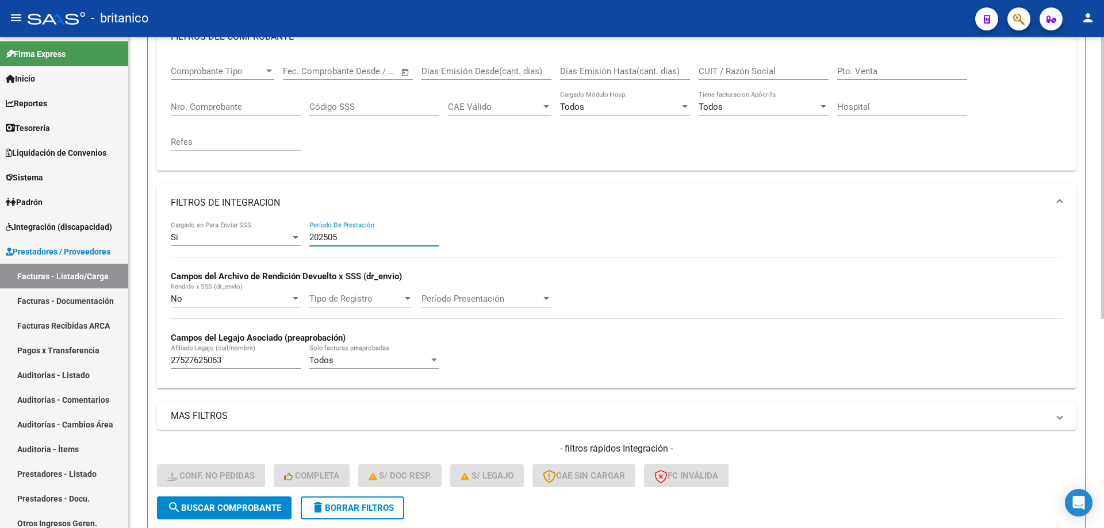
scroll to position [193, 0]
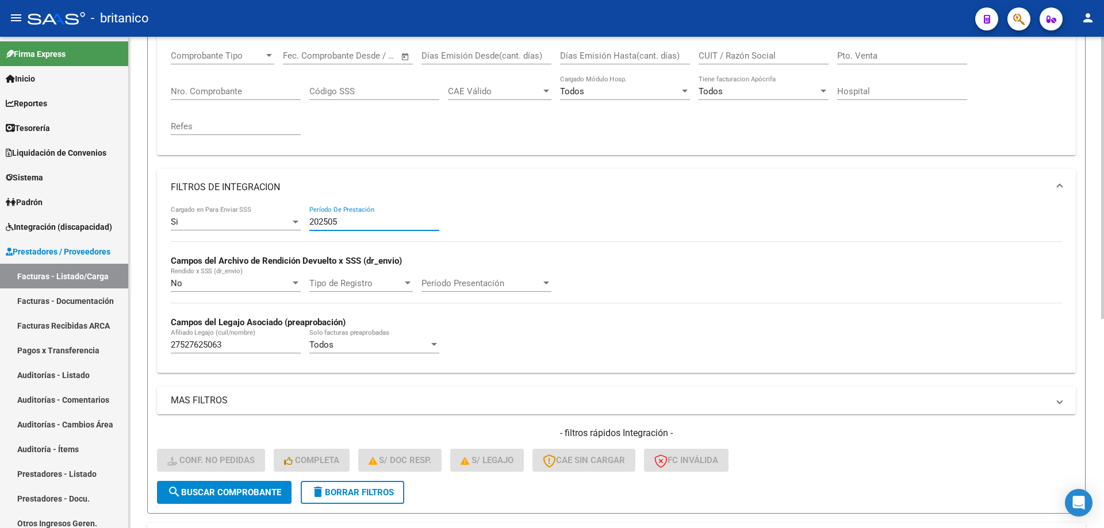
type input "202505"
click at [229, 494] on span "search Buscar Comprobante" at bounding box center [224, 493] width 114 height 10
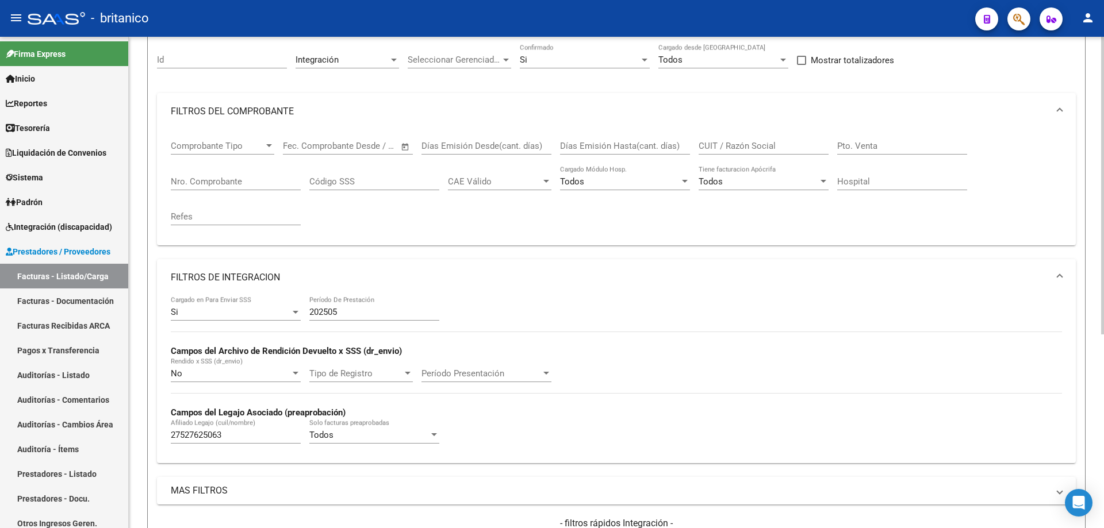
scroll to position [89, 0]
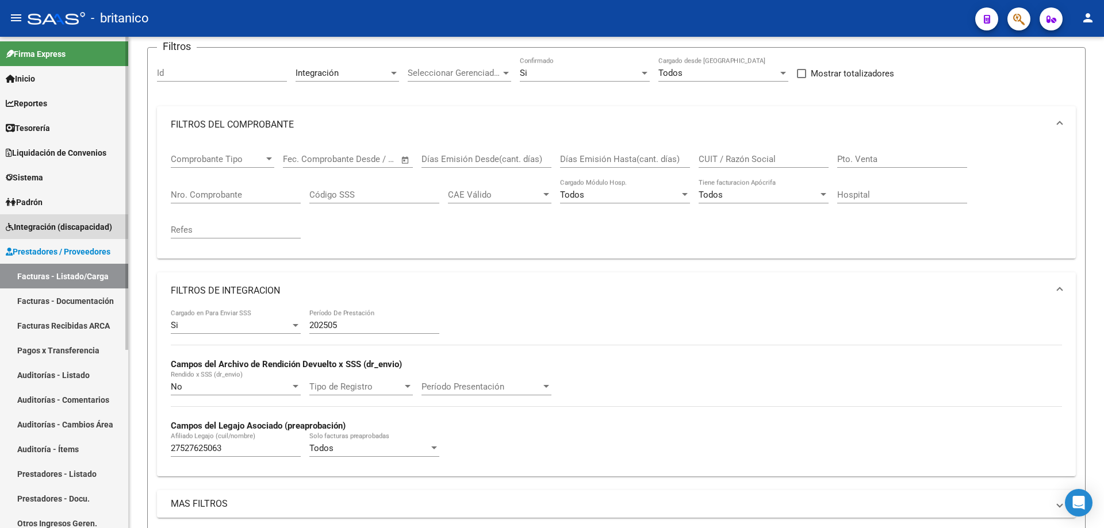
click at [57, 226] on span "Integración (discapacidad)" at bounding box center [59, 227] width 106 height 13
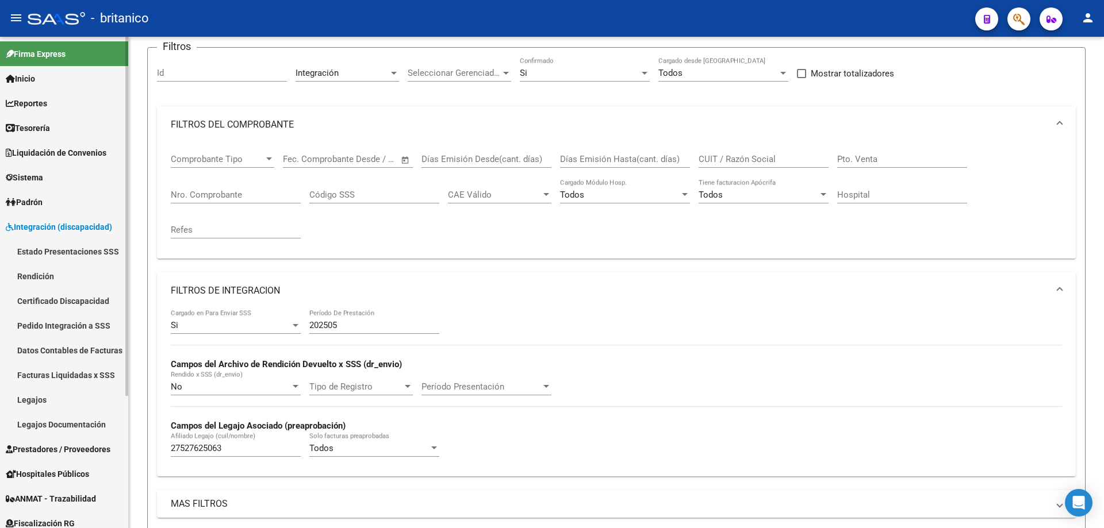
click at [47, 254] on link "Estado Presentaciones SSS" at bounding box center [64, 251] width 128 height 25
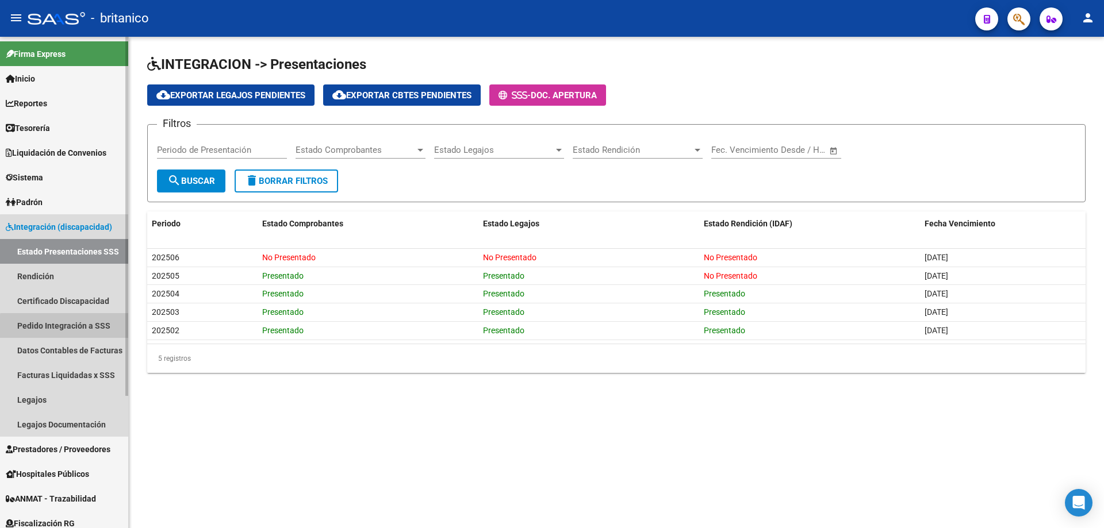
click at [84, 328] on link "Pedido Integración a SSS" at bounding box center [64, 325] width 128 height 25
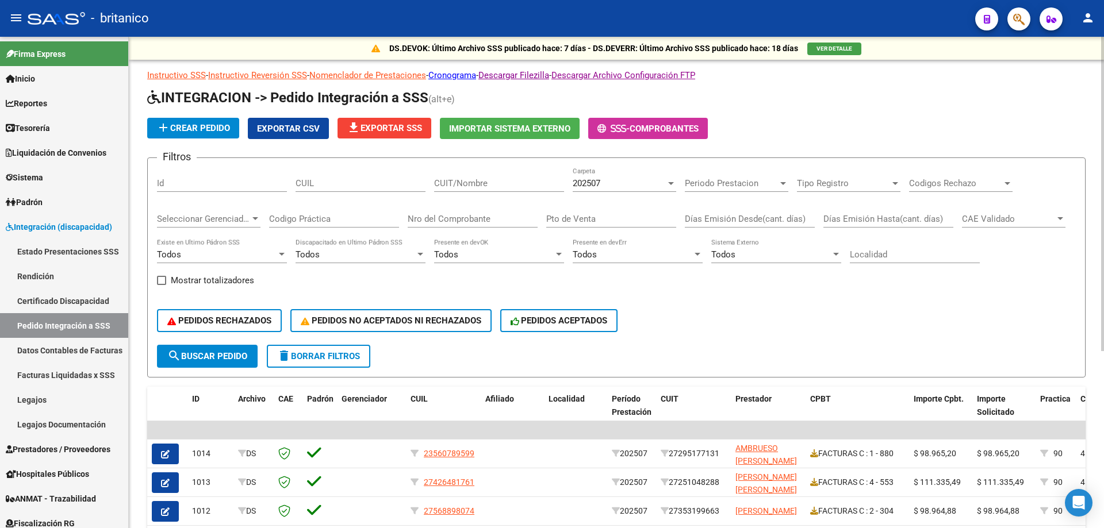
click at [656, 184] on div "202507" at bounding box center [619, 183] width 93 height 10
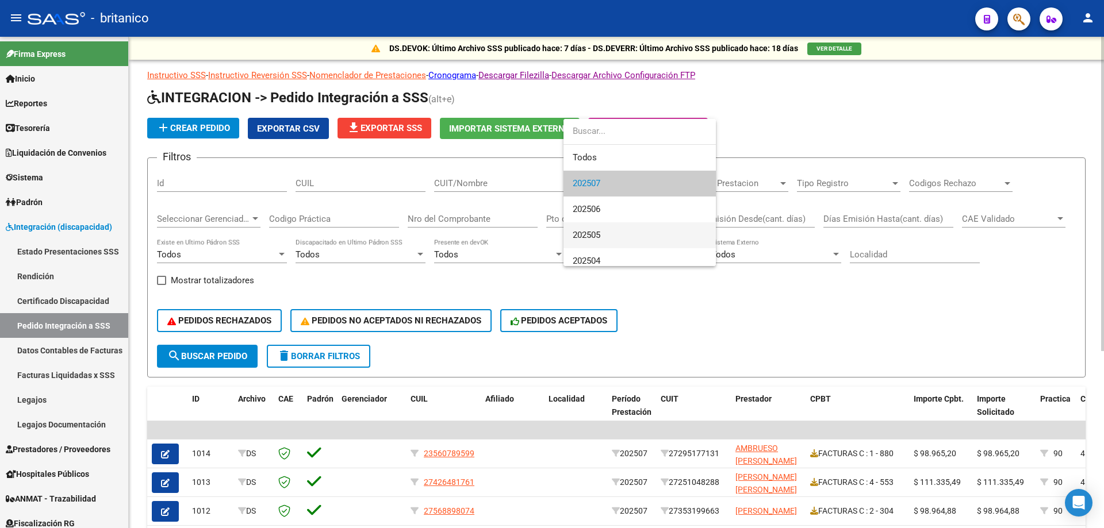
click at [615, 232] on span "202505" at bounding box center [640, 236] width 134 height 26
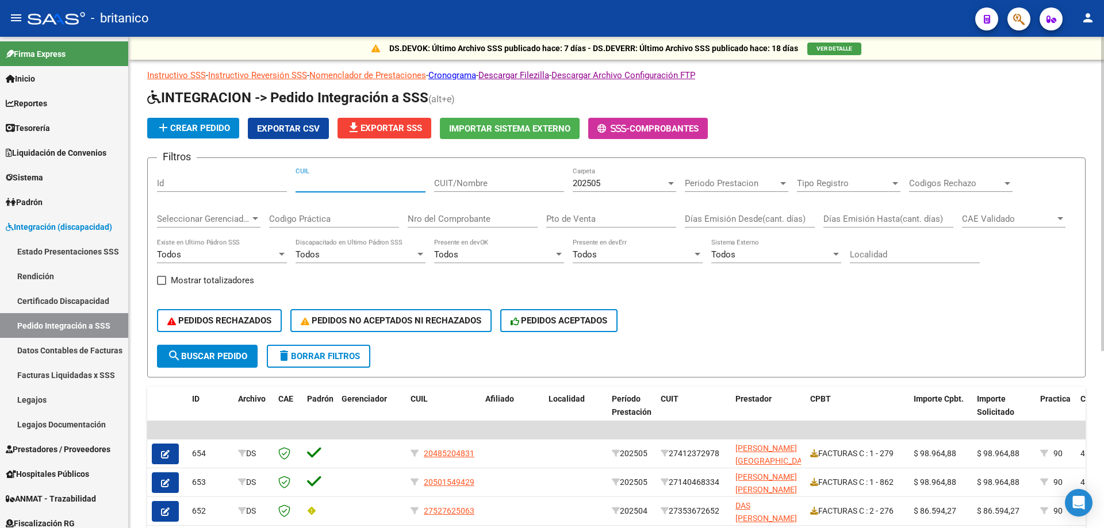
click at [328, 181] on input "CUIL" at bounding box center [361, 183] width 130 height 10
paste input "27527625063"
type input "27527625063"
click at [200, 354] on span "search Buscar Pedido" at bounding box center [207, 356] width 80 height 10
click at [662, 181] on div "202505" at bounding box center [619, 183] width 93 height 10
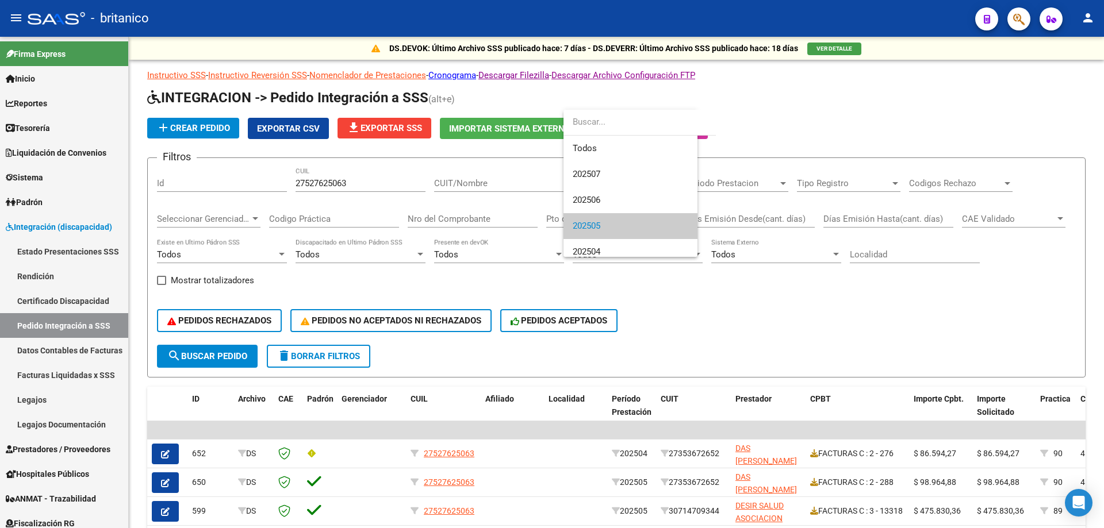
scroll to position [43, 0]
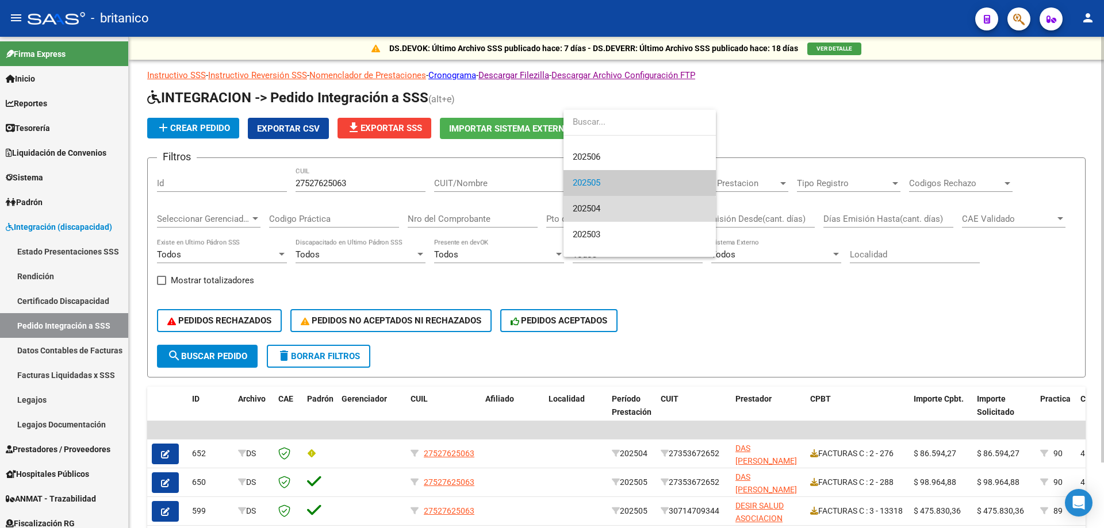
drag, startPoint x: 623, startPoint y: 212, endPoint x: 614, endPoint y: 215, distance: 9.6
click at [623, 212] on span "202504" at bounding box center [640, 209] width 134 height 26
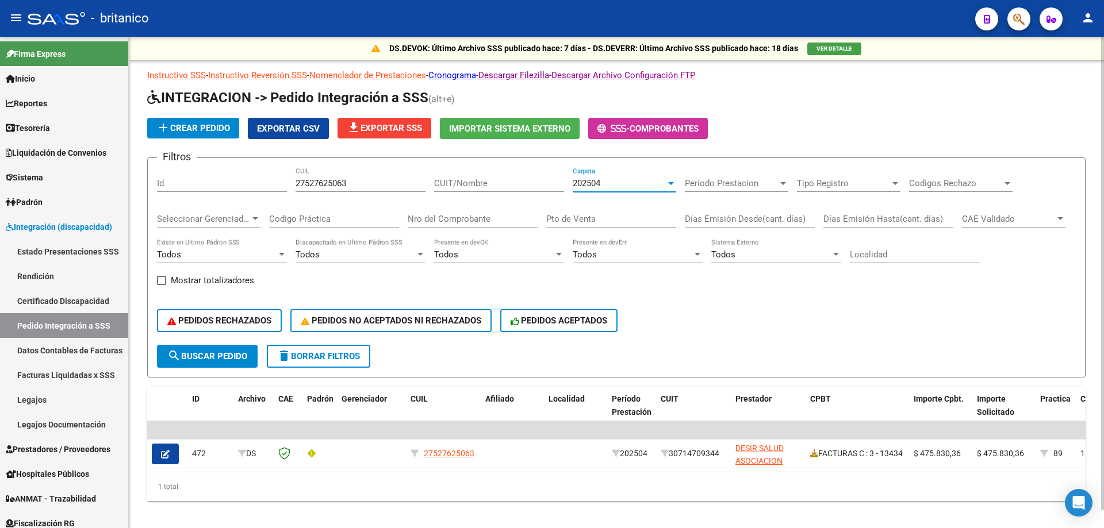
click at [218, 350] on button "search Buscar Pedido" at bounding box center [207, 356] width 101 height 23
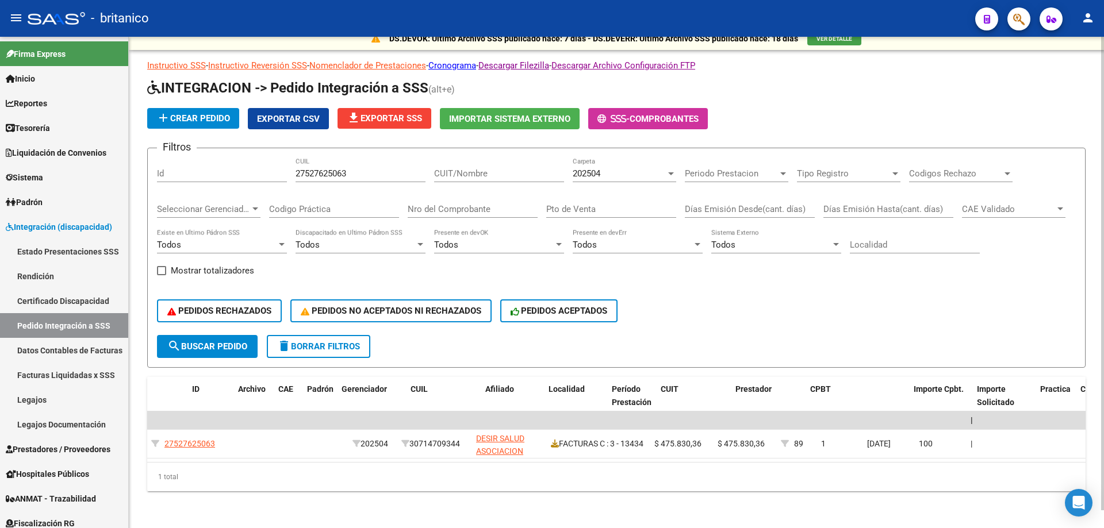
scroll to position [0, 0]
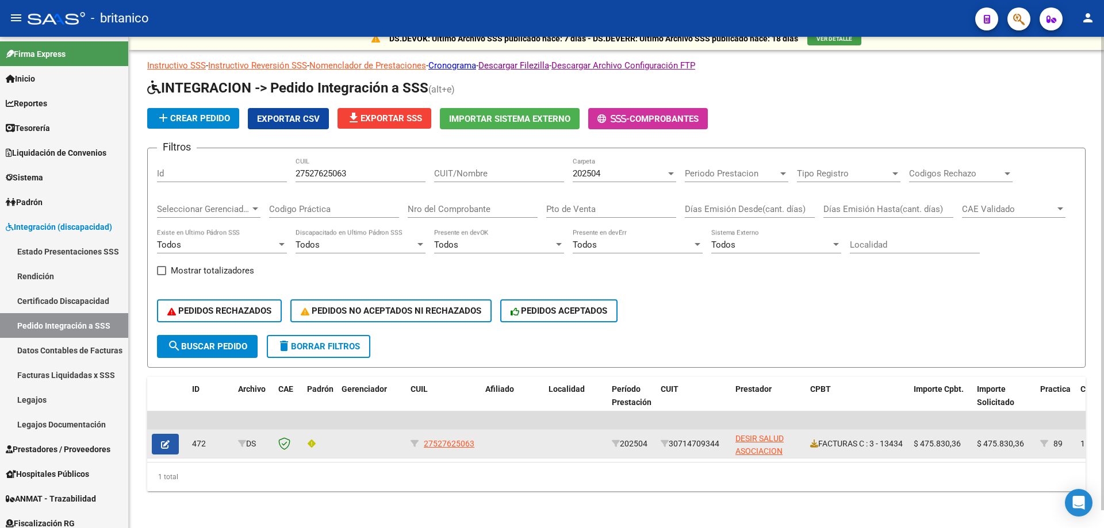
click at [170, 435] on button "button" at bounding box center [165, 444] width 27 height 21
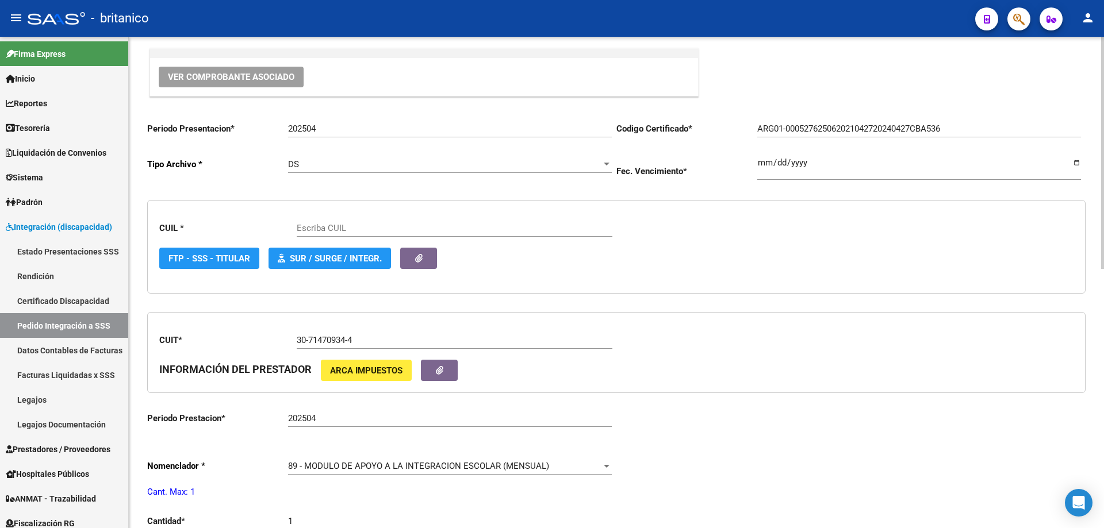
scroll to position [172, 0]
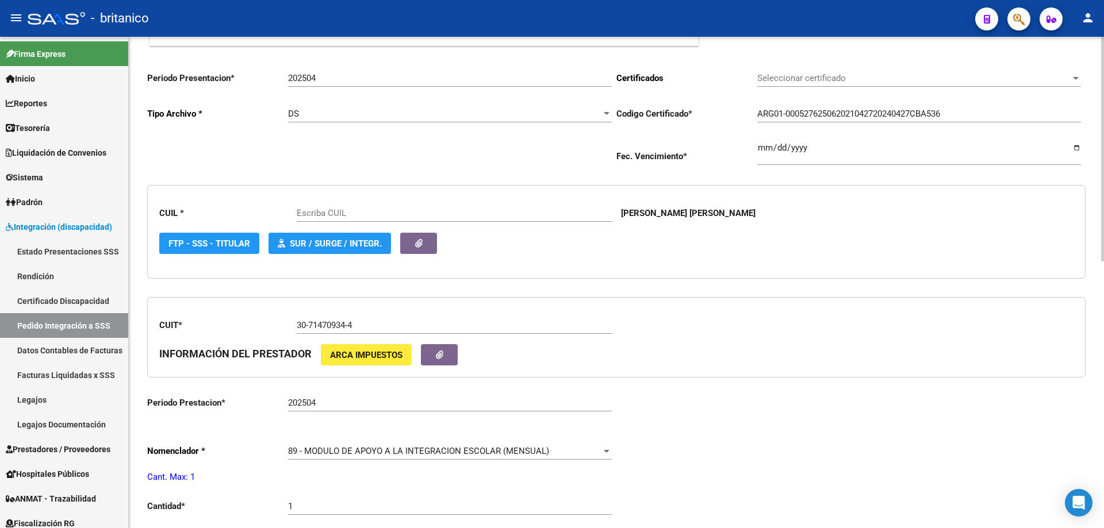
type input "27527625063"
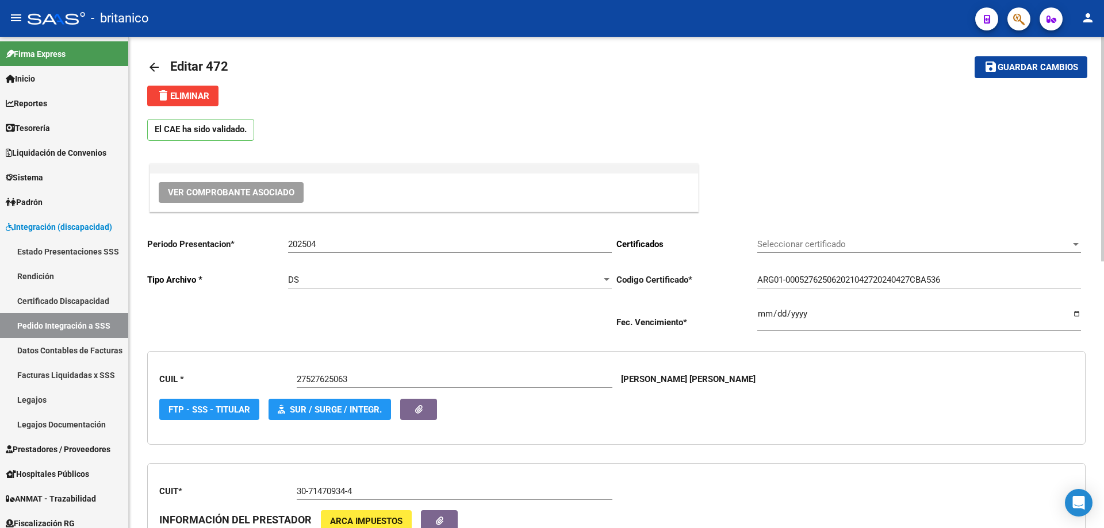
scroll to position [0, 0]
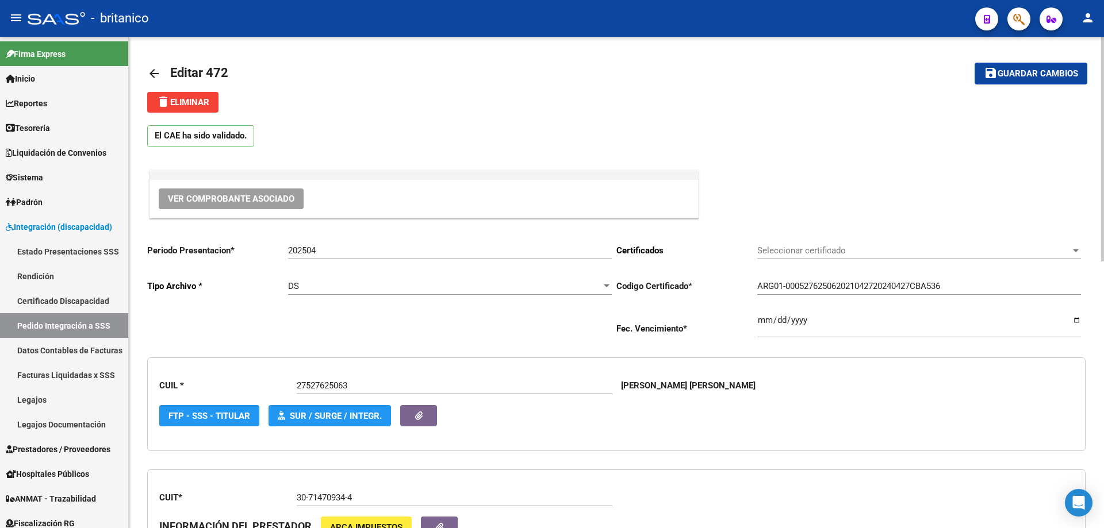
click at [149, 71] on mat-icon "arrow_back" at bounding box center [154, 74] width 14 height 14
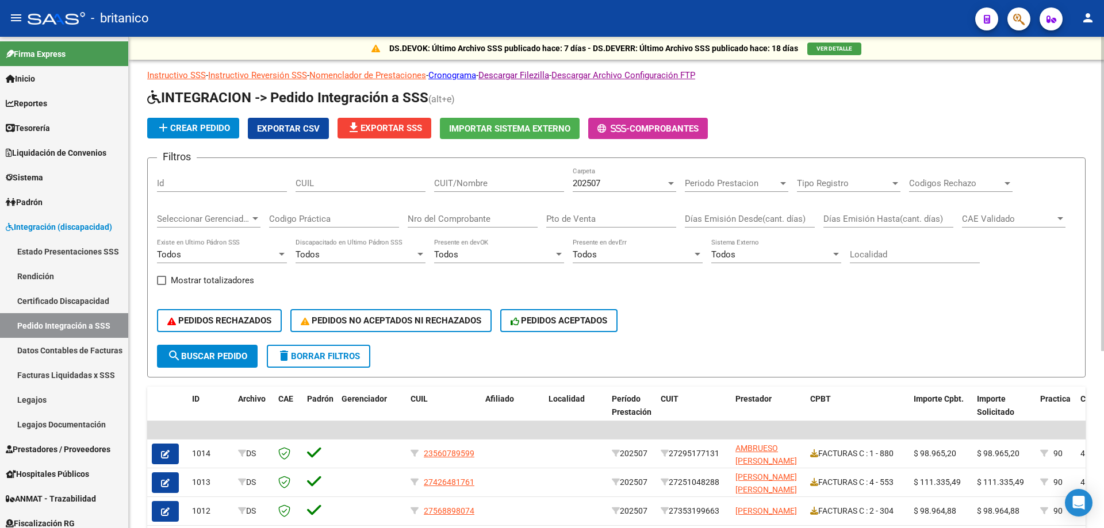
click at [669, 181] on div at bounding box center [671, 183] width 10 height 9
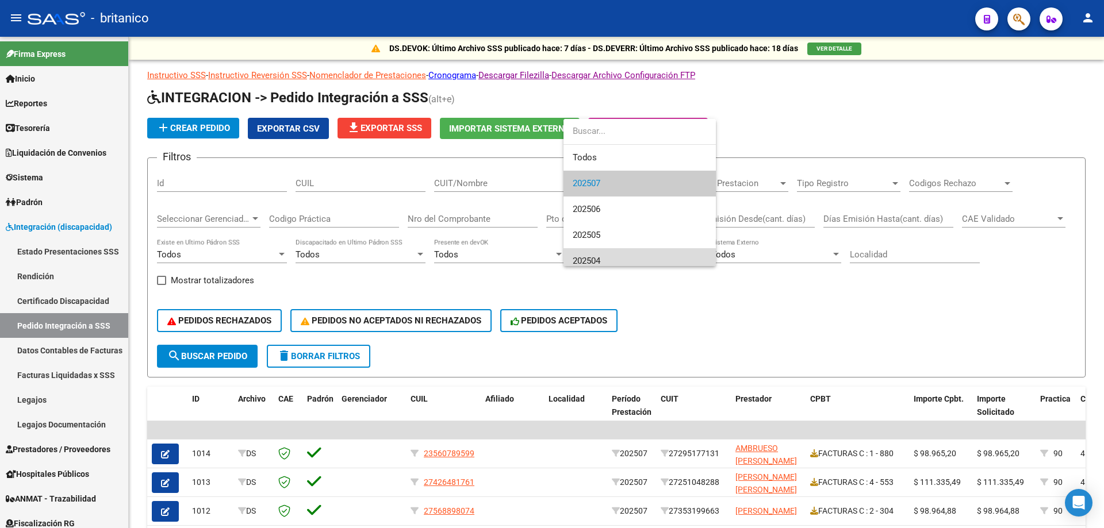
click at [609, 253] on span "202504" at bounding box center [640, 261] width 134 height 26
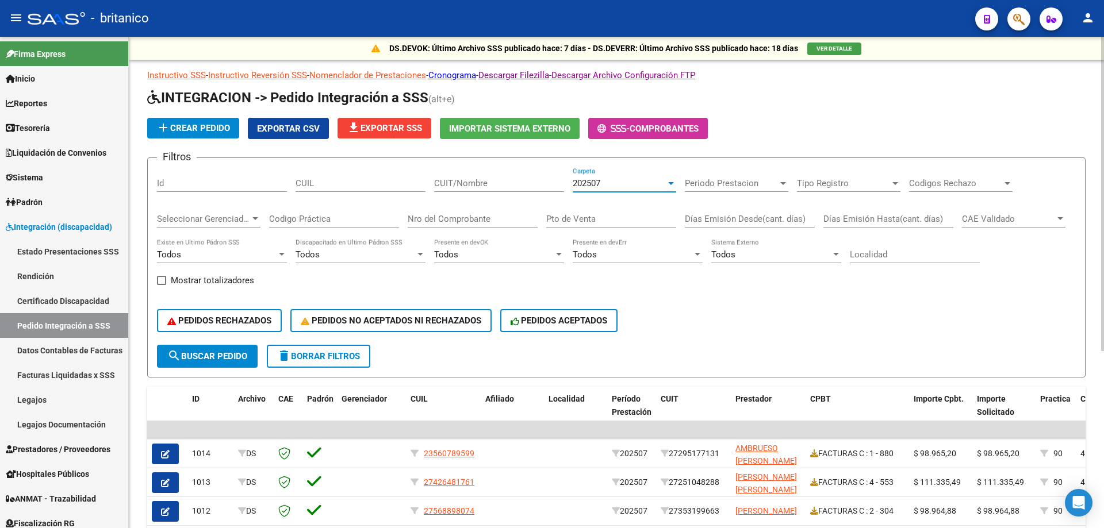
scroll to position [8, 0]
click at [342, 179] on input "CUIL" at bounding box center [361, 183] width 130 height 10
paste input "27527625063"
type input "27527625063"
click at [217, 356] on span "search Buscar Pedido" at bounding box center [207, 356] width 80 height 10
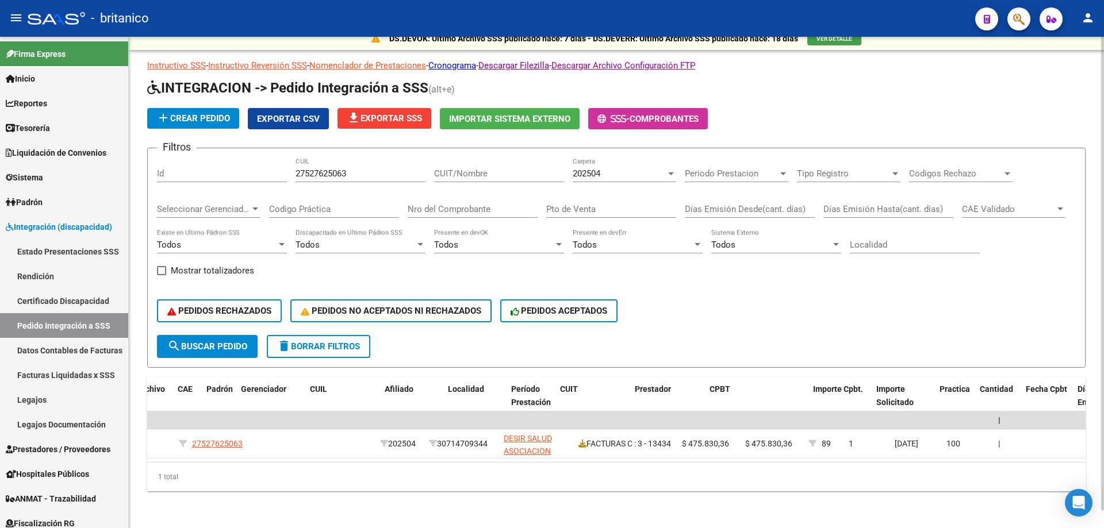
scroll to position [0, 0]
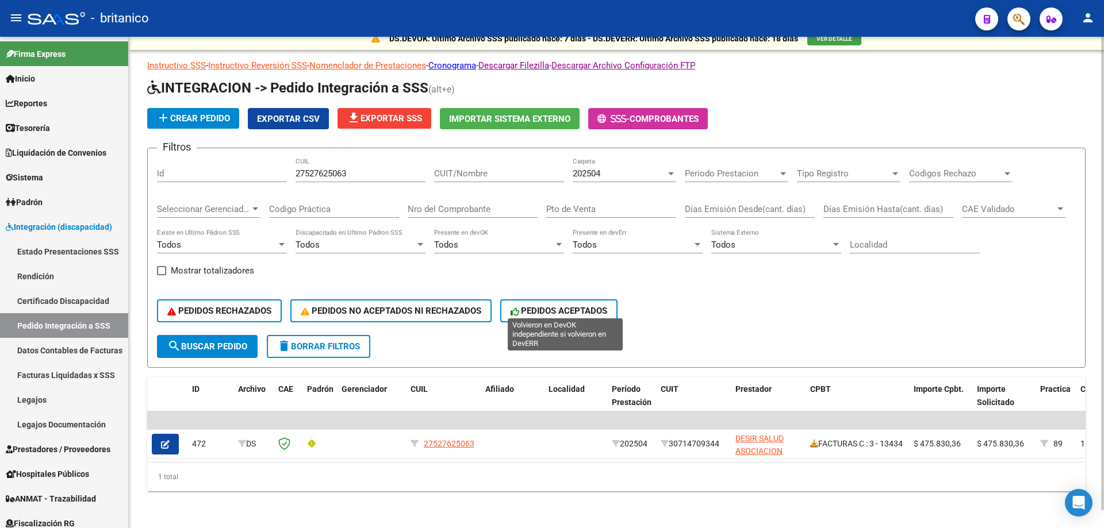
click at [585, 306] on span "PEDIDOS ACEPTADOS" at bounding box center [559, 311] width 97 height 10
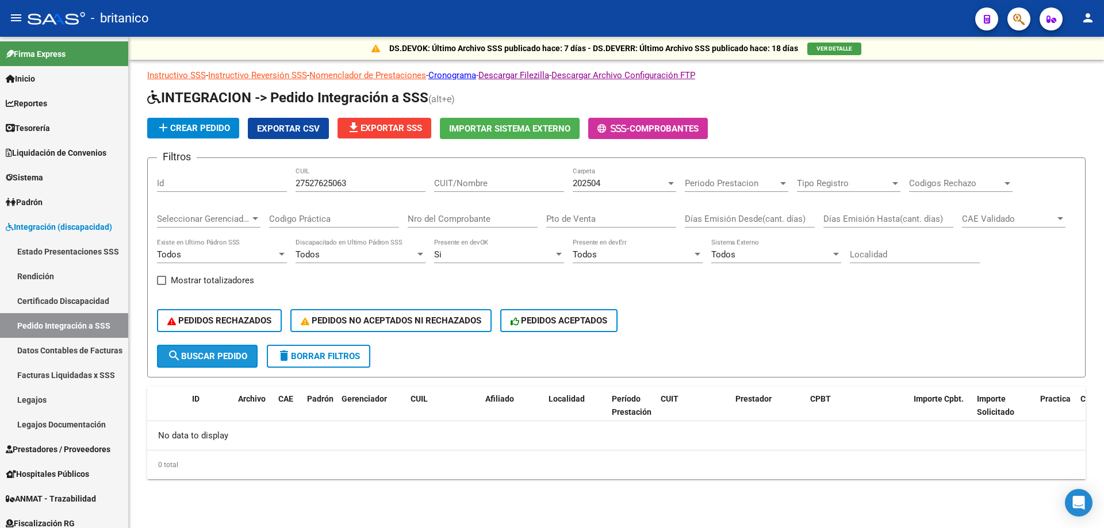
click at [213, 359] on span "search Buscar Pedido" at bounding box center [207, 356] width 80 height 10
click at [381, 320] on span "PEDIDOS NO ACEPTADOS NI RECHAZADOS" at bounding box center [391, 321] width 181 height 10
click at [224, 354] on span "search Buscar Pedido" at bounding box center [207, 356] width 80 height 10
click at [228, 322] on span "PEDIDOS RECHAZADOS" at bounding box center [219, 321] width 104 height 10
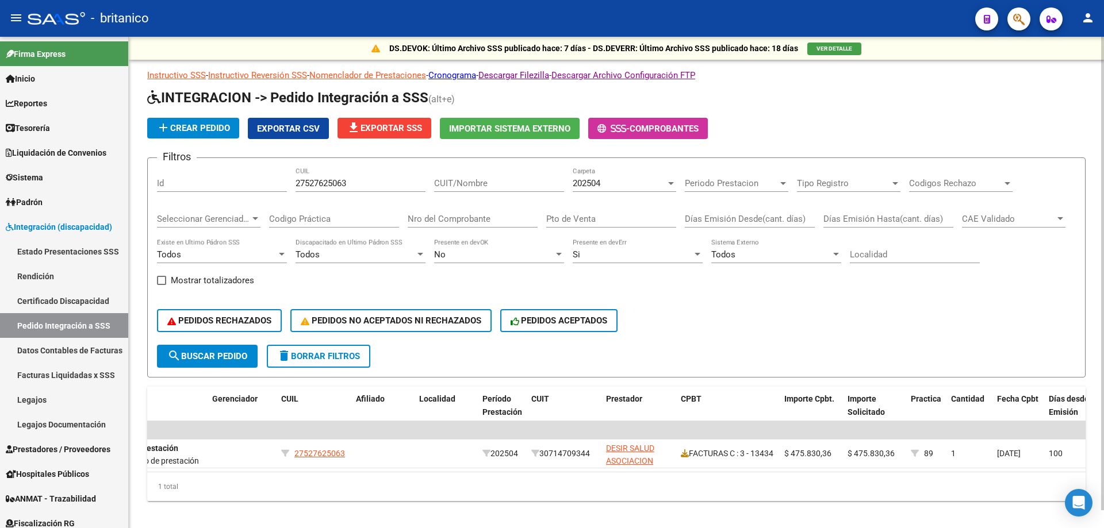
scroll to position [0, 512]
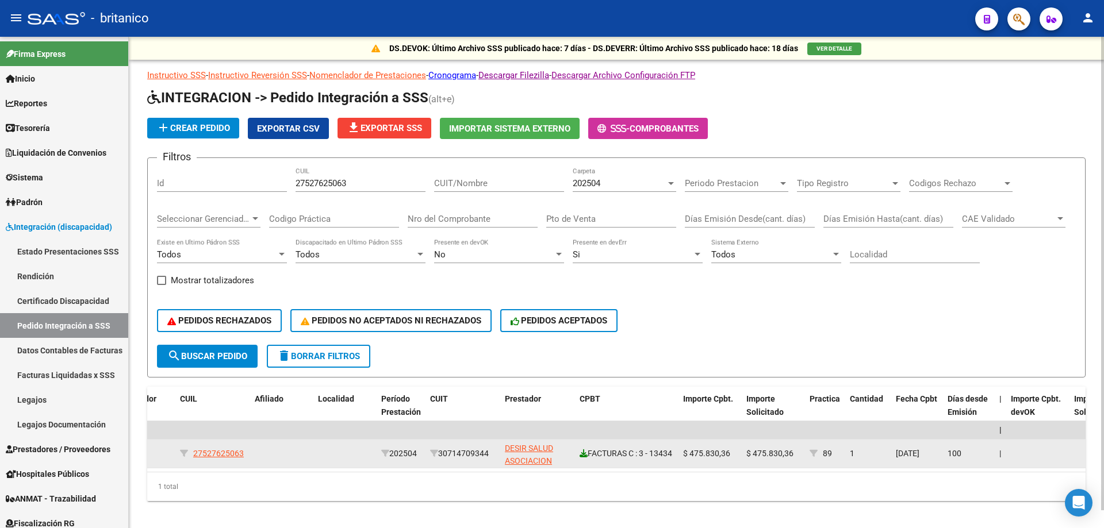
click at [584, 451] on icon at bounding box center [584, 454] width 8 height 8
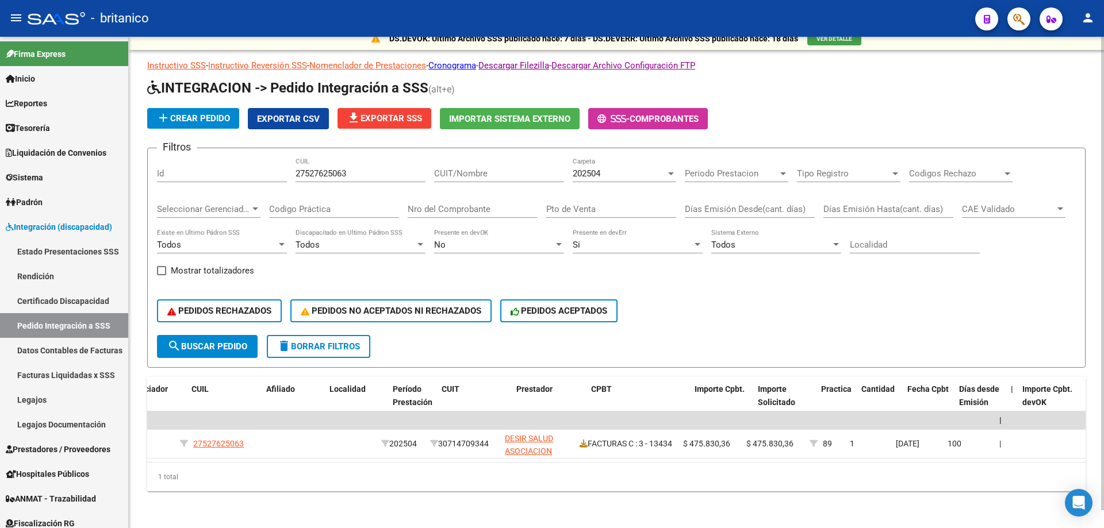
scroll to position [0, 0]
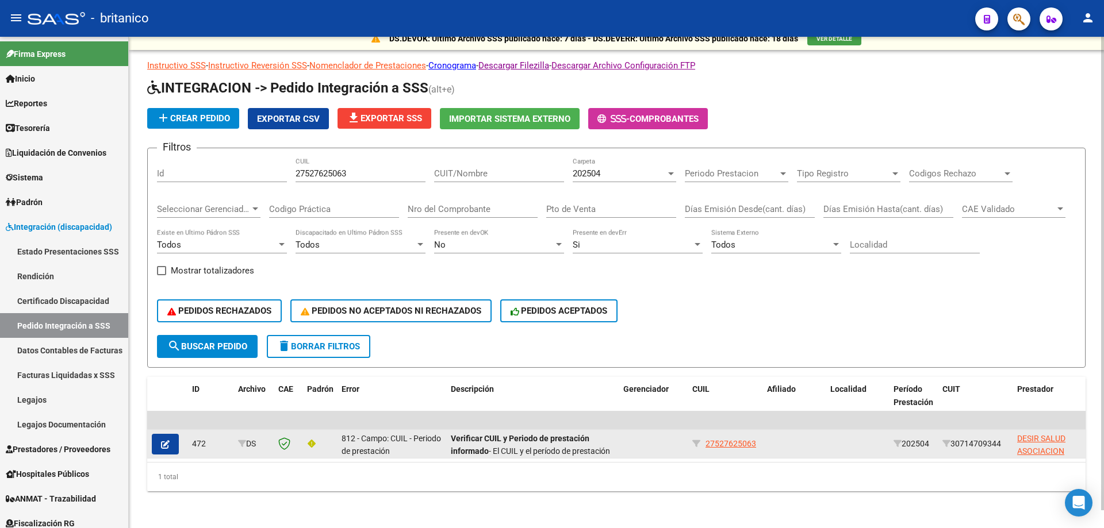
click at [156, 440] on button "button" at bounding box center [165, 444] width 27 height 21
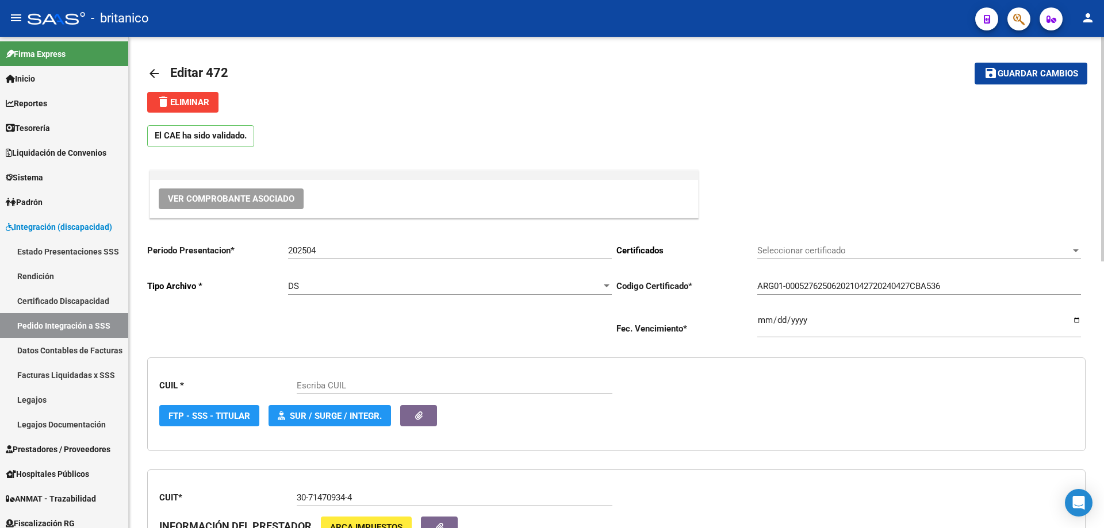
type input "27527625063"
click at [151, 70] on mat-icon "arrow_back" at bounding box center [154, 74] width 14 height 14
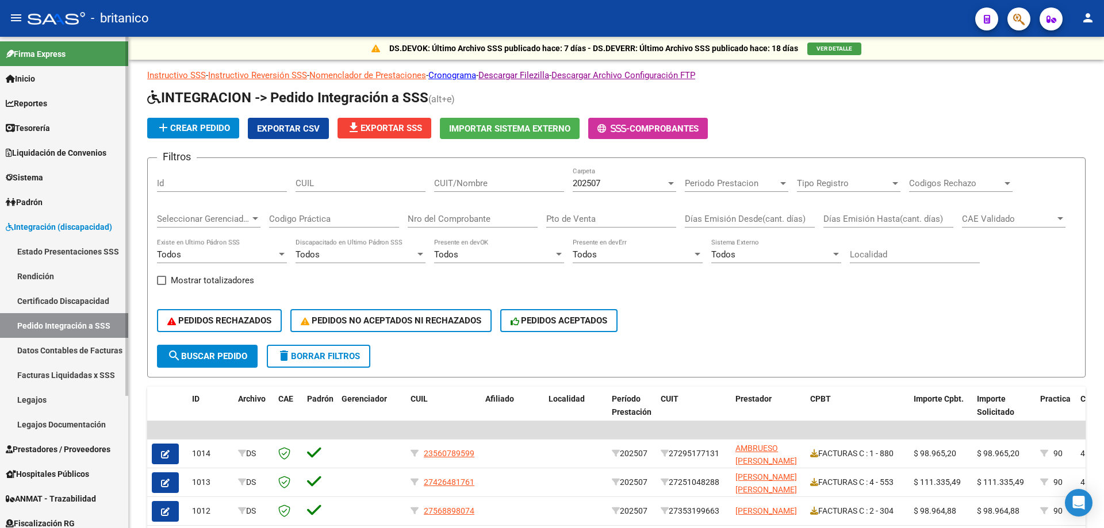
click at [99, 229] on span "Integración (discapacidad)" at bounding box center [59, 227] width 106 height 13
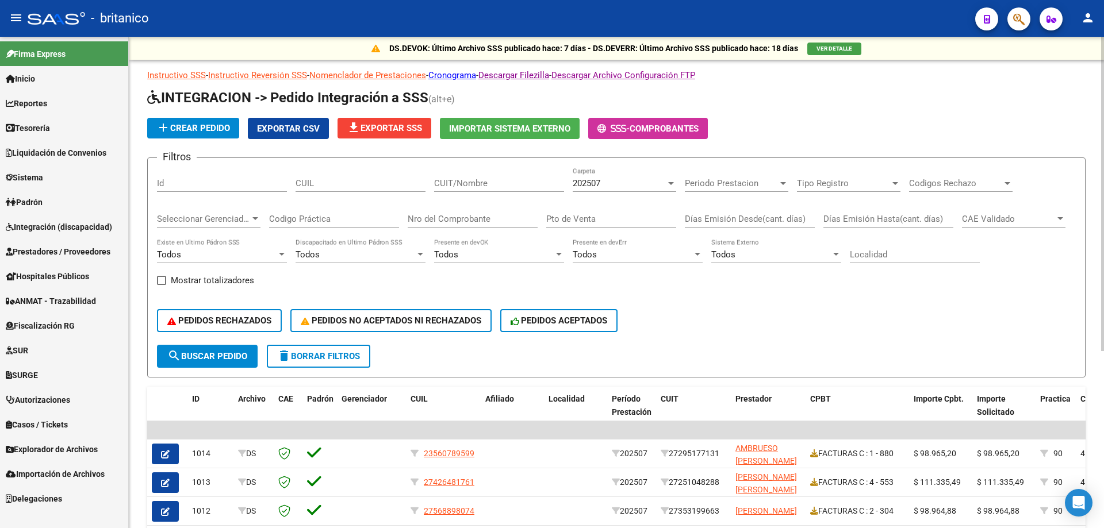
click at [483, 179] on input "CUIT/Nombre" at bounding box center [499, 183] width 130 height 10
drag, startPoint x: 483, startPoint y: 179, endPoint x: 63, endPoint y: 228, distance: 422.6
click at [63, 228] on span "Integración (discapacidad)" at bounding box center [59, 227] width 106 height 13
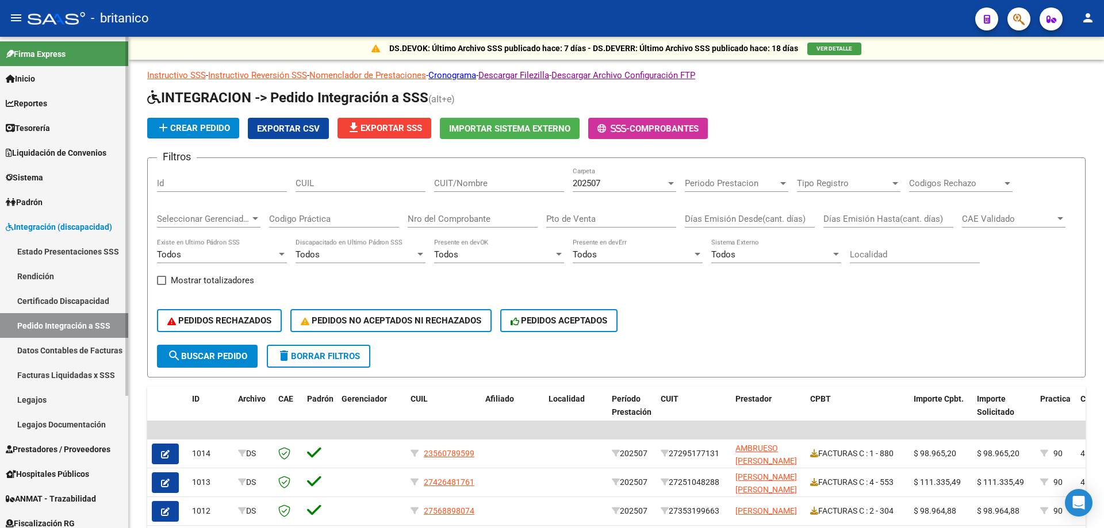
click at [65, 444] on span "Prestadores / Proveedores" at bounding box center [58, 449] width 105 height 13
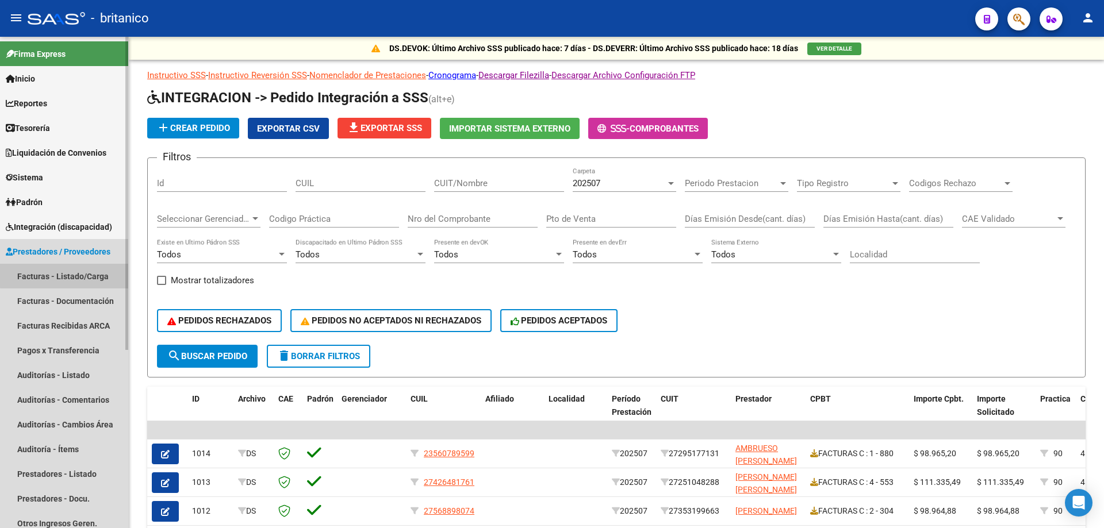
click at [66, 275] on link "Facturas - Listado/Carga" at bounding box center [64, 276] width 128 height 25
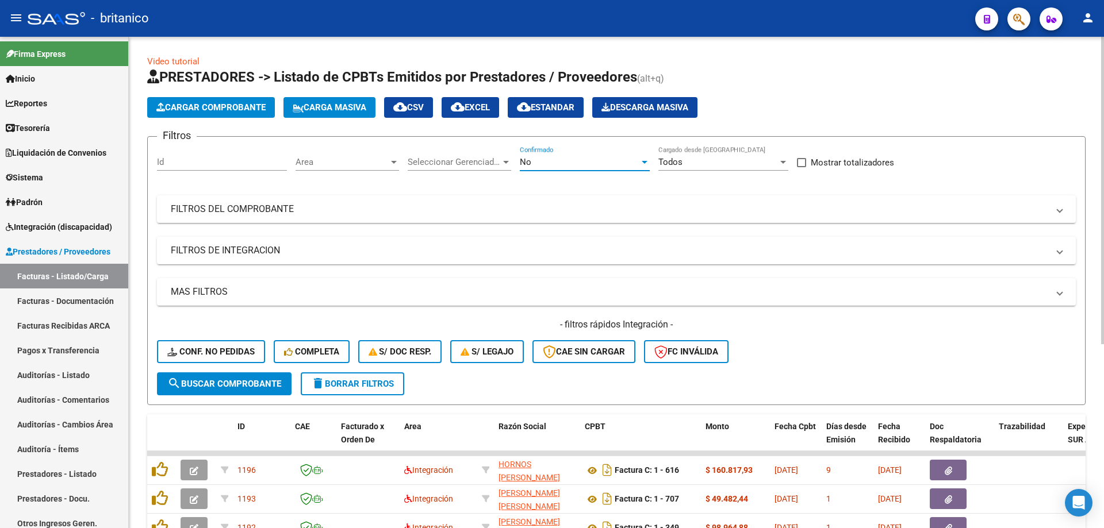
click at [604, 162] on div "No" at bounding box center [580, 162] width 120 height 10
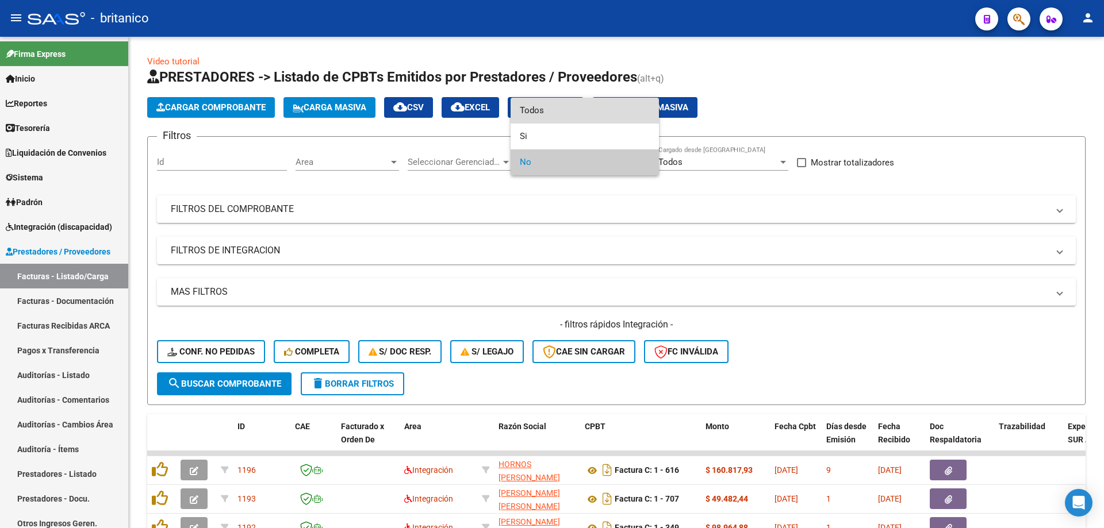
click at [524, 112] on span "Todos" at bounding box center [585, 111] width 130 height 26
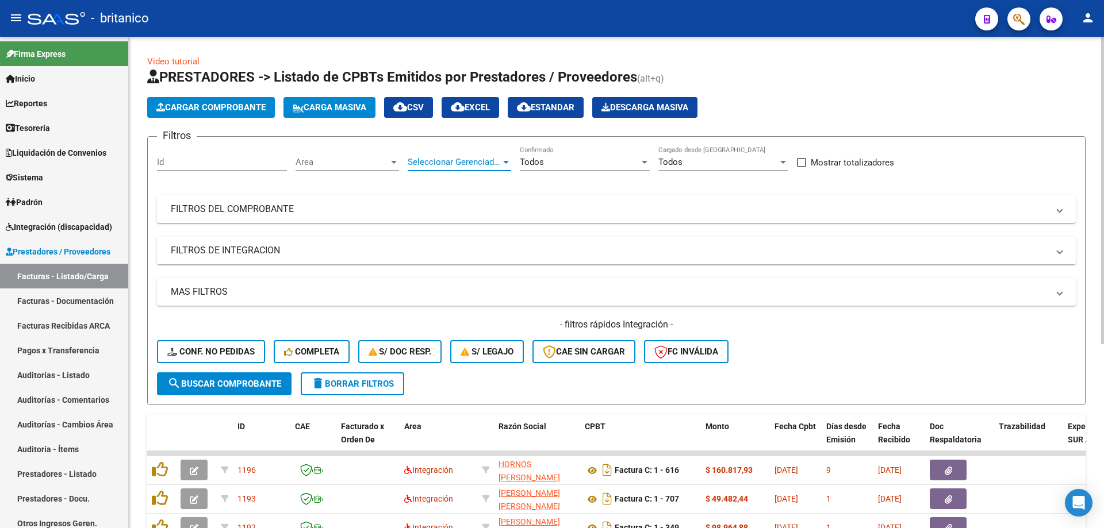
click at [480, 165] on span "Seleccionar Gerenciador" at bounding box center [454, 162] width 93 height 10
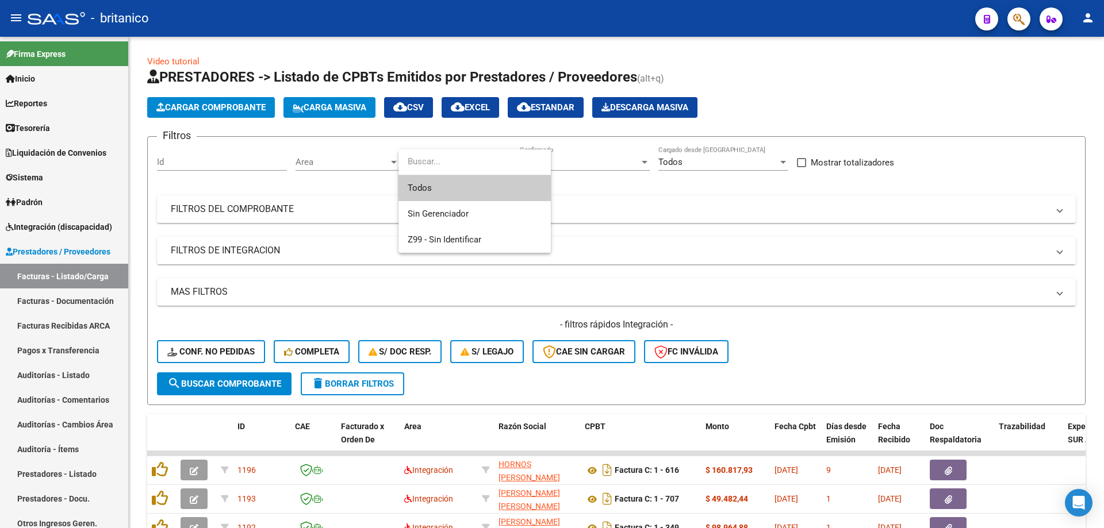
click at [365, 287] on div at bounding box center [552, 264] width 1104 height 528
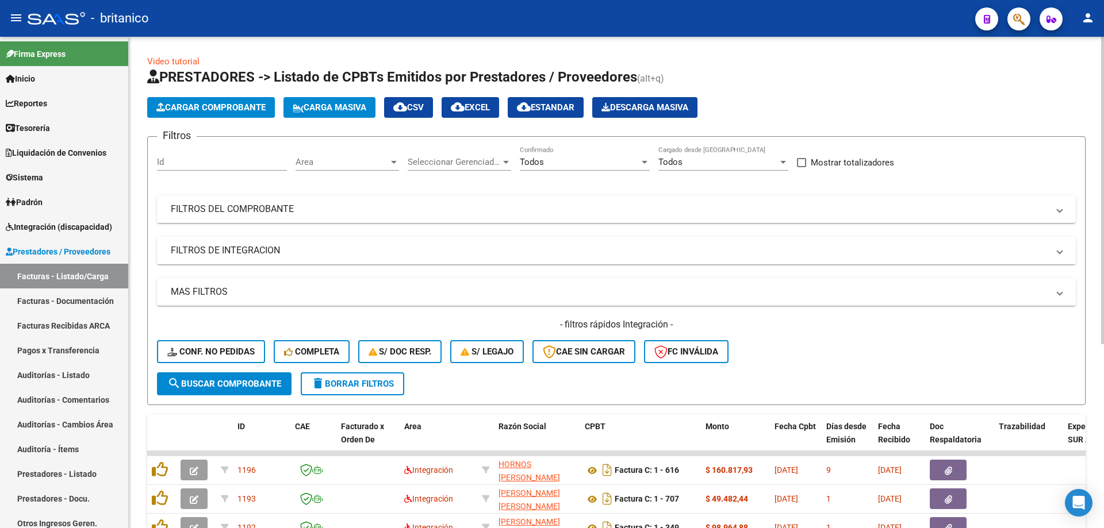
click at [298, 241] on mat-expansion-panel-header "FILTROS DE INTEGRACION" at bounding box center [616, 251] width 919 height 28
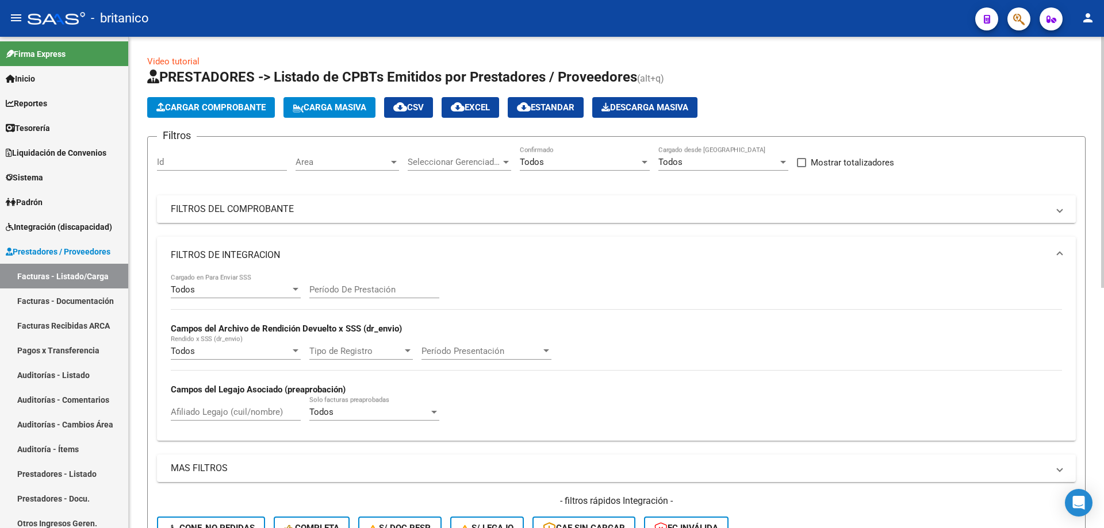
click at [316, 204] on mat-panel-title "FILTROS DEL COMPROBANTE" at bounding box center [609, 209] width 877 height 13
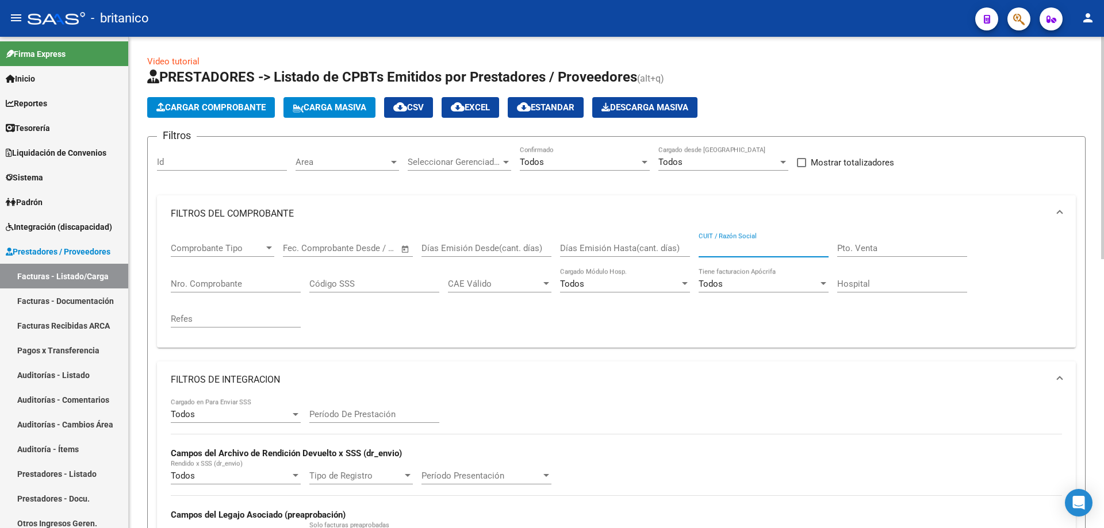
click at [743, 245] on input "CUIT / Razón Social" at bounding box center [764, 248] width 130 height 10
paste input "27214413022"
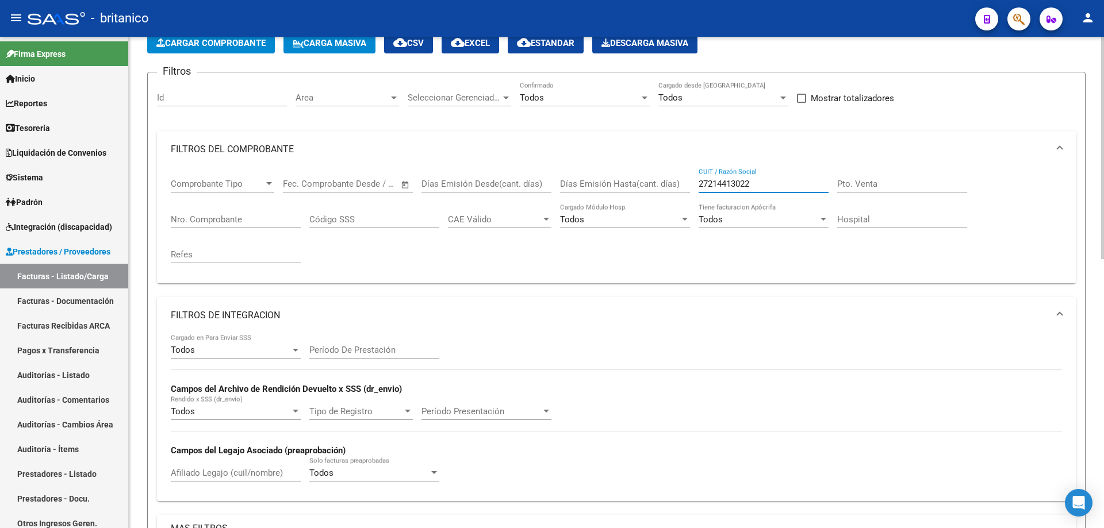
scroll to position [230, 0]
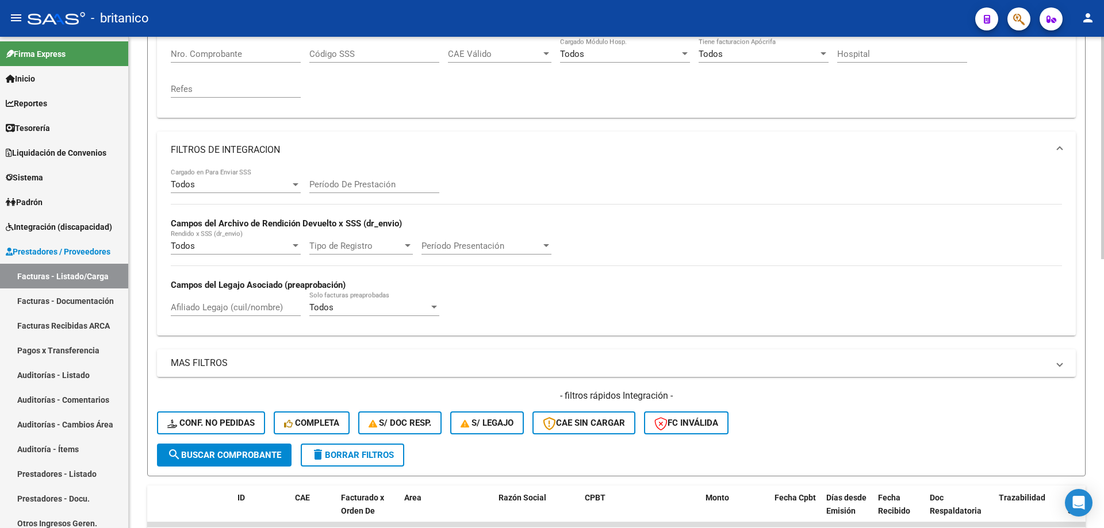
type input "27214413022"
click at [271, 456] on span "search Buscar Comprobante" at bounding box center [224, 455] width 114 height 10
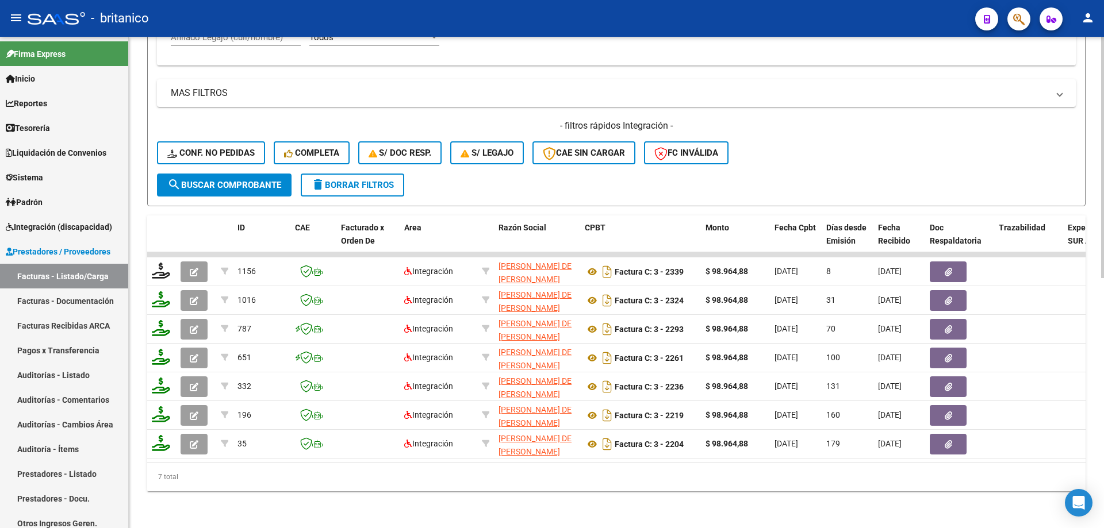
scroll to position [509, 0]
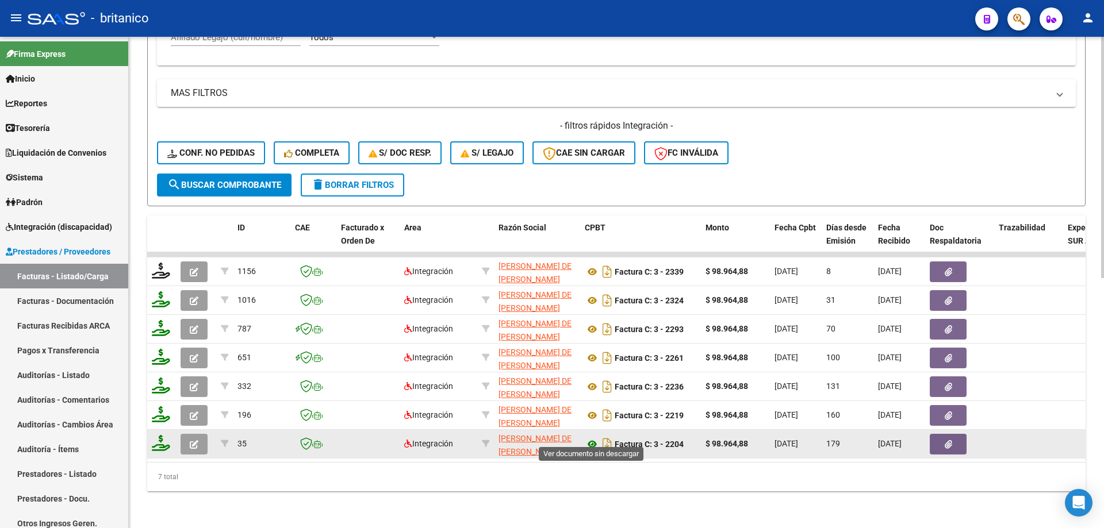
click at [598, 439] on icon at bounding box center [592, 445] width 15 height 14
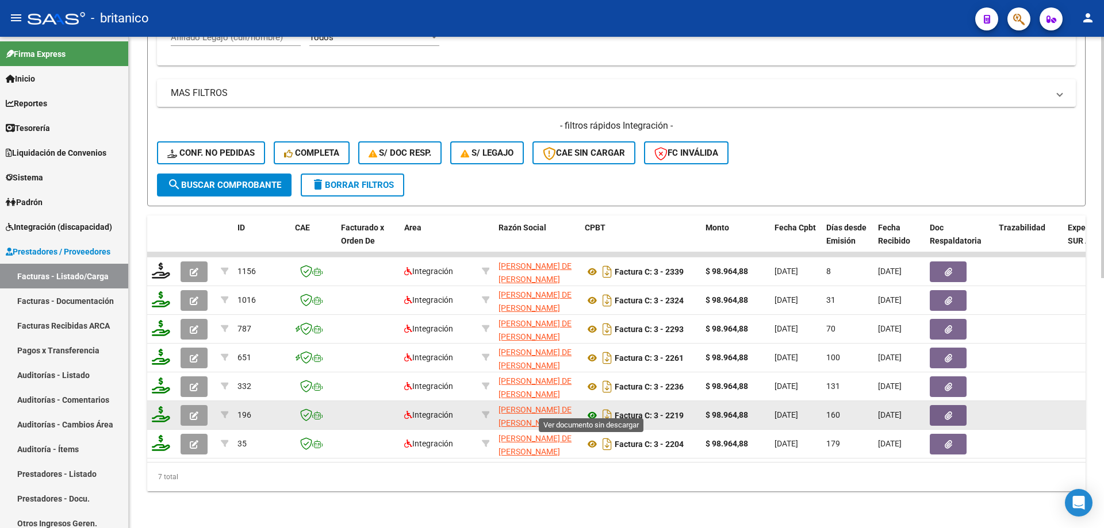
click at [595, 409] on icon at bounding box center [592, 416] width 15 height 14
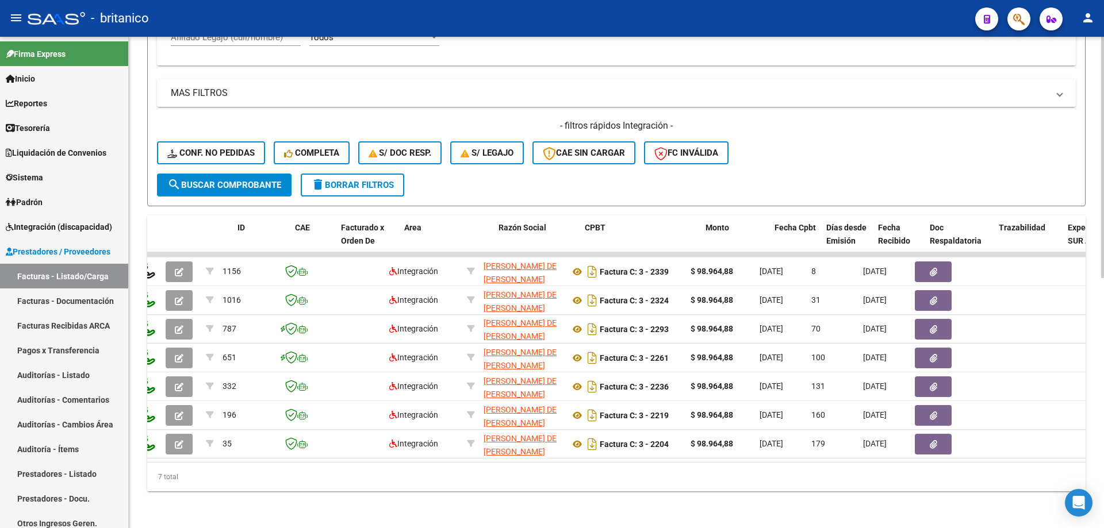
scroll to position [0, 0]
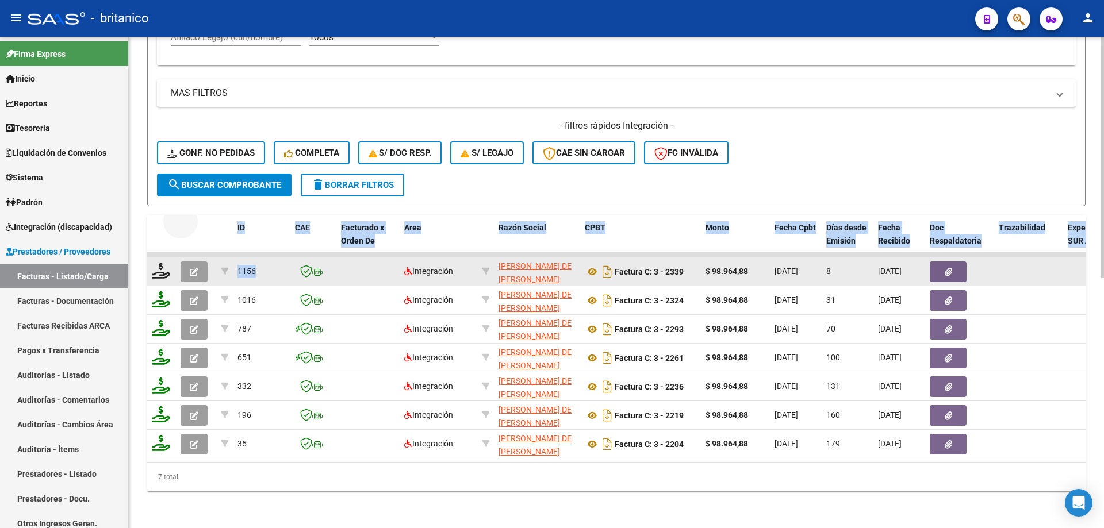
drag, startPoint x: 188, startPoint y: 231, endPoint x: 309, endPoint y: 250, distance: 122.3
click at [309, 252] on div "ID CAE Facturado x Orden De Area Razón Social CPBT Monto Fecha Cpbt Días desde …" at bounding box center [616, 354] width 938 height 276
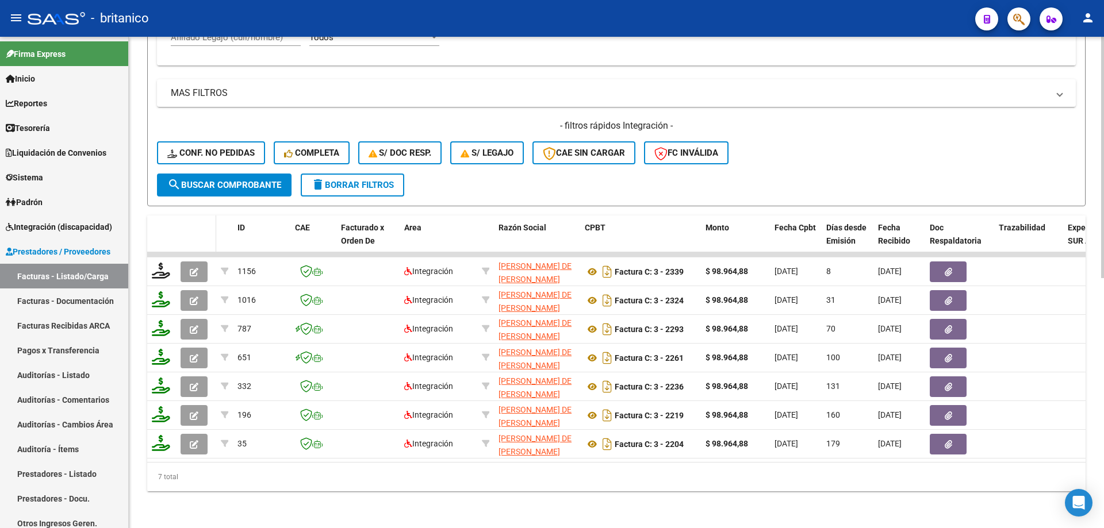
click at [212, 232] on span at bounding box center [213, 241] width 5 height 51
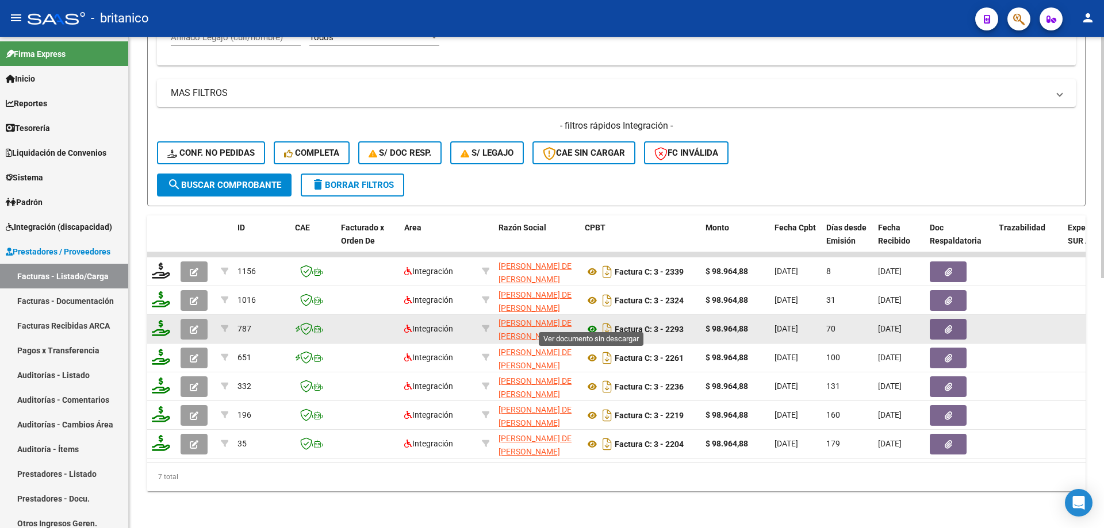
click at [589, 323] on icon at bounding box center [592, 330] width 15 height 14
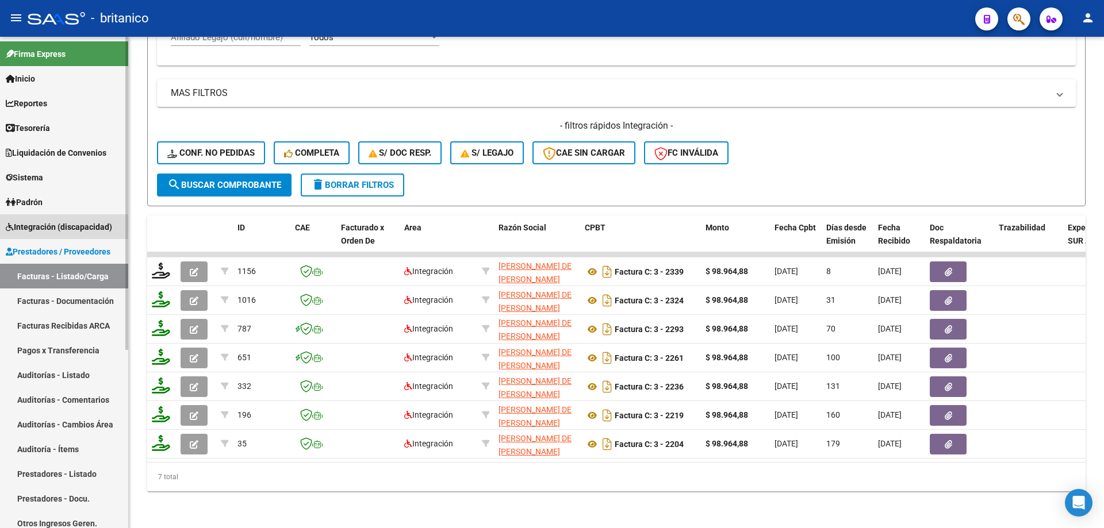
click at [98, 225] on span "Integración (discapacidad)" at bounding box center [59, 227] width 106 height 13
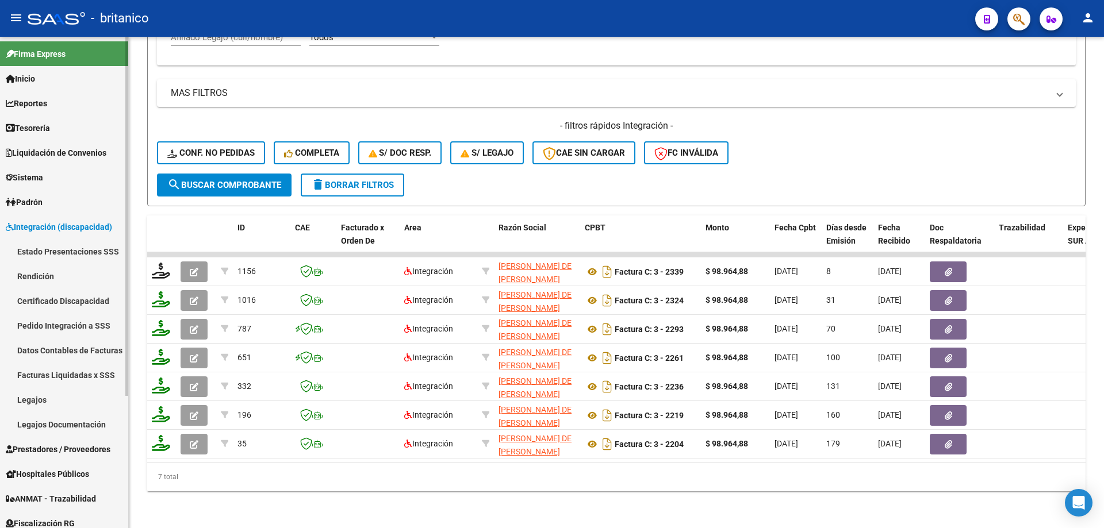
click at [73, 446] on span "Prestadores / Proveedores" at bounding box center [58, 449] width 105 height 13
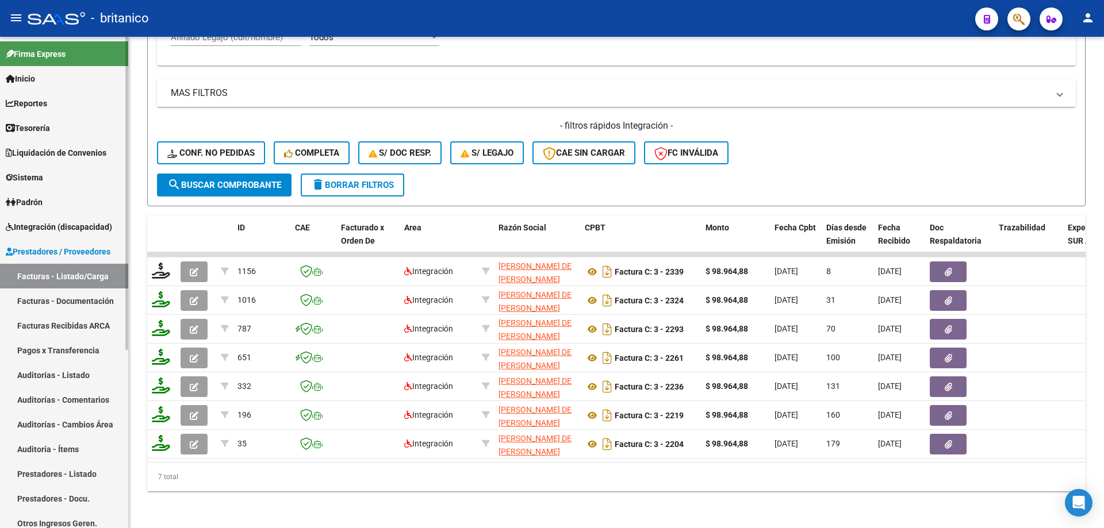
click at [55, 275] on link "Facturas - Listado/Carga" at bounding box center [64, 276] width 128 height 25
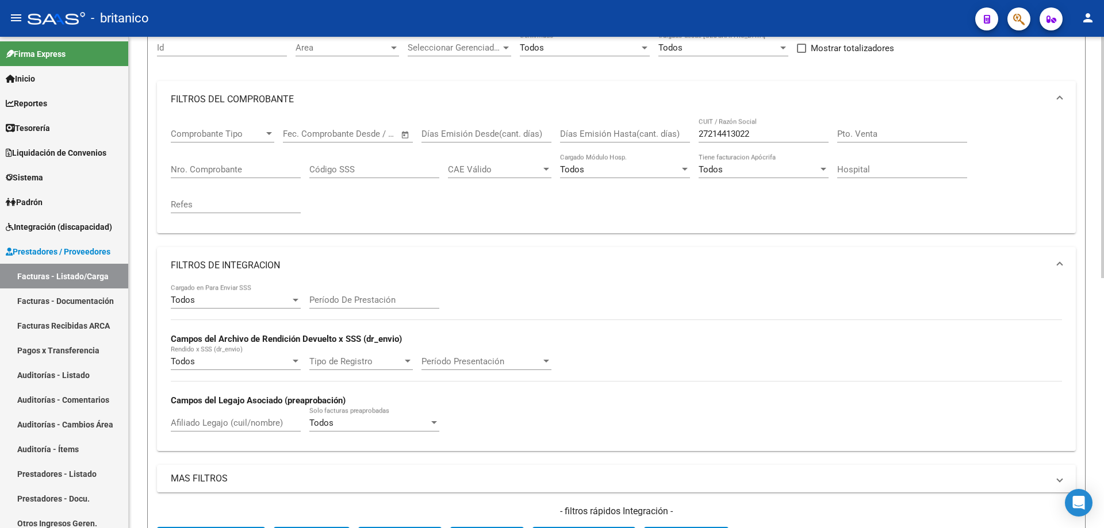
scroll to position [279, 0]
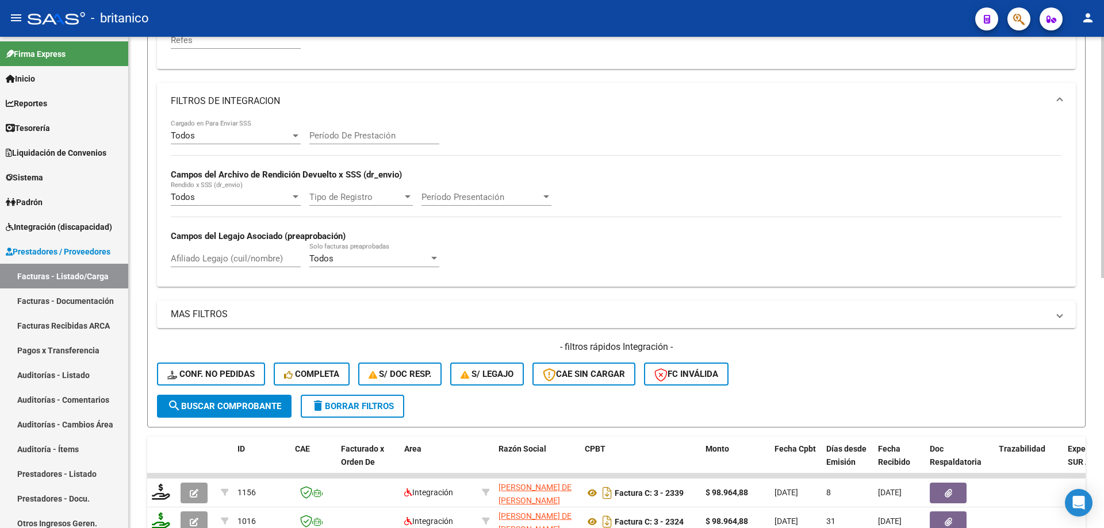
click at [376, 408] on span "delete Borrar Filtros" at bounding box center [352, 406] width 83 height 10
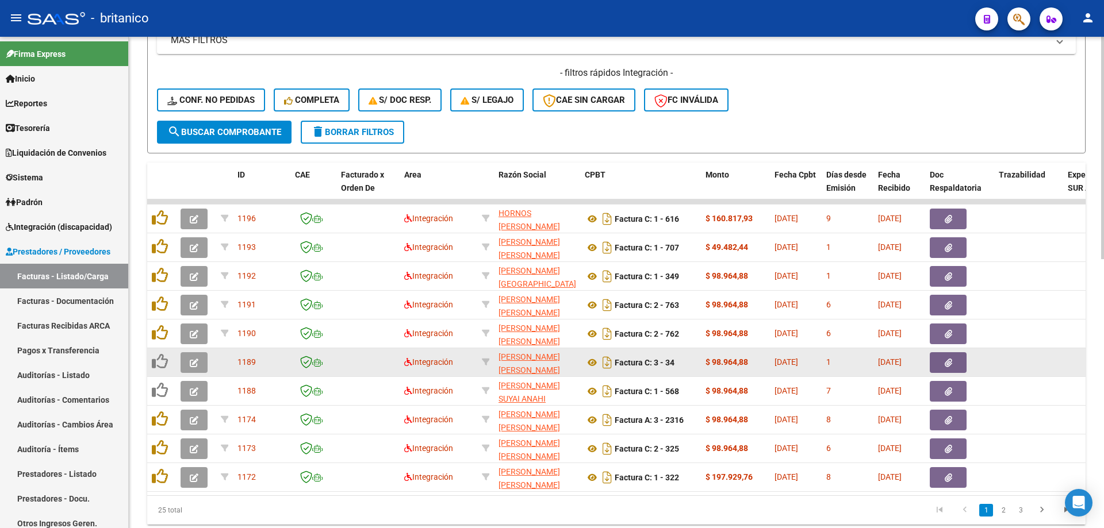
scroll to position [566, 0]
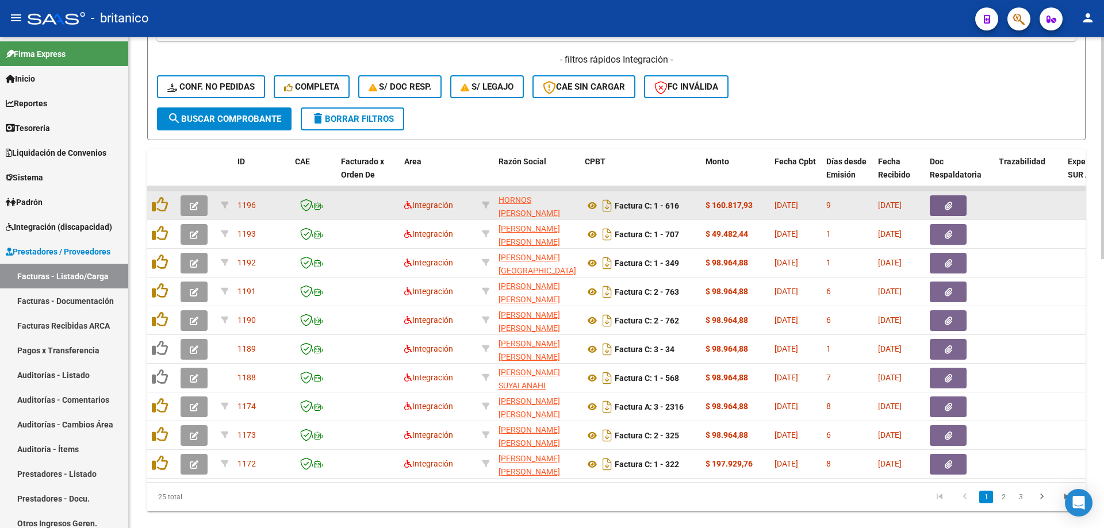
click at [949, 202] on icon "button" at bounding box center [948, 206] width 7 height 9
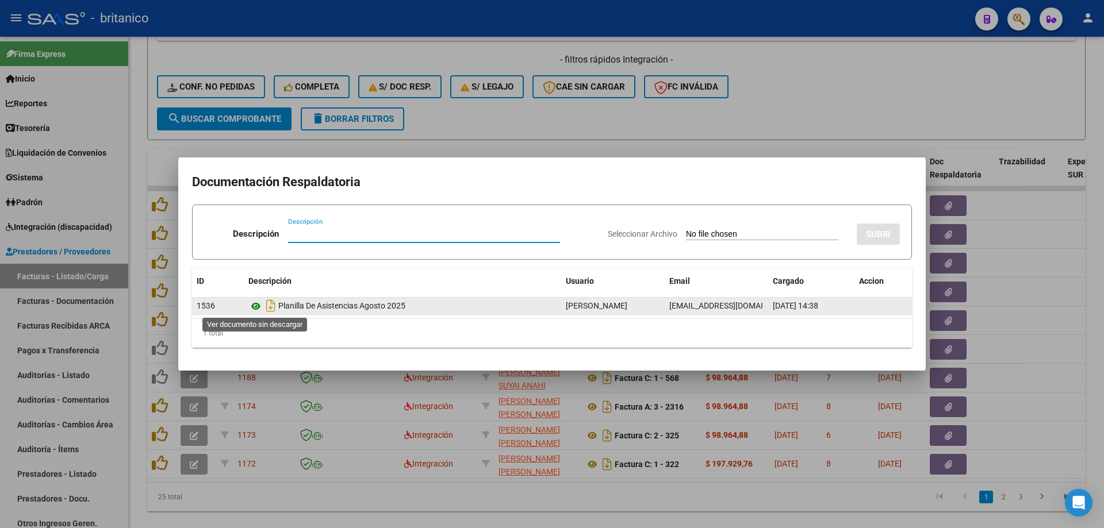
click at [258, 304] on icon at bounding box center [255, 307] width 15 height 14
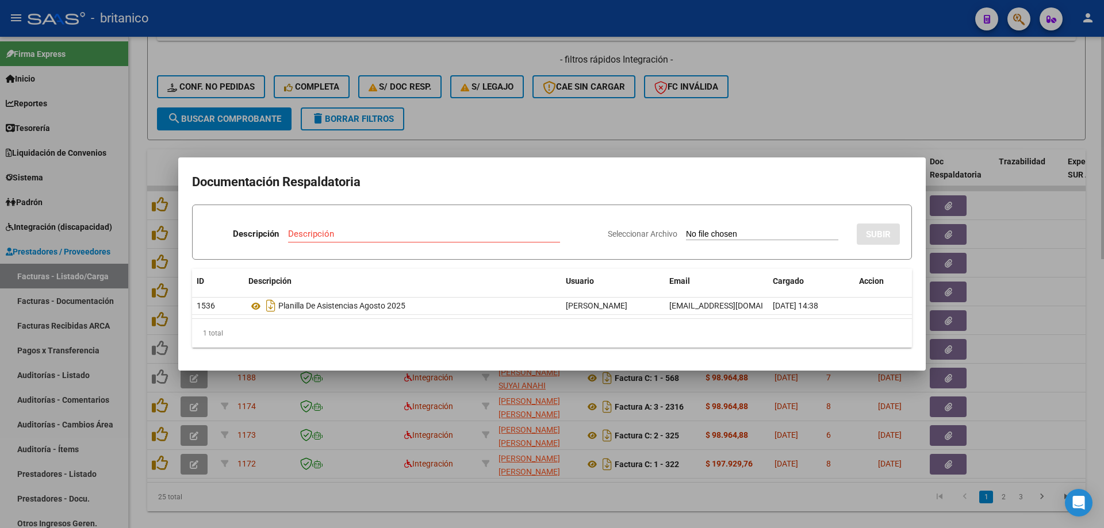
click at [549, 132] on div at bounding box center [552, 264] width 1104 height 528
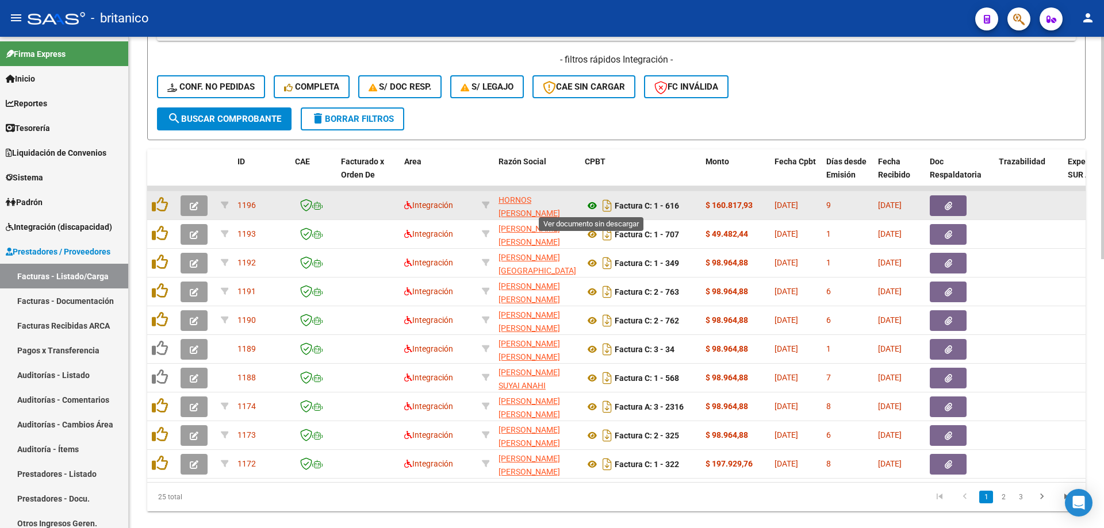
click at [592, 204] on icon at bounding box center [592, 206] width 15 height 14
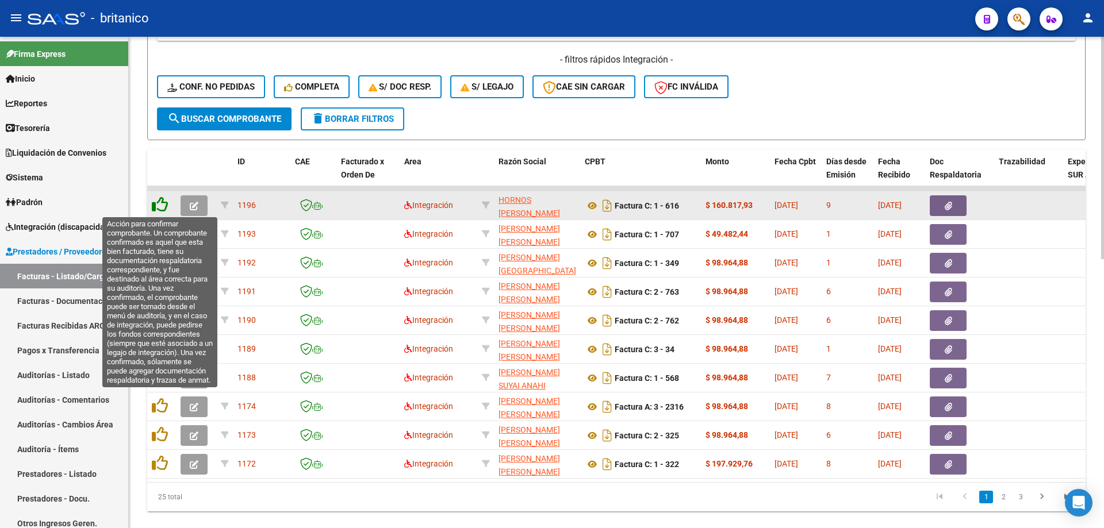
click at [165, 206] on icon at bounding box center [160, 205] width 16 height 16
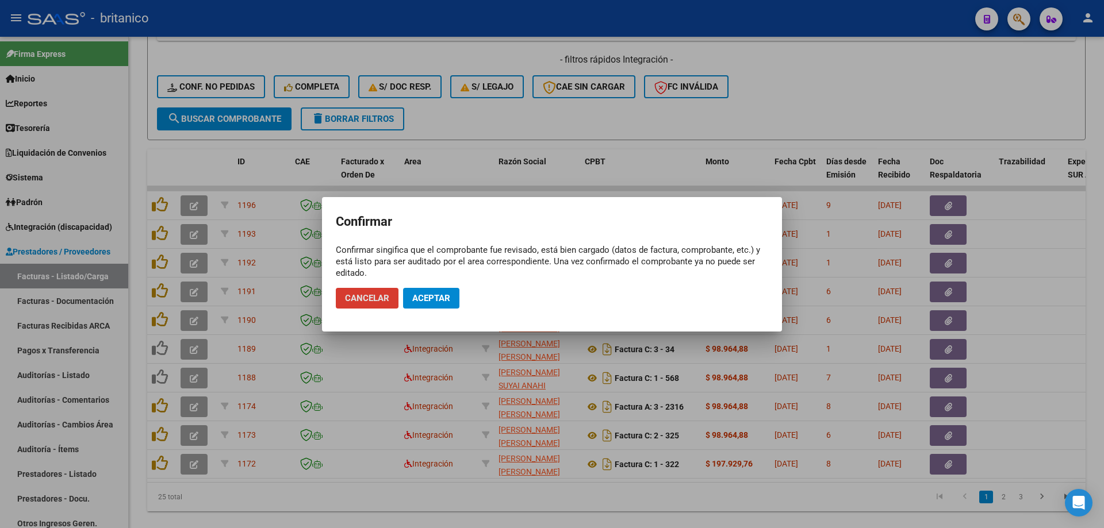
click at [445, 296] on span "Aceptar" at bounding box center [431, 298] width 38 height 10
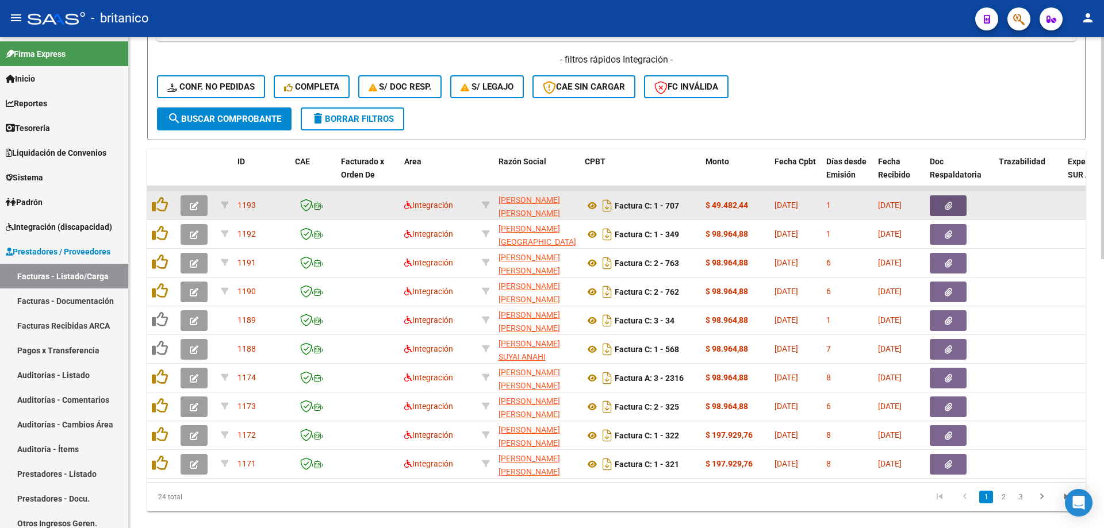
click at [943, 203] on button "button" at bounding box center [948, 205] width 37 height 21
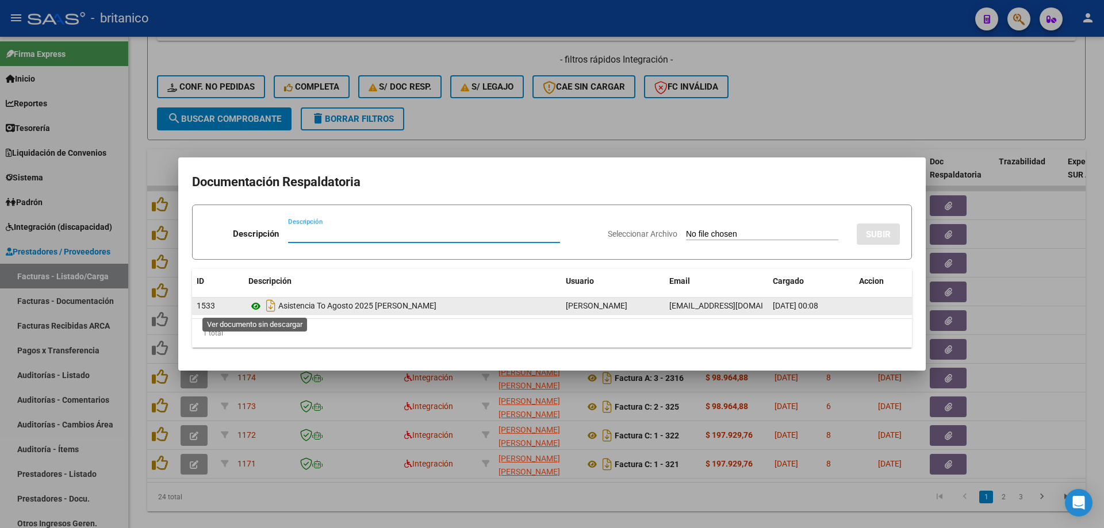
click at [255, 305] on icon at bounding box center [255, 307] width 15 height 14
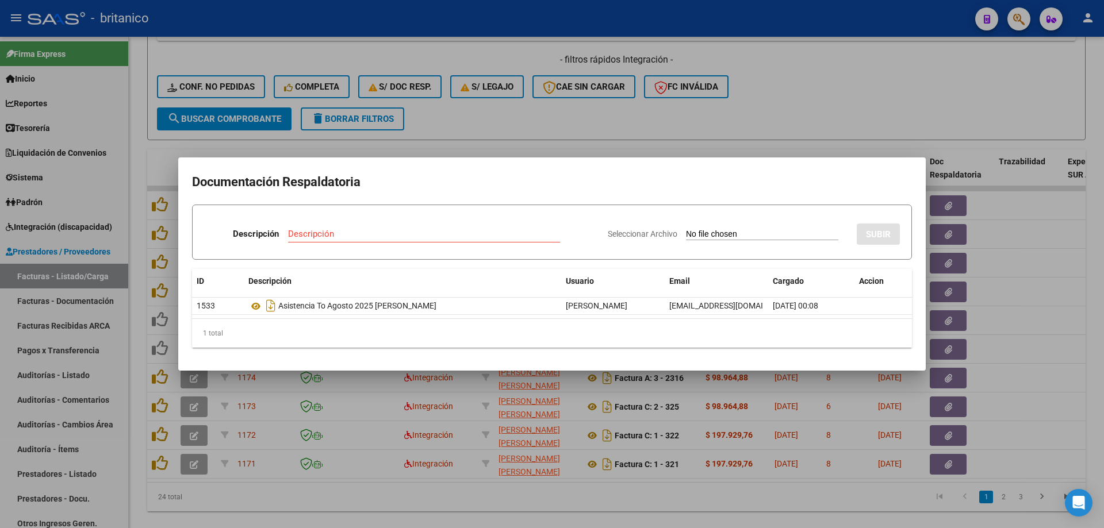
click at [462, 116] on div at bounding box center [552, 264] width 1104 height 528
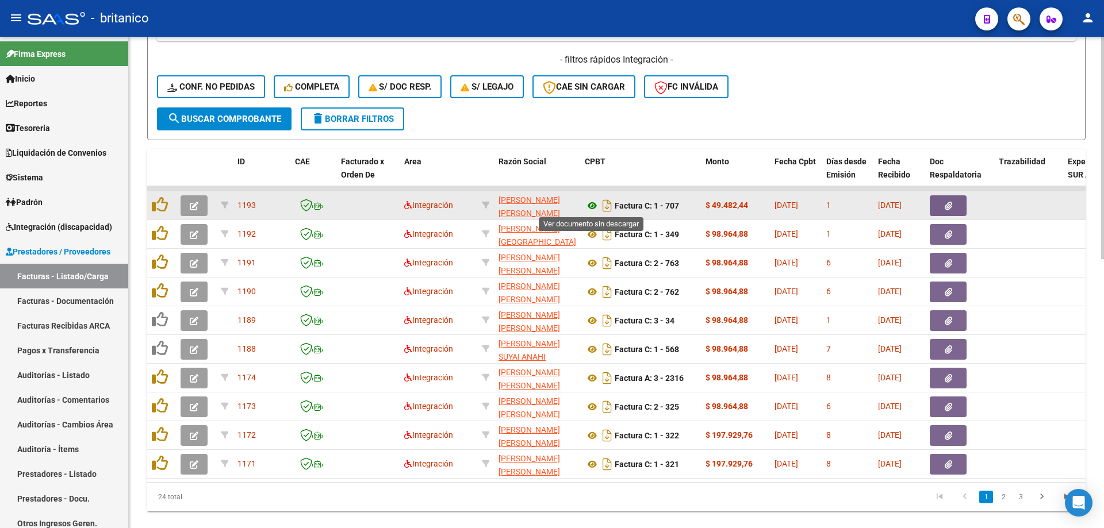
click at [587, 205] on icon at bounding box center [592, 206] width 15 height 14
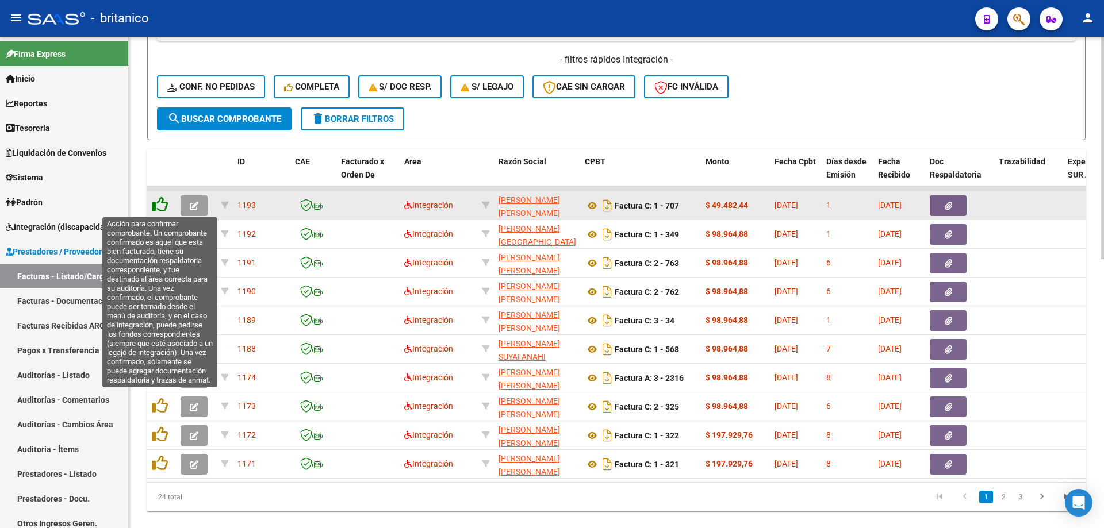
click at [159, 206] on icon at bounding box center [160, 205] width 16 height 16
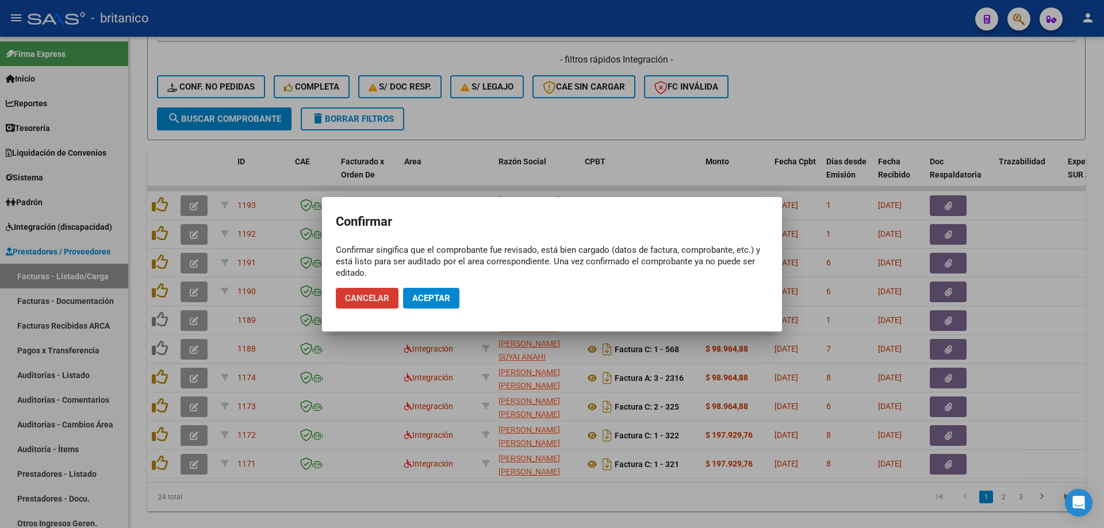
click at [442, 292] on button "Aceptar" at bounding box center [431, 298] width 56 height 21
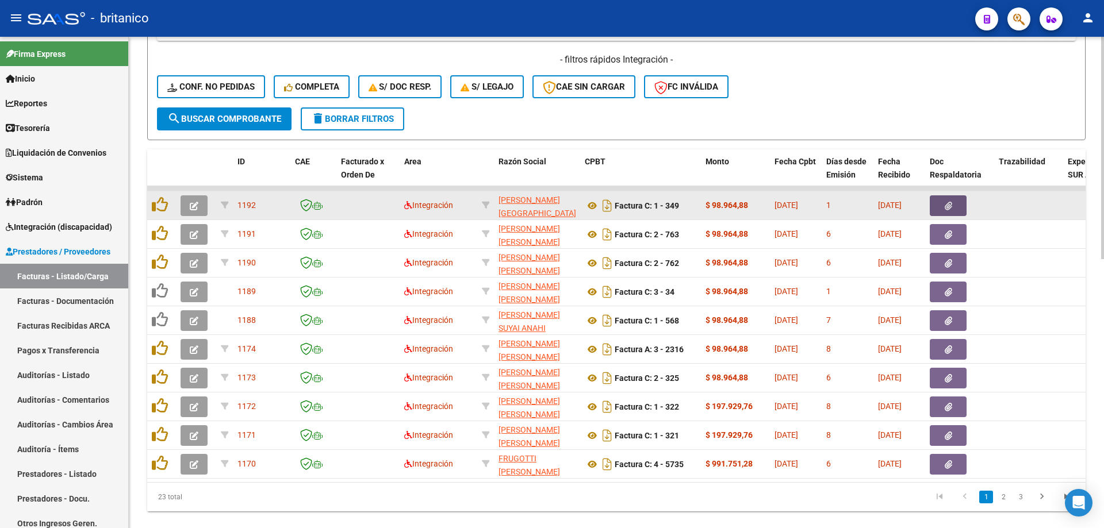
click at [941, 208] on button "button" at bounding box center [948, 205] width 37 height 21
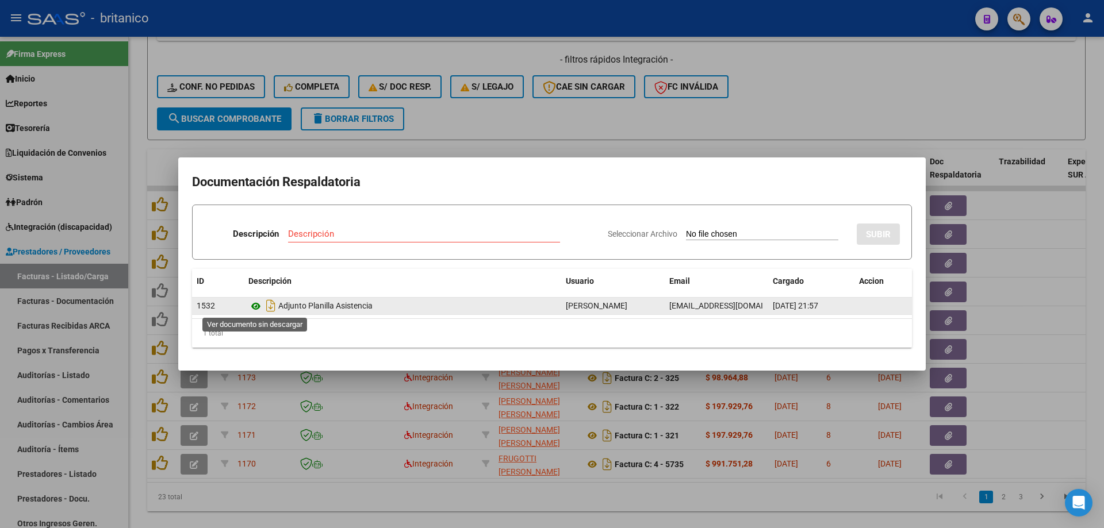
click at [252, 304] on icon at bounding box center [255, 307] width 15 height 14
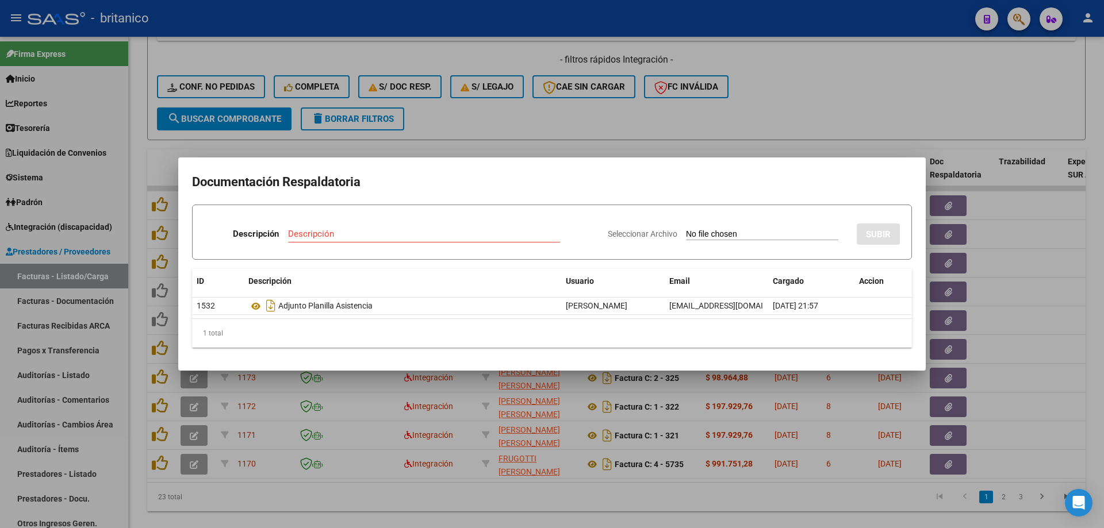
click at [459, 119] on div at bounding box center [552, 264] width 1104 height 528
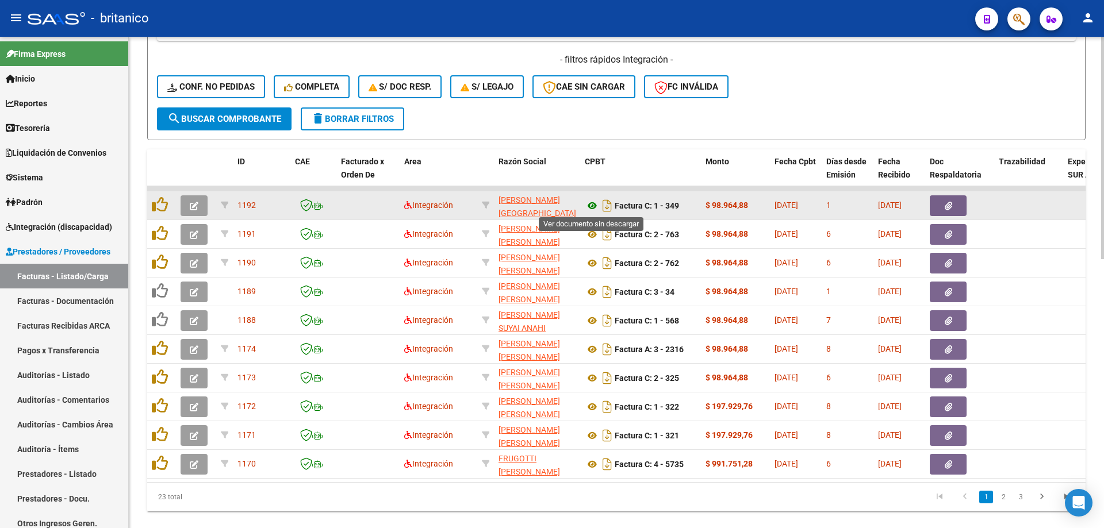
click at [592, 204] on icon at bounding box center [592, 206] width 15 height 14
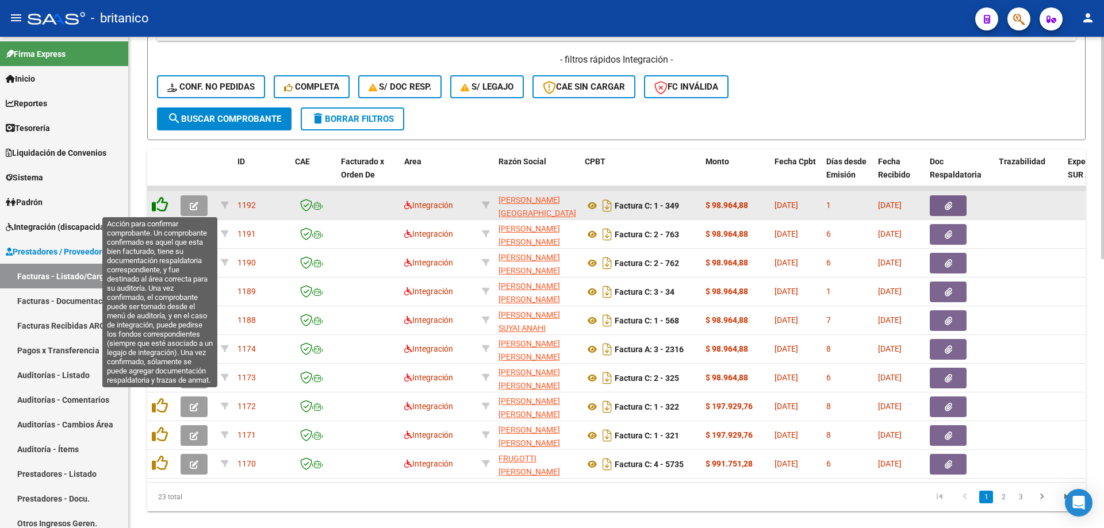
click at [155, 201] on icon at bounding box center [160, 205] width 16 height 16
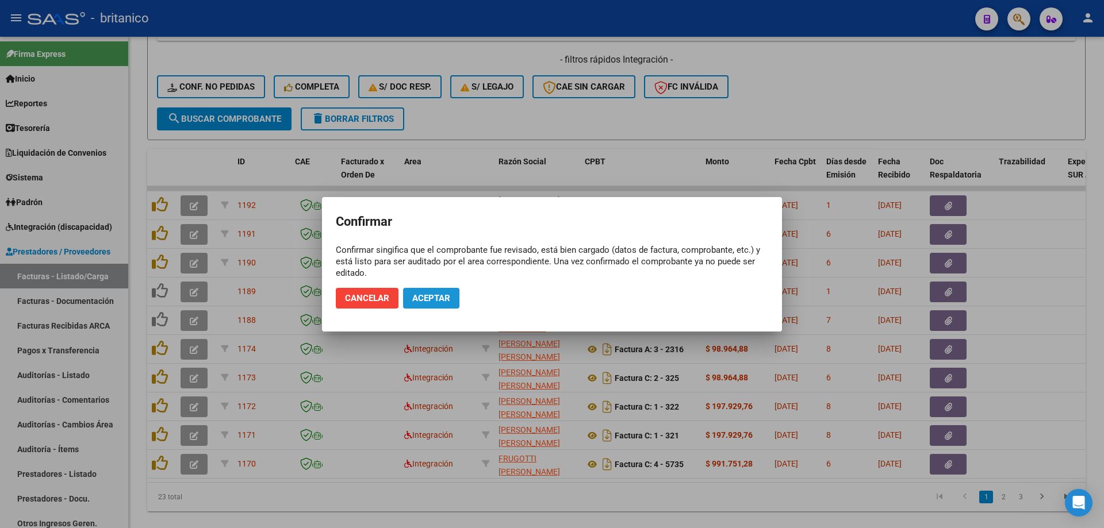
click at [440, 293] on span "Aceptar" at bounding box center [431, 298] width 38 height 10
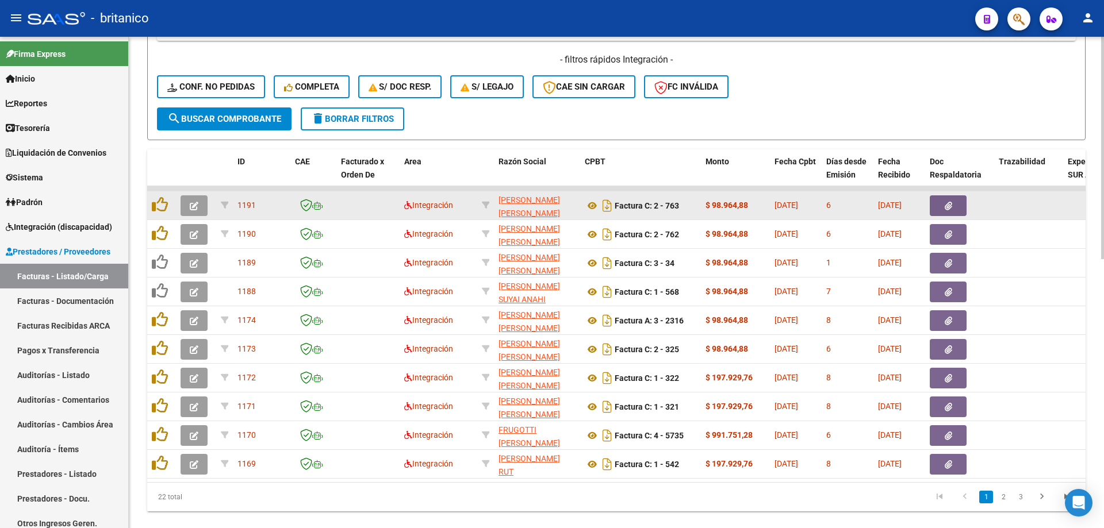
click at [950, 202] on icon "button" at bounding box center [948, 206] width 7 height 9
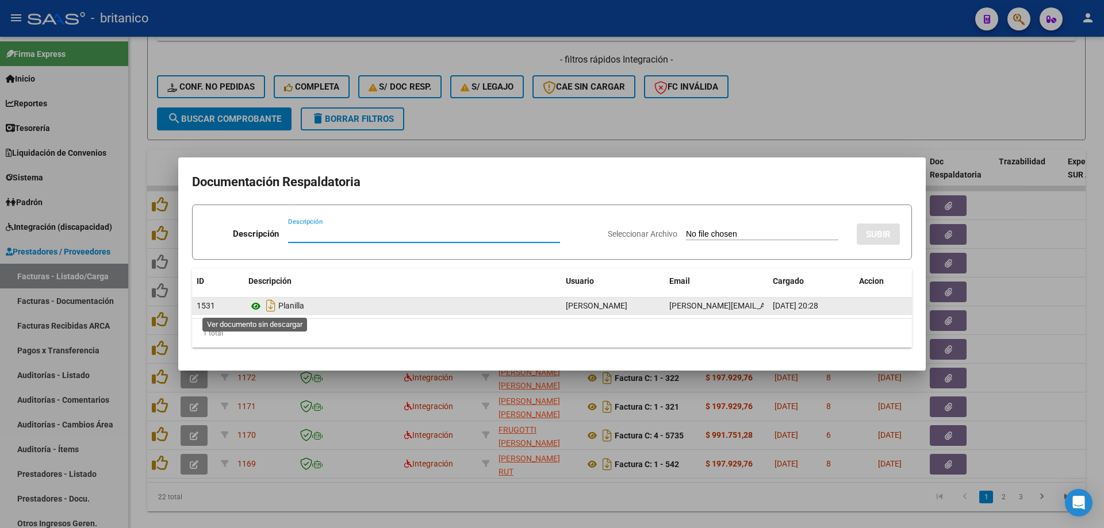
click at [254, 304] on icon at bounding box center [255, 307] width 15 height 14
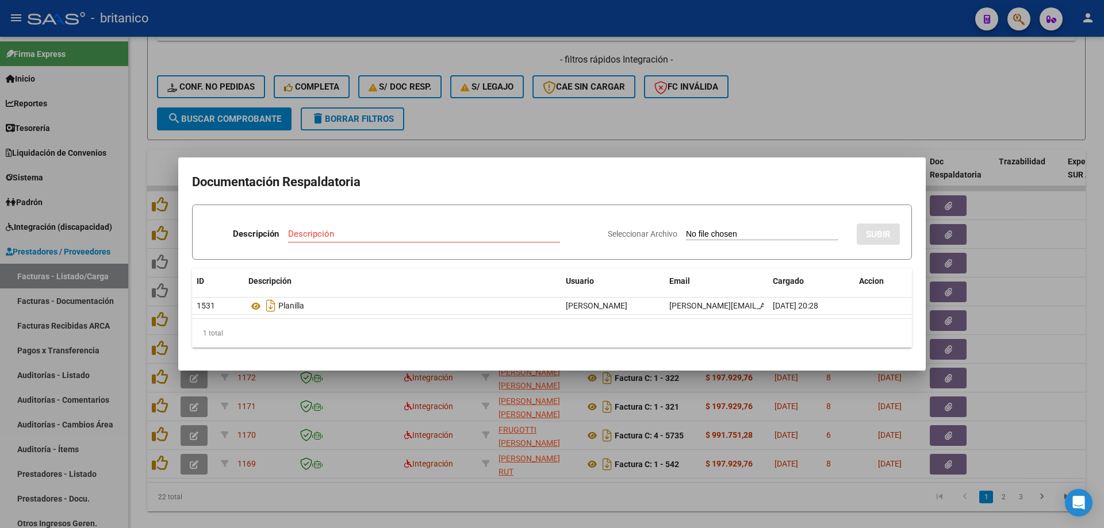
click at [831, 103] on div at bounding box center [552, 264] width 1104 height 528
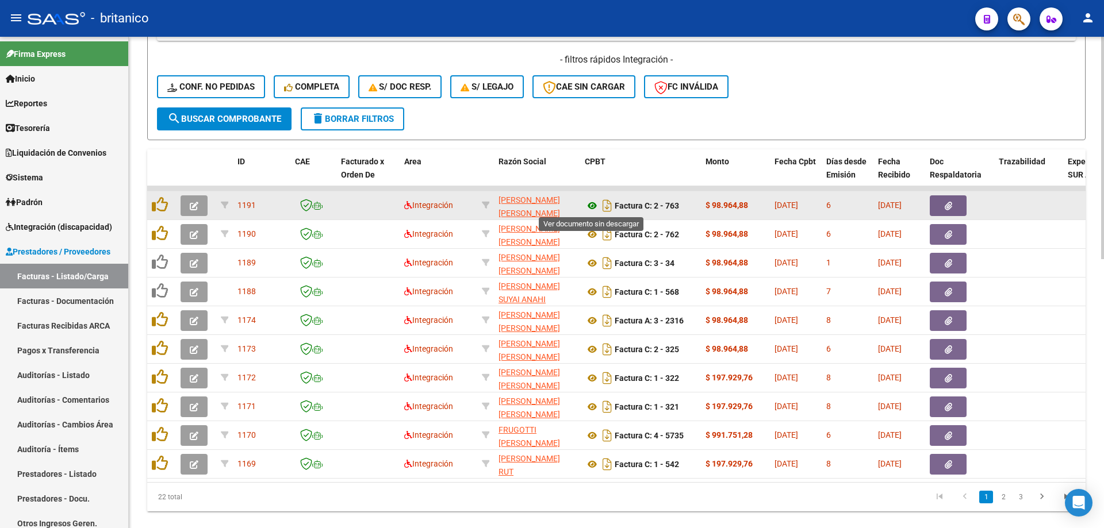
click at [593, 206] on icon at bounding box center [592, 206] width 15 height 14
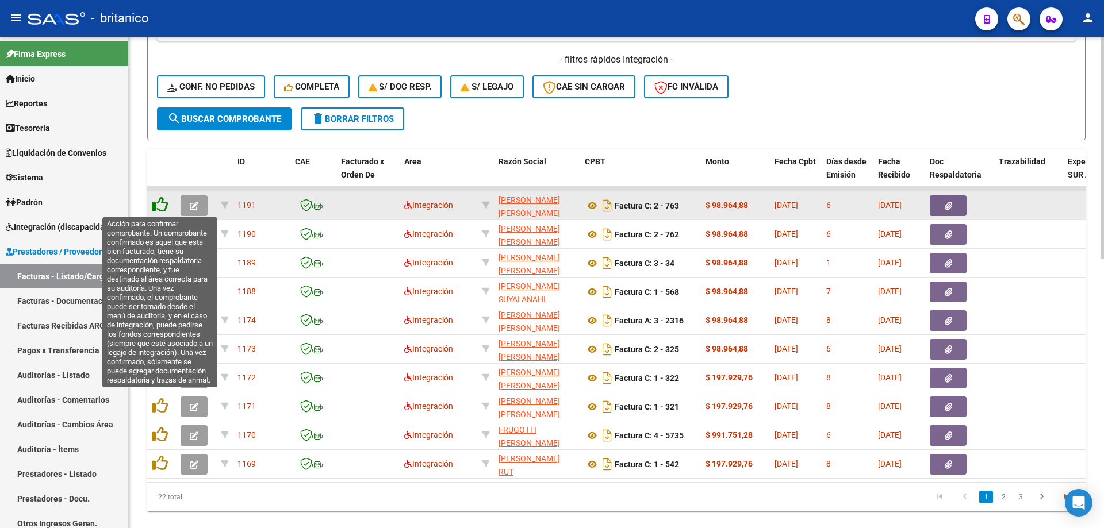
click at [153, 205] on icon at bounding box center [160, 205] width 16 height 16
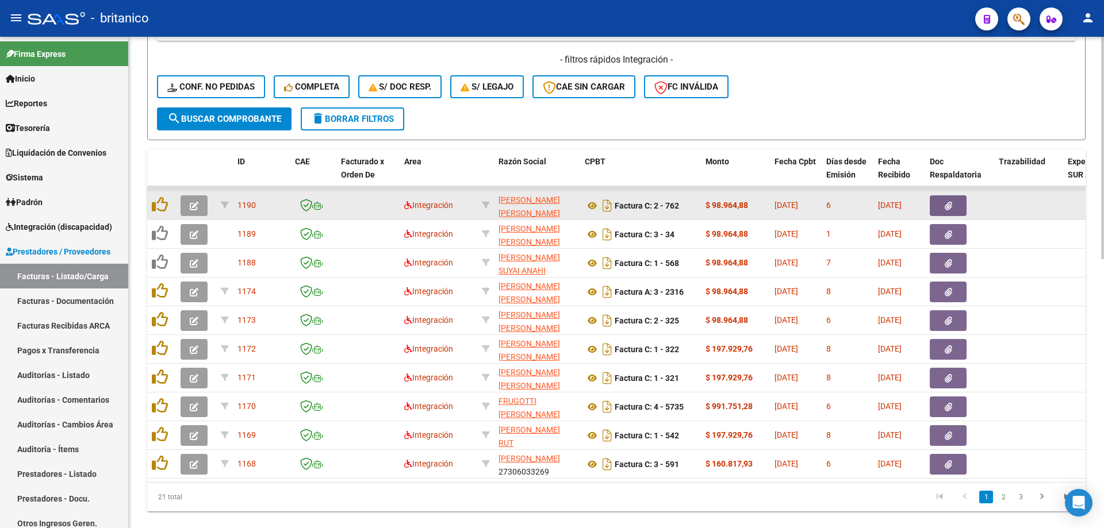
click at [948, 212] on button "button" at bounding box center [948, 205] width 37 height 21
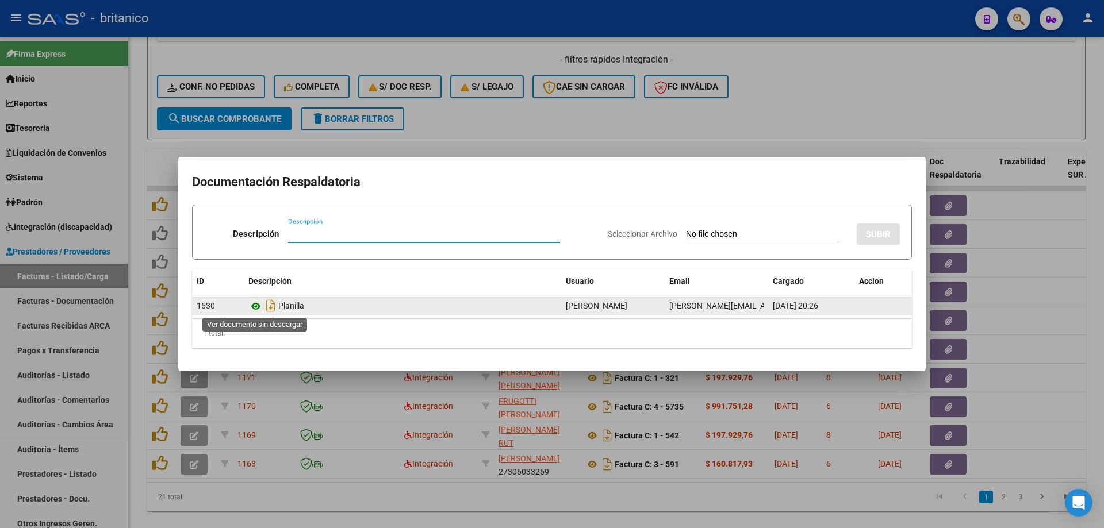
click at [258, 304] on icon at bounding box center [255, 307] width 15 height 14
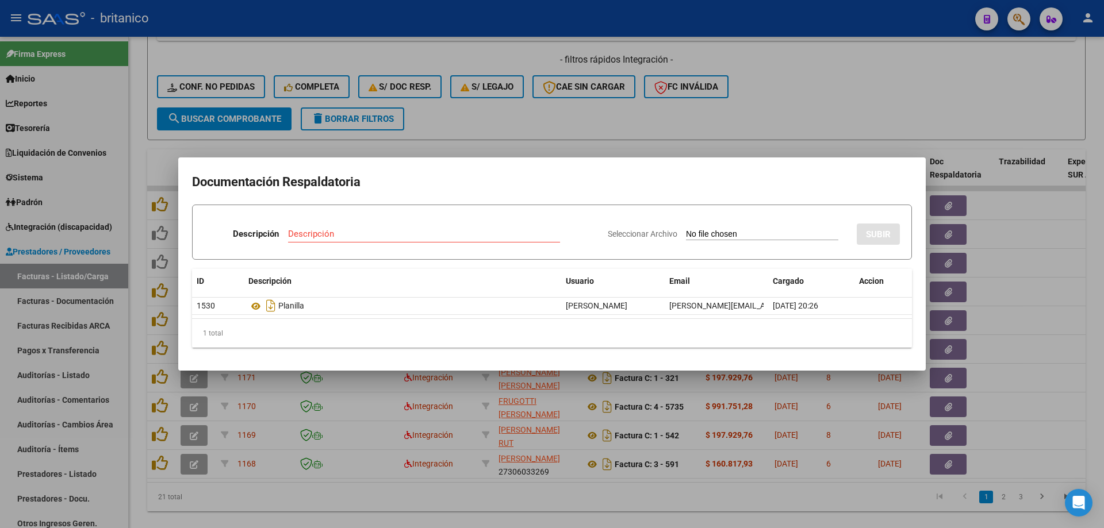
click at [513, 116] on div at bounding box center [552, 264] width 1104 height 528
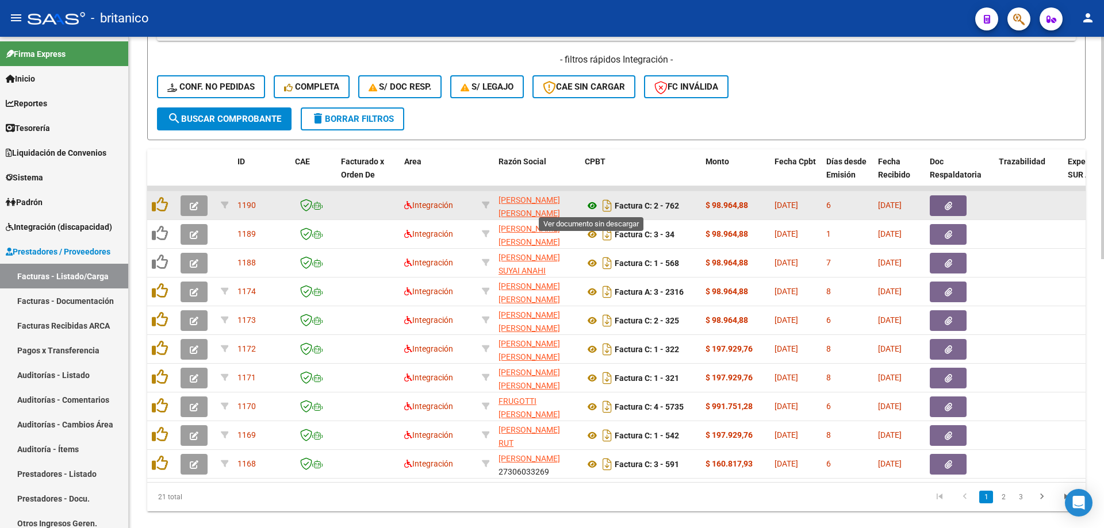
click at [593, 204] on icon at bounding box center [592, 206] width 15 height 14
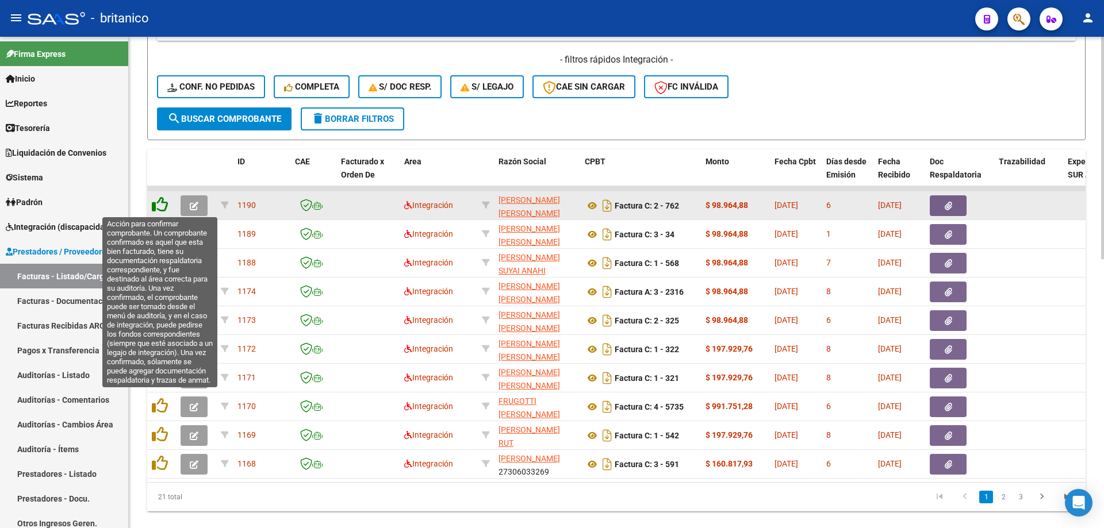
click at [157, 202] on icon at bounding box center [160, 205] width 16 height 16
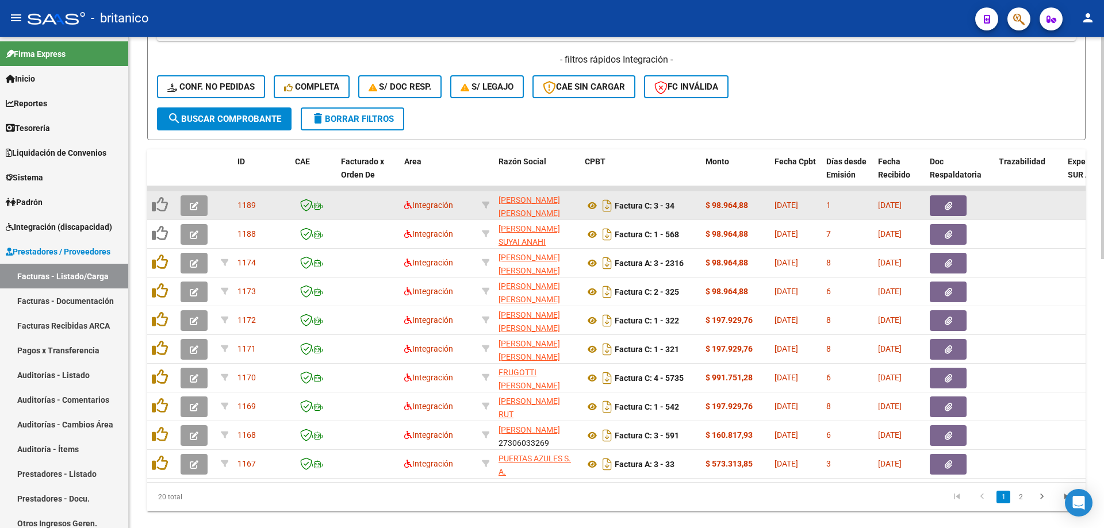
click at [947, 202] on icon "button" at bounding box center [948, 206] width 7 height 9
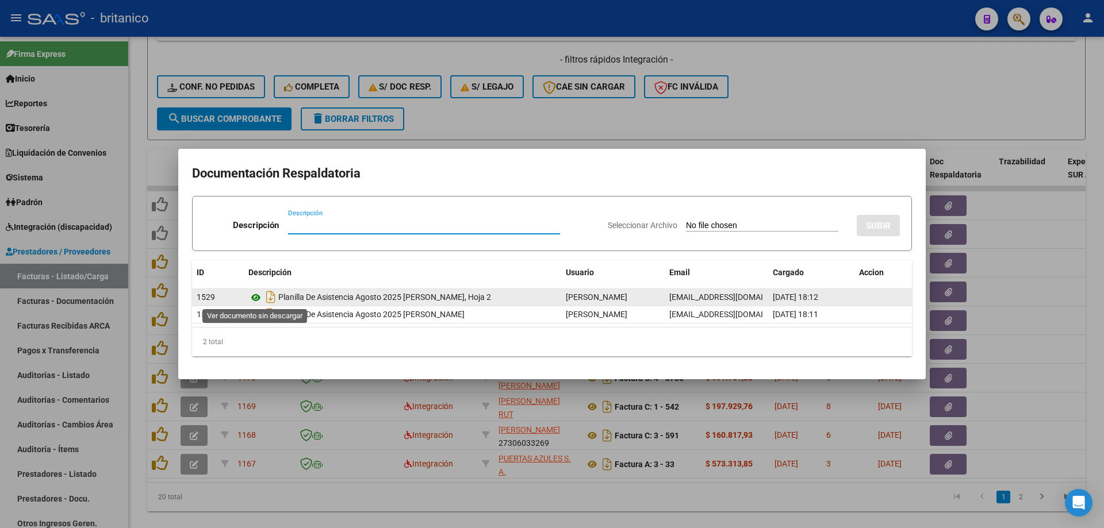
click at [258, 297] on icon at bounding box center [255, 298] width 15 height 14
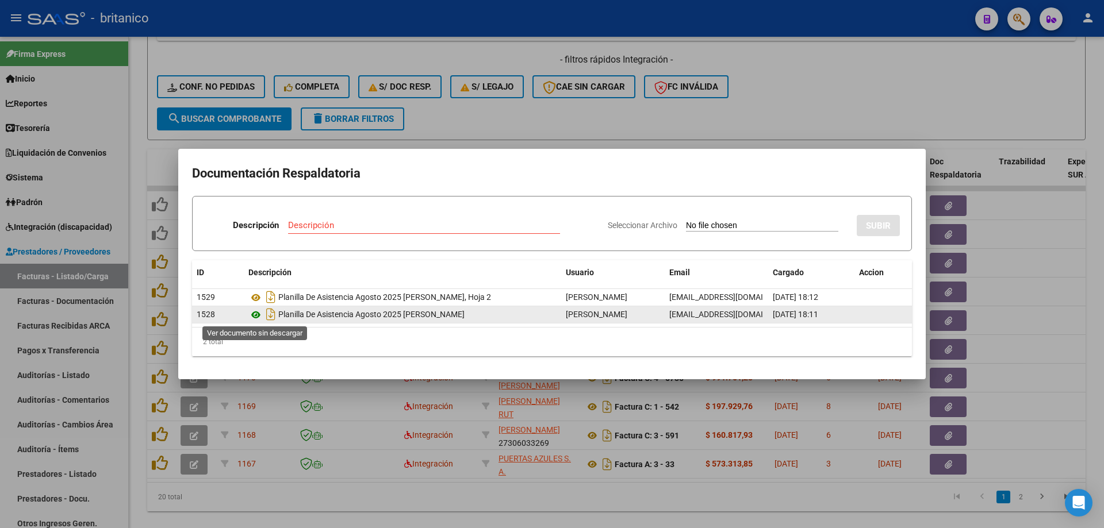
click at [254, 311] on icon at bounding box center [255, 315] width 15 height 14
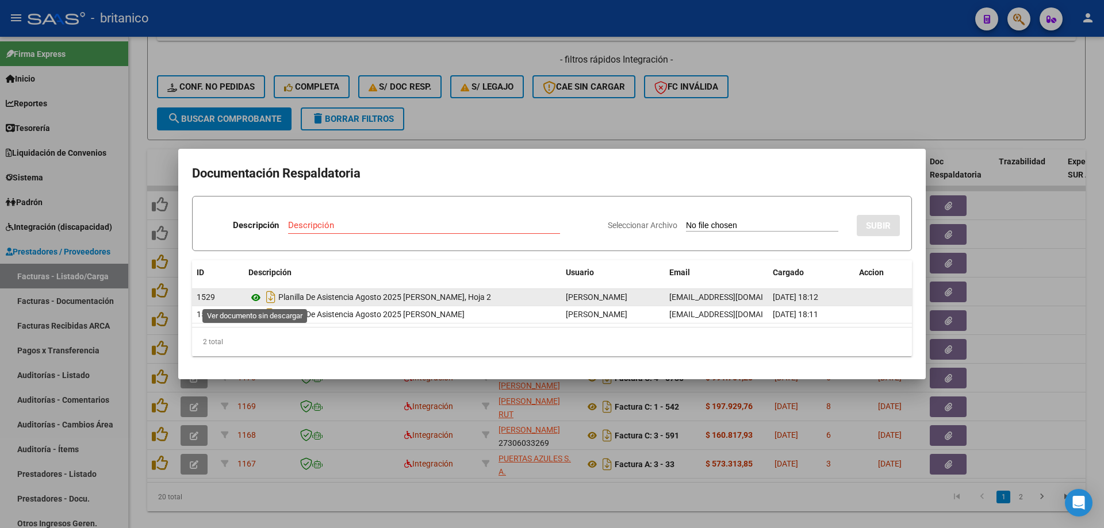
click at [253, 297] on icon at bounding box center [255, 298] width 15 height 14
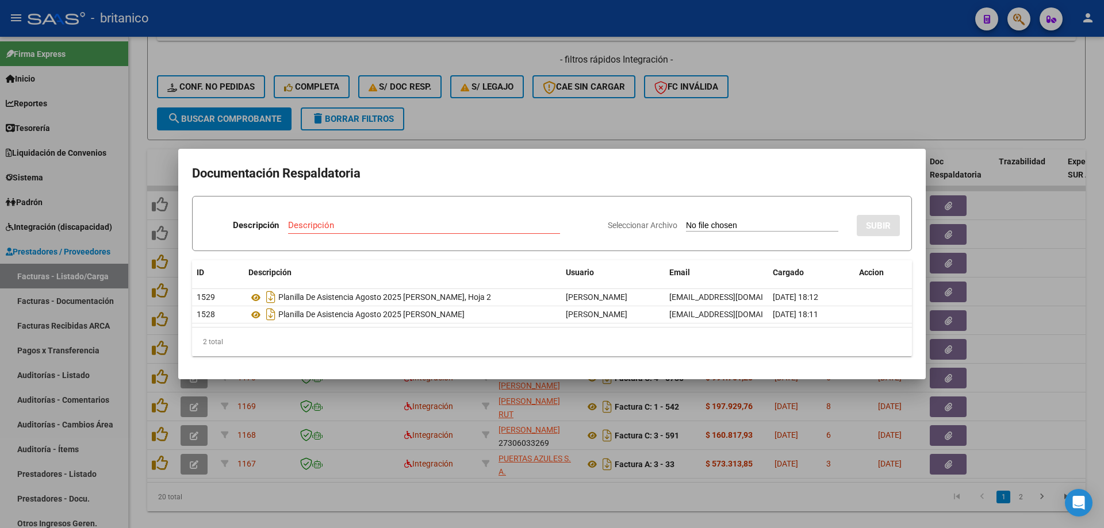
click at [626, 129] on div at bounding box center [552, 264] width 1104 height 528
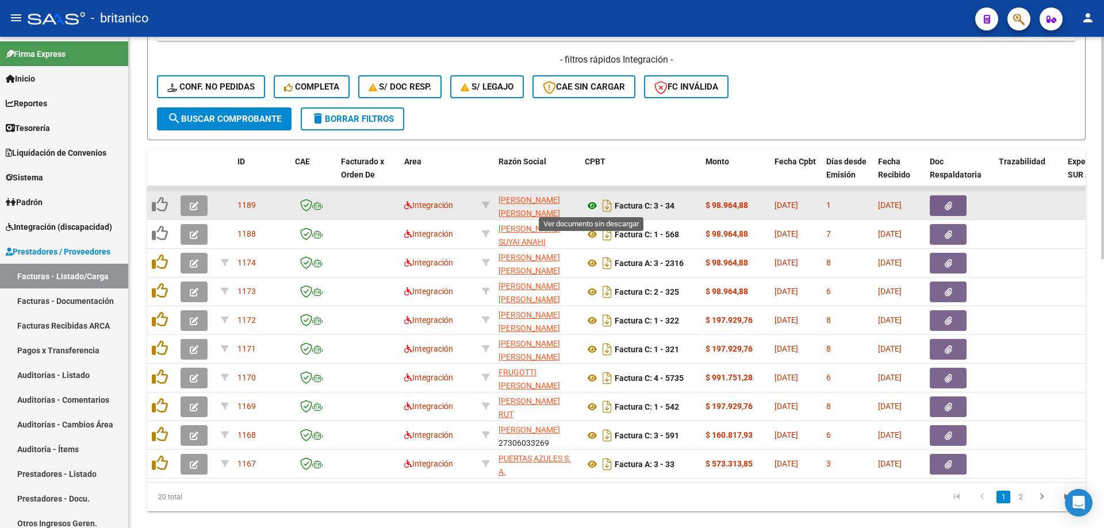
click at [595, 204] on icon at bounding box center [592, 206] width 15 height 14
click at [185, 204] on button "button" at bounding box center [194, 205] width 27 height 21
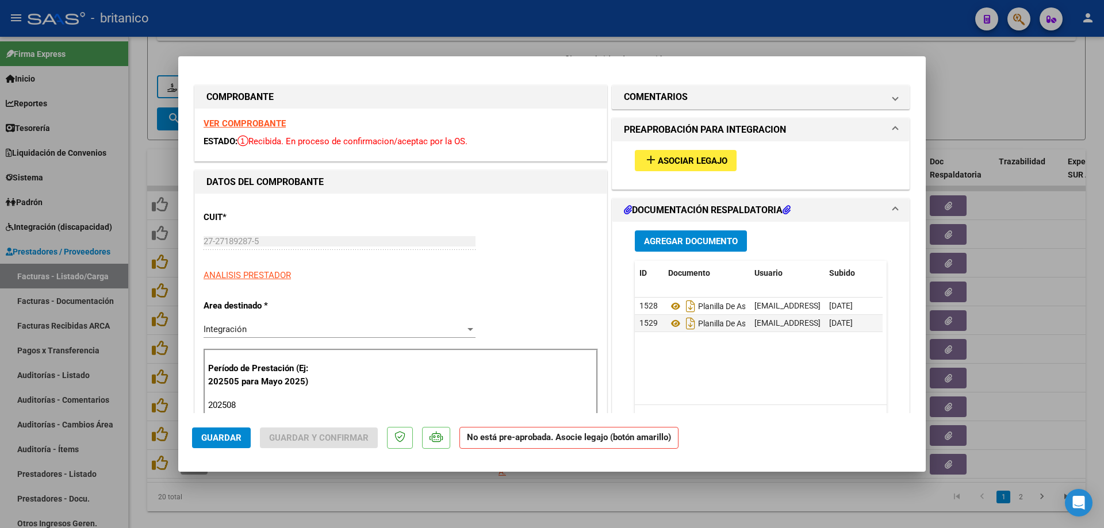
click at [657, 154] on button "add Asociar Legajo" at bounding box center [686, 160] width 102 height 21
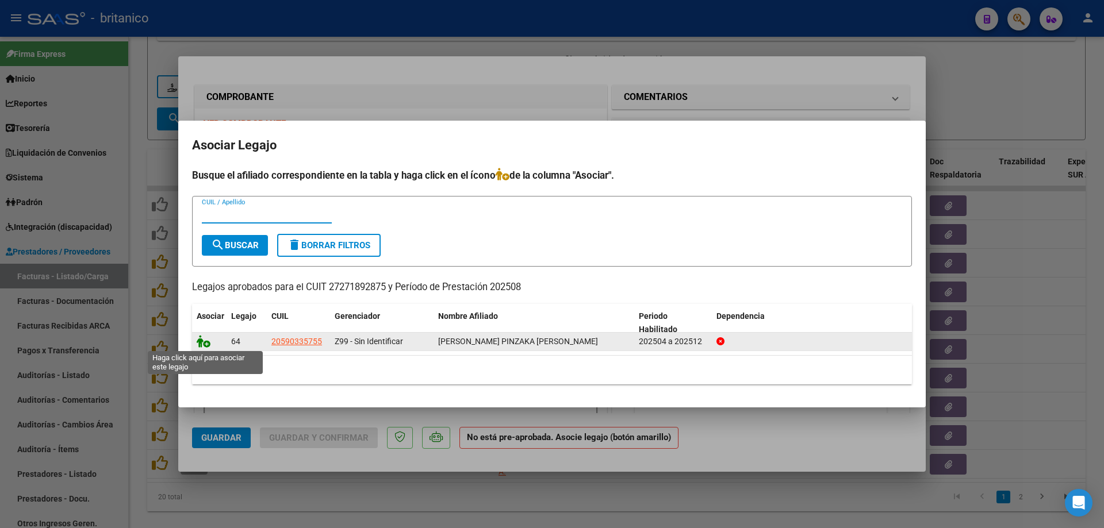
click at [198, 341] on icon at bounding box center [204, 341] width 14 height 13
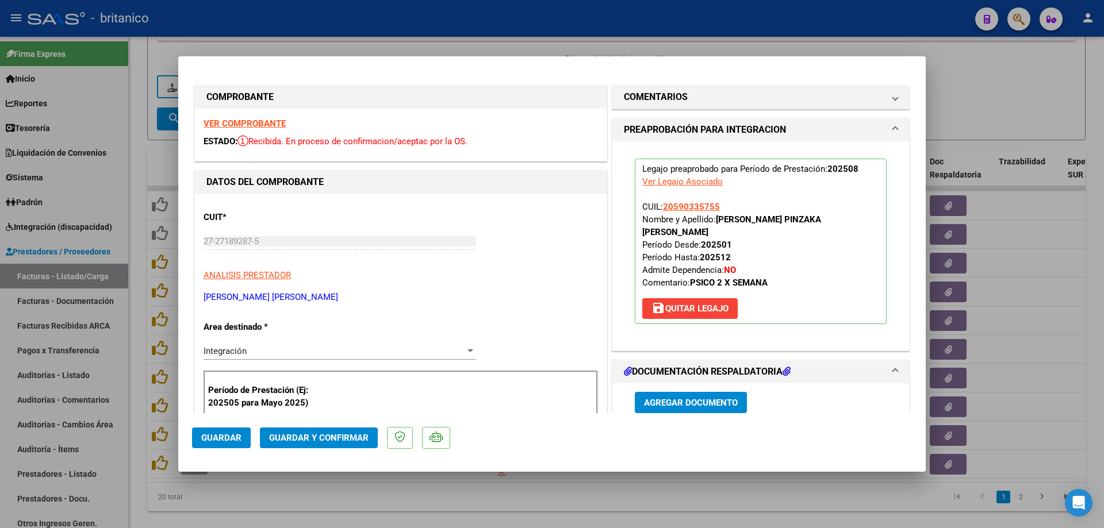
click at [229, 433] on span "Guardar" at bounding box center [221, 438] width 40 height 10
click at [741, 27] on div at bounding box center [552, 264] width 1104 height 528
type input "$ 0,00"
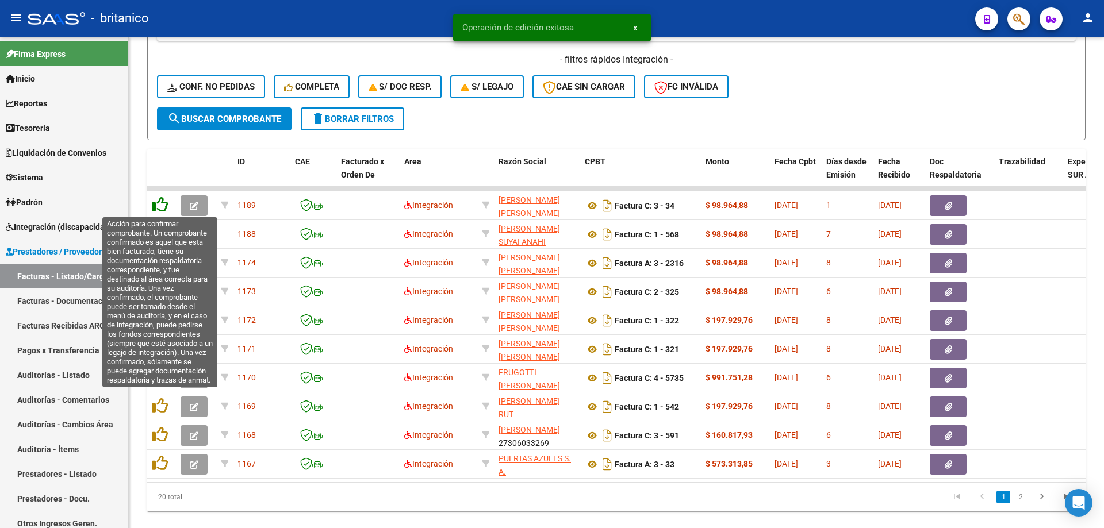
click at [162, 202] on icon at bounding box center [160, 205] width 16 height 16
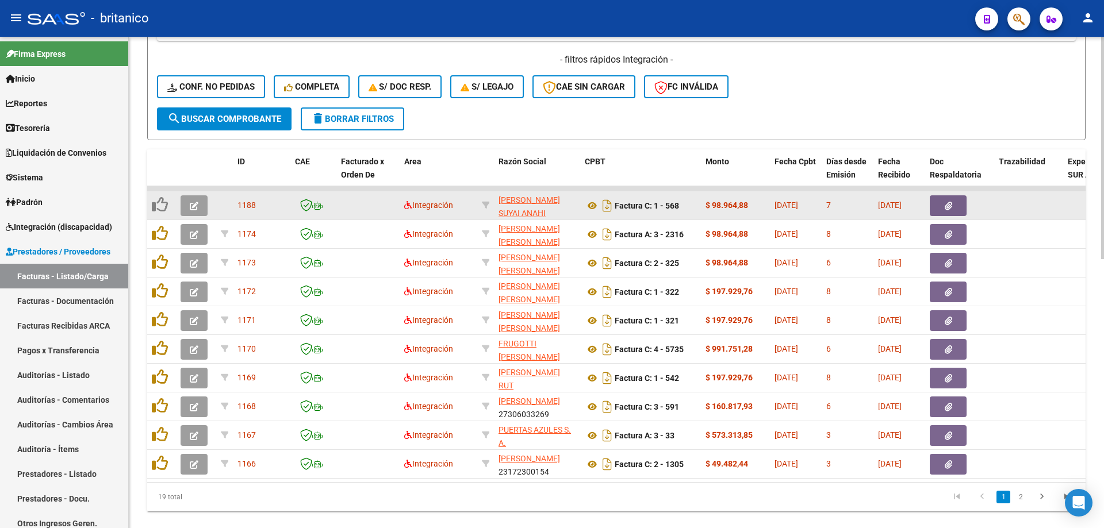
click at [952, 201] on span "button" at bounding box center [948, 206] width 7 height 10
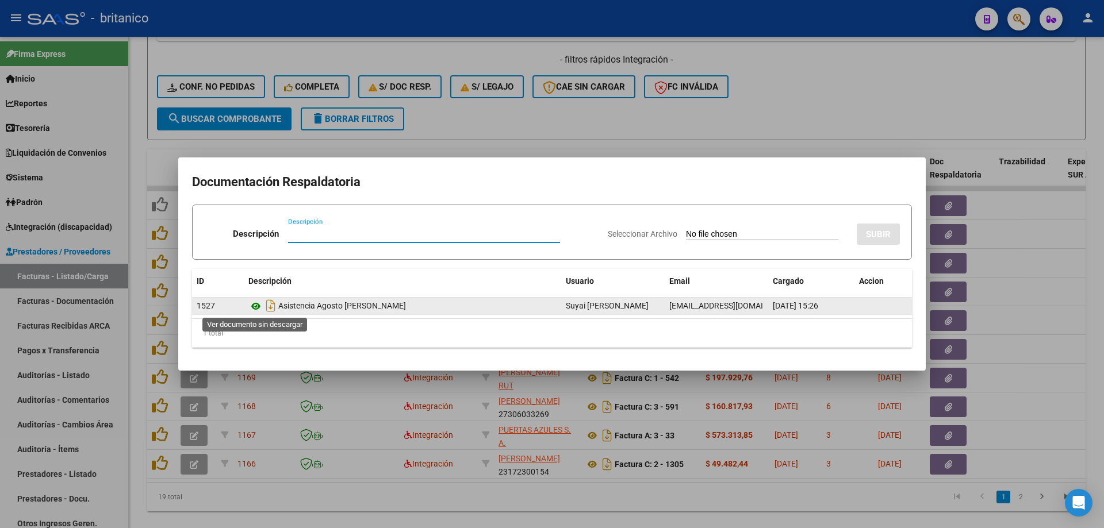
click at [251, 305] on icon at bounding box center [255, 307] width 15 height 14
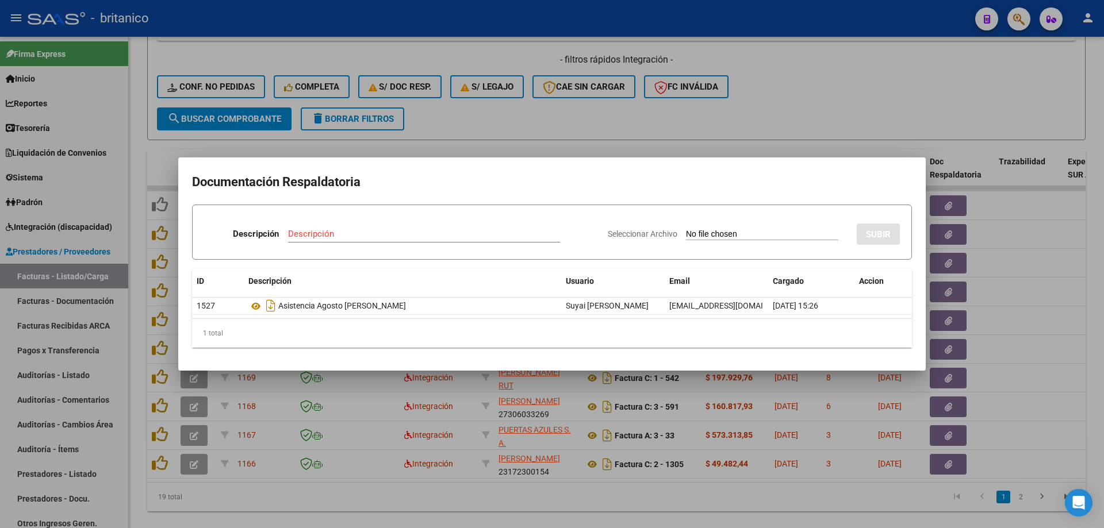
click at [845, 90] on div at bounding box center [552, 264] width 1104 height 528
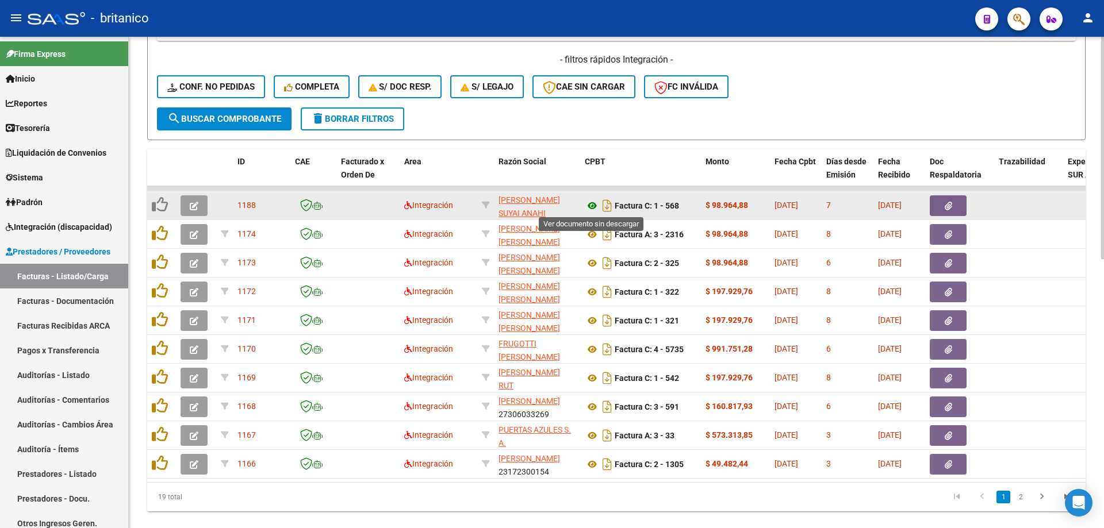
click at [592, 206] on icon at bounding box center [592, 206] width 15 height 14
click at [203, 201] on button "button" at bounding box center [194, 205] width 27 height 21
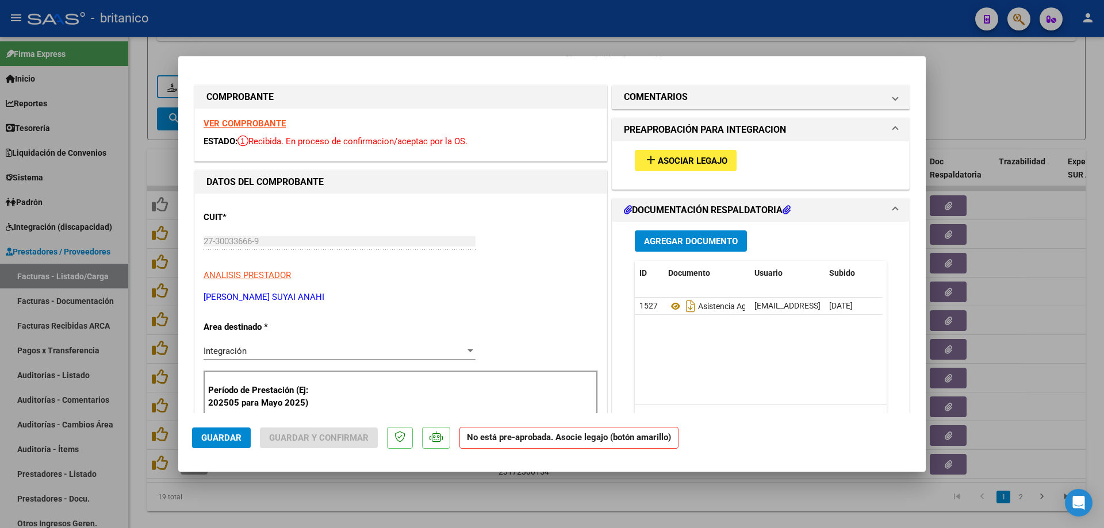
click at [685, 160] on span "Asociar Legajo" at bounding box center [693, 161] width 70 height 10
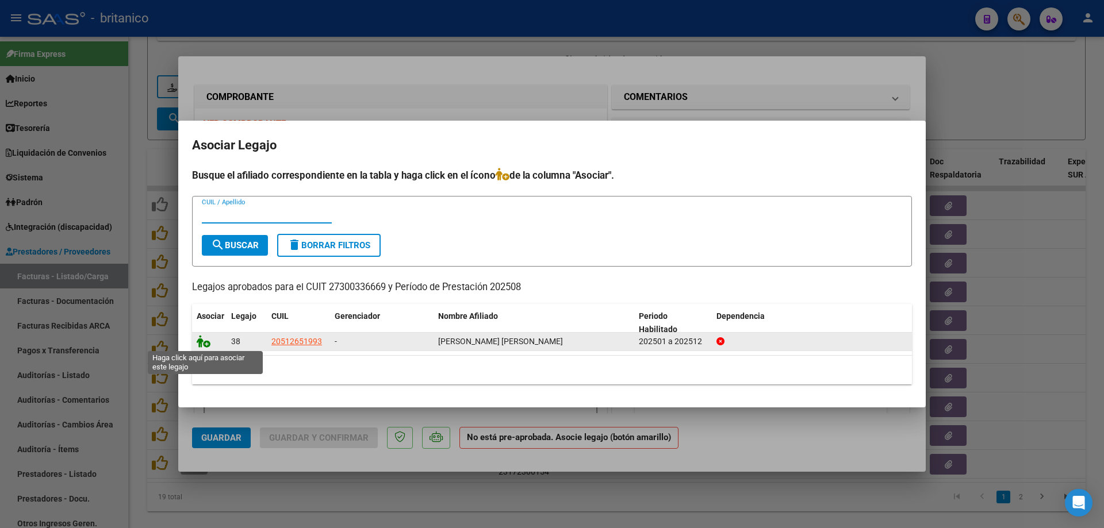
click at [197, 339] on icon at bounding box center [204, 341] width 14 height 13
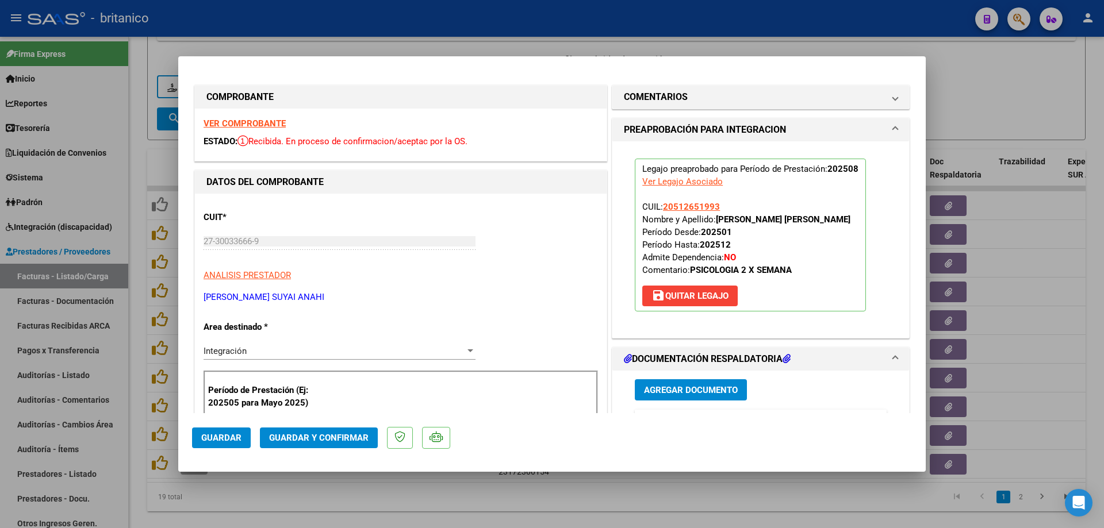
click at [227, 439] on span "Guardar" at bounding box center [221, 438] width 40 height 10
click at [856, 48] on div at bounding box center [552, 264] width 1104 height 528
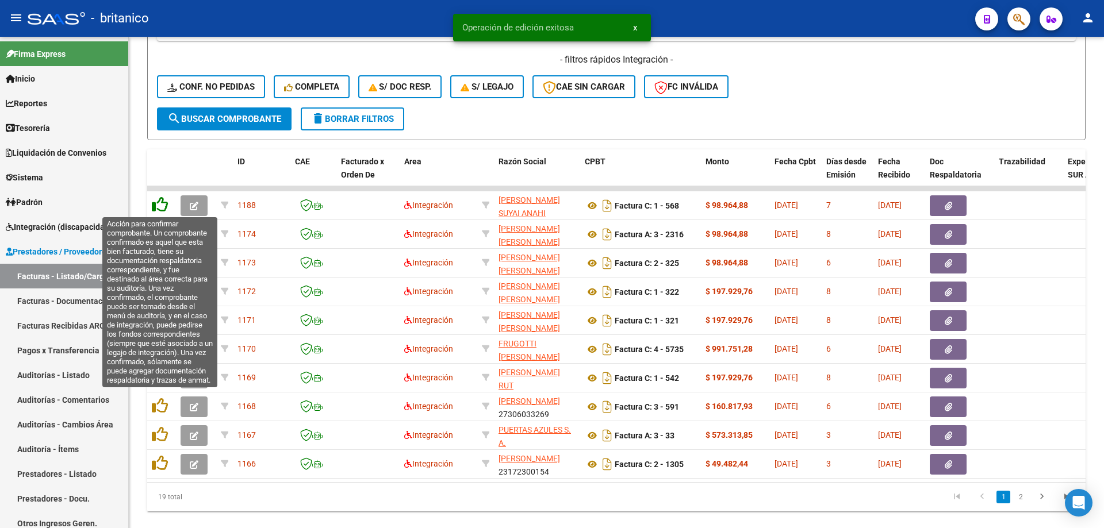
click at [165, 205] on icon at bounding box center [160, 205] width 16 height 16
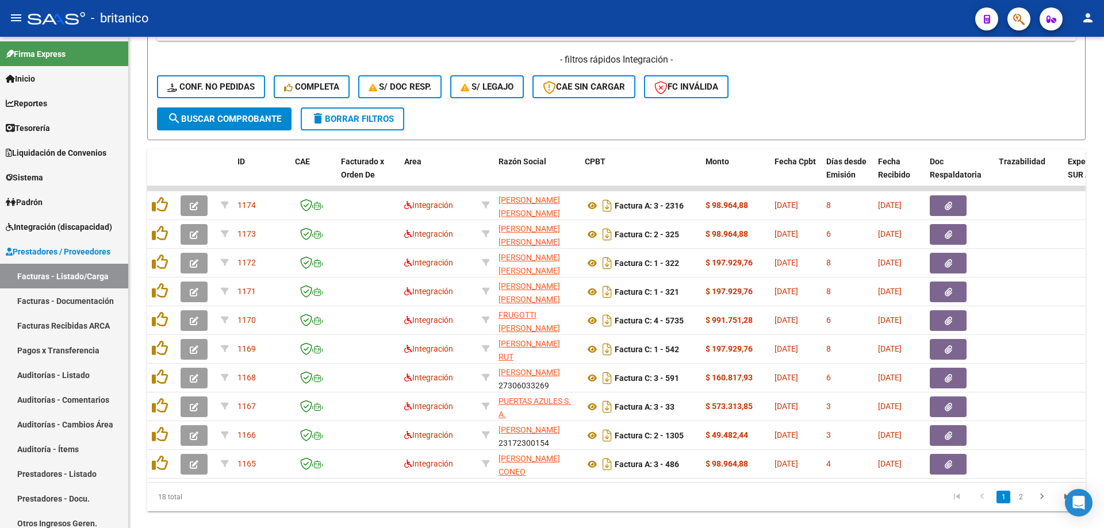
click at [935, 206] on button "button" at bounding box center [948, 205] width 37 height 21
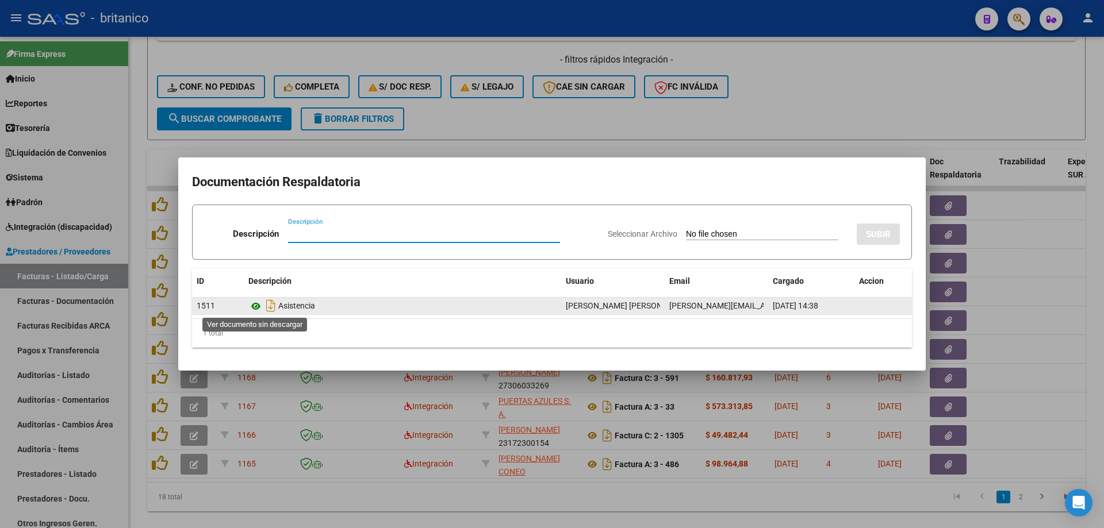
click at [259, 306] on icon at bounding box center [255, 307] width 15 height 14
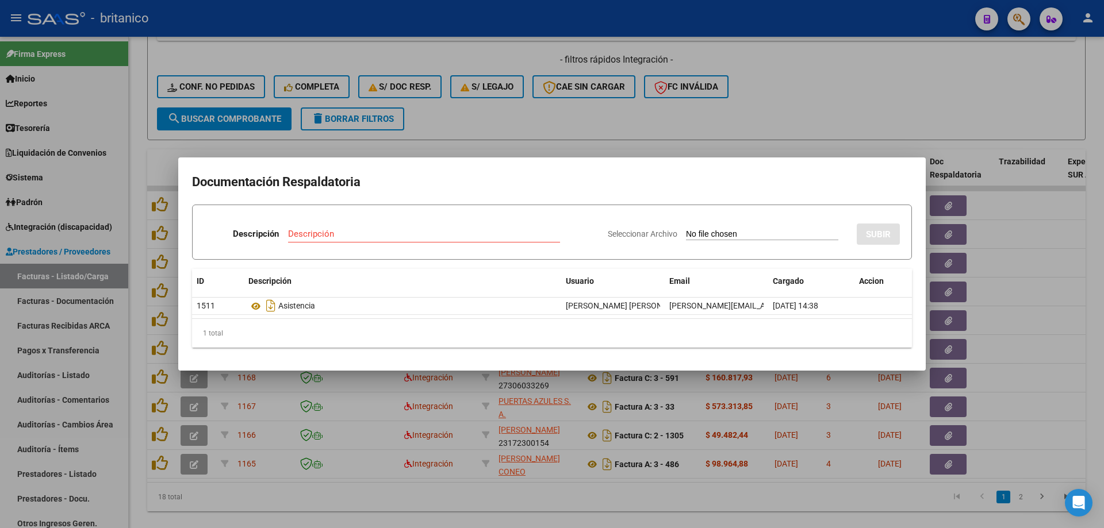
click at [655, 120] on div at bounding box center [552, 264] width 1104 height 528
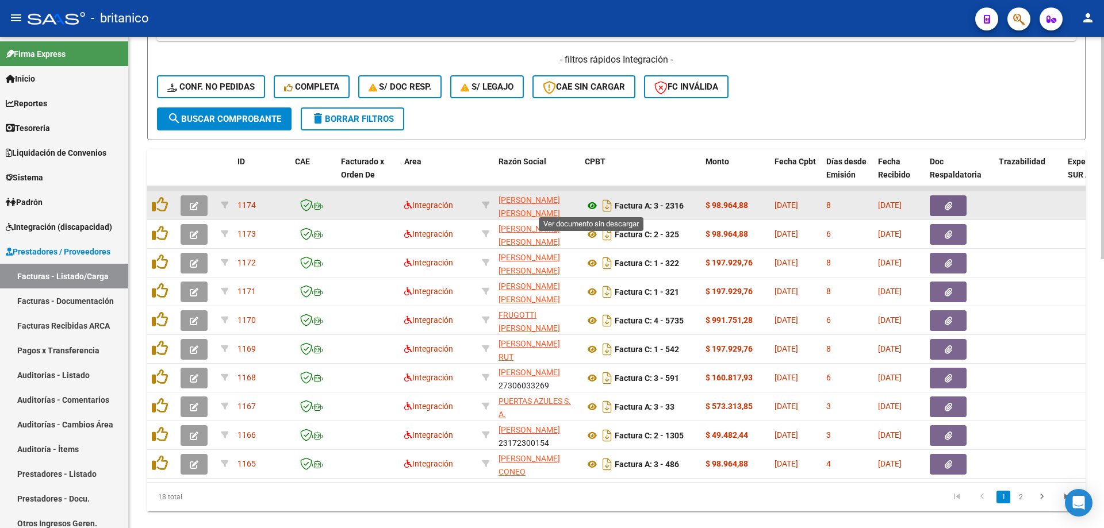
click at [596, 204] on icon at bounding box center [592, 206] width 15 height 14
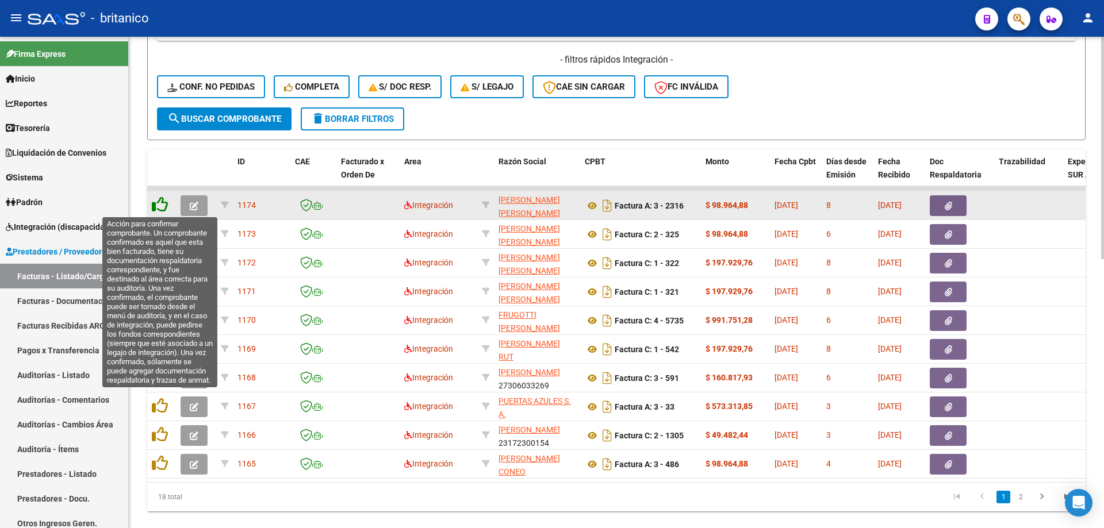
click at [163, 201] on icon at bounding box center [160, 205] width 16 height 16
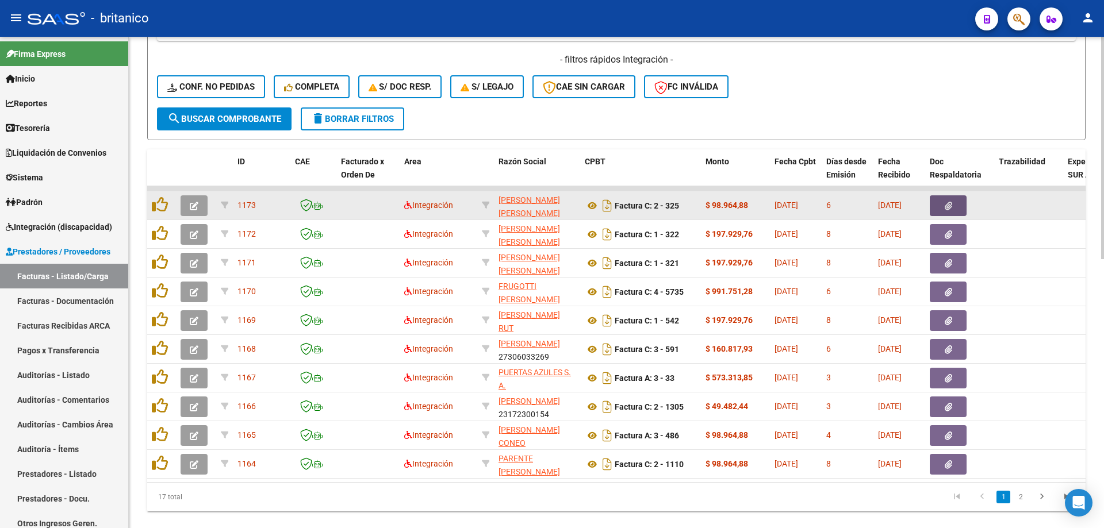
click at [950, 208] on icon "button" at bounding box center [948, 206] width 7 height 9
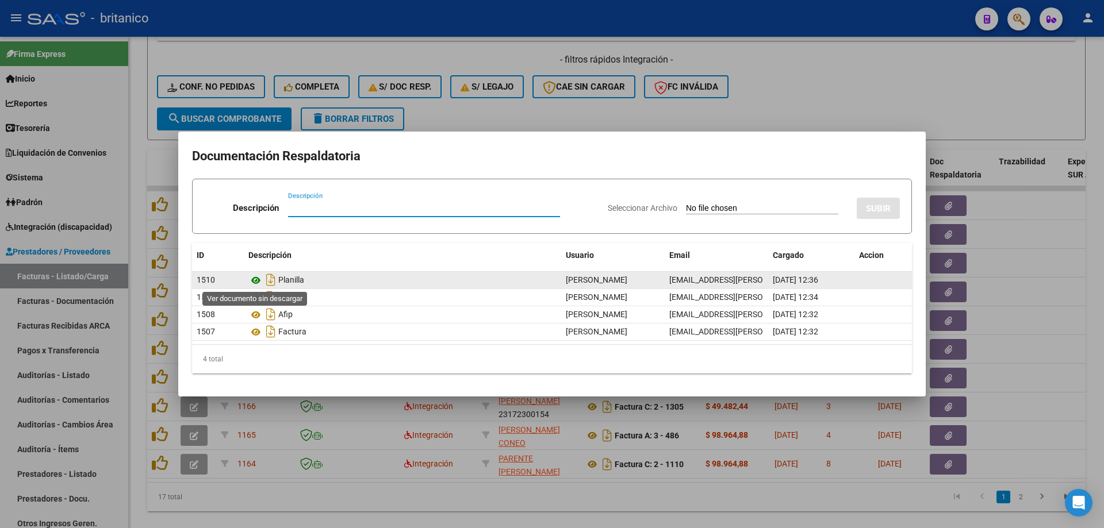
click at [256, 279] on icon at bounding box center [255, 281] width 15 height 14
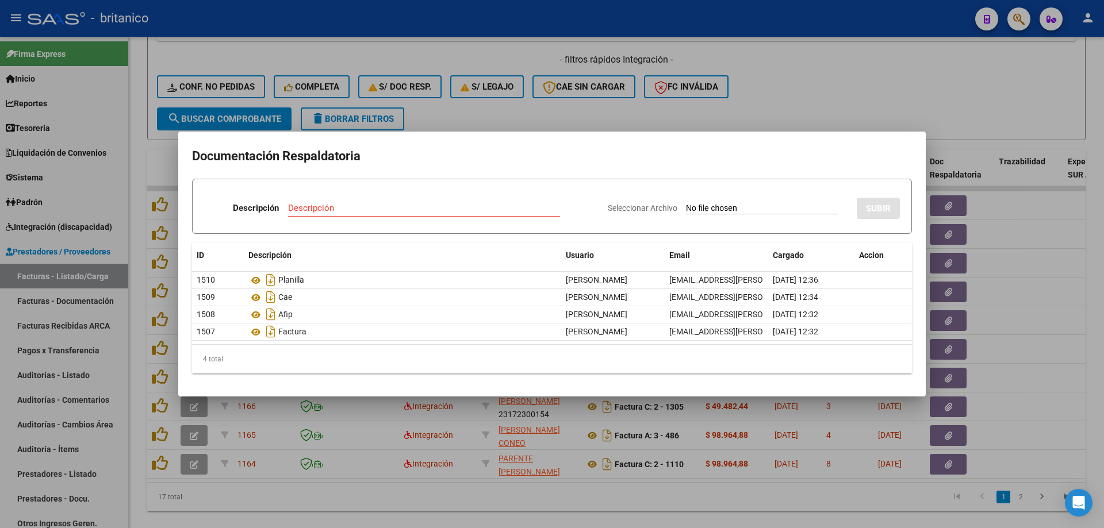
click at [663, 121] on div at bounding box center [552, 264] width 1104 height 528
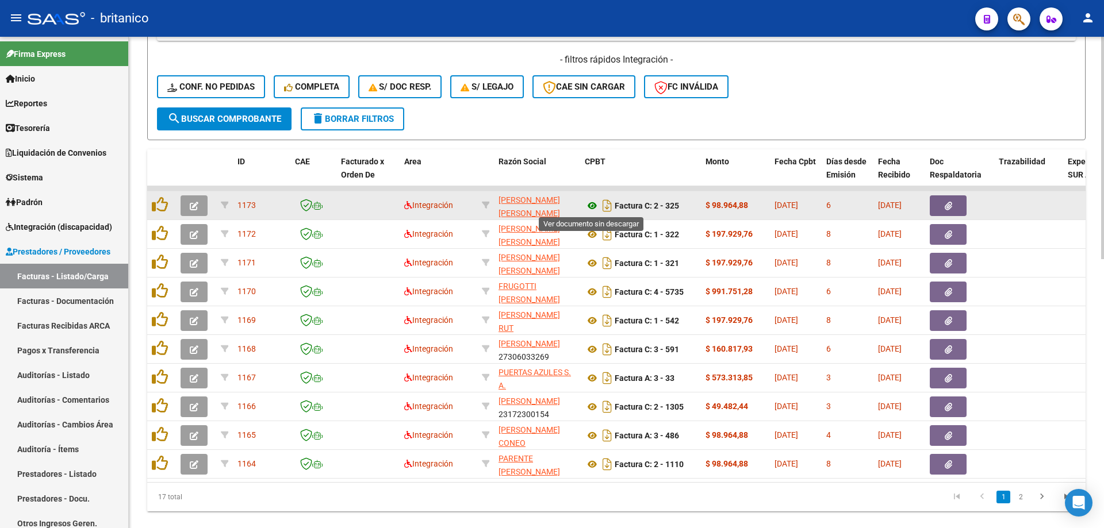
click at [595, 205] on icon at bounding box center [592, 206] width 15 height 14
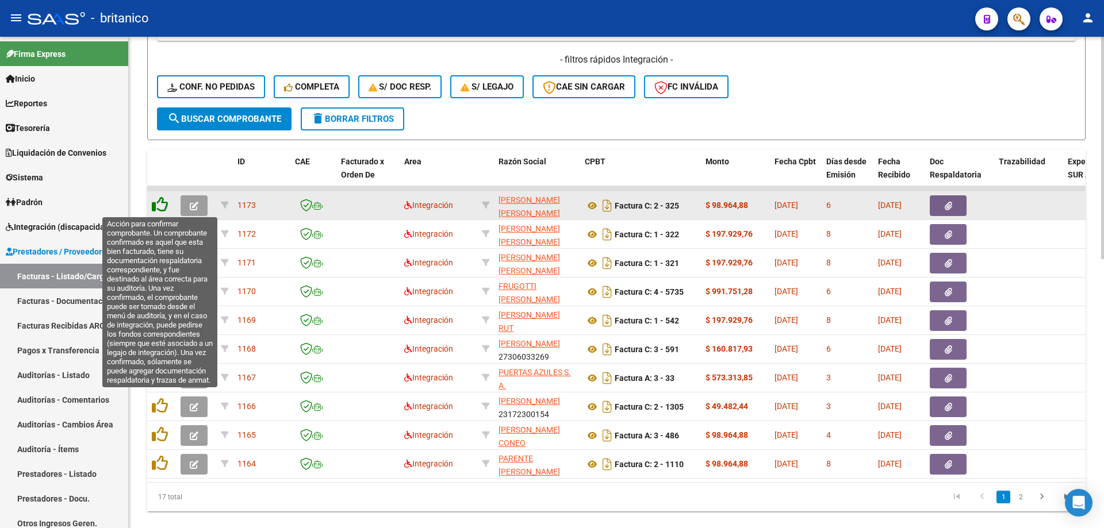
click at [164, 206] on icon at bounding box center [160, 205] width 16 height 16
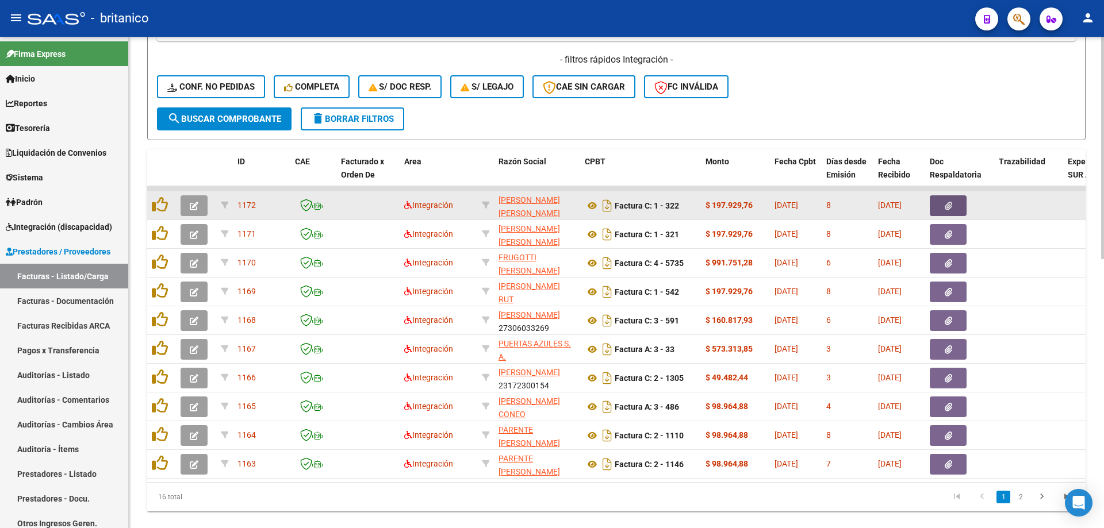
click at [951, 203] on icon "button" at bounding box center [948, 206] width 7 height 9
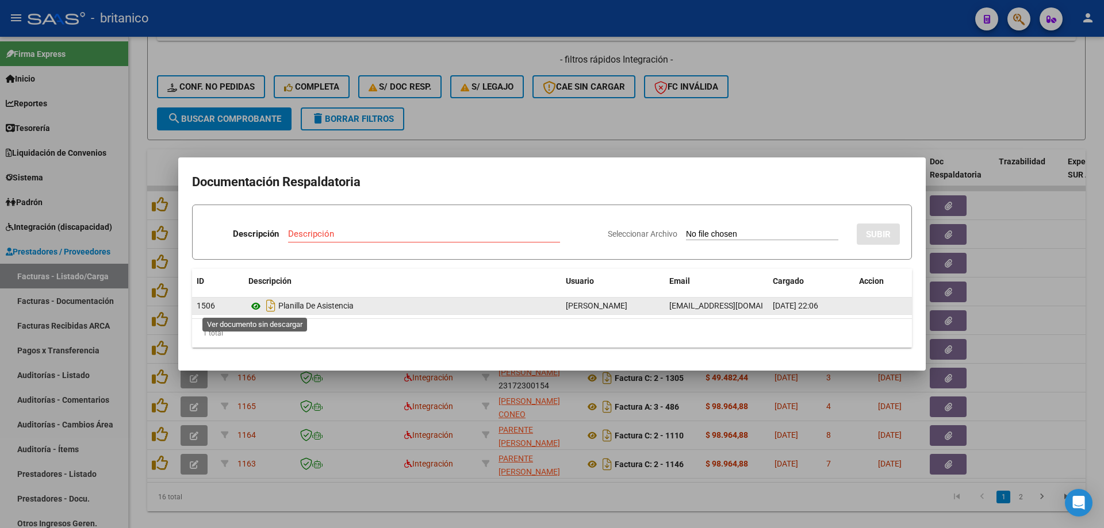
click at [255, 305] on icon at bounding box center [255, 307] width 15 height 14
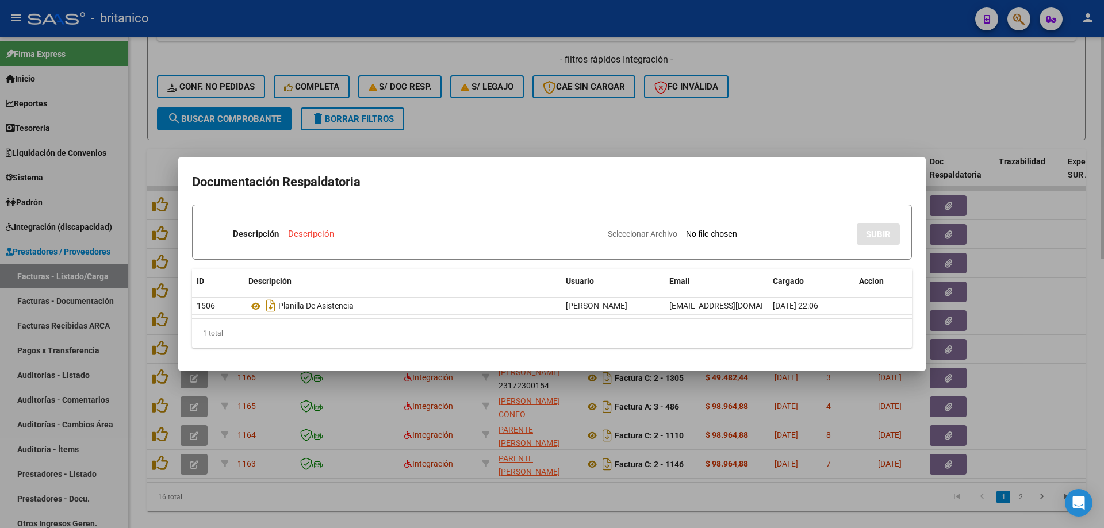
click at [814, 123] on div at bounding box center [552, 264] width 1104 height 528
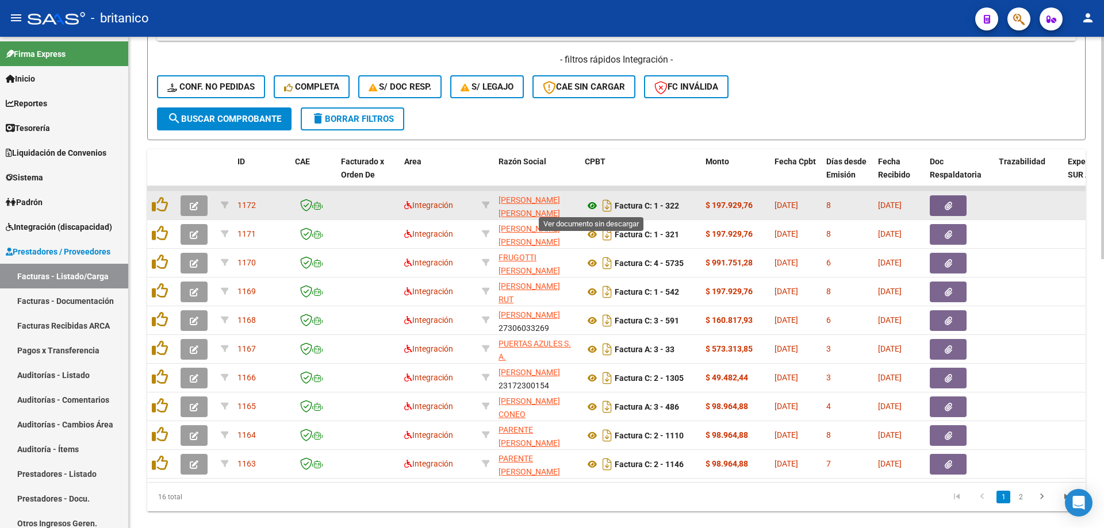
click at [589, 204] on icon at bounding box center [592, 206] width 15 height 14
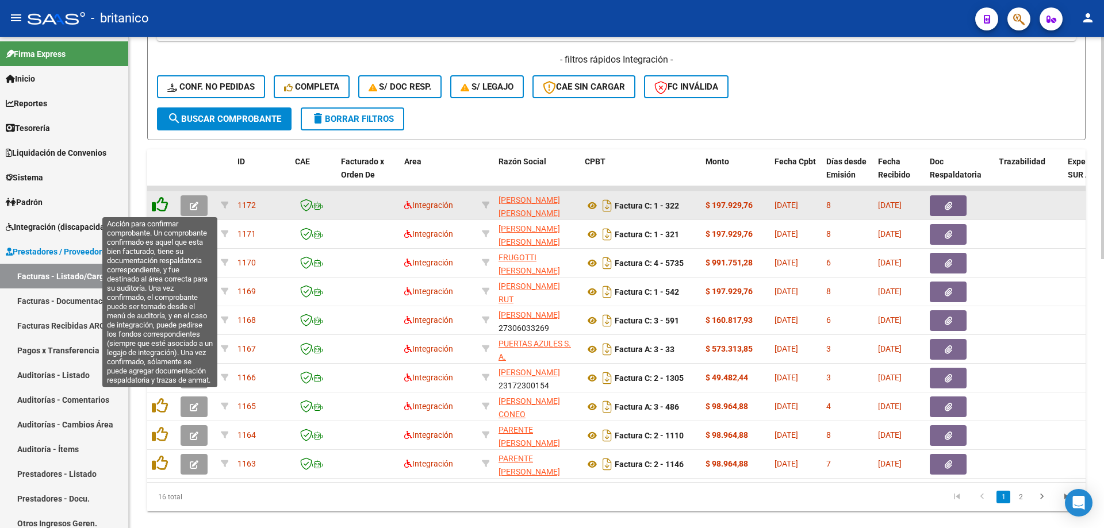
click at [156, 199] on icon at bounding box center [160, 205] width 16 height 16
